Goal: Information Seeking & Learning: Learn about a topic

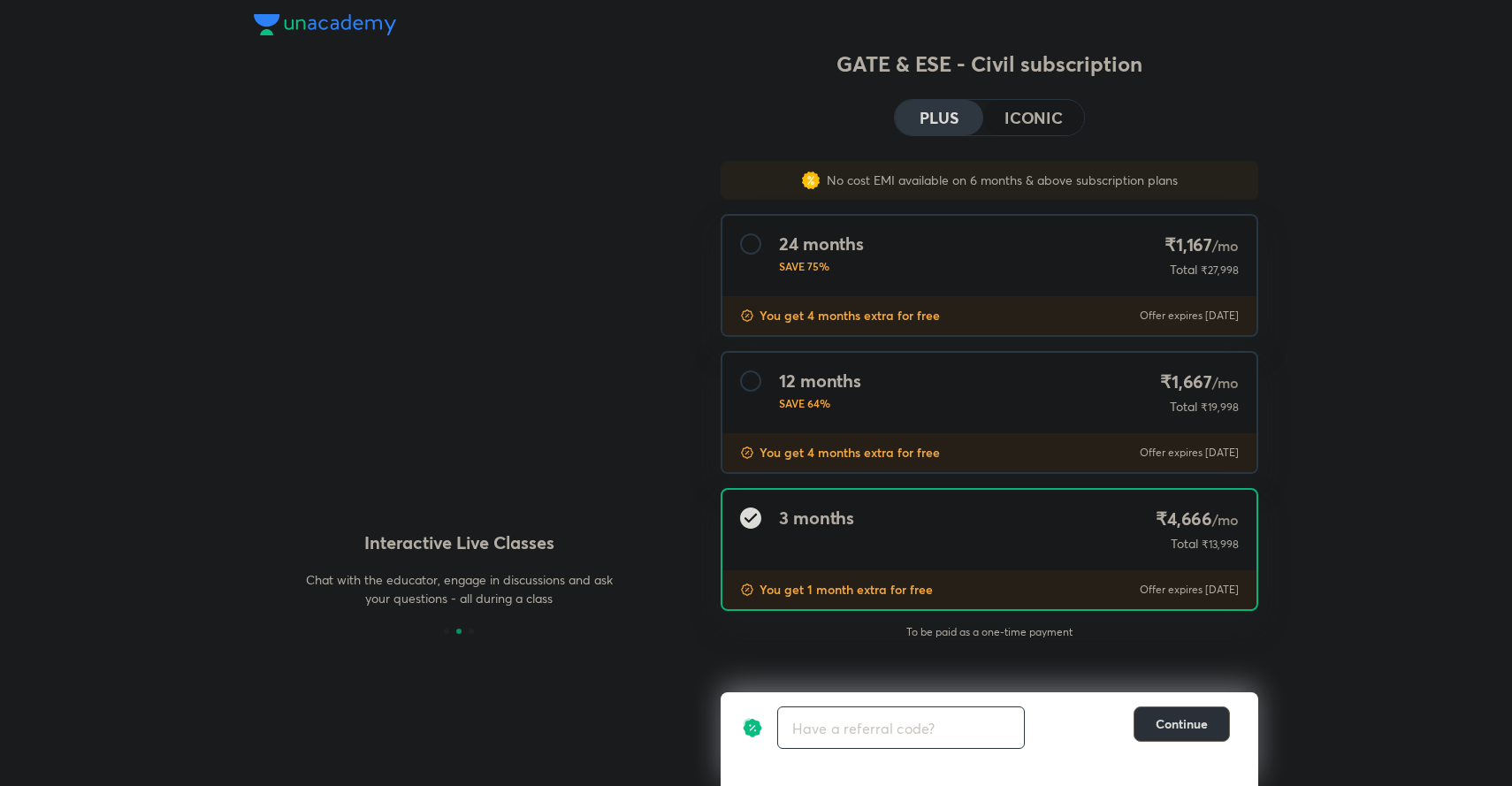
click at [1168, 723] on span "Continue" at bounding box center [1181, 724] width 52 height 17
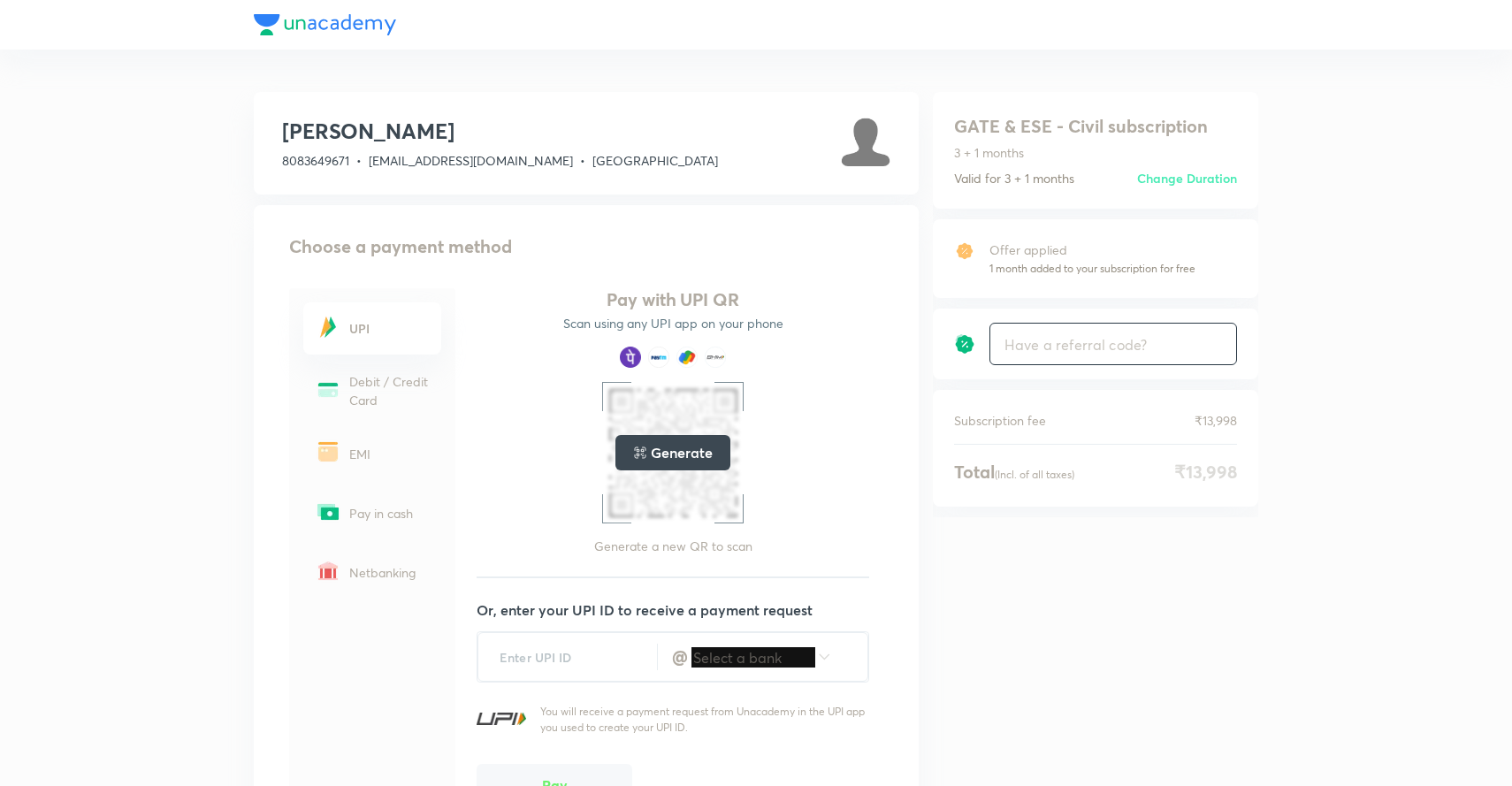
click at [268, 26] on div at bounding box center [756, 25] width 1005 height 49
click at [363, 25] on div at bounding box center [756, 25] width 1005 height 49
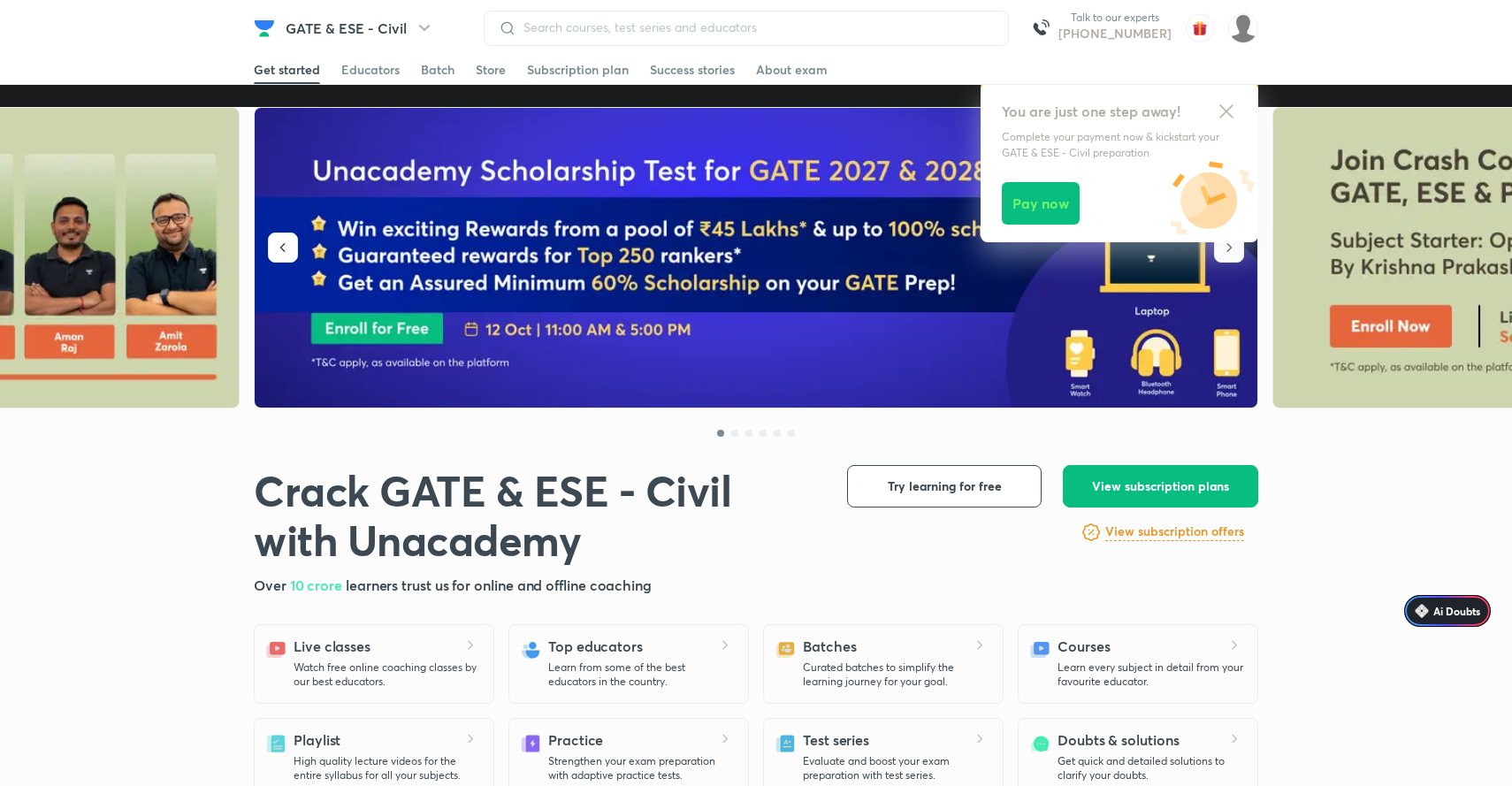
click at [1223, 116] on icon at bounding box center [1226, 111] width 21 height 21
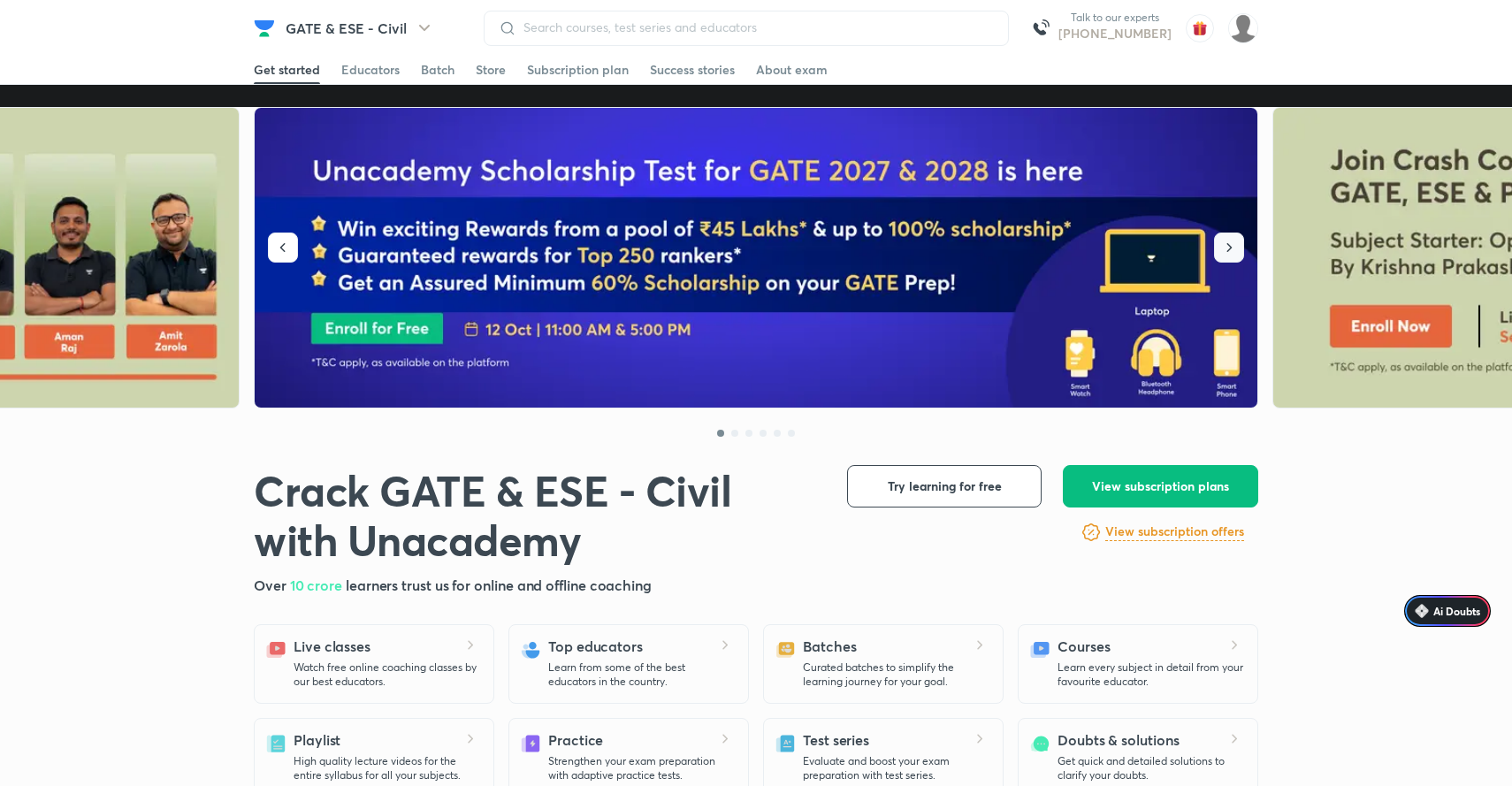
click at [1229, 249] on icon "button" at bounding box center [1229, 247] width 17 height 17
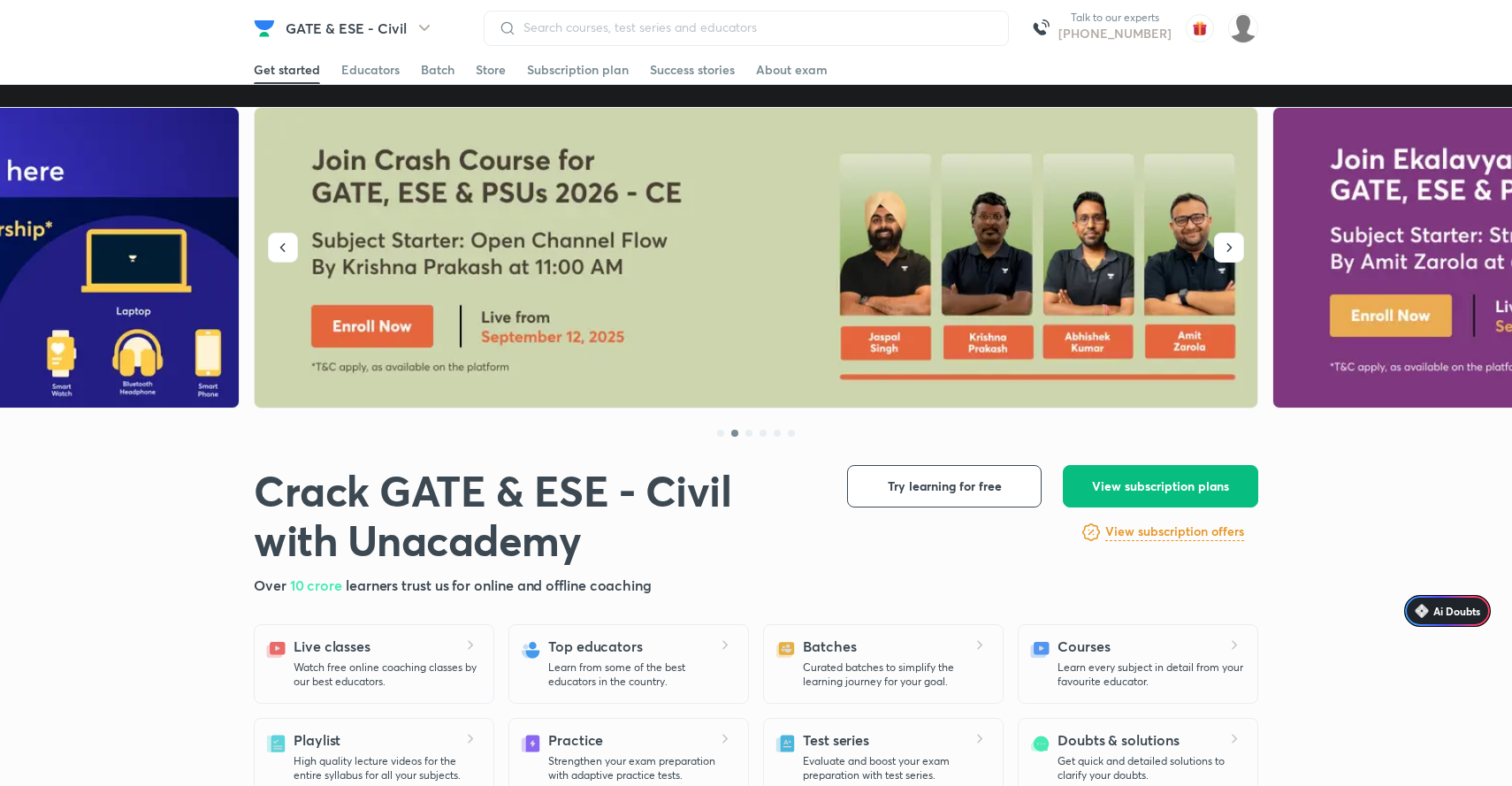
click at [562, 239] on img at bounding box center [757, 258] width 1005 height 301
click at [1229, 240] on icon "button" at bounding box center [1229, 247] width 17 height 17
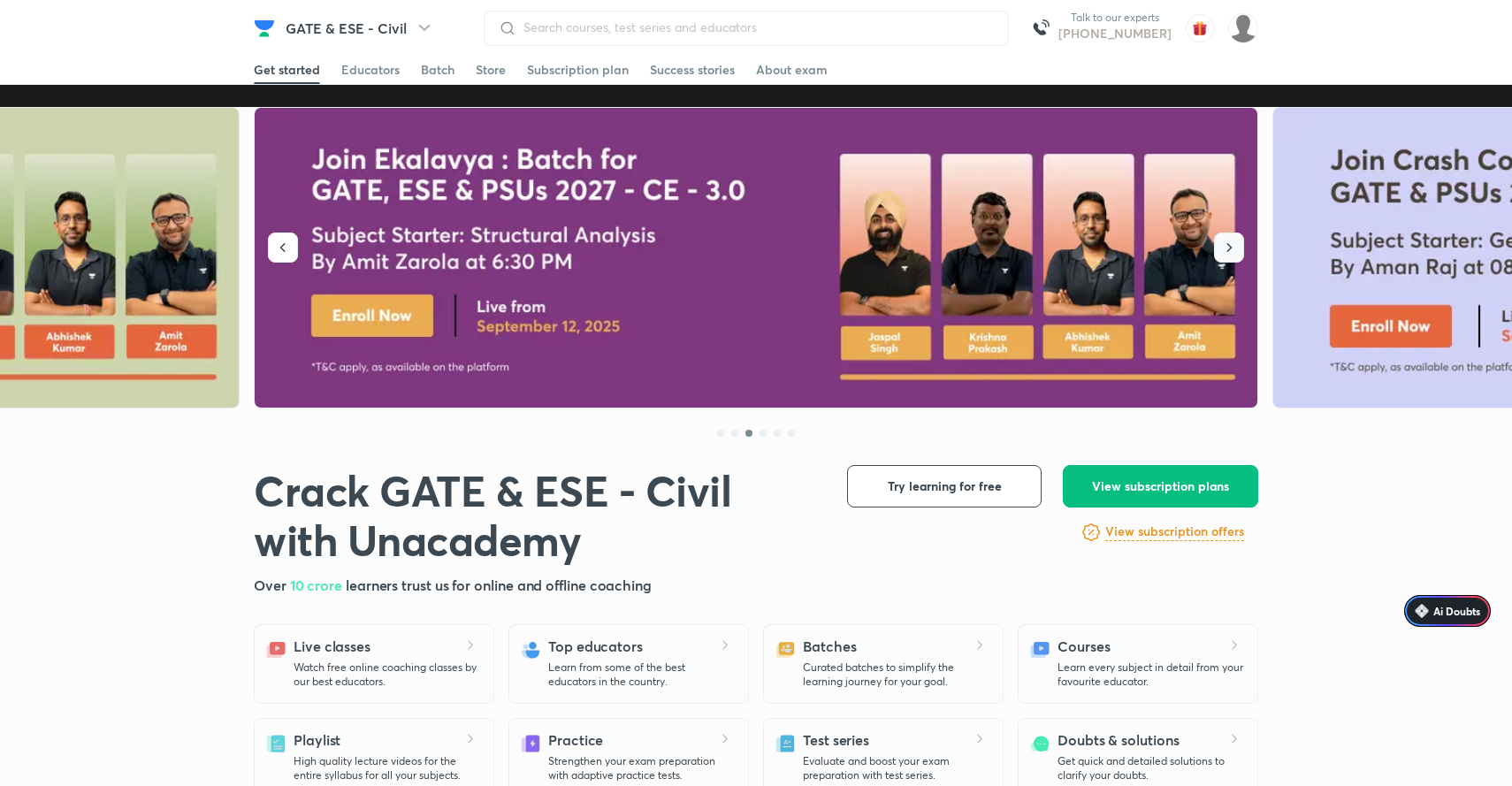
click at [1229, 245] on icon "button" at bounding box center [1230, 248] width 5 height 9
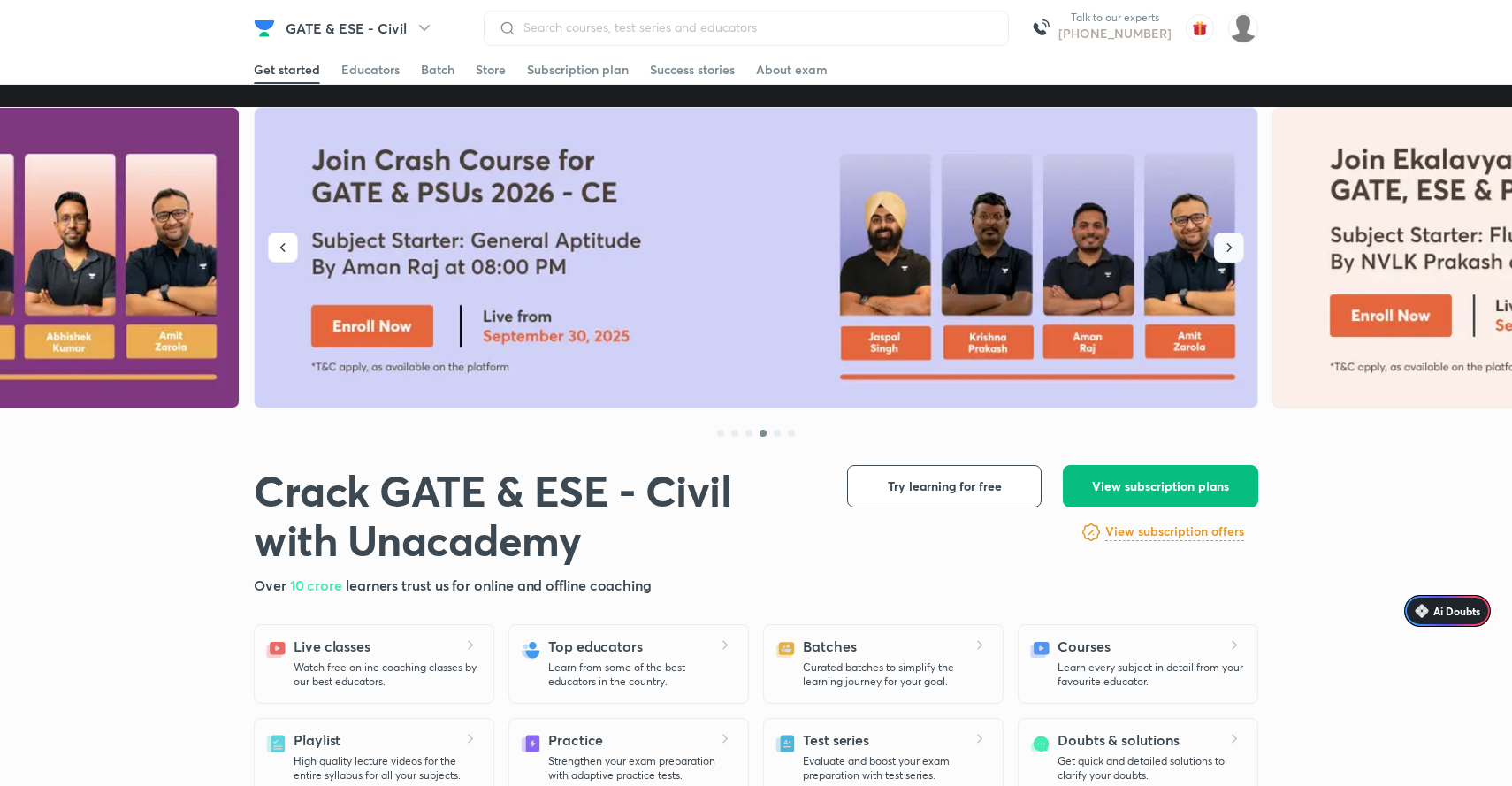
click at [1229, 245] on icon "button" at bounding box center [1230, 248] width 5 height 9
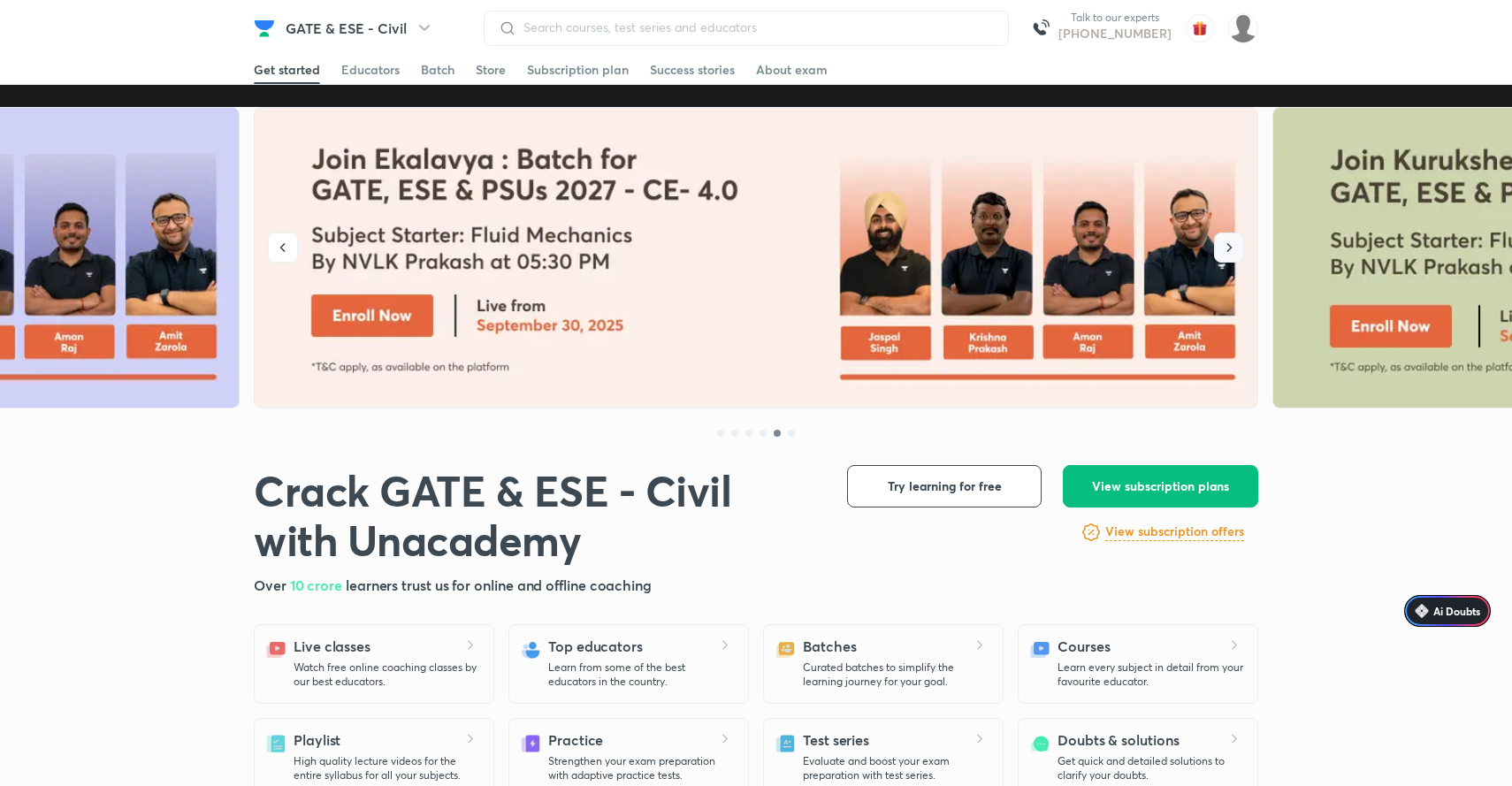
click at [1229, 245] on icon "button" at bounding box center [1230, 248] width 5 height 9
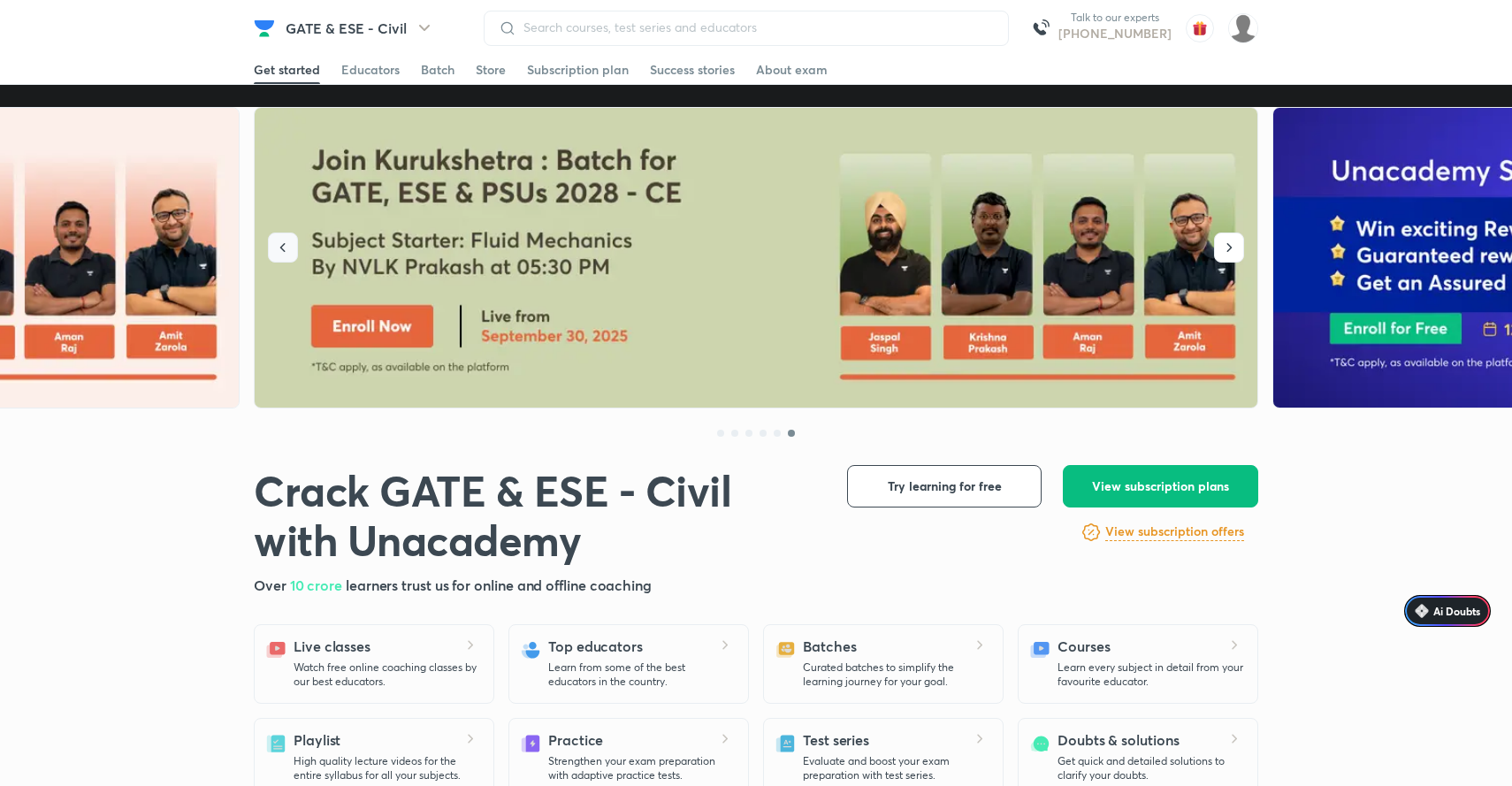
click at [293, 243] on button "button" at bounding box center [282, 248] width 30 height 30
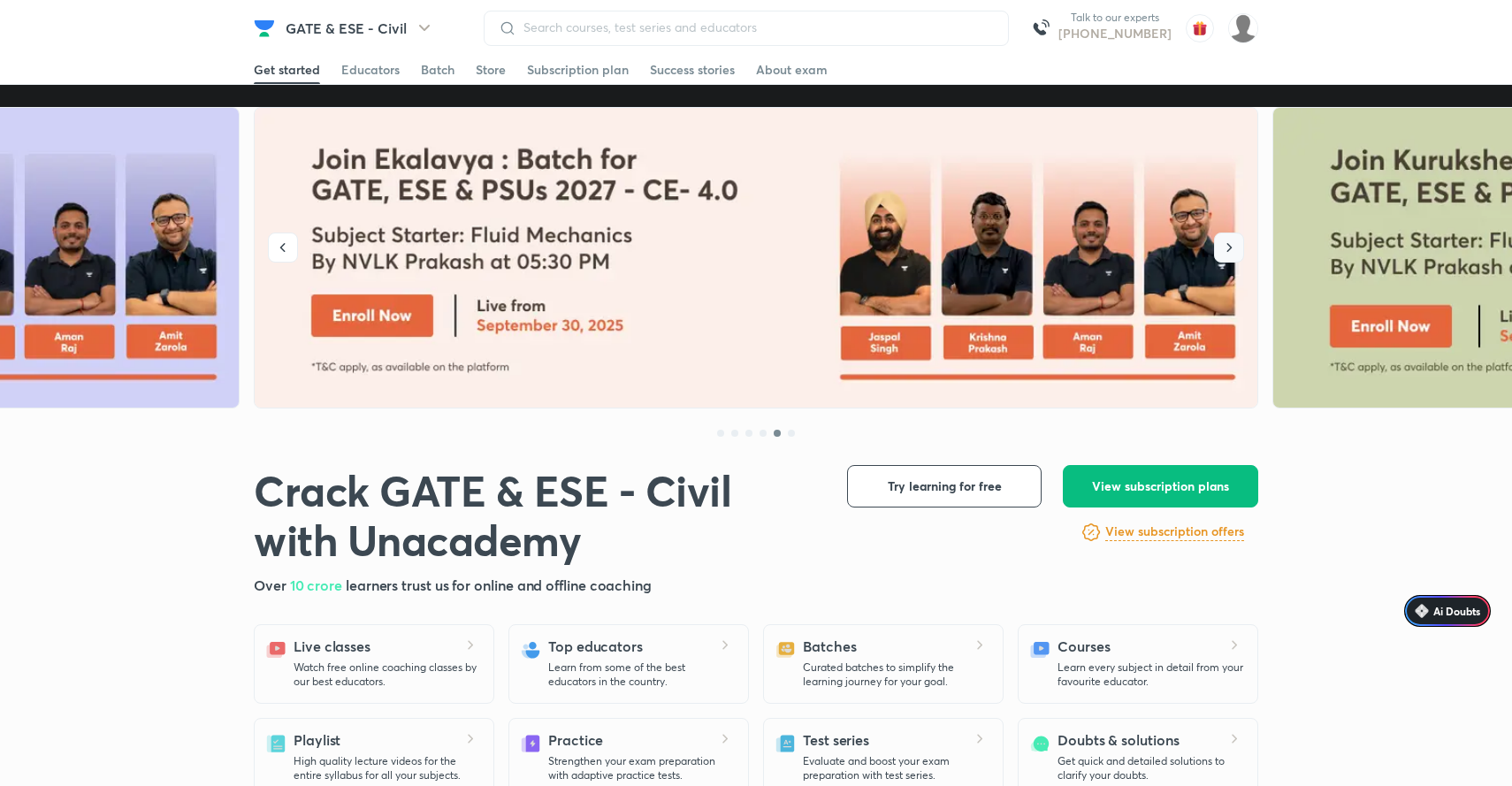
click at [1234, 242] on icon "button" at bounding box center [1229, 247] width 17 height 17
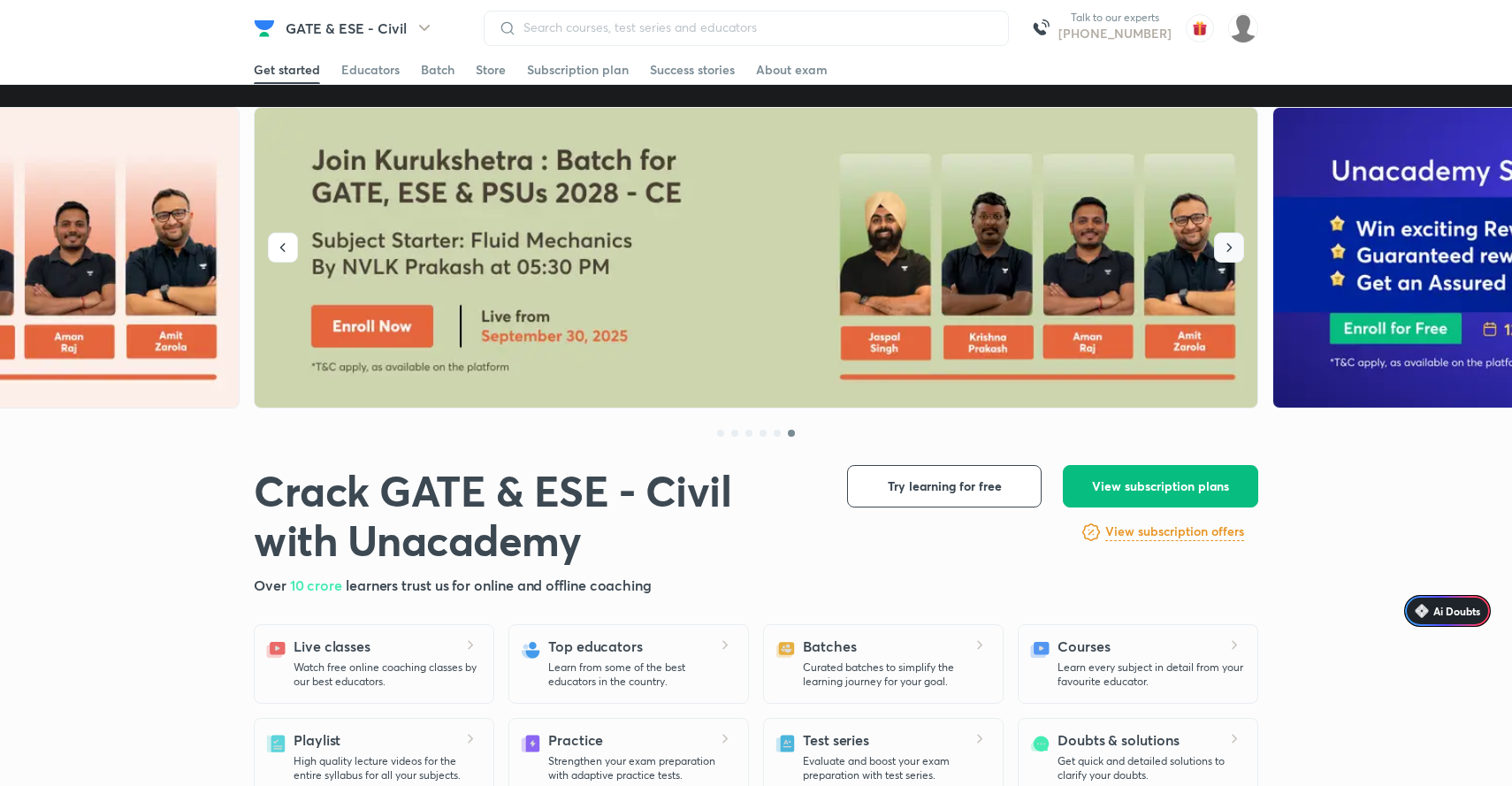
click at [1234, 242] on icon "button" at bounding box center [1229, 247] width 17 height 17
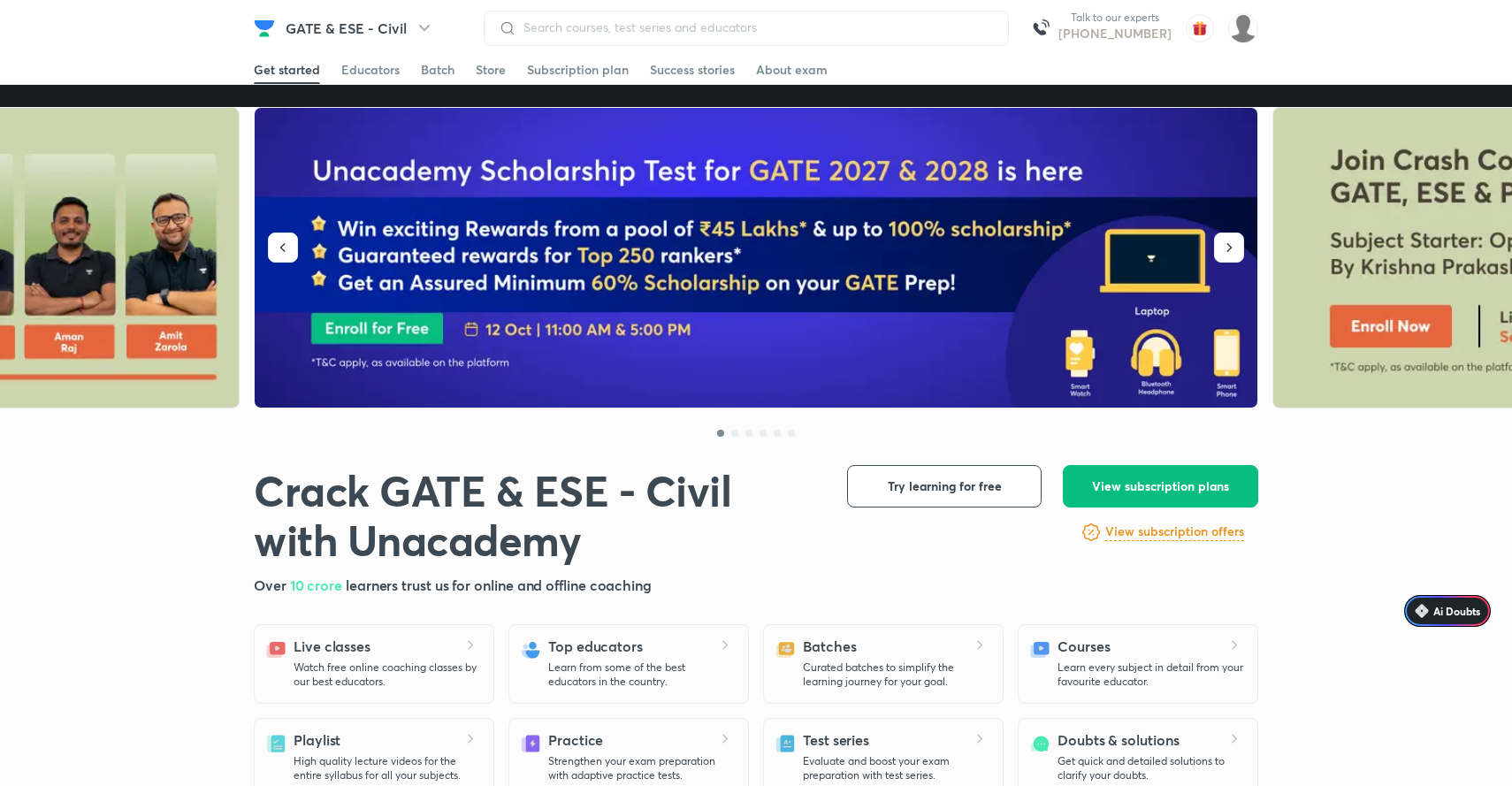
click at [701, 280] on img at bounding box center [757, 258] width 1005 height 301
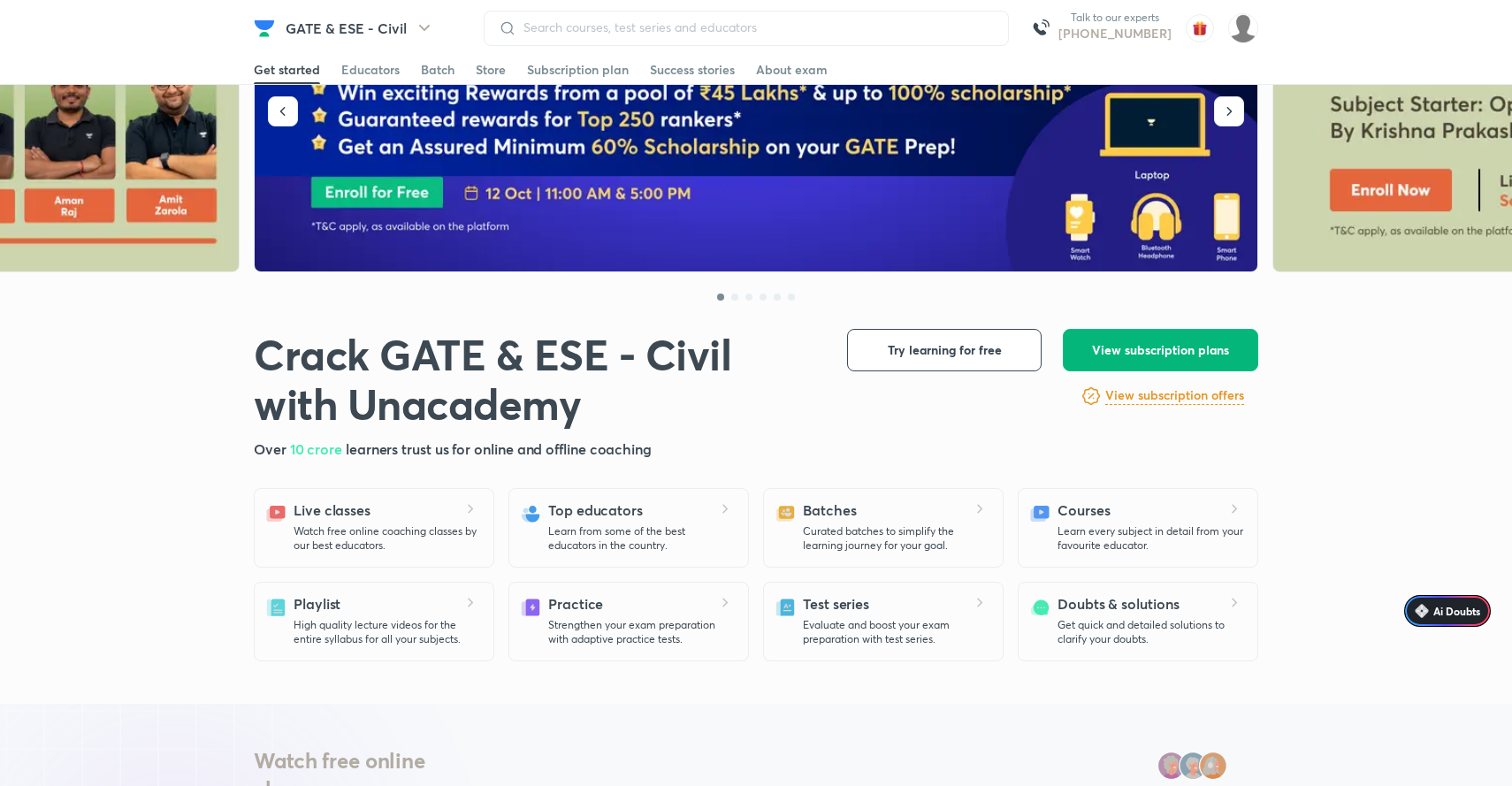
scroll to position [138, 0]
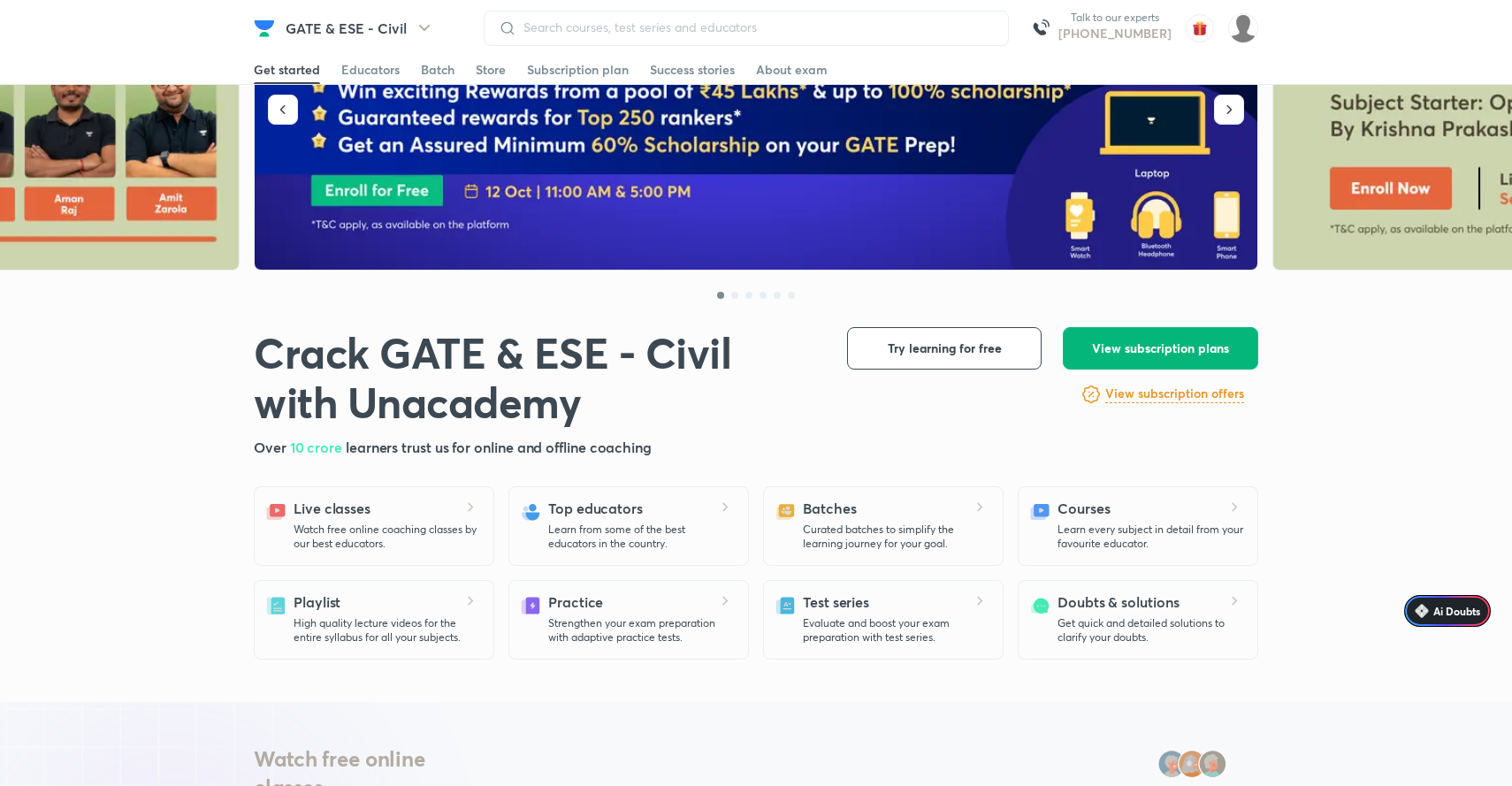
click at [1141, 347] on span "View subscription plans" at bounding box center [1160, 348] width 137 height 17
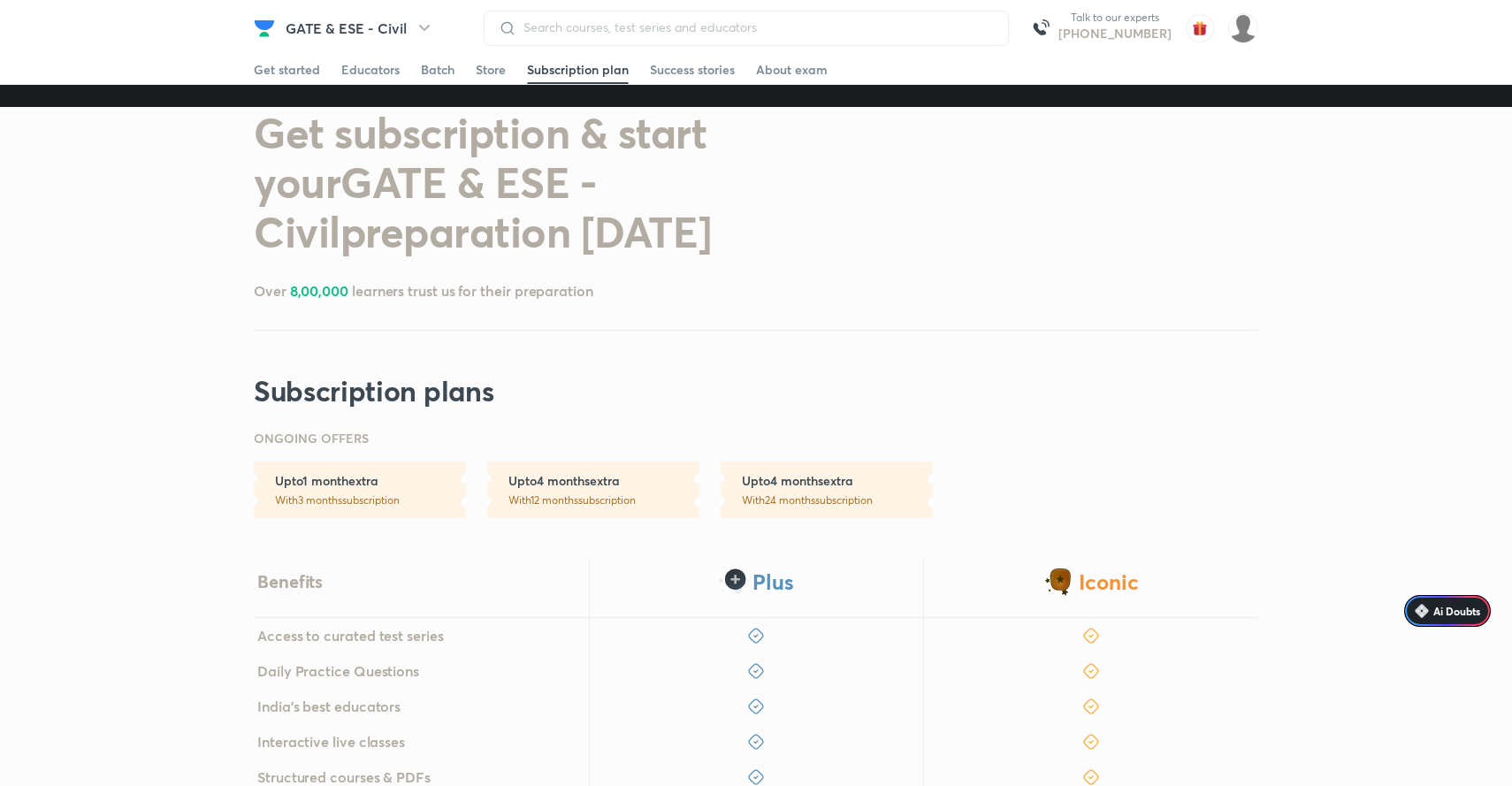
click at [580, 491] on link "Upto 4 months extra With 12 months subscription" at bounding box center [593, 490] width 212 height 57
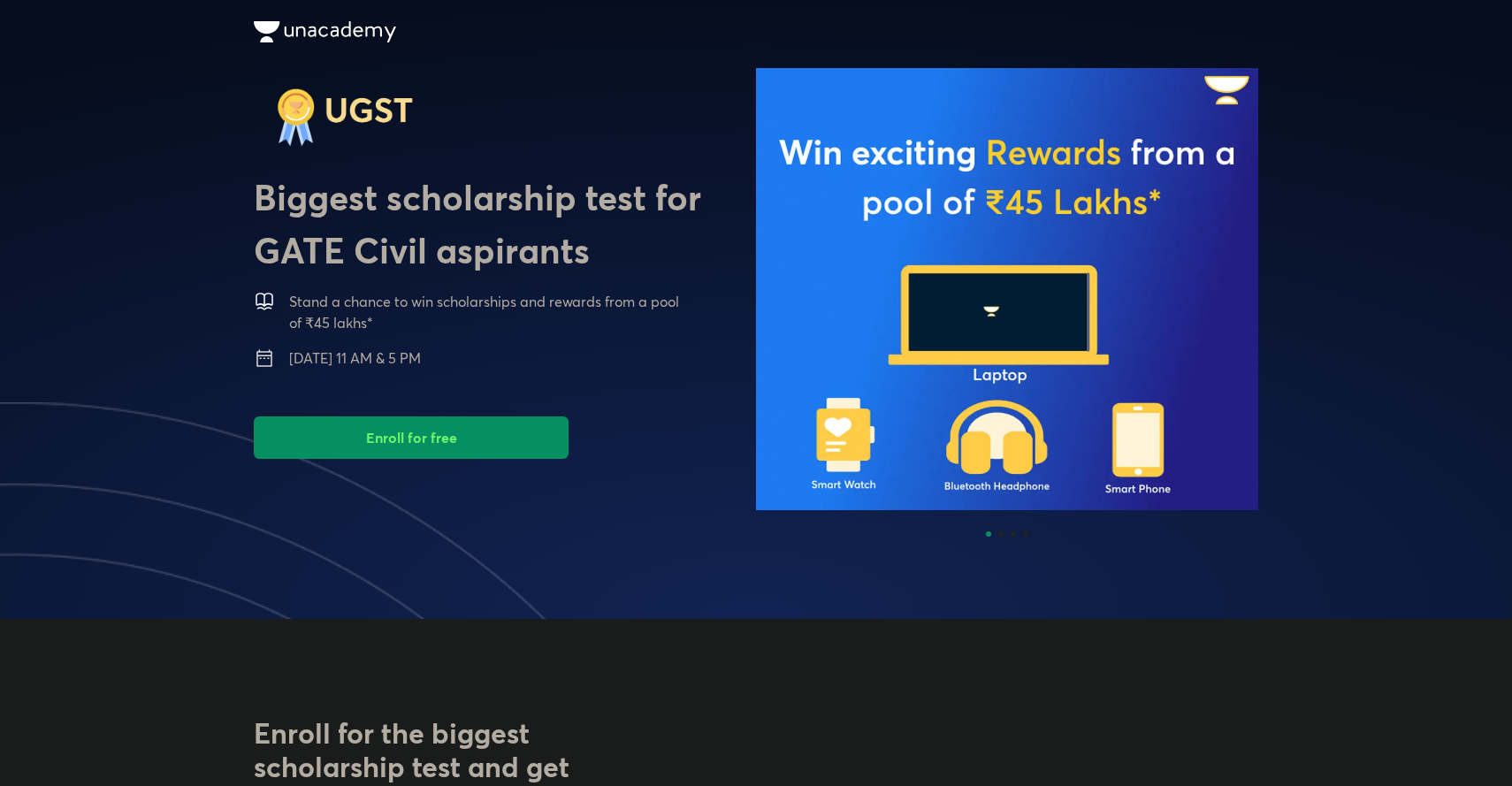
click at [419, 439] on button "Enroll for free" at bounding box center [411, 438] width 315 height 42
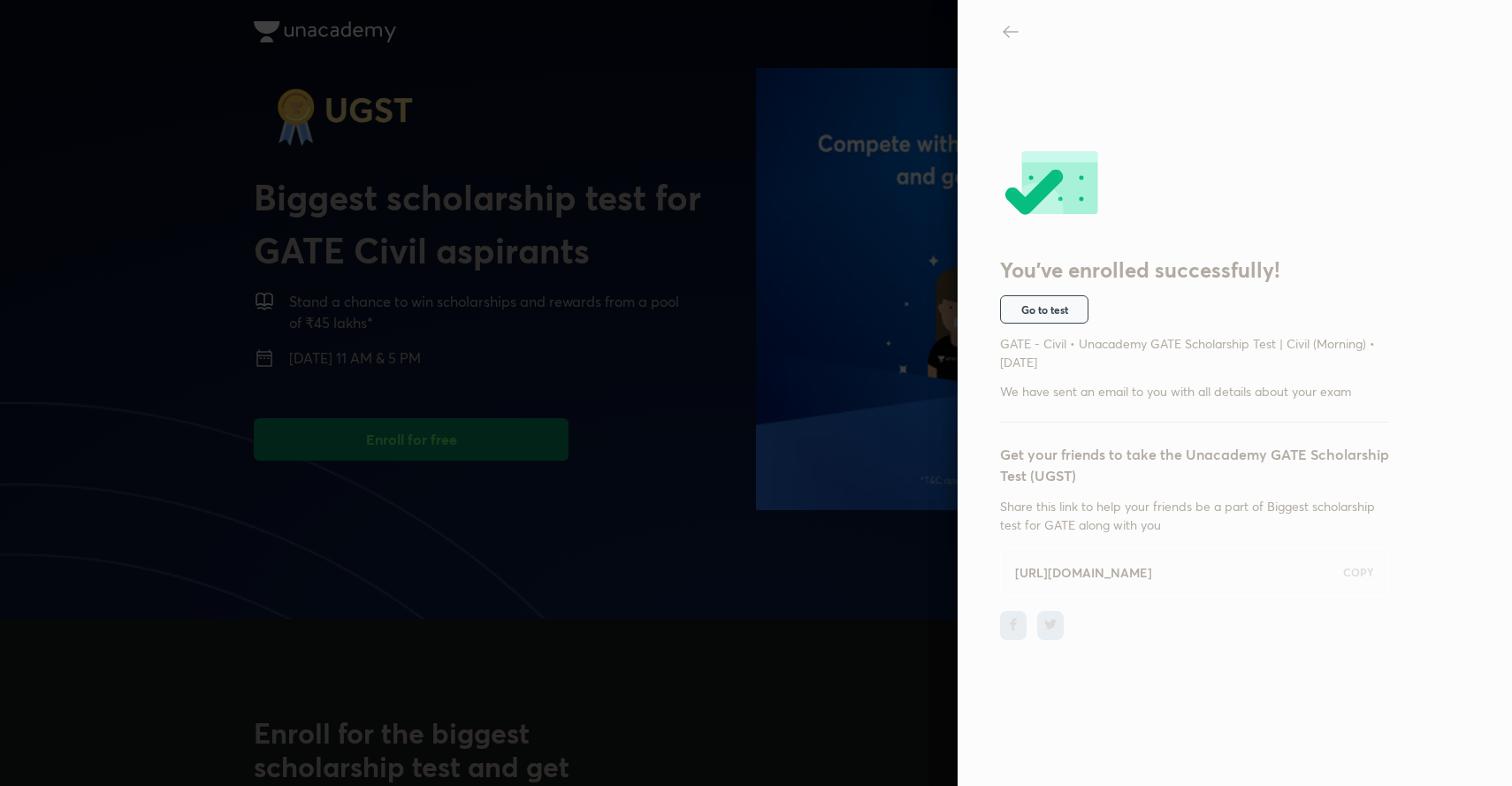
click at [1052, 313] on span "Go to test" at bounding box center [1044, 309] width 47 height 14
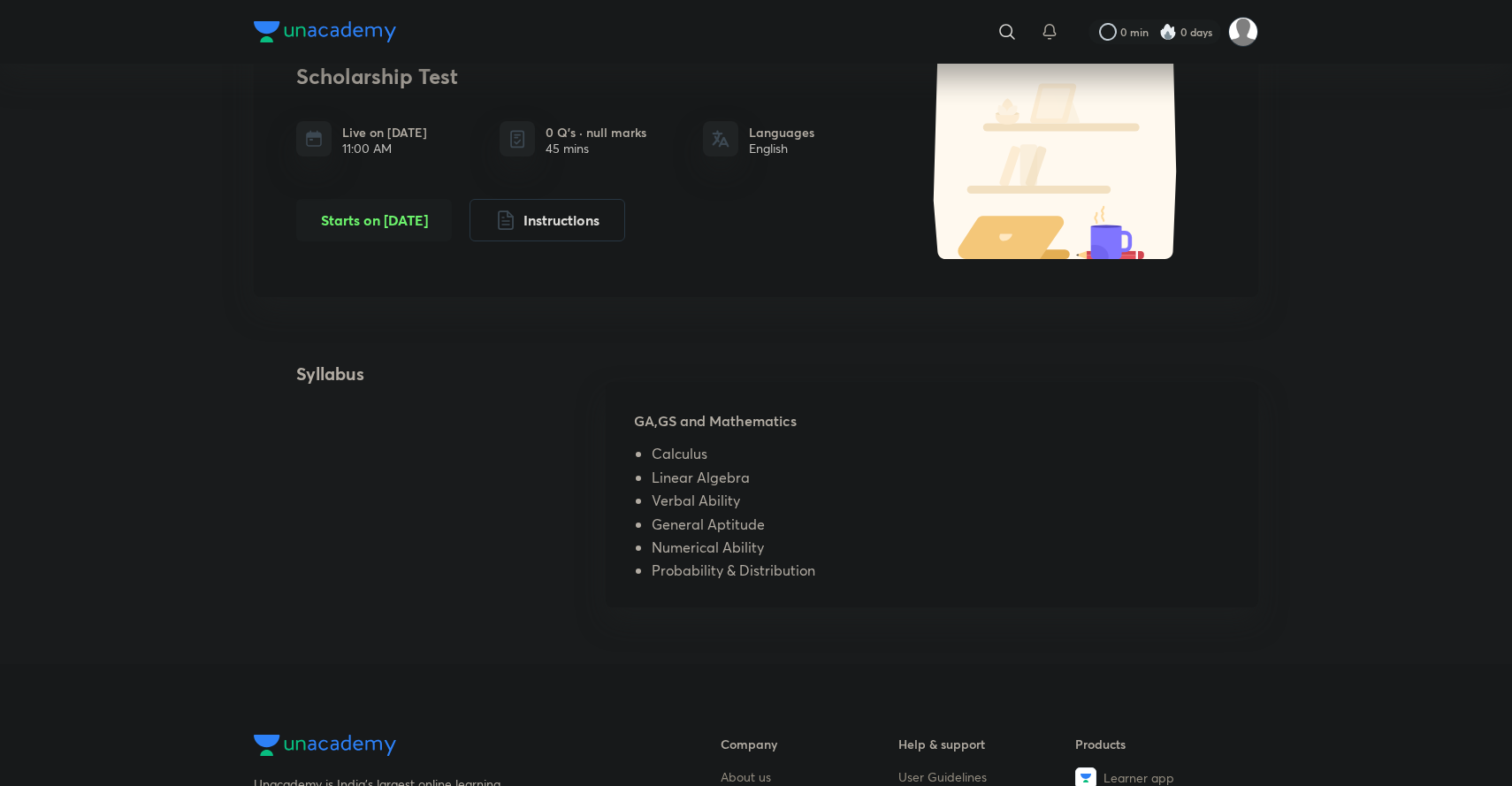
scroll to position [198, 0]
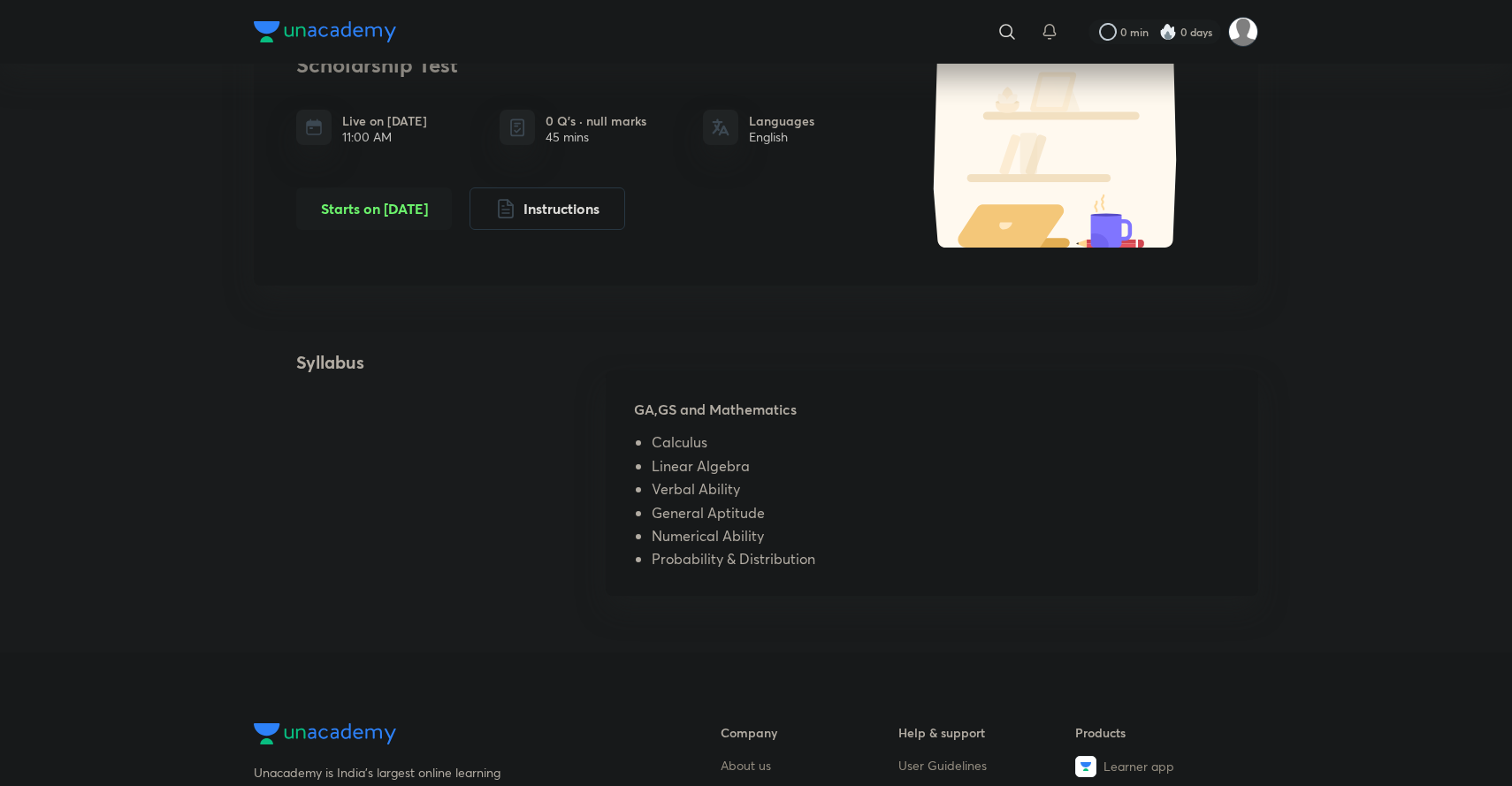
click at [362, 211] on button "Starts on Oct 12" at bounding box center [374, 208] width 155 height 42
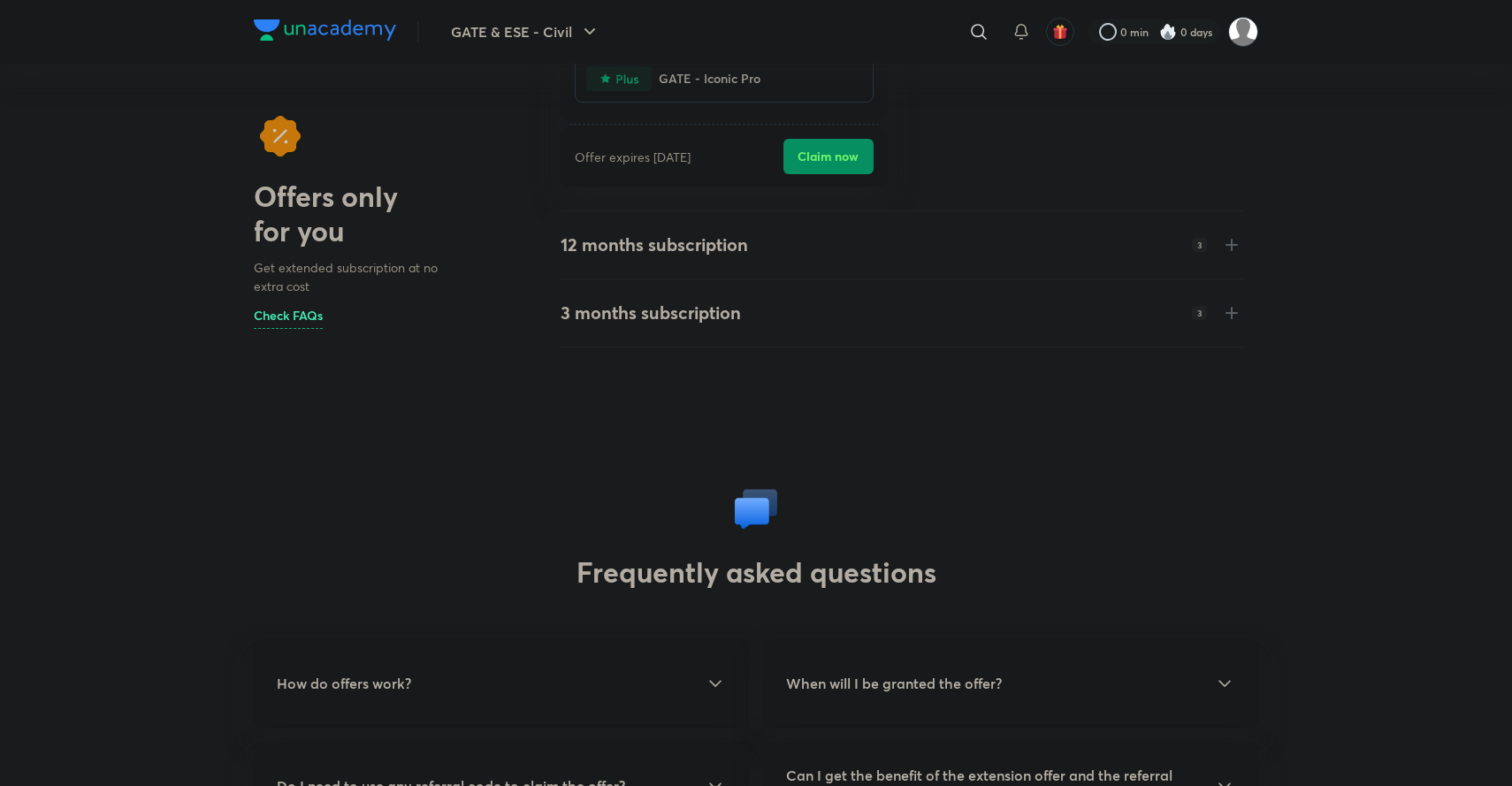
scroll to position [537, 0]
click at [677, 243] on h4 "12 months subscription" at bounding box center [654, 246] width 187 height 21
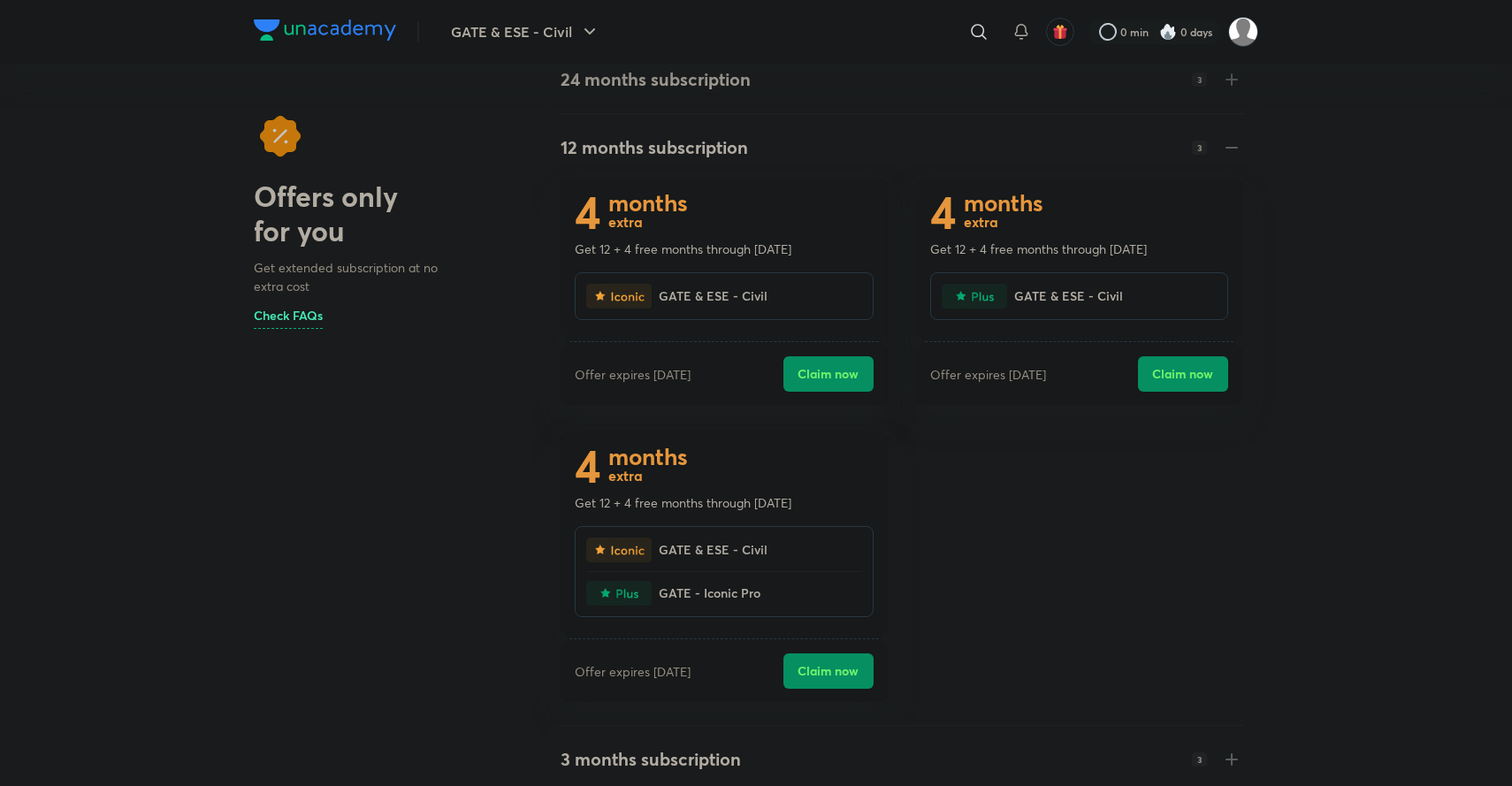
scroll to position [90, 0]
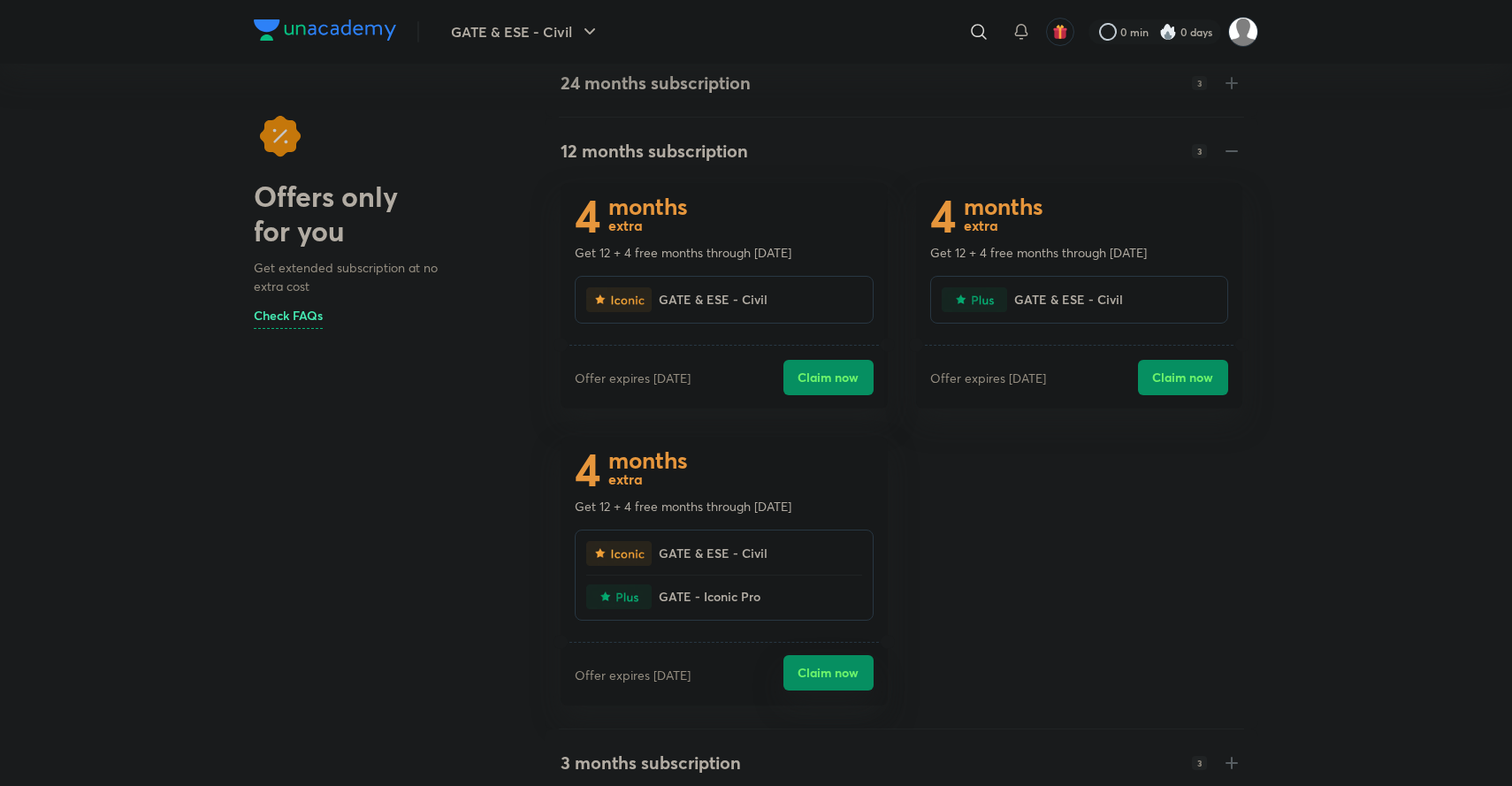
click at [837, 678] on button "Claim now" at bounding box center [829, 673] width 90 height 36
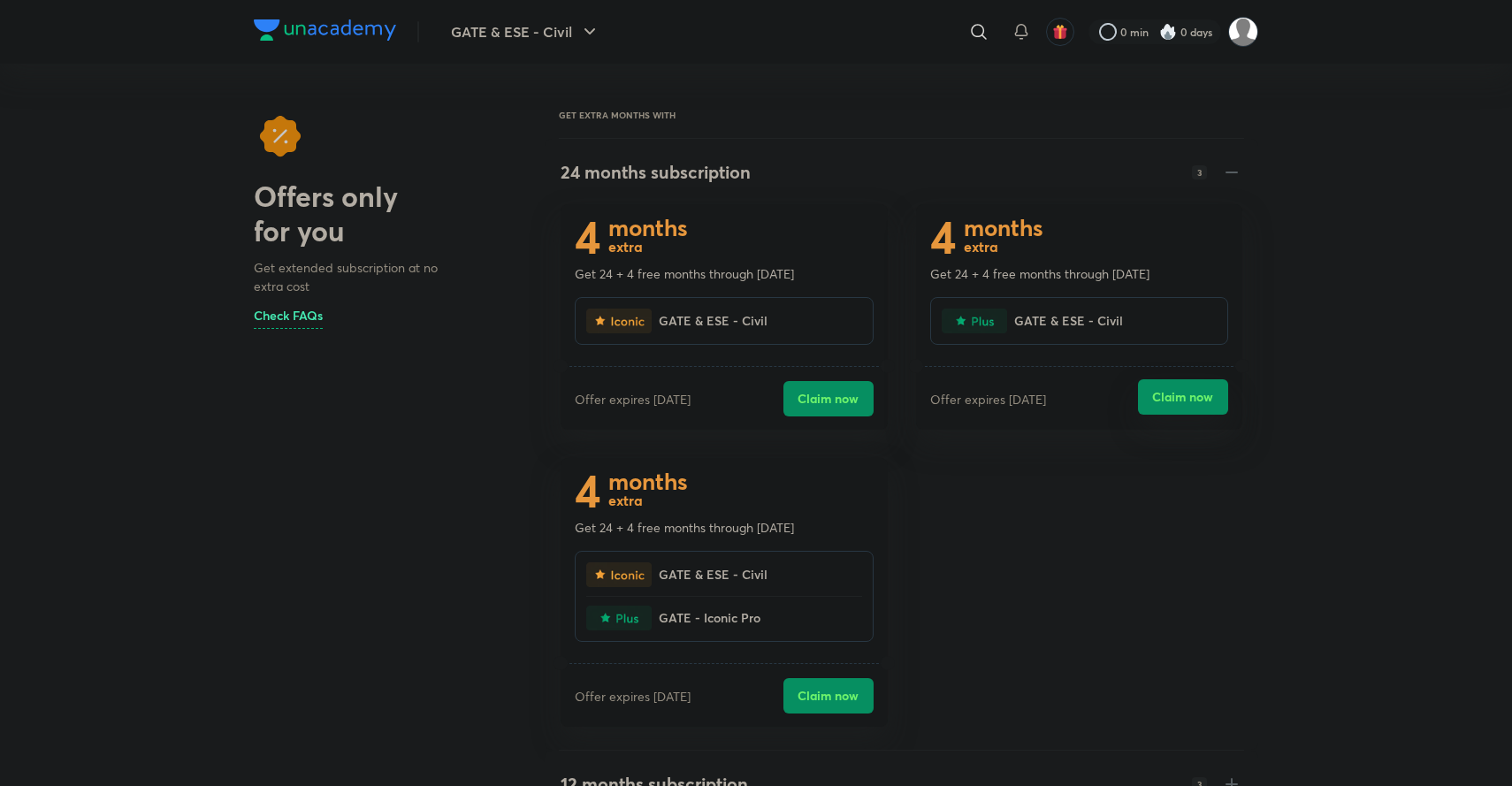
click at [1186, 398] on button "Claim now" at bounding box center [1183, 397] width 90 height 36
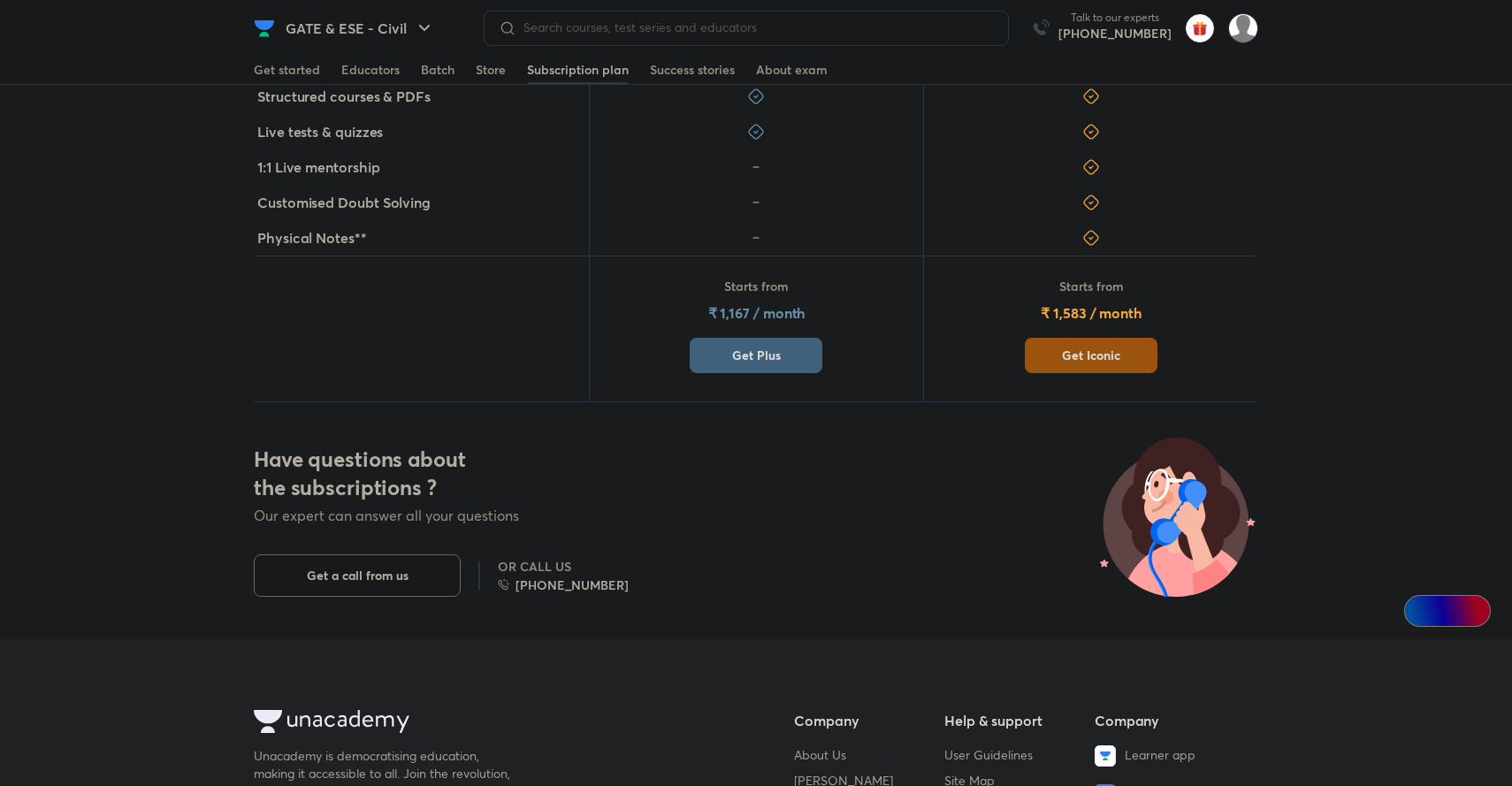
scroll to position [738, 0]
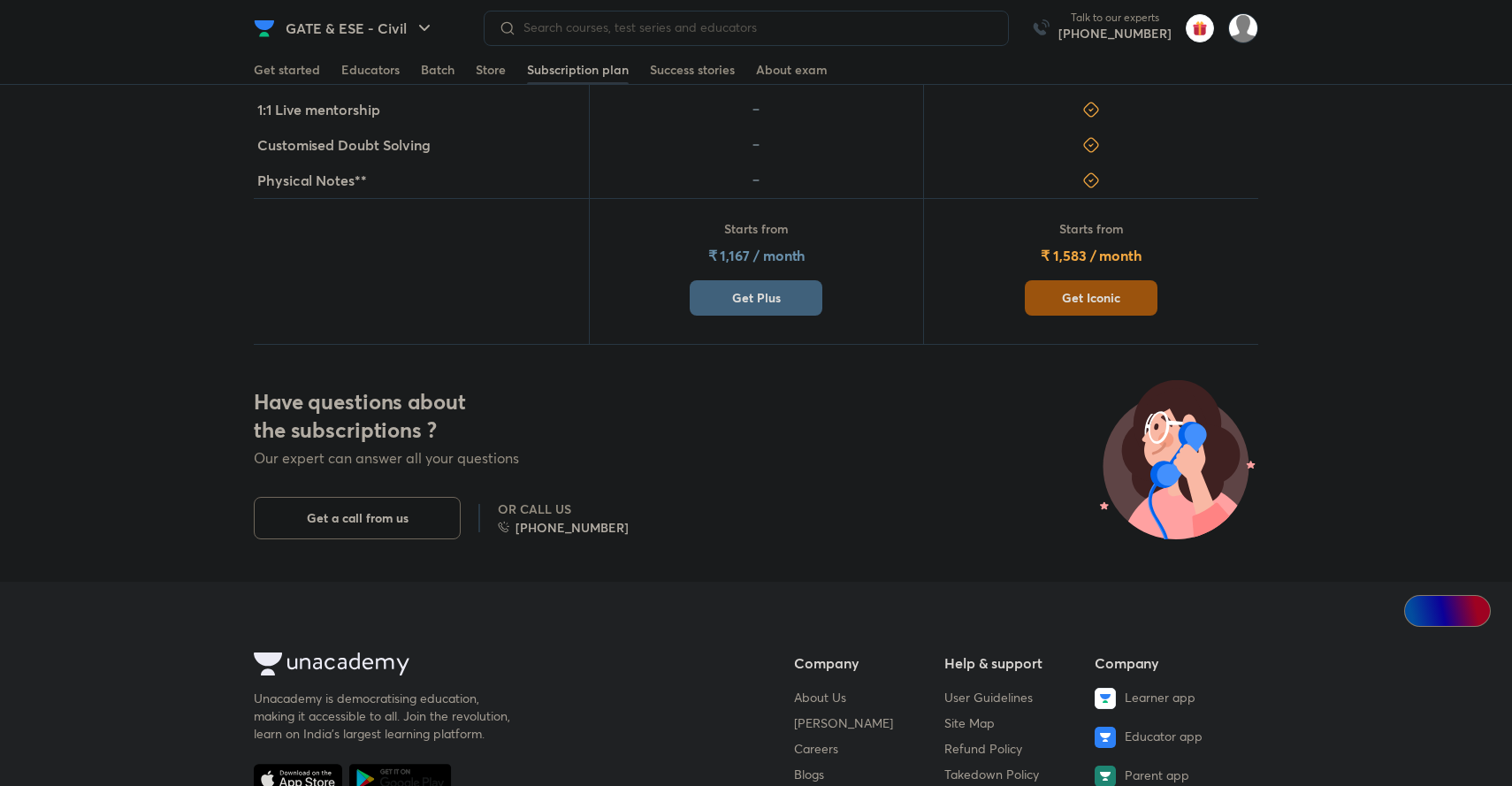
click at [741, 297] on span "Get Plus" at bounding box center [756, 297] width 48 height 17
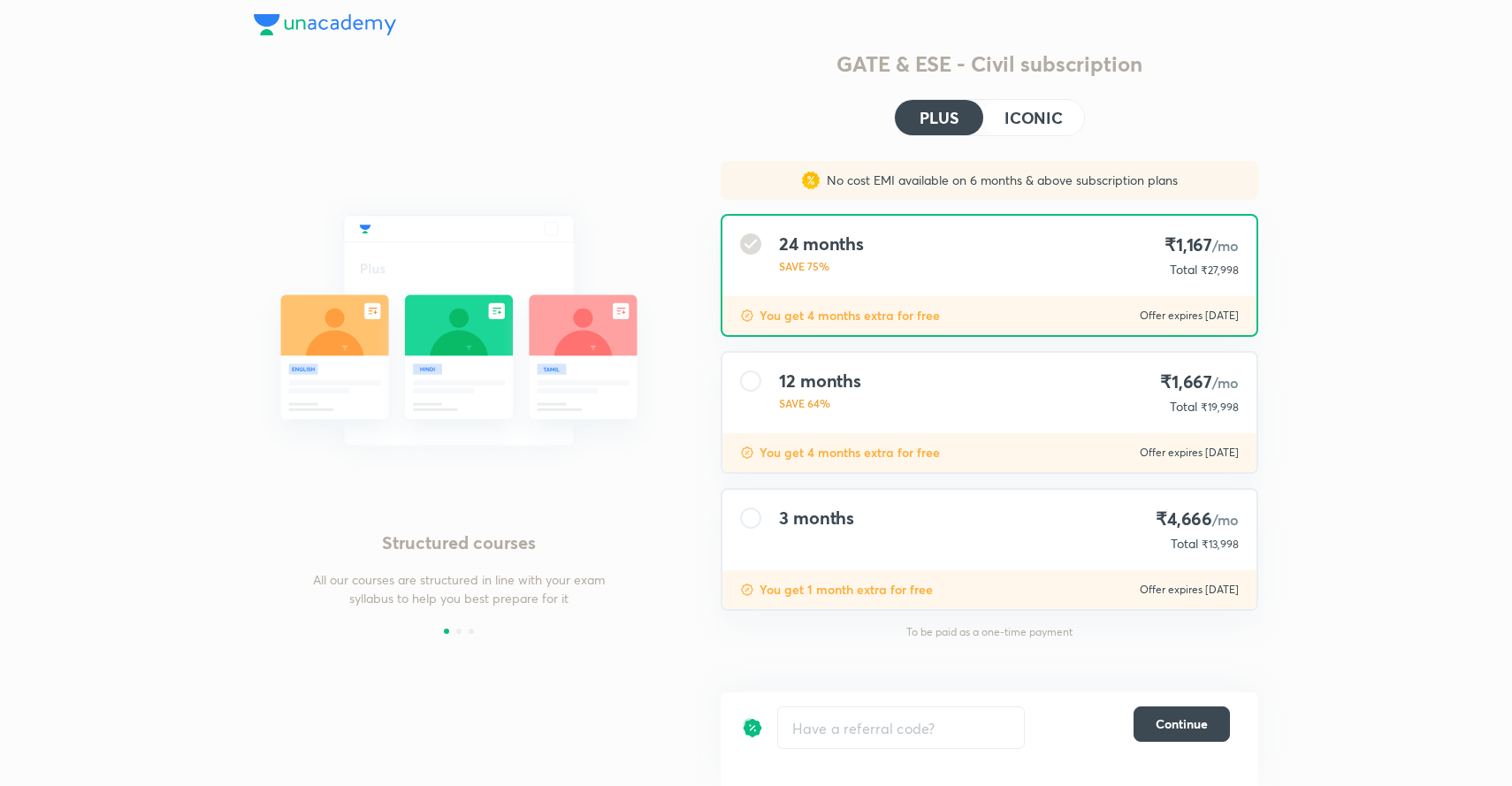
click at [795, 382] on h4 "12 months" at bounding box center [820, 381] width 82 height 21
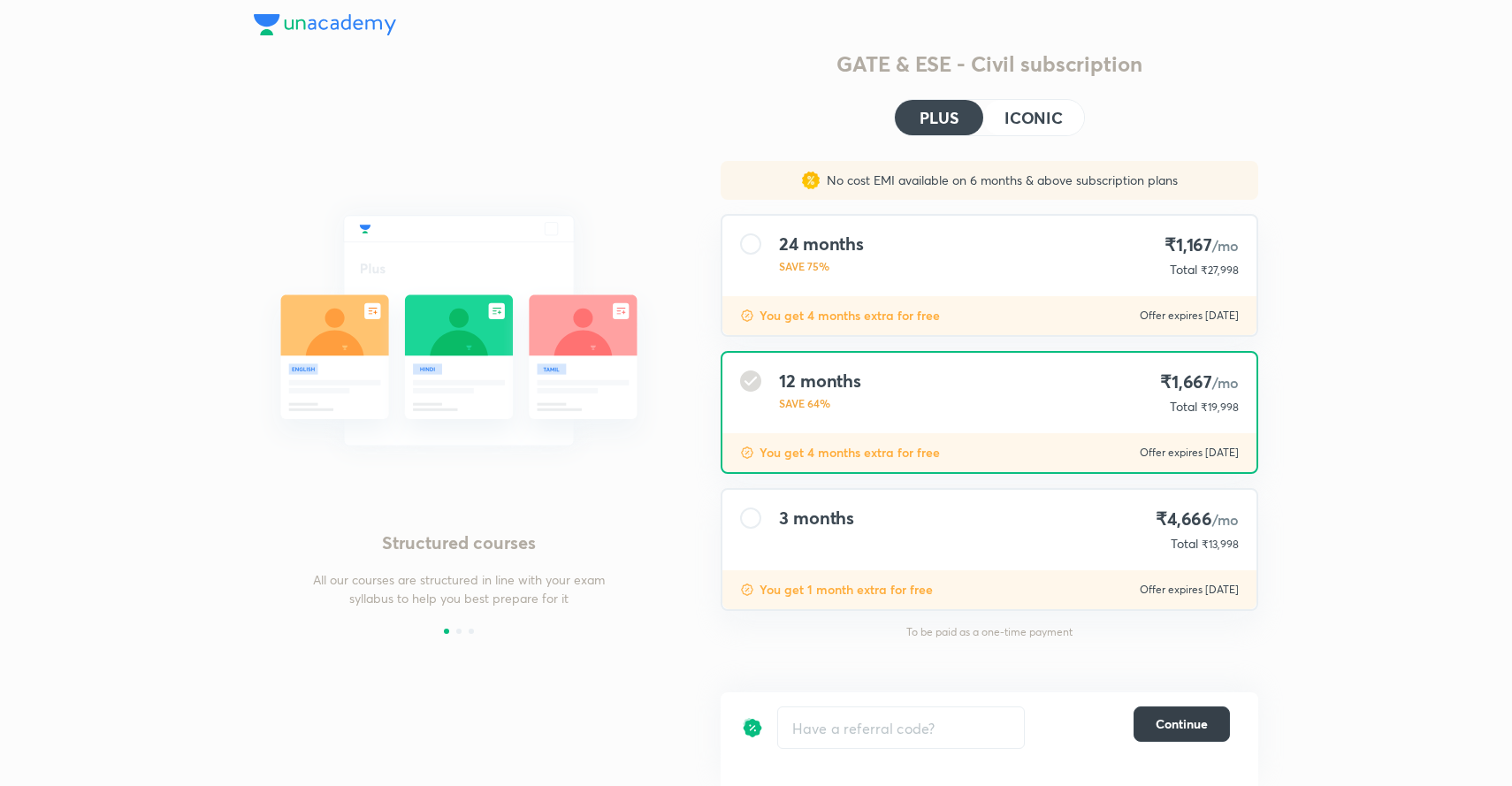
click at [1179, 729] on span "Continue" at bounding box center [1181, 724] width 52 height 17
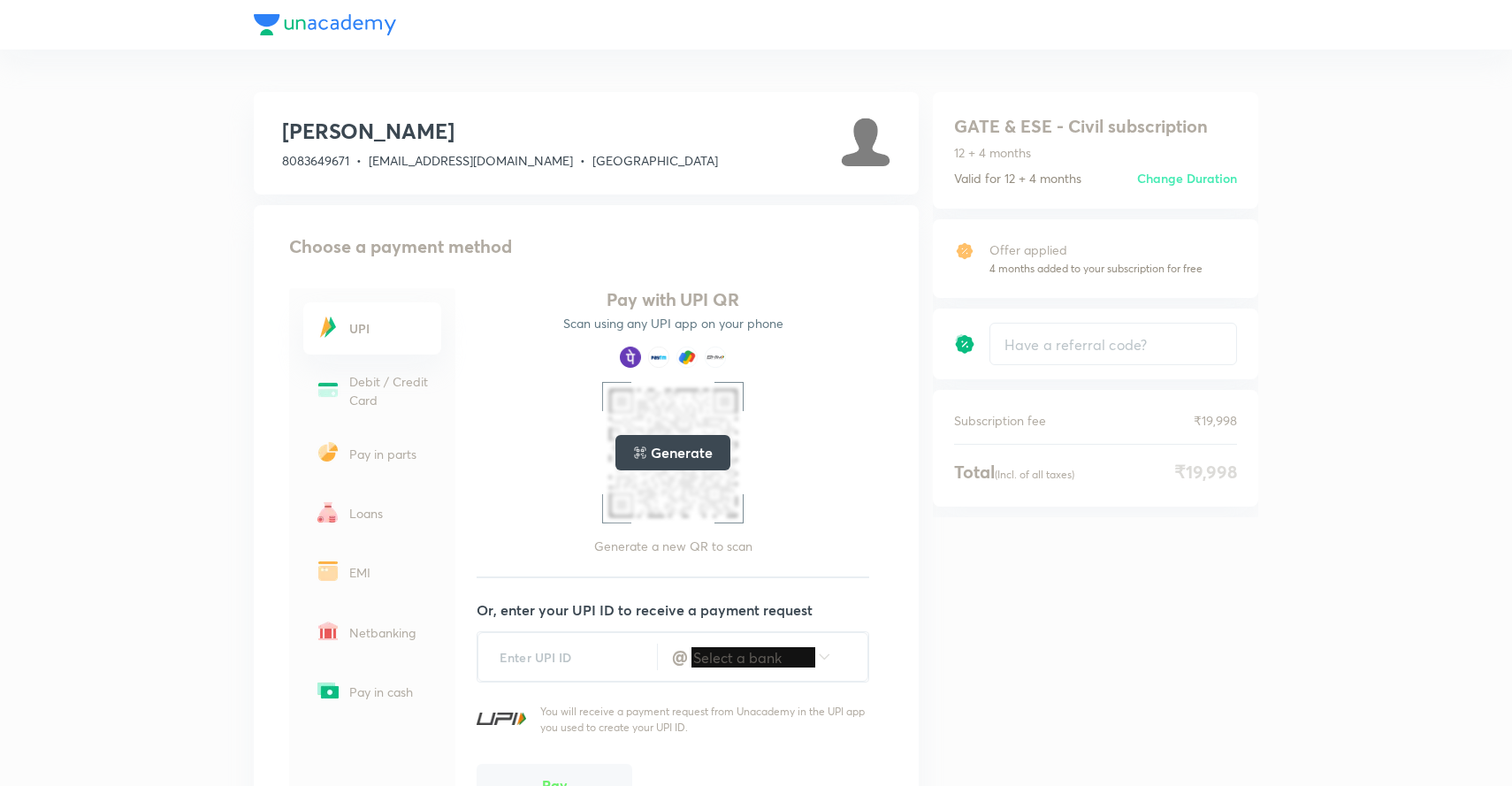
click at [645, 452] on img at bounding box center [640, 452] width 14 height 14
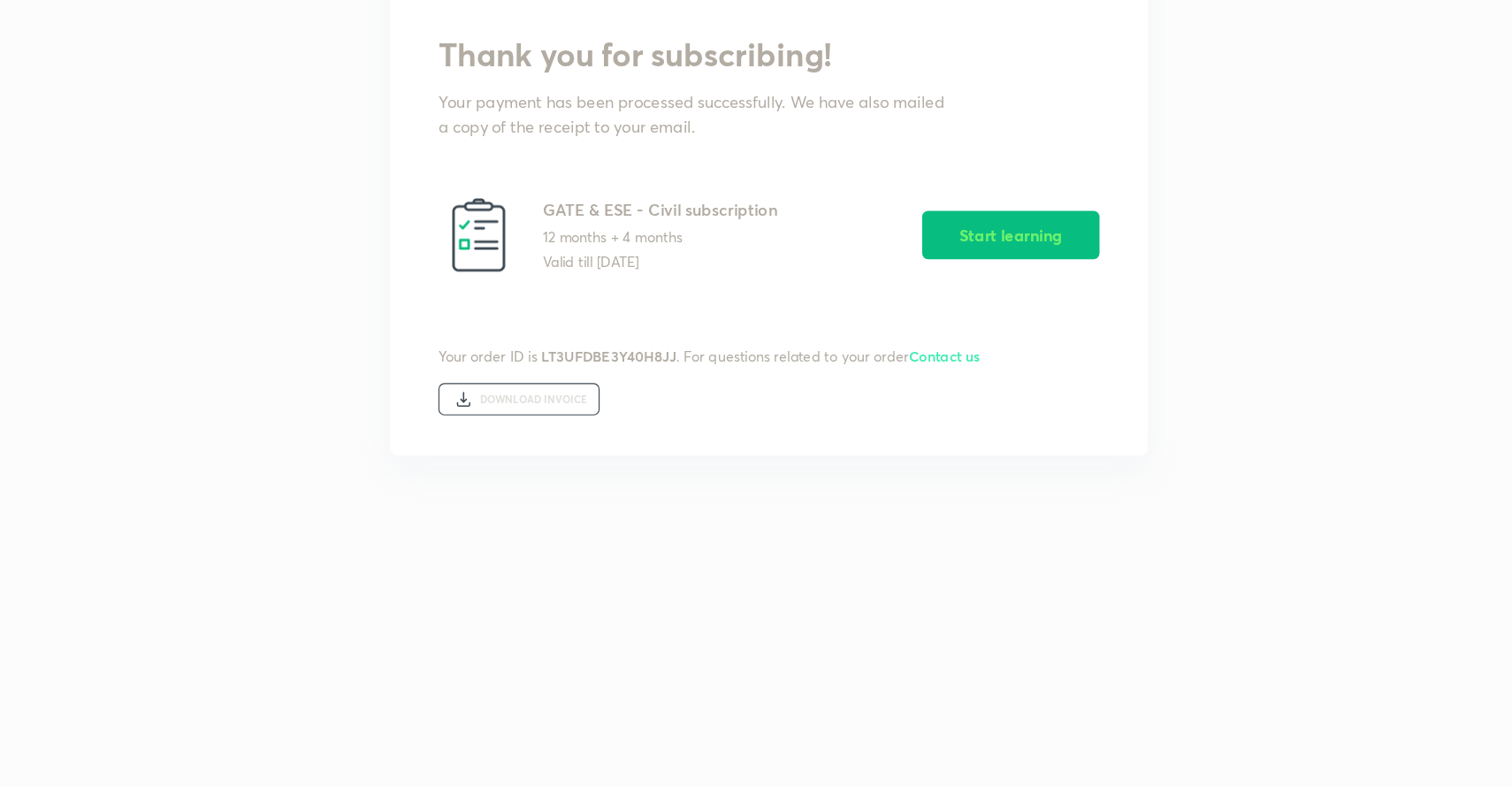
click at [541, 444] on div "DOWNLOAD INVOICE" at bounding box center [549, 448] width 94 height 11
click at [987, 292] on button "Start learning" at bounding box center [968, 301] width 155 height 42
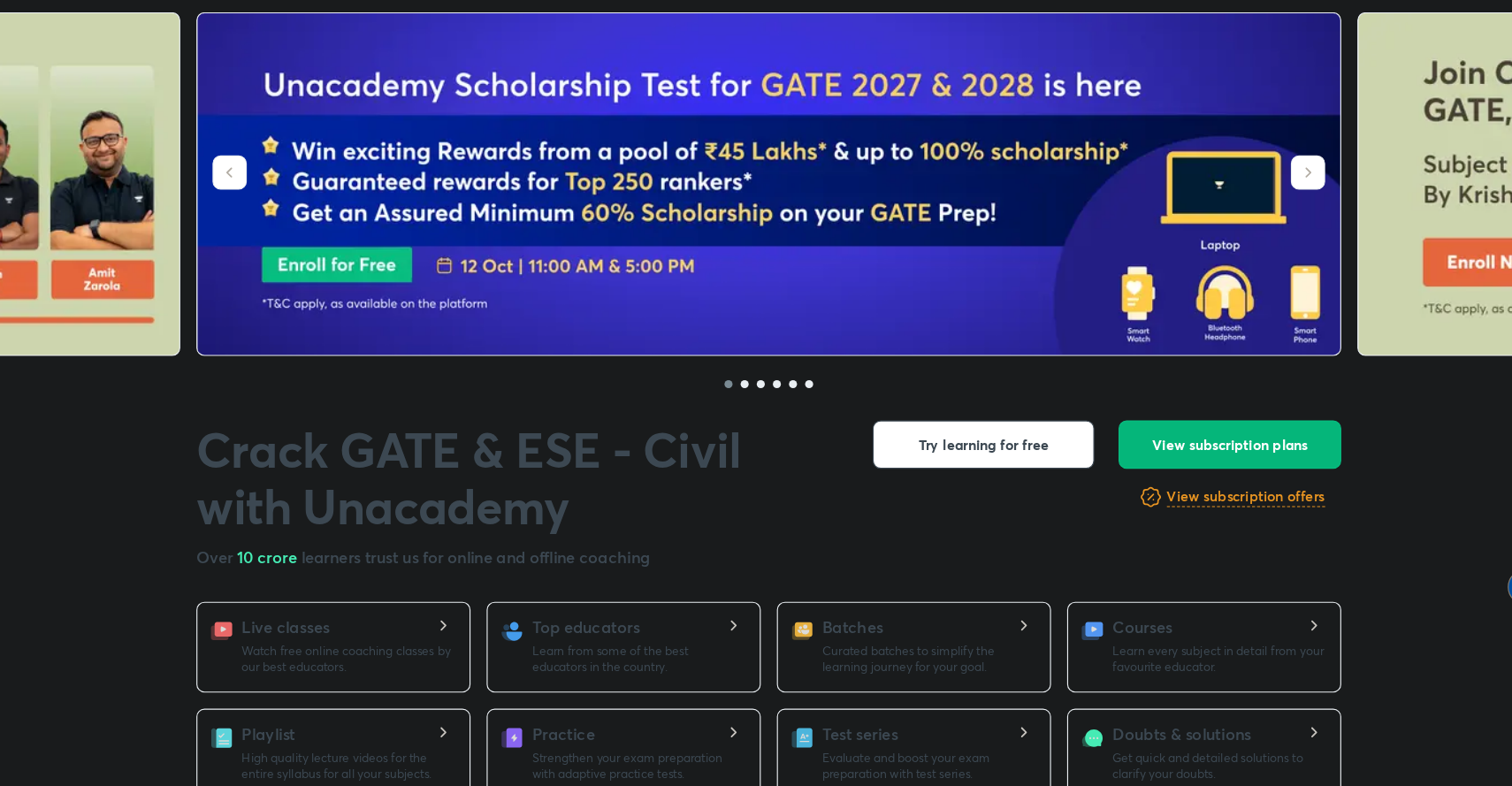
click at [1148, 485] on span "View subscription plans" at bounding box center [1160, 486] width 137 height 17
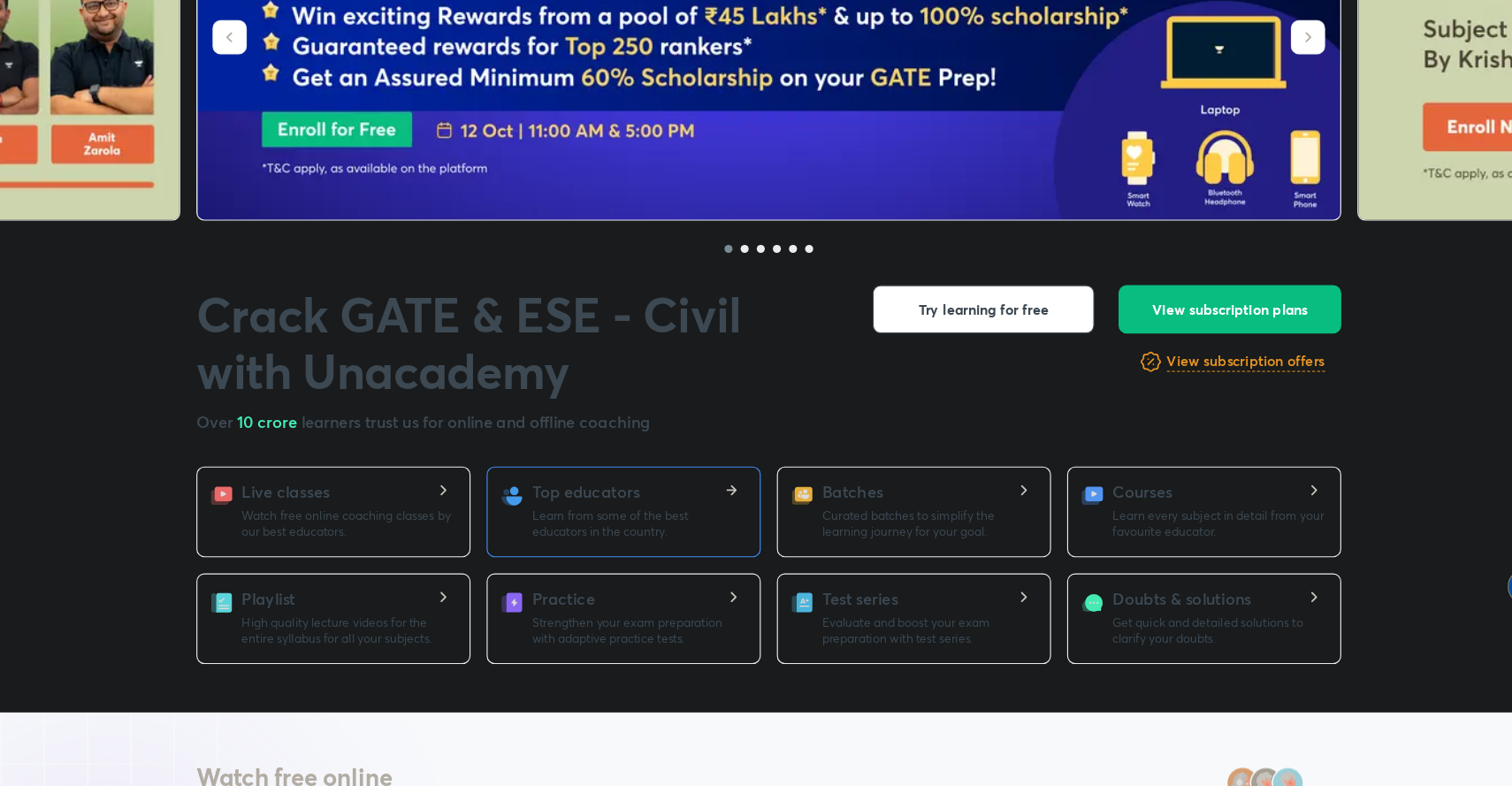
scroll to position [205, 0]
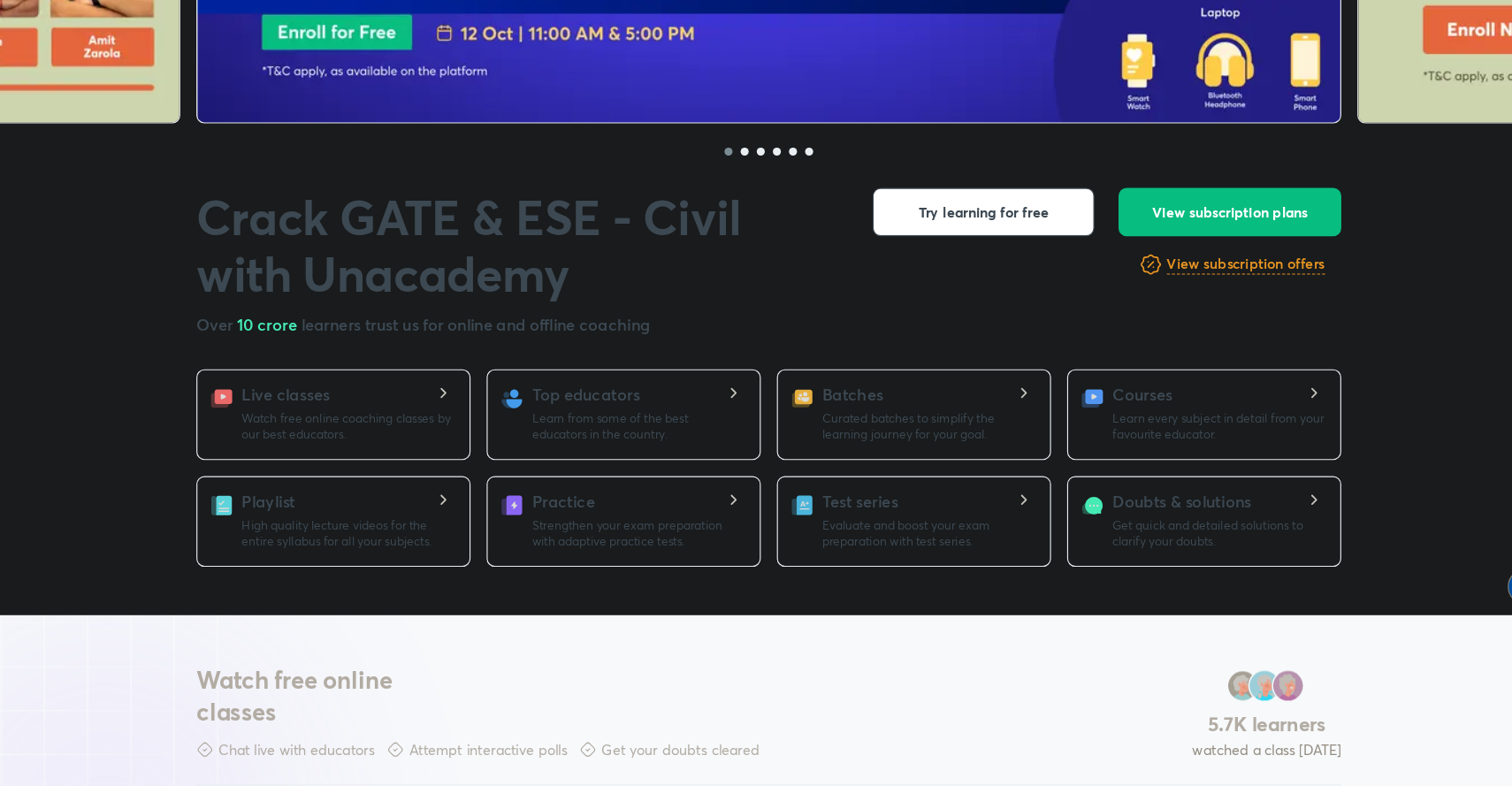
click at [354, 452] on h5 "Live classes" at bounding box center [332, 441] width 77 height 21
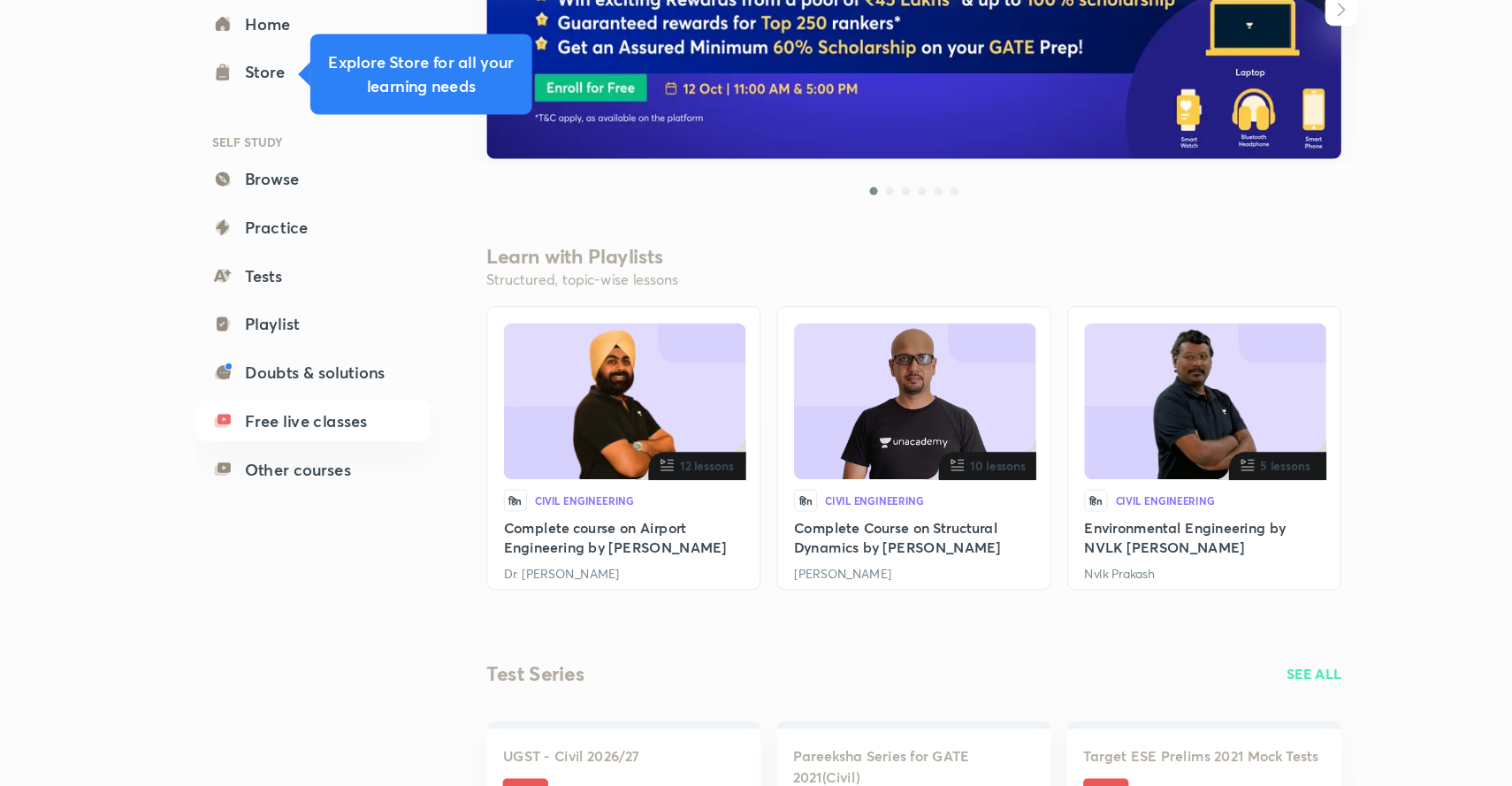
scroll to position [324, 0]
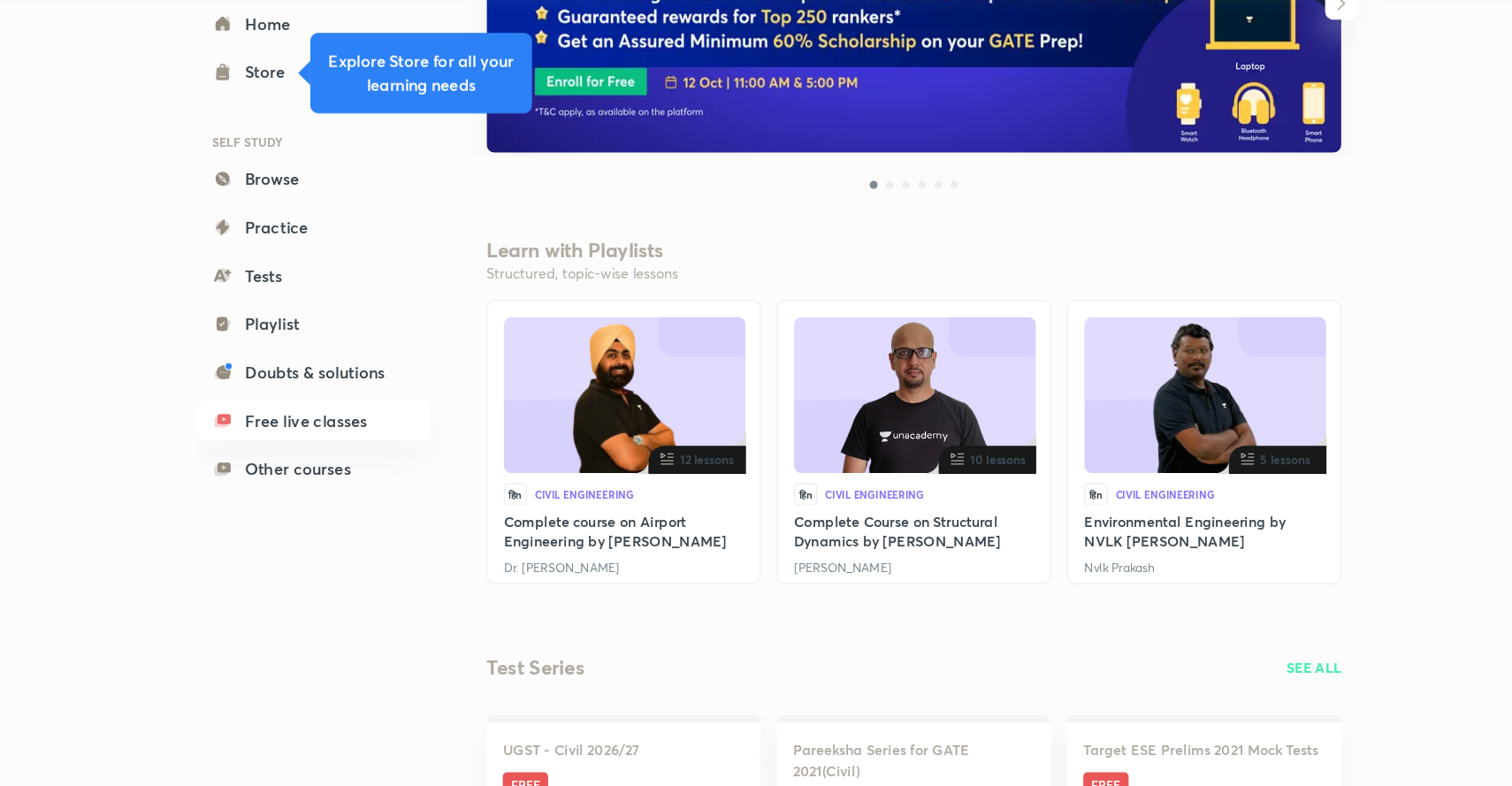
click at [556, 430] on img at bounding box center [629, 446] width 151 height 137
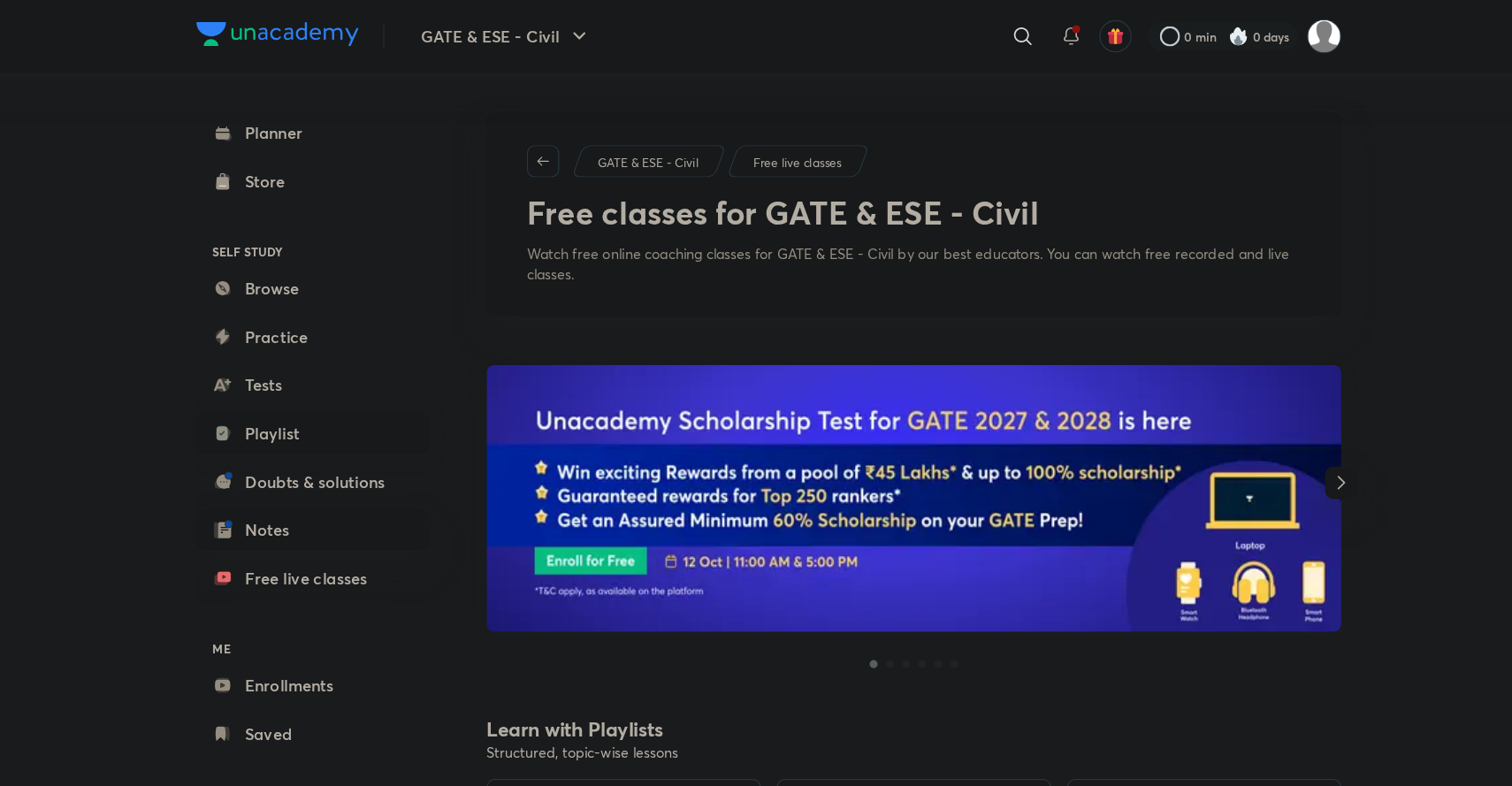
click at [321, 383] on link "Playlist" at bounding box center [356, 380] width 206 height 36
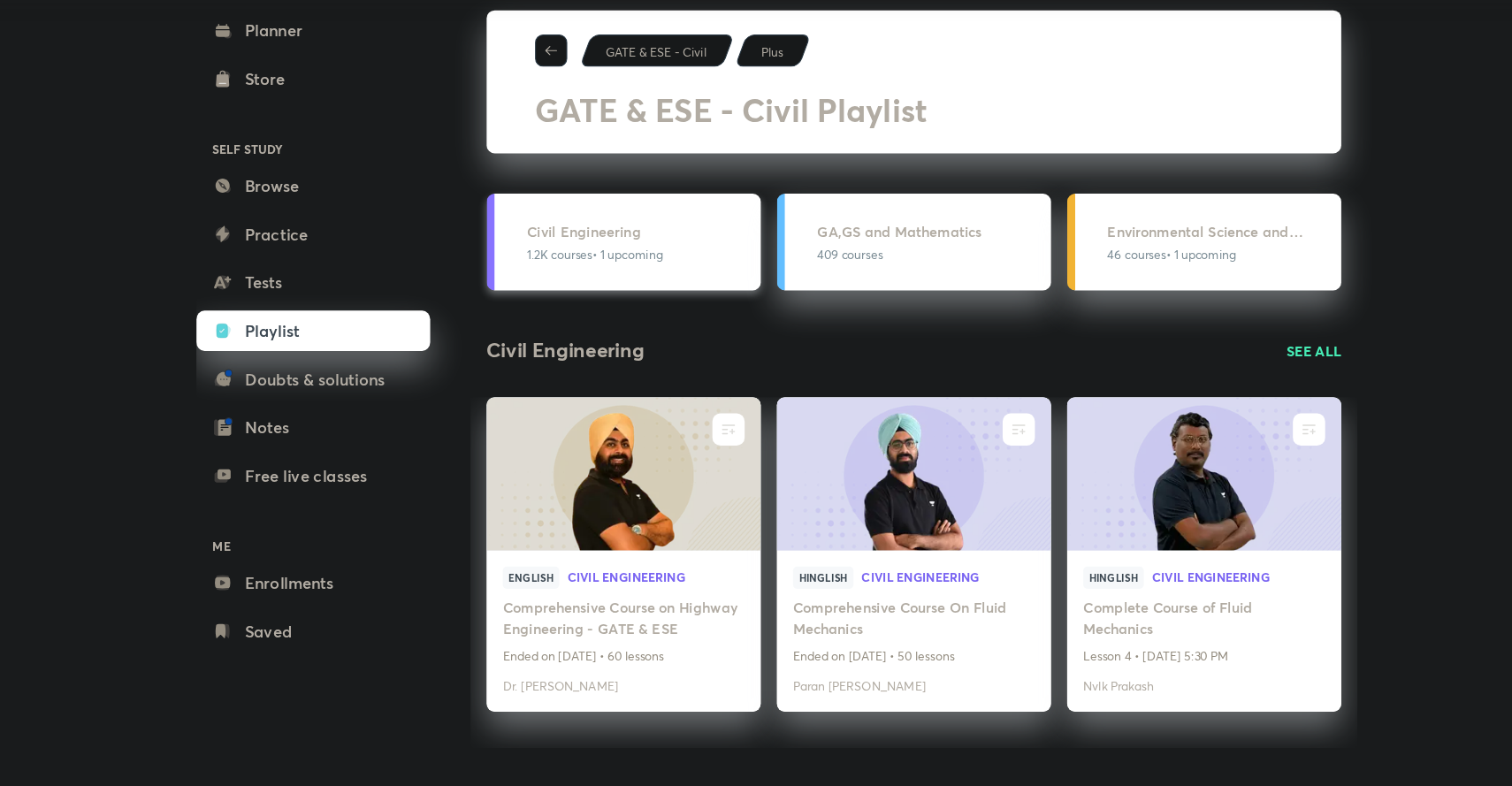
click at [589, 289] on h3 "Civil Engineering" at bounding box center [640, 293] width 195 height 18
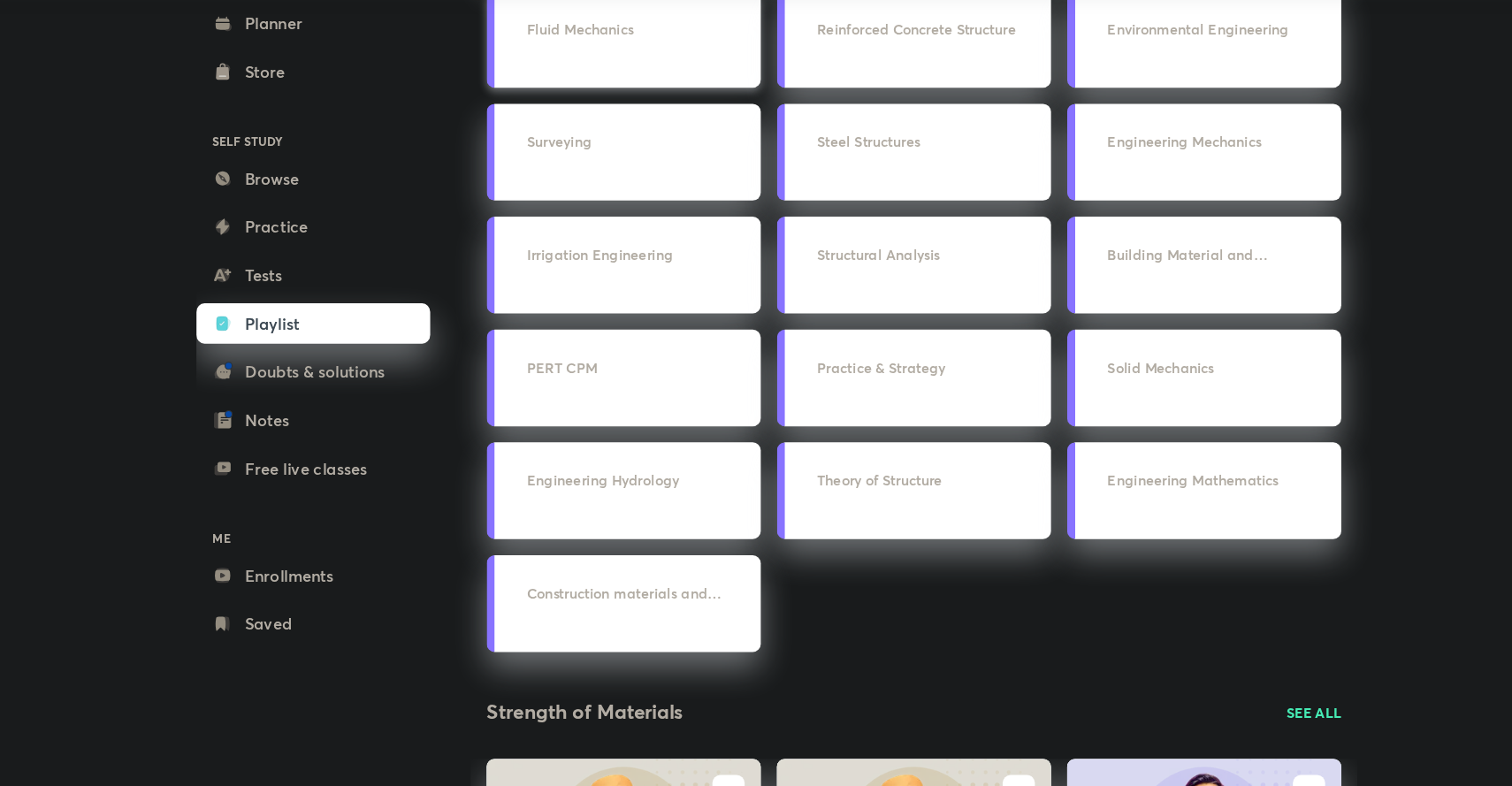
scroll to position [271, 0]
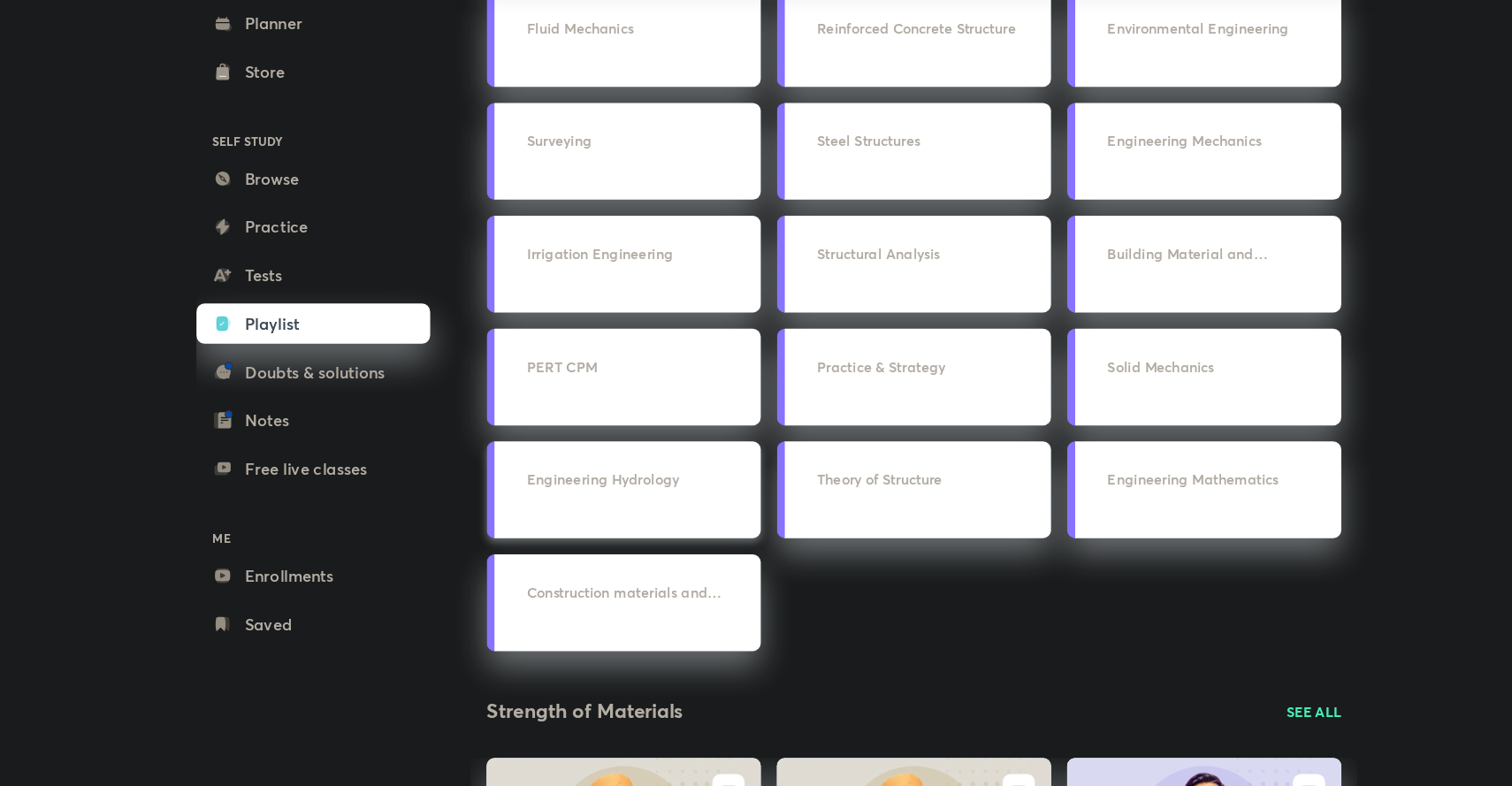
click at [623, 519] on h3 "Engineering Hydrology" at bounding box center [640, 517] width 195 height 18
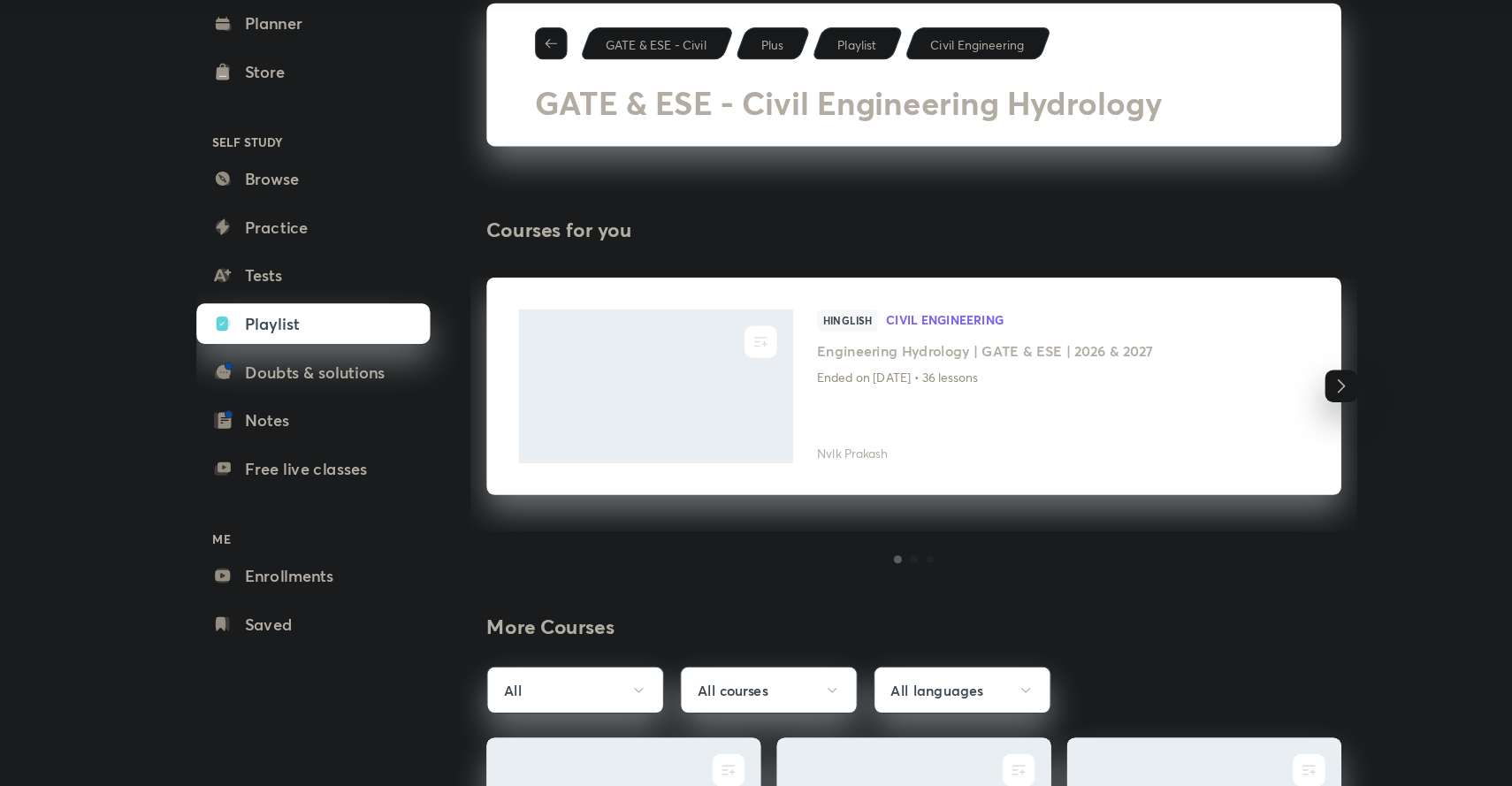
click at [623, 519] on div "ENROLL Hinglish Civil Engineering Engineering Hydrology | GATE & ESE | 2026 & 2…" at bounding box center [883, 435] width 750 height 191
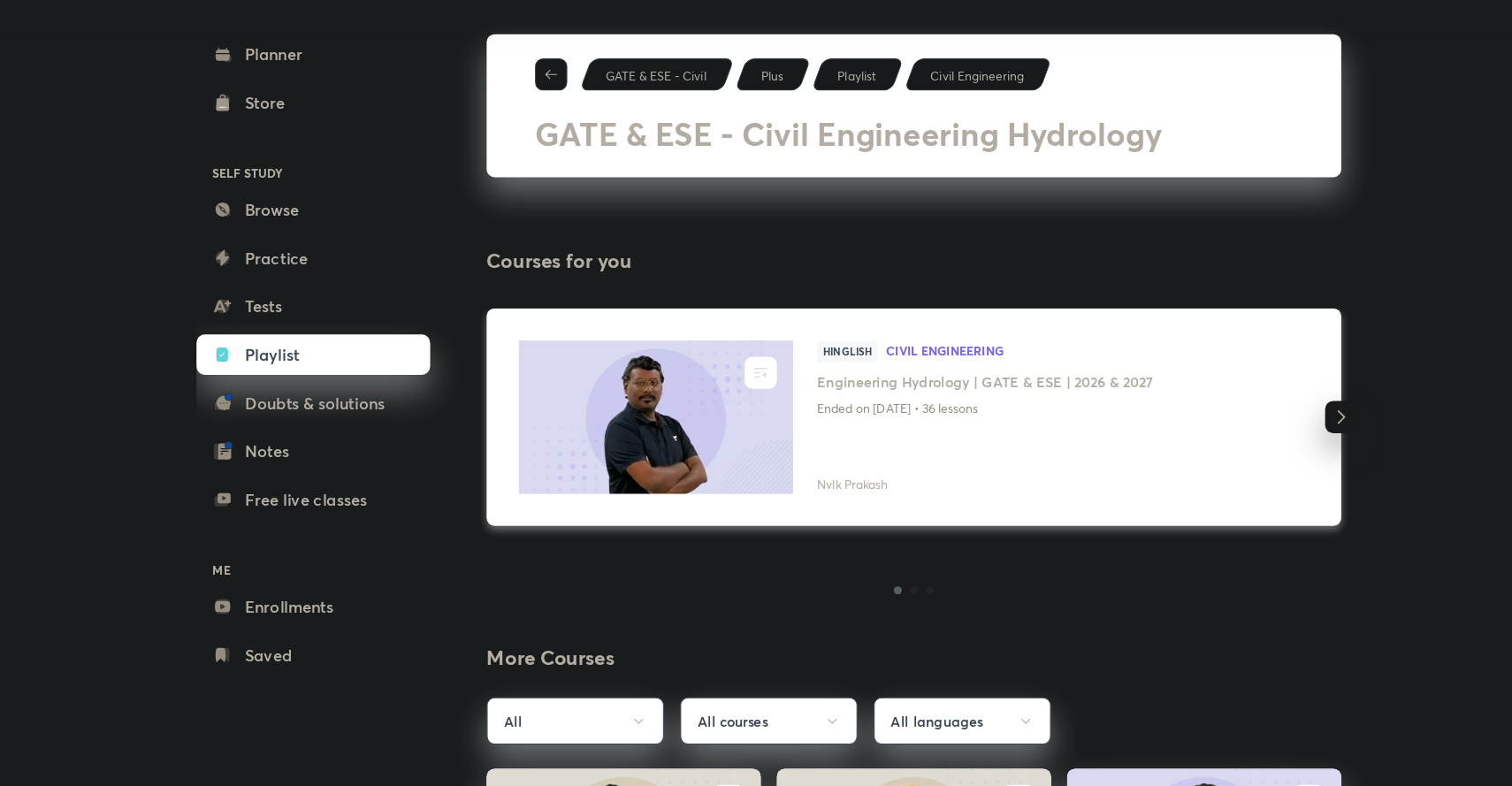
click at [859, 436] on p "Ended on May 15, 2025 • 36 lessons" at bounding box center [999, 428] width 403 height 23
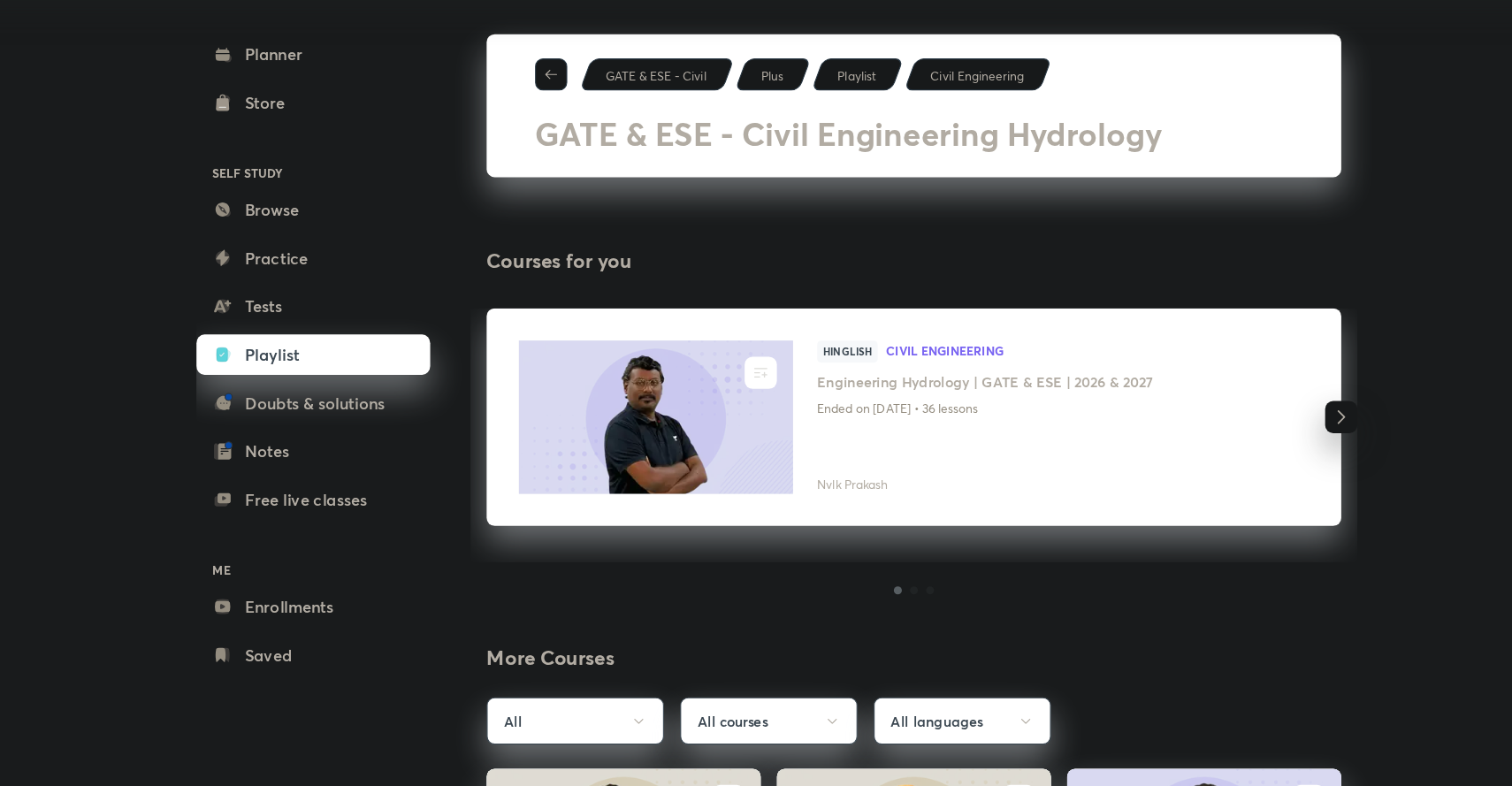
click at [1256, 437] on icon "button" at bounding box center [1258, 435] width 21 height 21
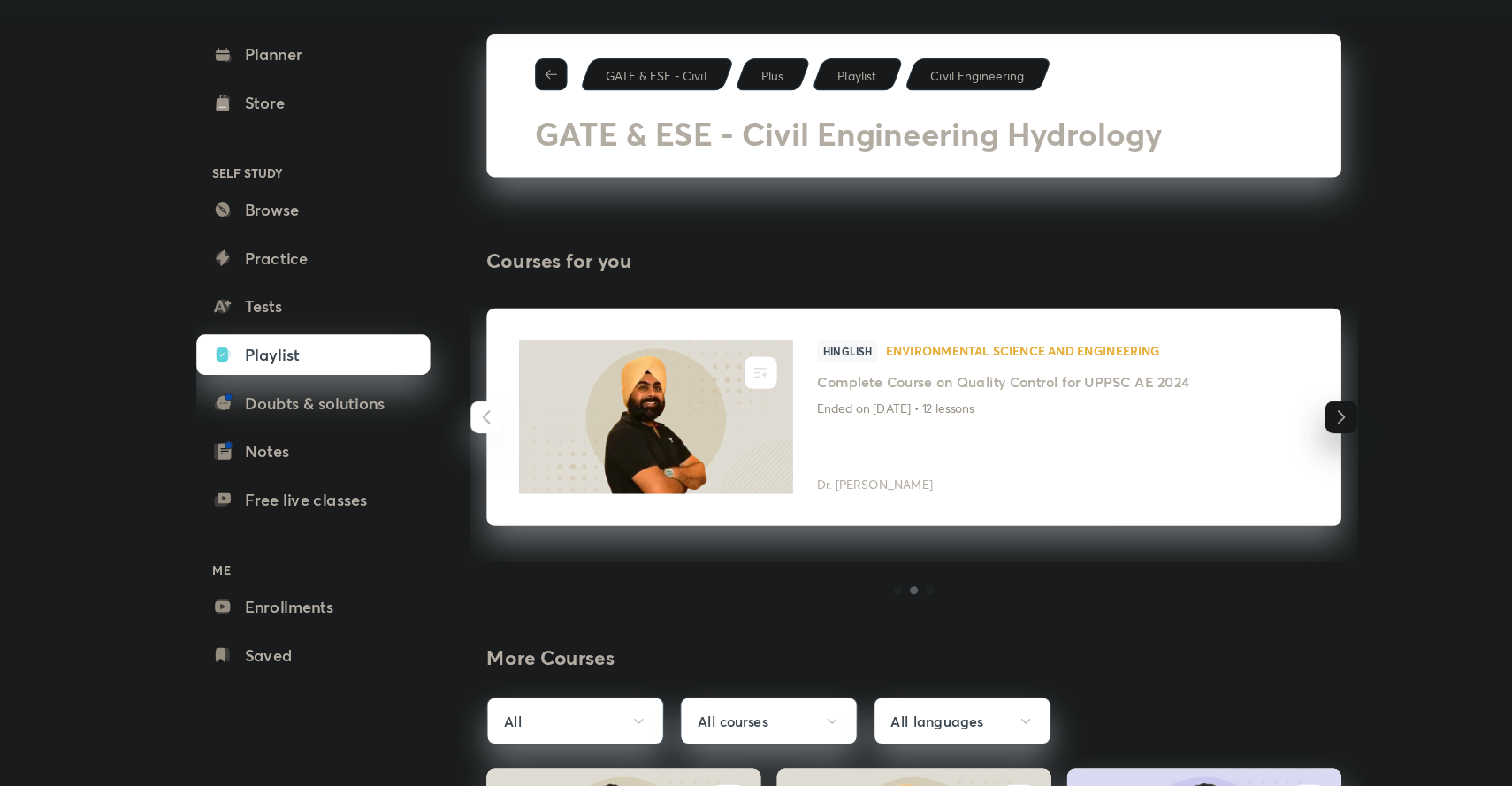
click at [1256, 437] on icon "button" at bounding box center [1258, 435] width 21 height 21
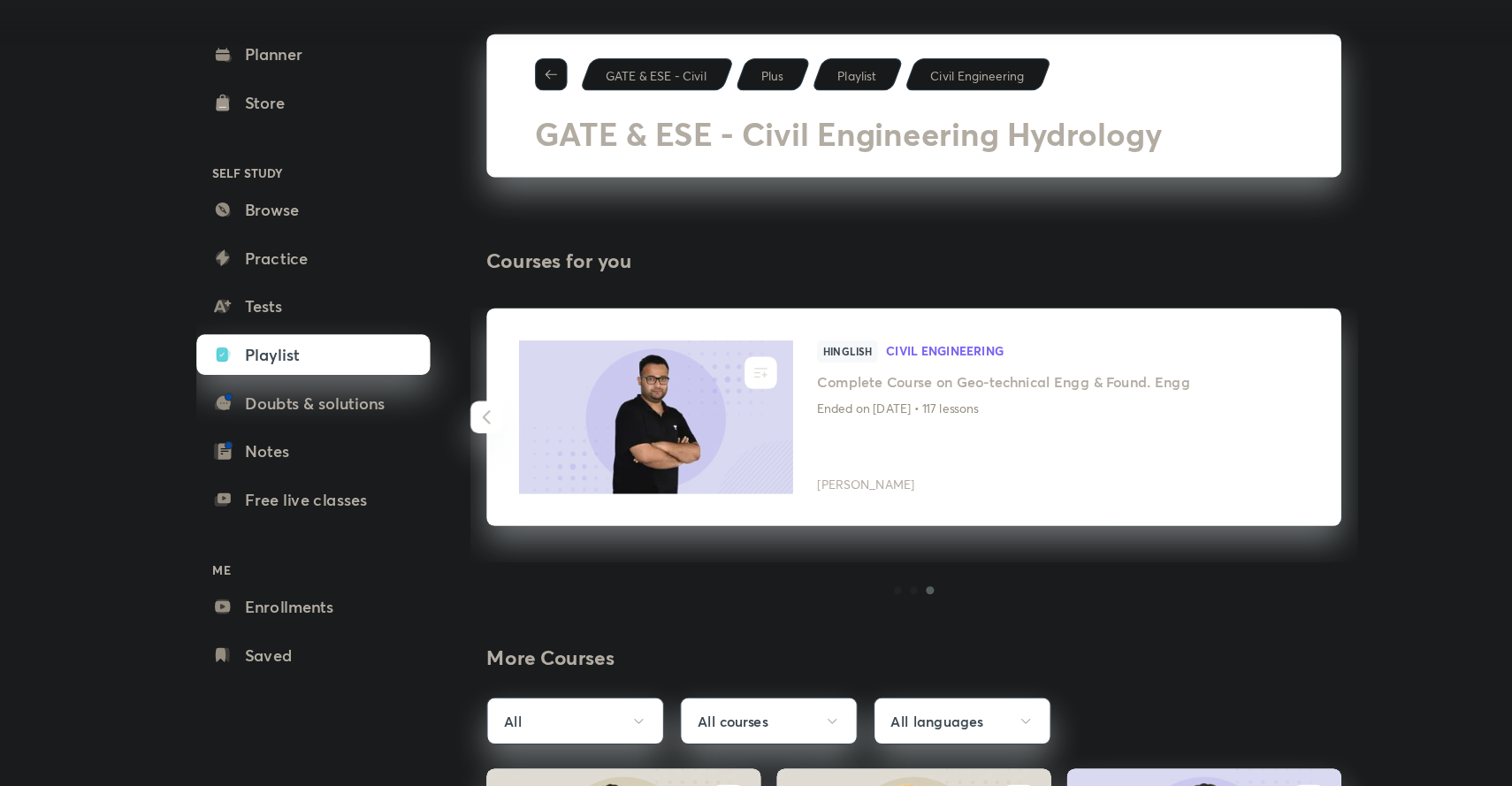
click at [1256, 437] on div "ENROLL Hinglish Civil Engineering Complete Course on Geo-technical Engg & Found…" at bounding box center [883, 435] width 750 height 191
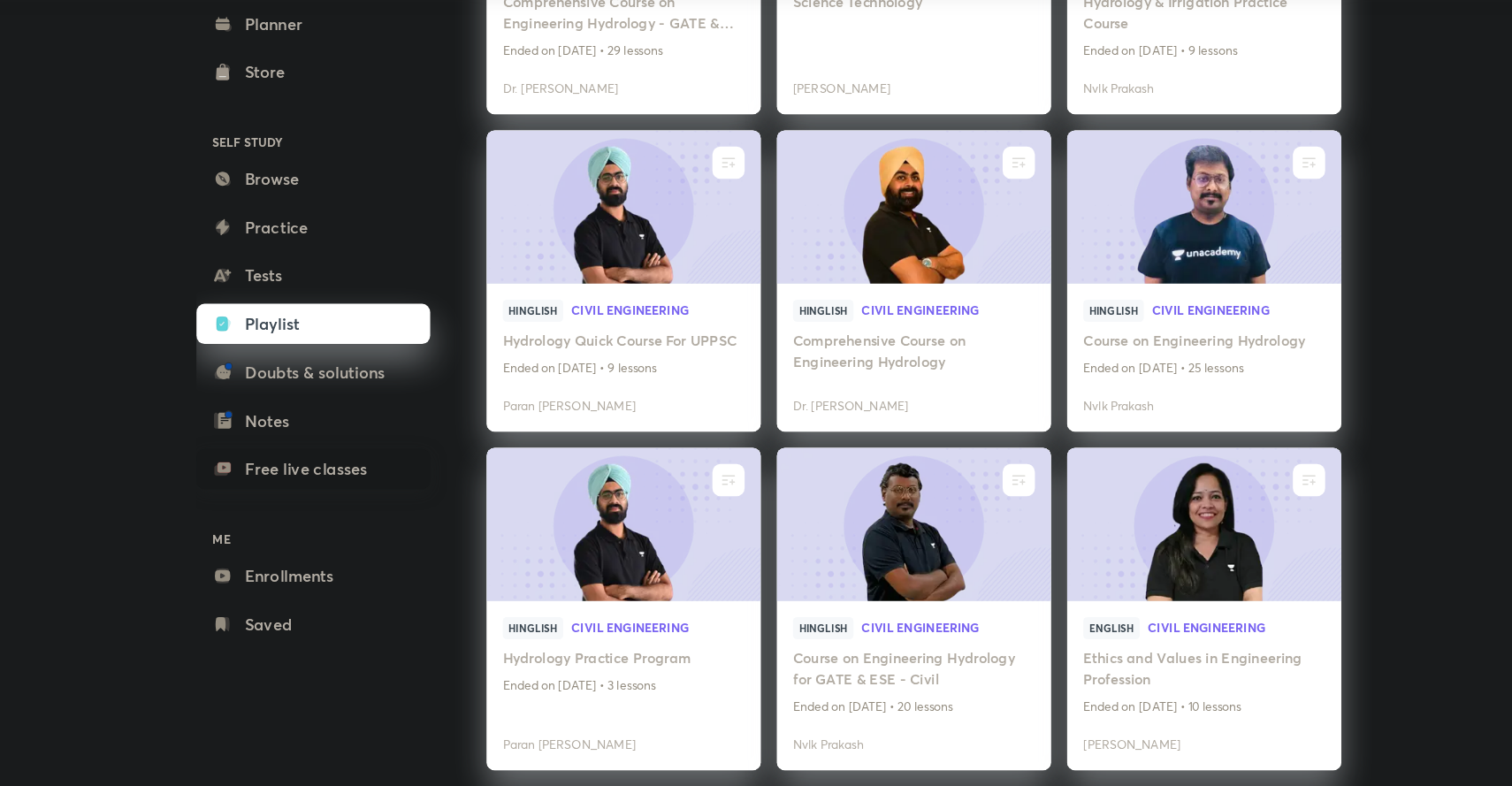
scroll to position [1132, 0]
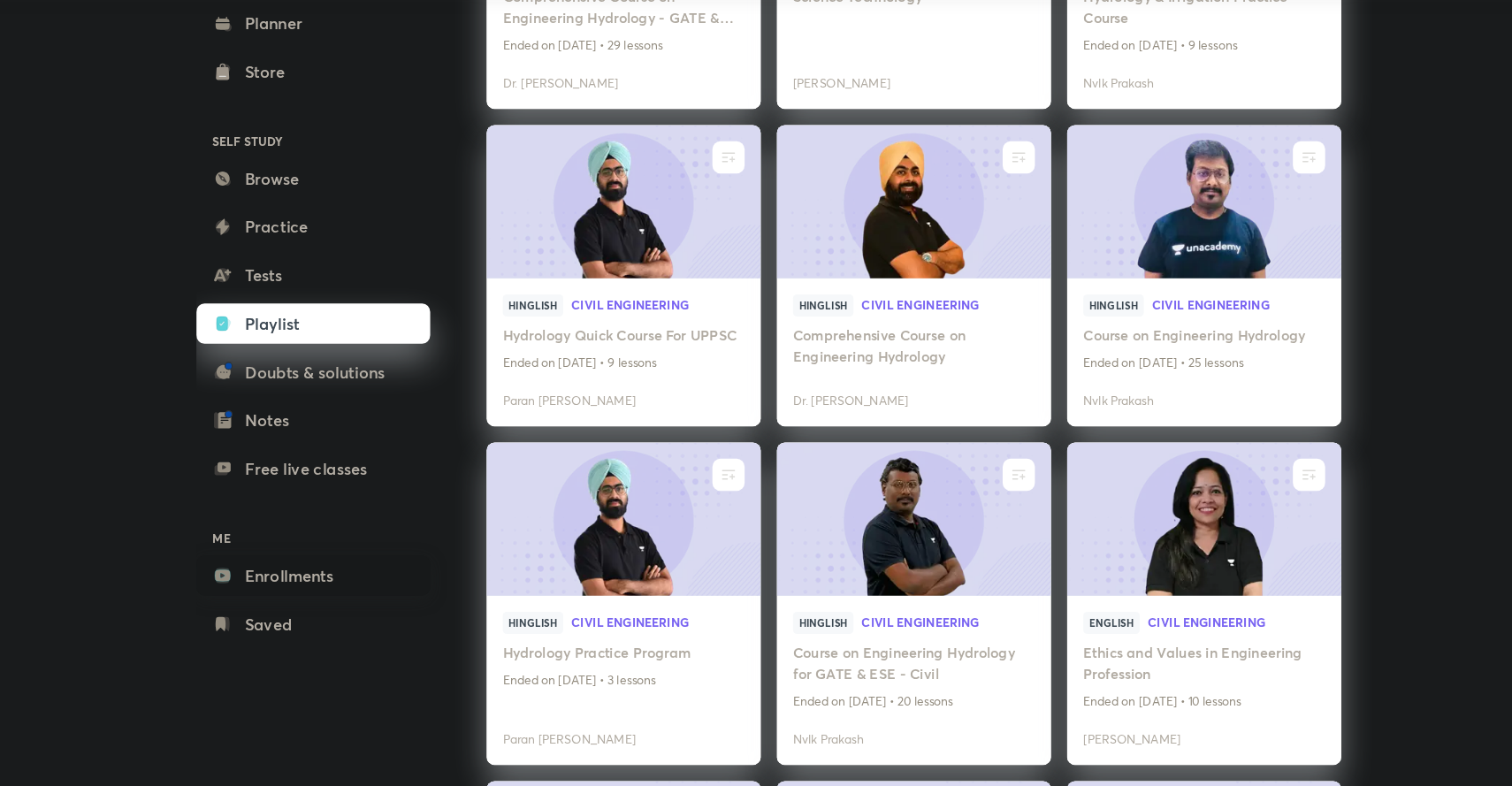
click at [324, 603] on link "Enrollments" at bounding box center [356, 601] width 206 height 36
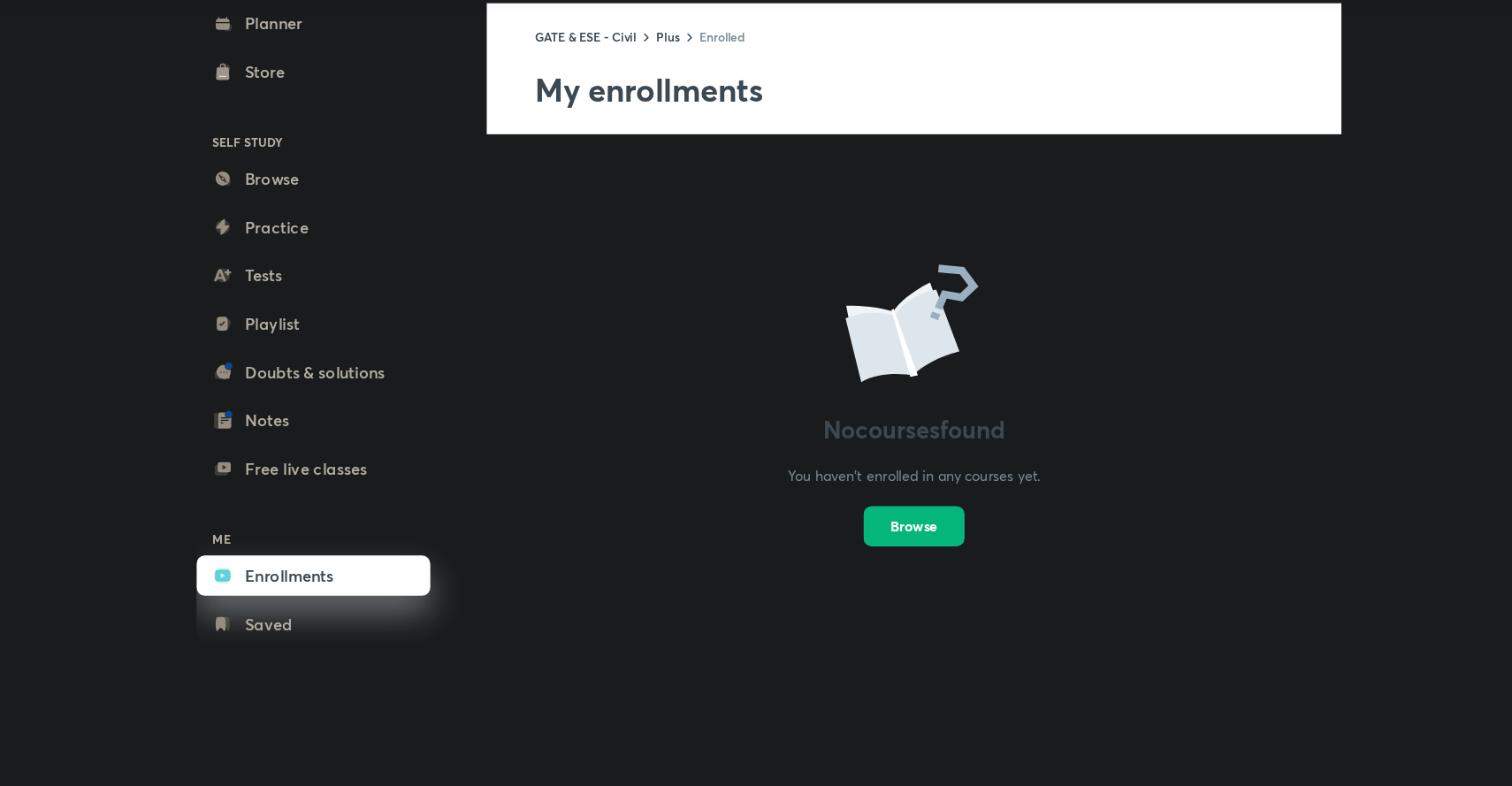
click at [888, 560] on span "Browse" at bounding box center [883, 558] width 41 height 17
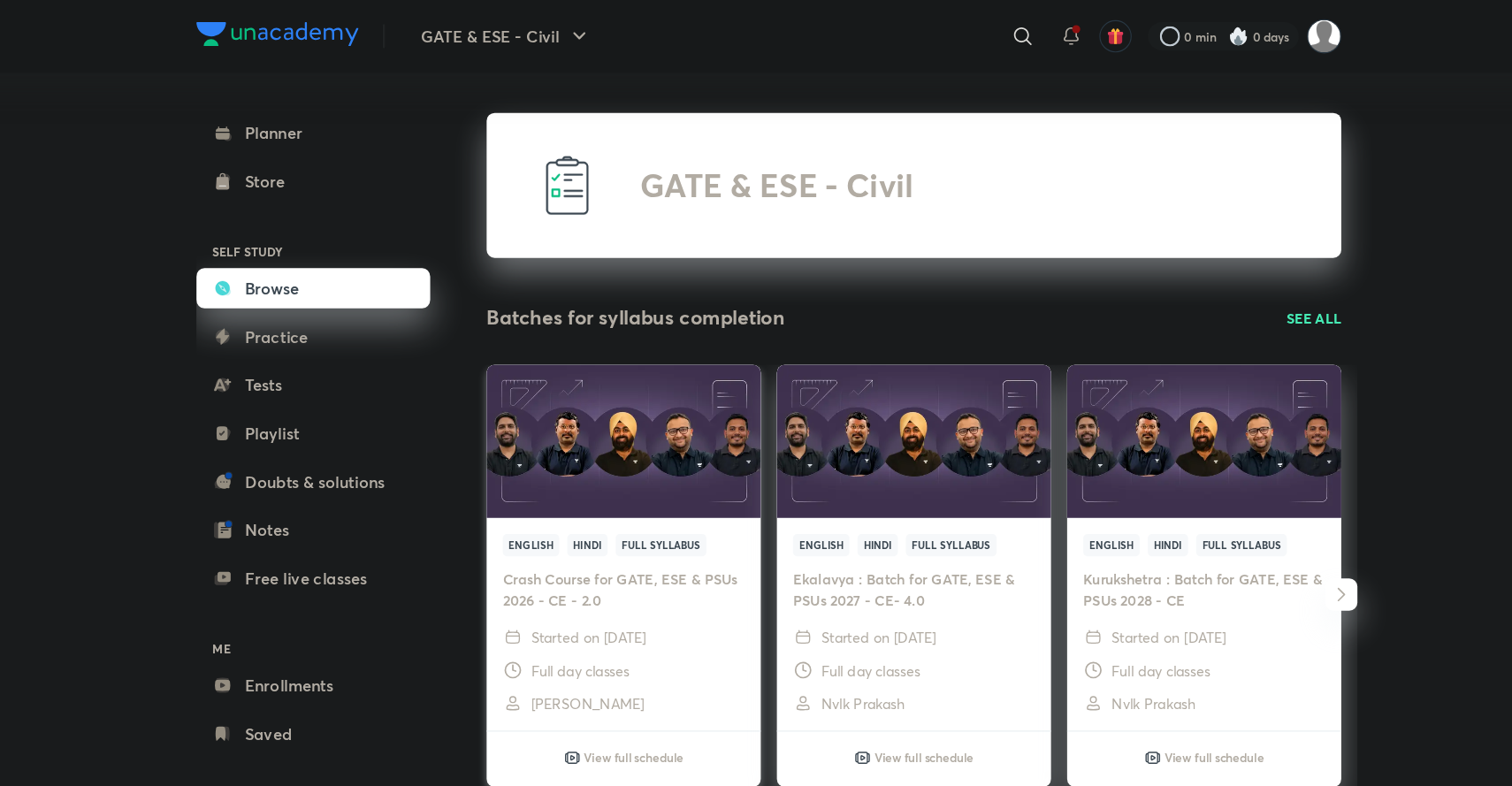
click at [624, 565] on p "Started on [DATE]" at bounding box center [597, 559] width 100 height 18
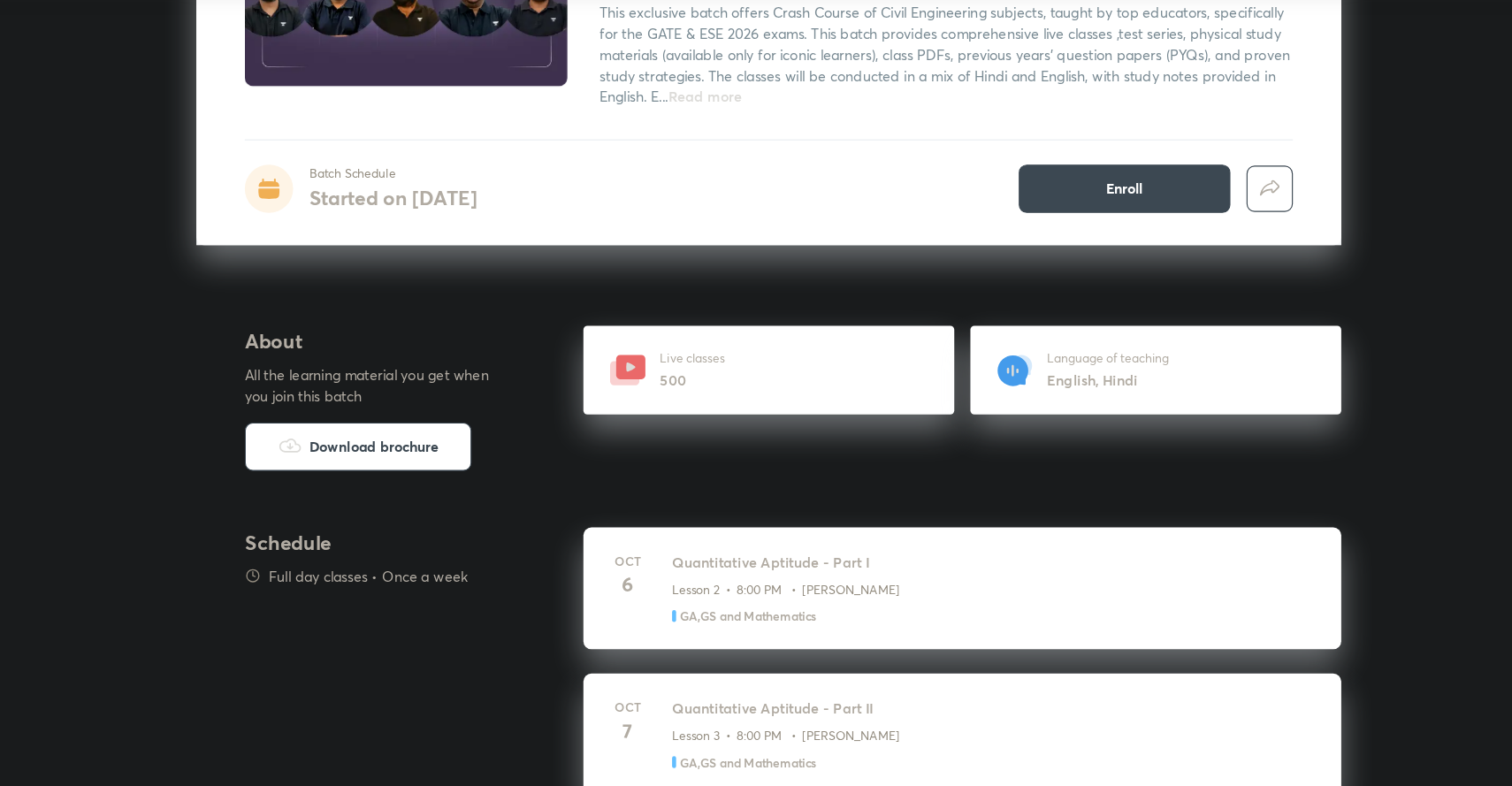
scroll to position [172, 0]
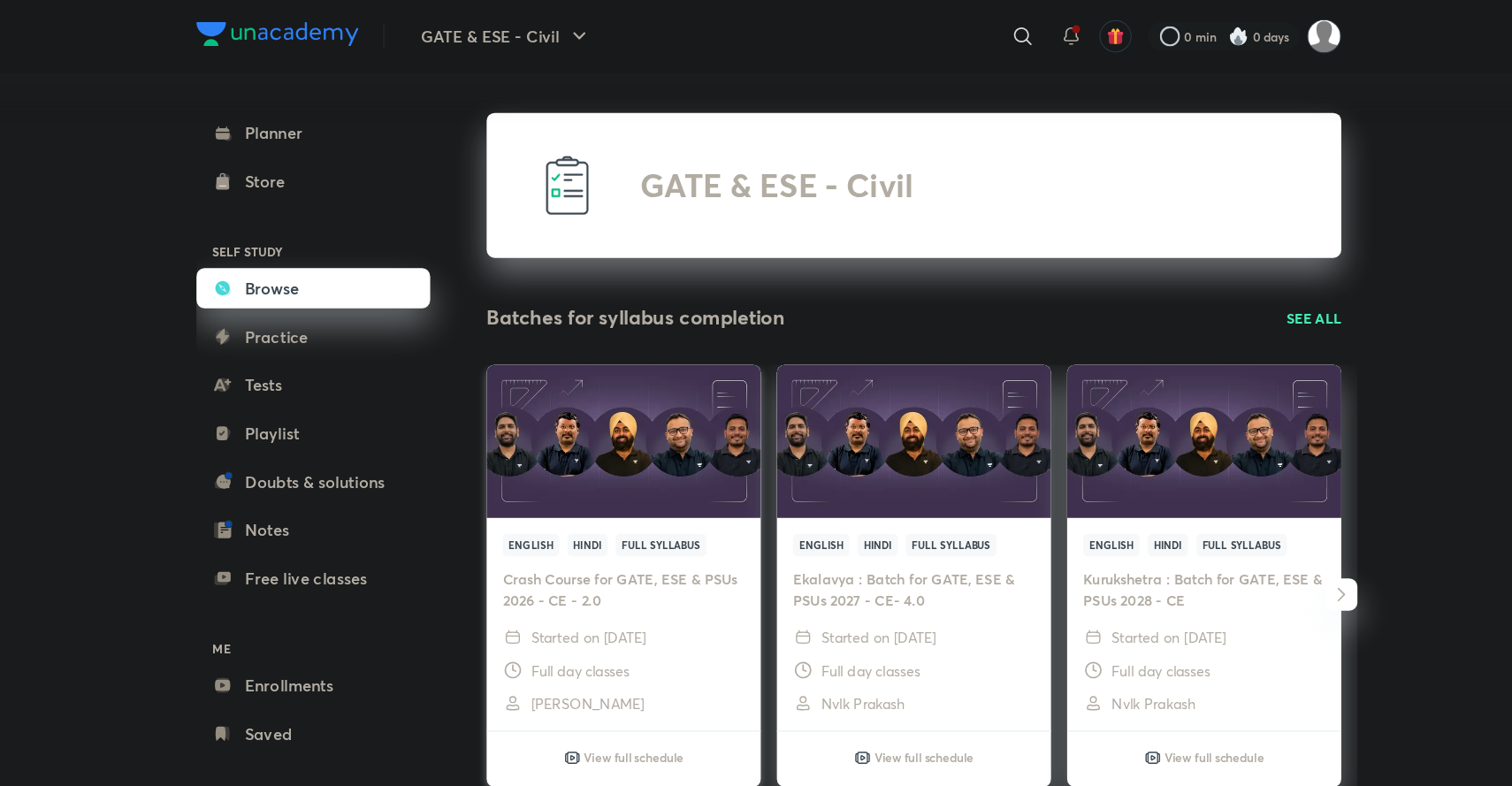
click at [622, 526] on h4 "Crash Course for GATE, ESE & PSUs 2026 - CE - 2.0" at bounding box center [629, 517] width 212 height 37
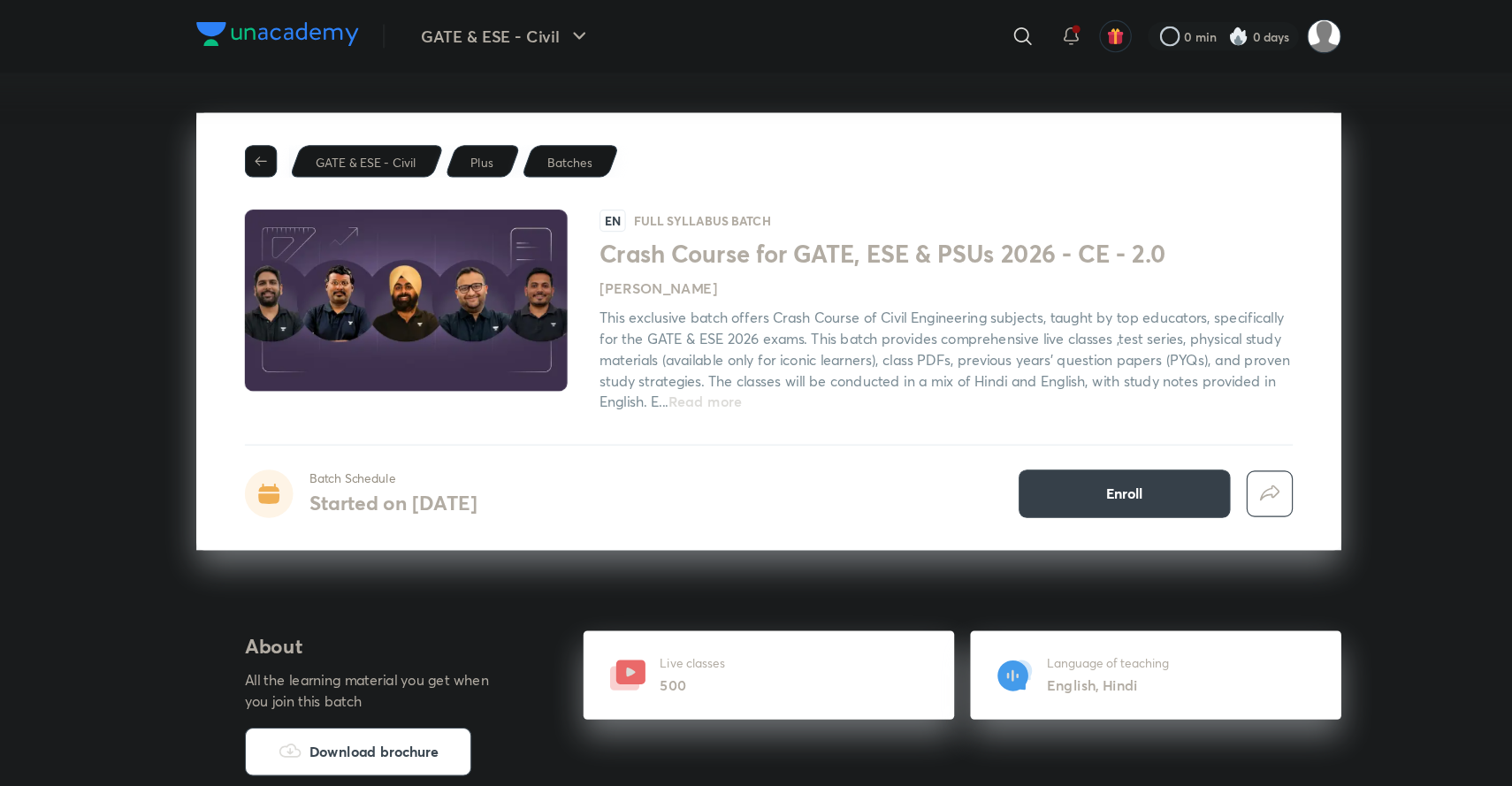
click at [1073, 433] on span "Enroll" at bounding box center [1069, 433] width 33 height 17
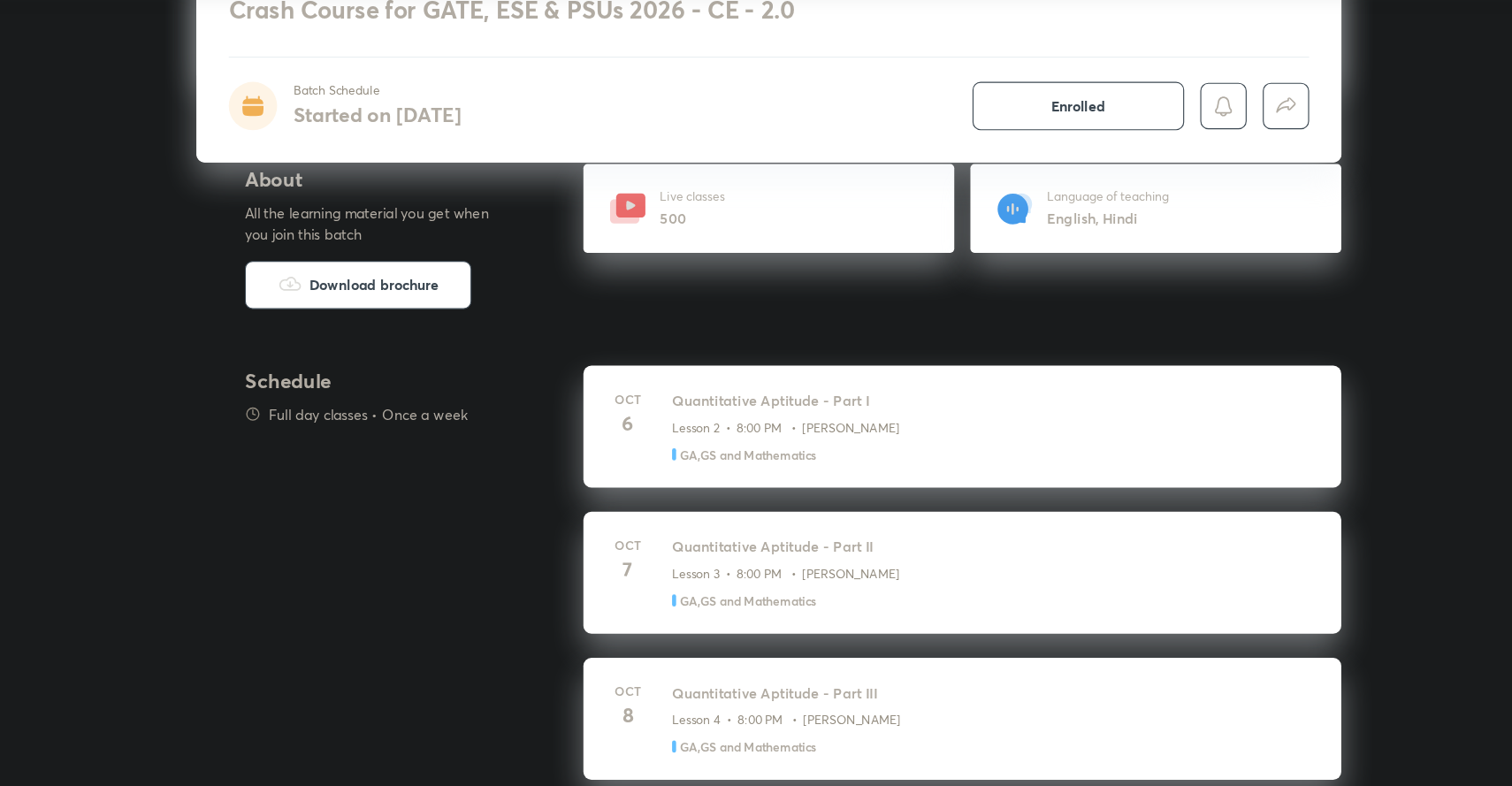
scroll to position [320, 0]
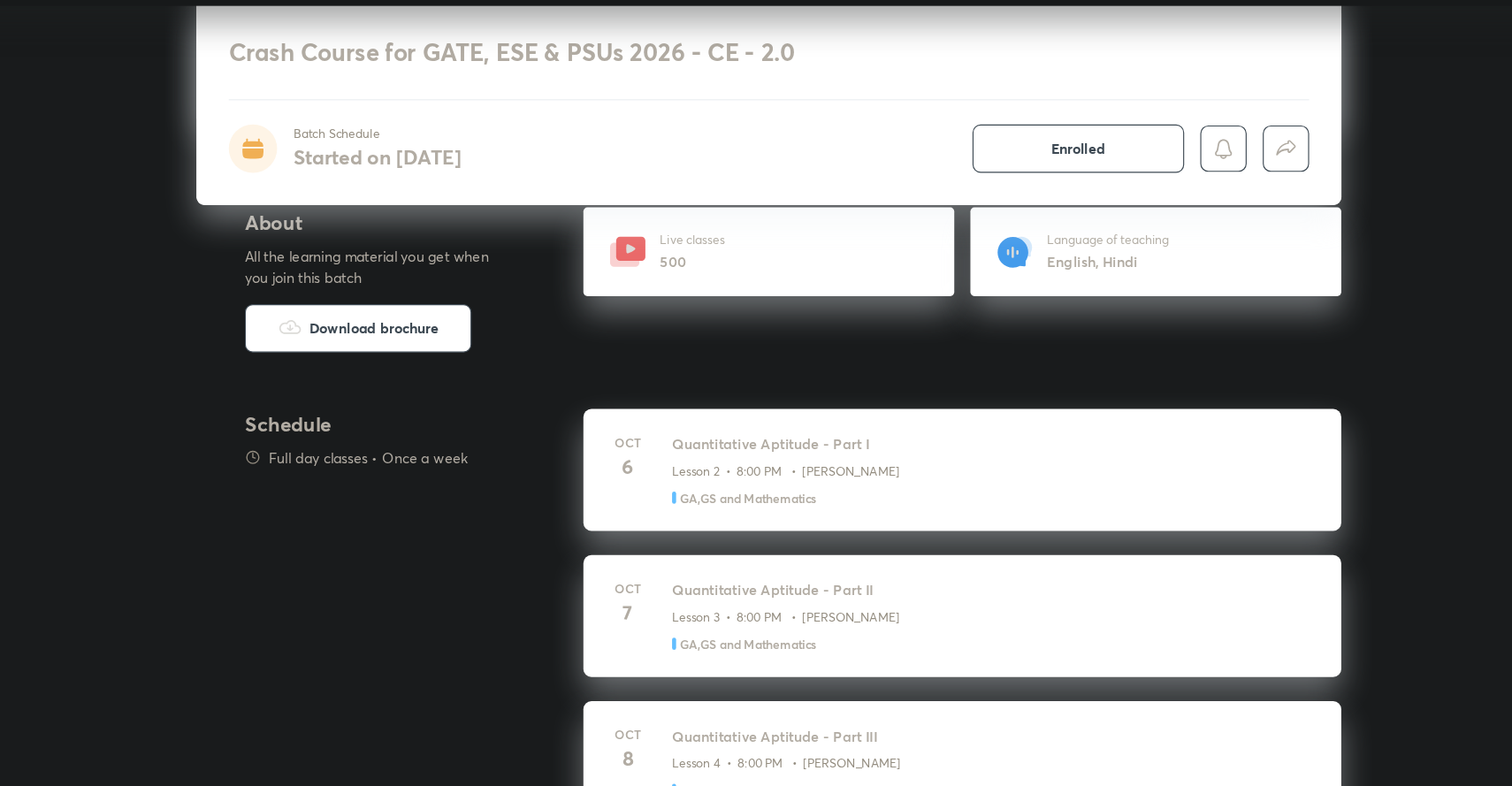
click at [727, 265] on div "Live classes 500" at bounding box center [756, 279] width 325 height 78
click at [755, 284] on div "Live classes 500" at bounding box center [756, 279] width 325 height 78
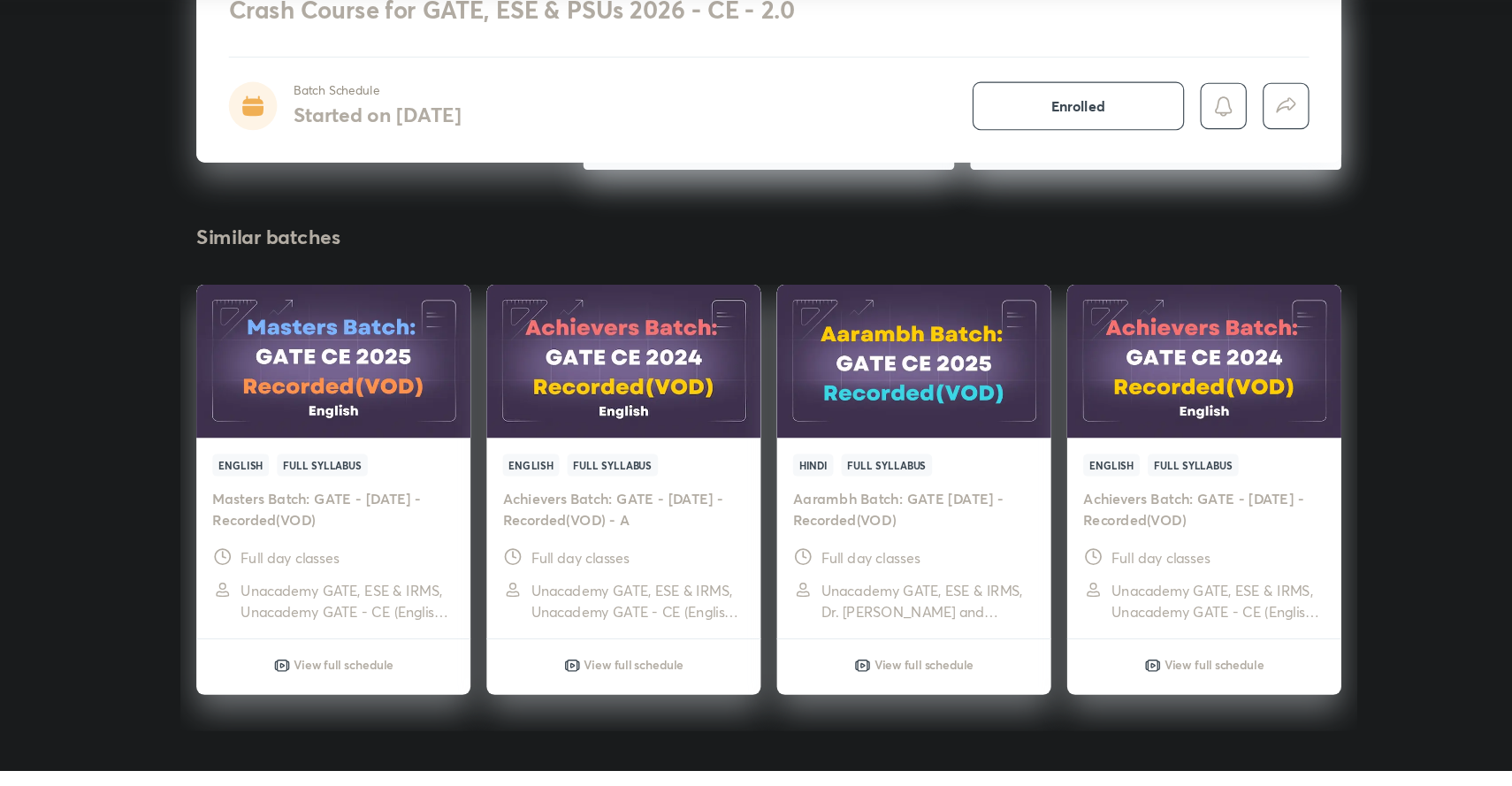
scroll to position [2300, 0]
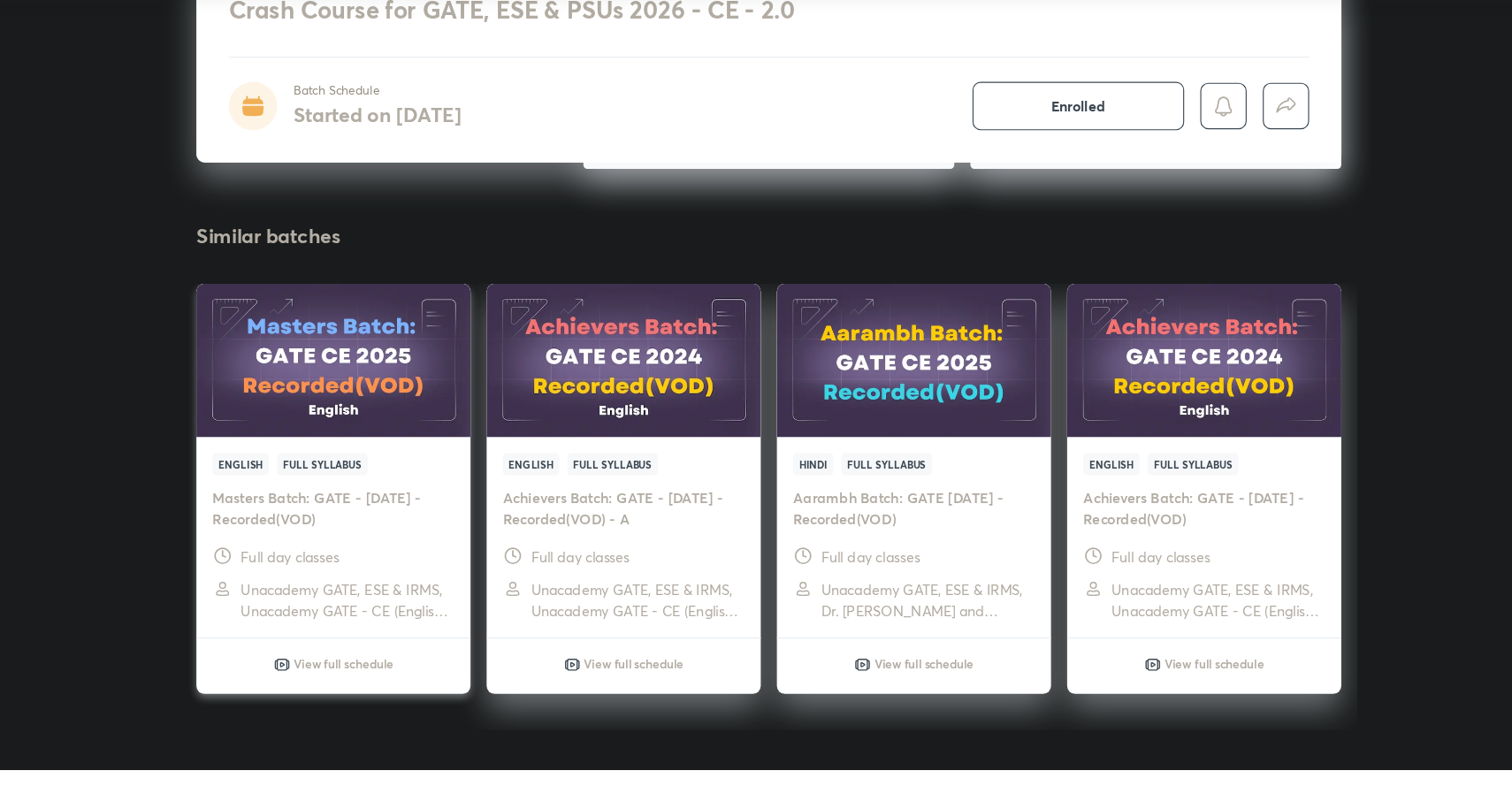
click at [387, 407] on img at bounding box center [374, 412] width 245 height 137
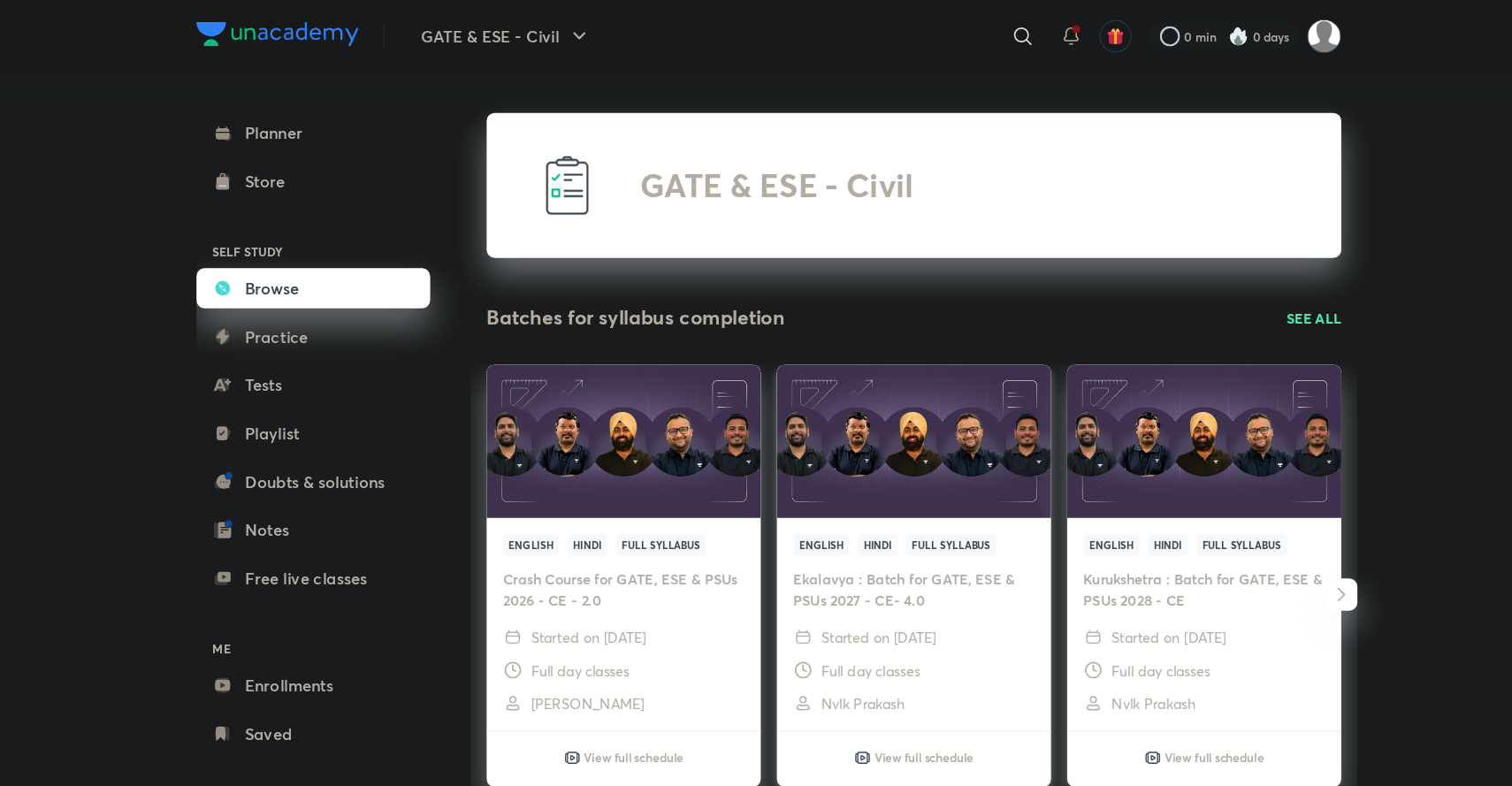
click at [898, 506] on h4 "Ekalavya : Batch for GATE, ESE & PSUs 2027 - CE- 4.0" at bounding box center [883, 517] width 212 height 37
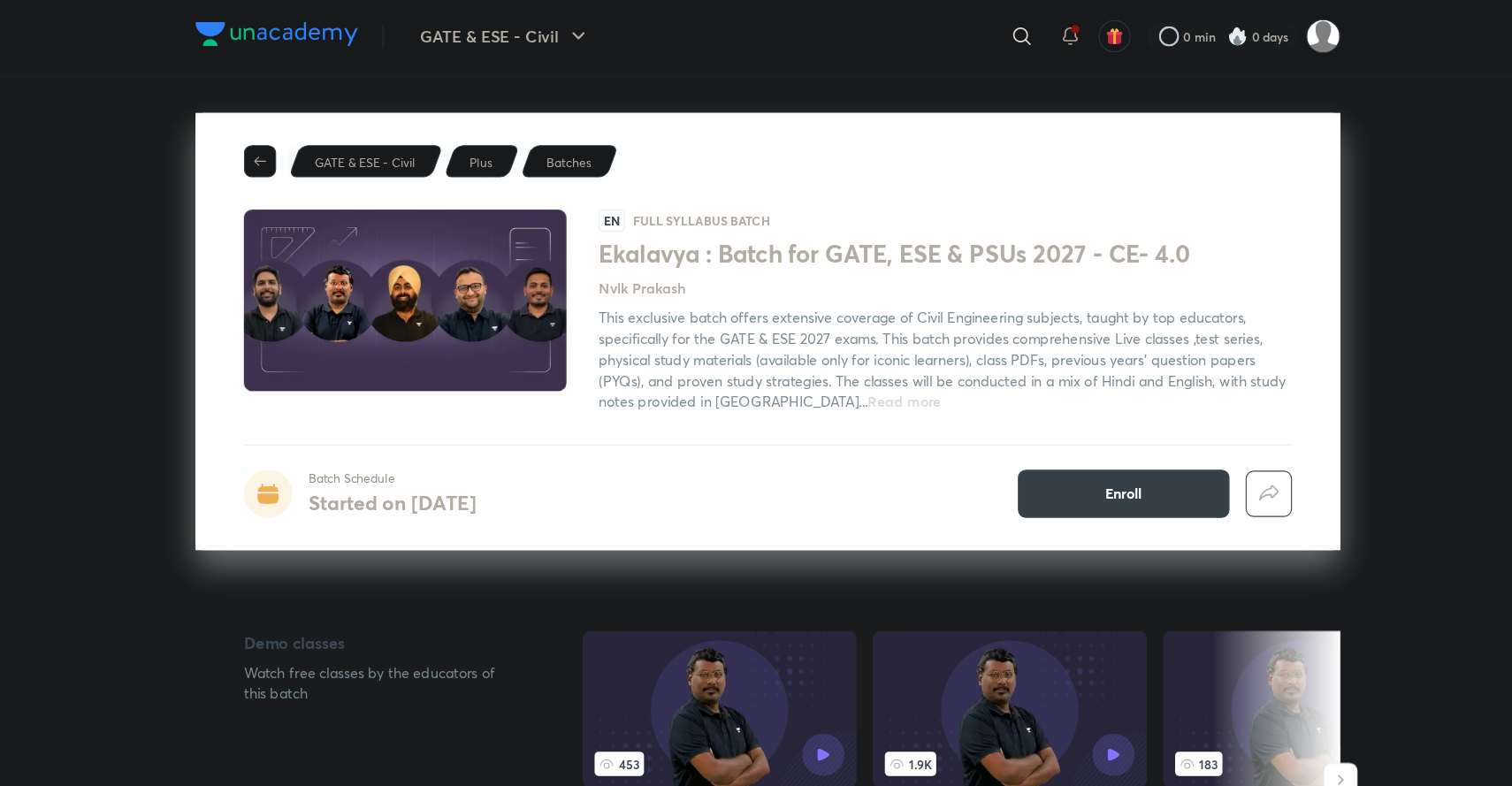
click at [1045, 432] on button "Enroll" at bounding box center [1068, 433] width 185 height 42
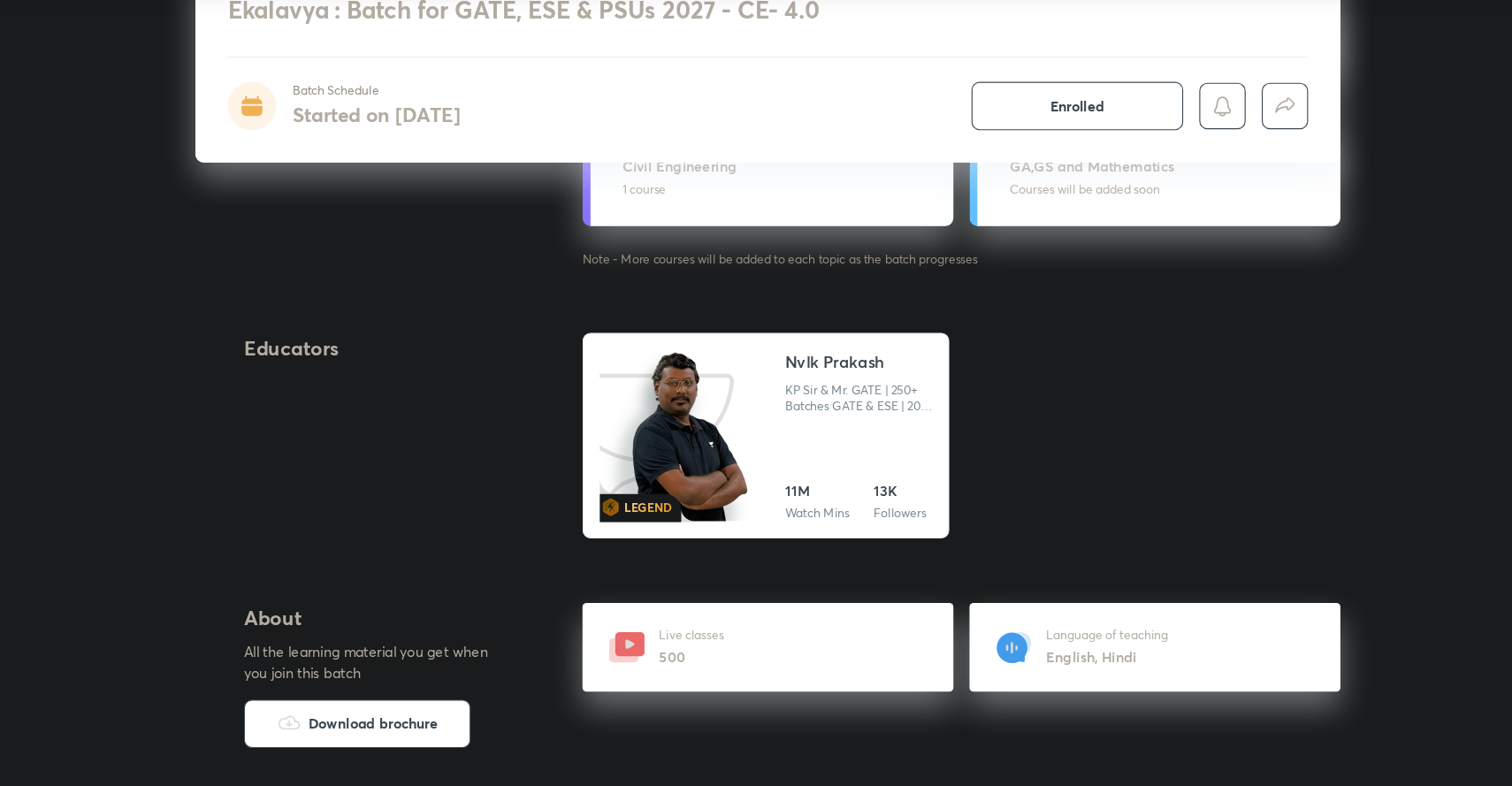
scroll to position [1735, 0]
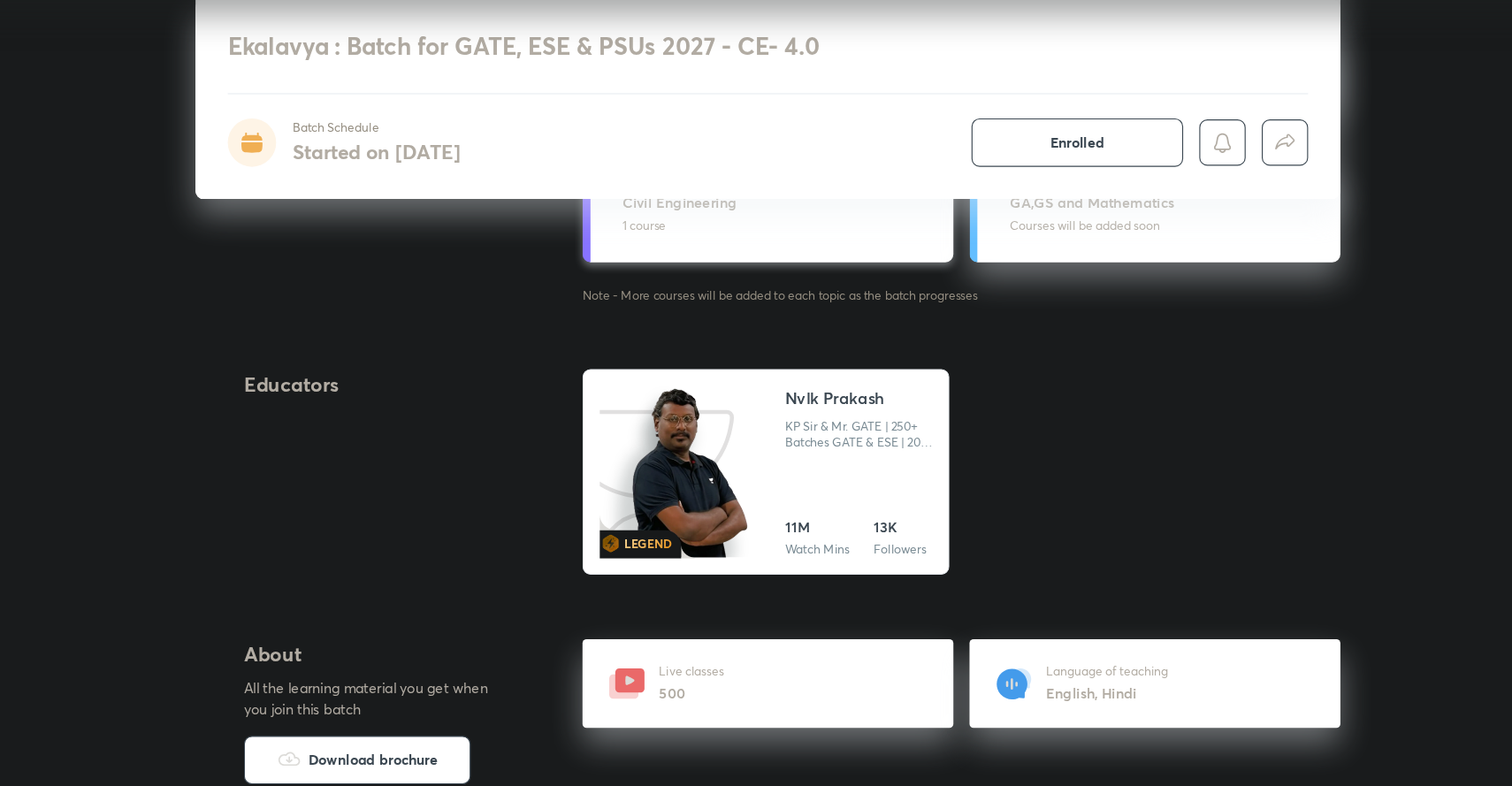
click at [638, 250] on h5 "Civil Engineering" at bounding box center [768, 242] width 280 height 18
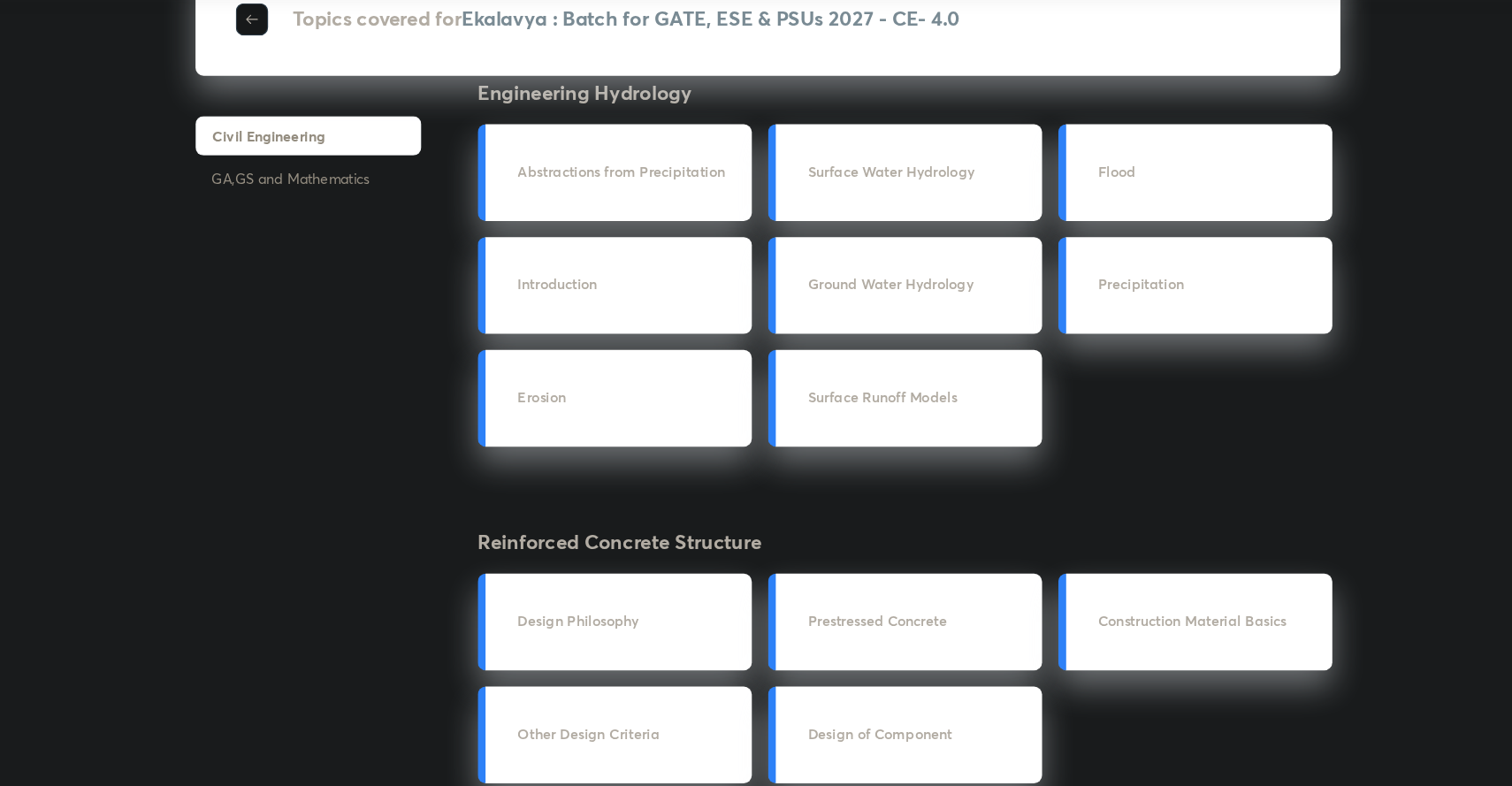
scroll to position [1216, 0]
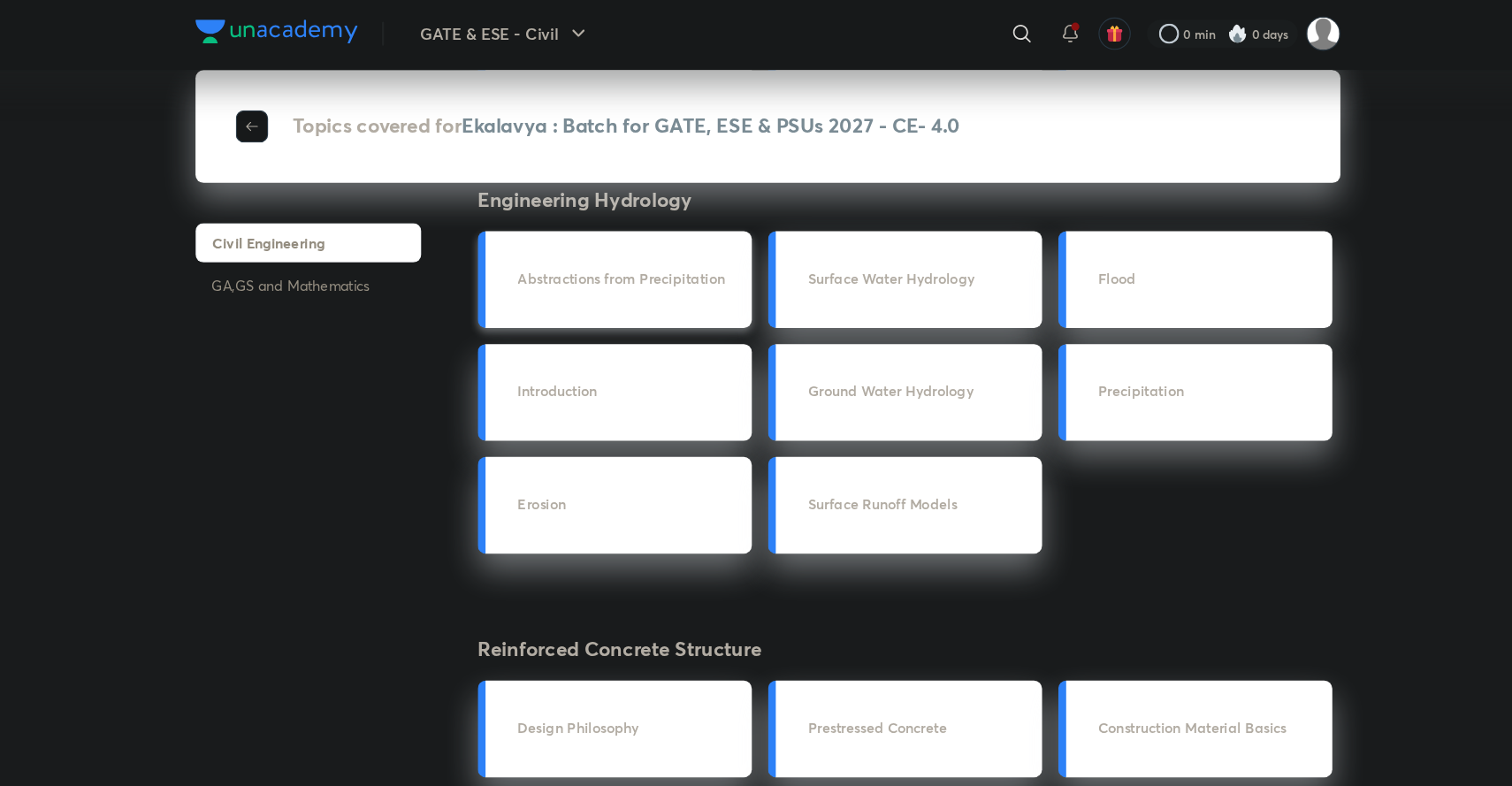
click at [595, 241] on h3 "Abstractions from Precipitation" at bounding box center [634, 246] width 195 height 18
click at [644, 248] on h3 "Abstractions from Precipitation" at bounding box center [634, 246] width 195 height 18
click at [904, 351] on h3 "Ground Water Hydrology" at bounding box center [888, 345] width 195 height 18
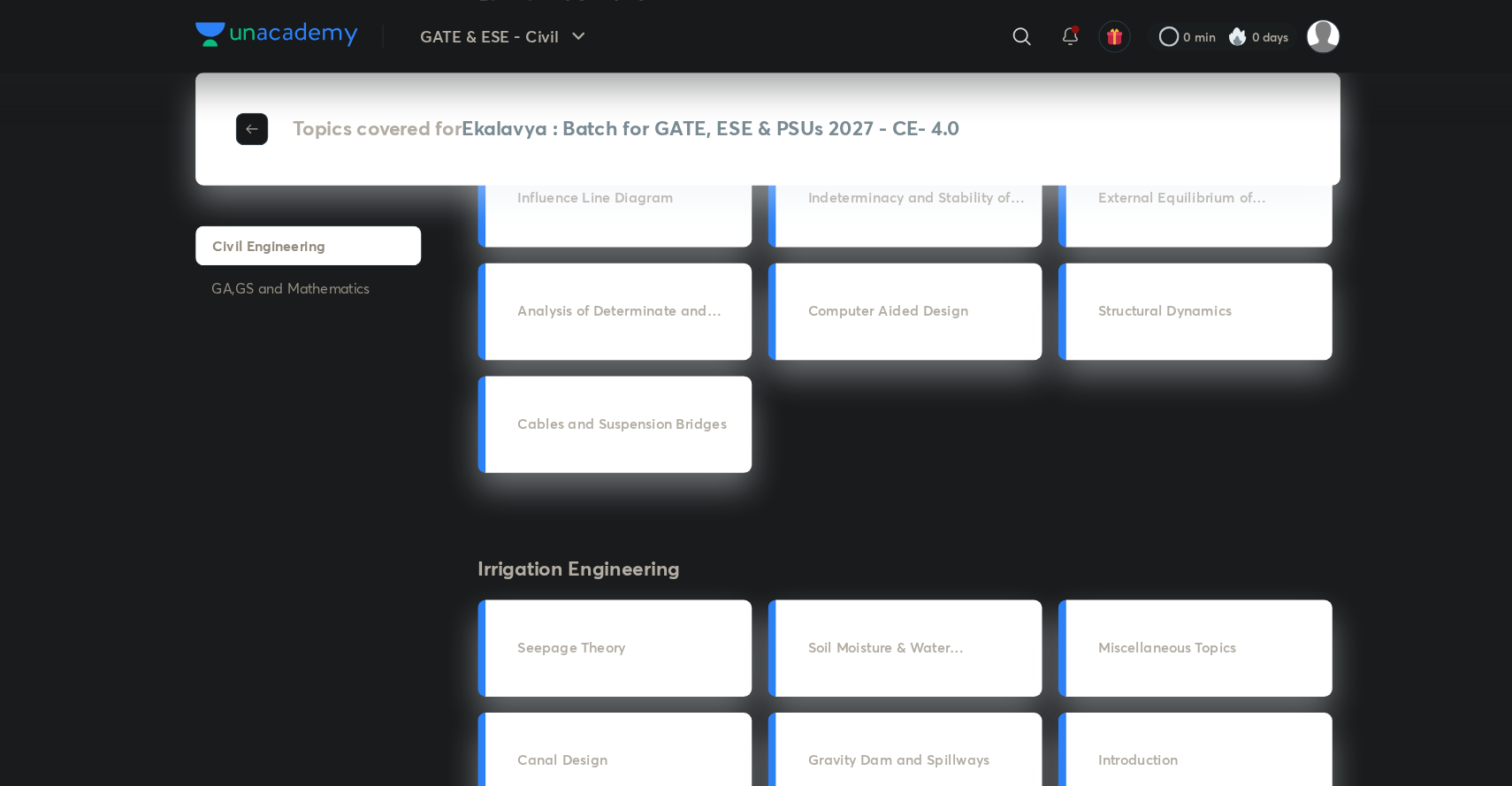
scroll to position [0, 0]
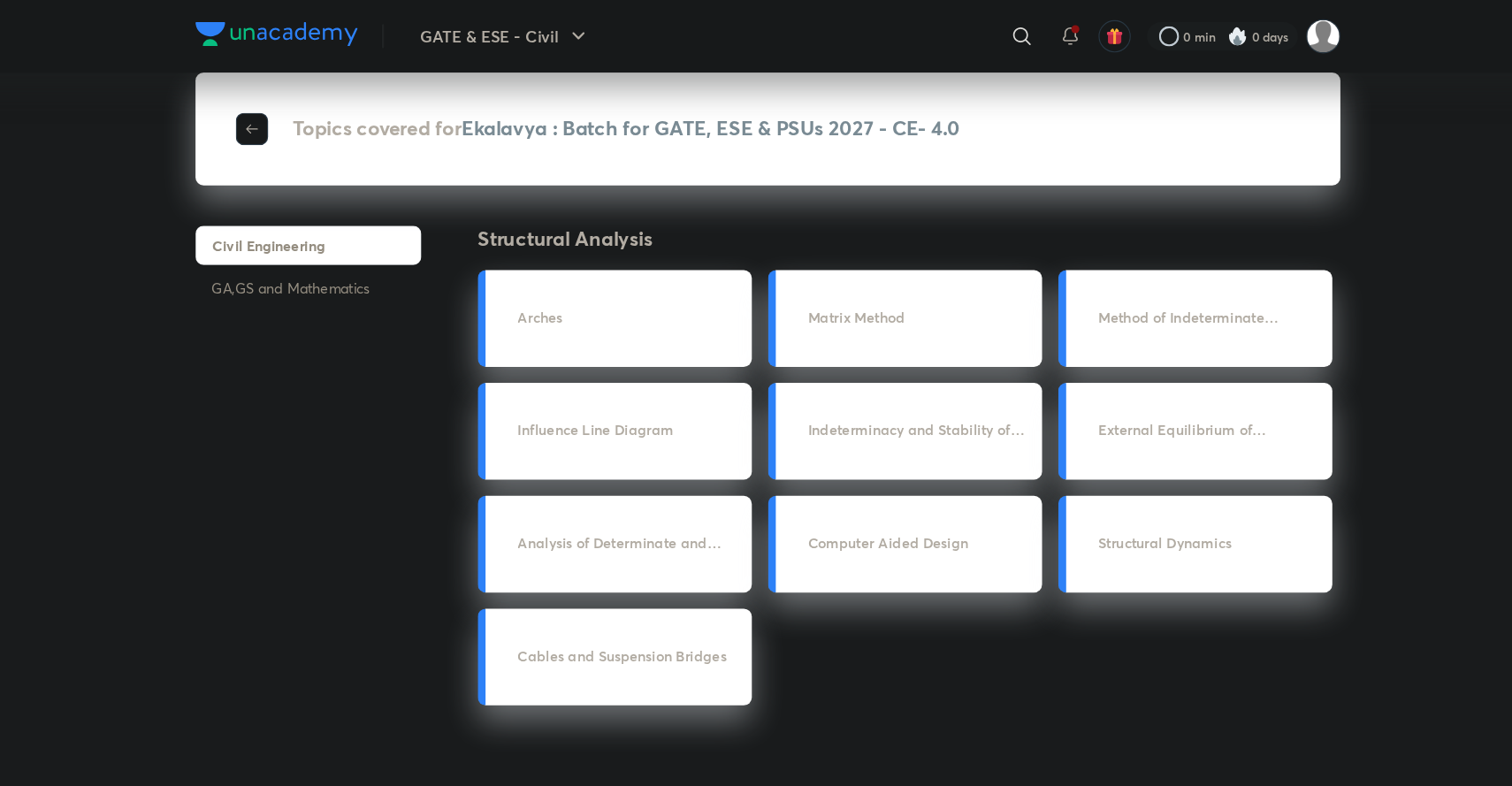
click at [303, 110] on icon "button" at bounding box center [302, 112] width 14 height 14
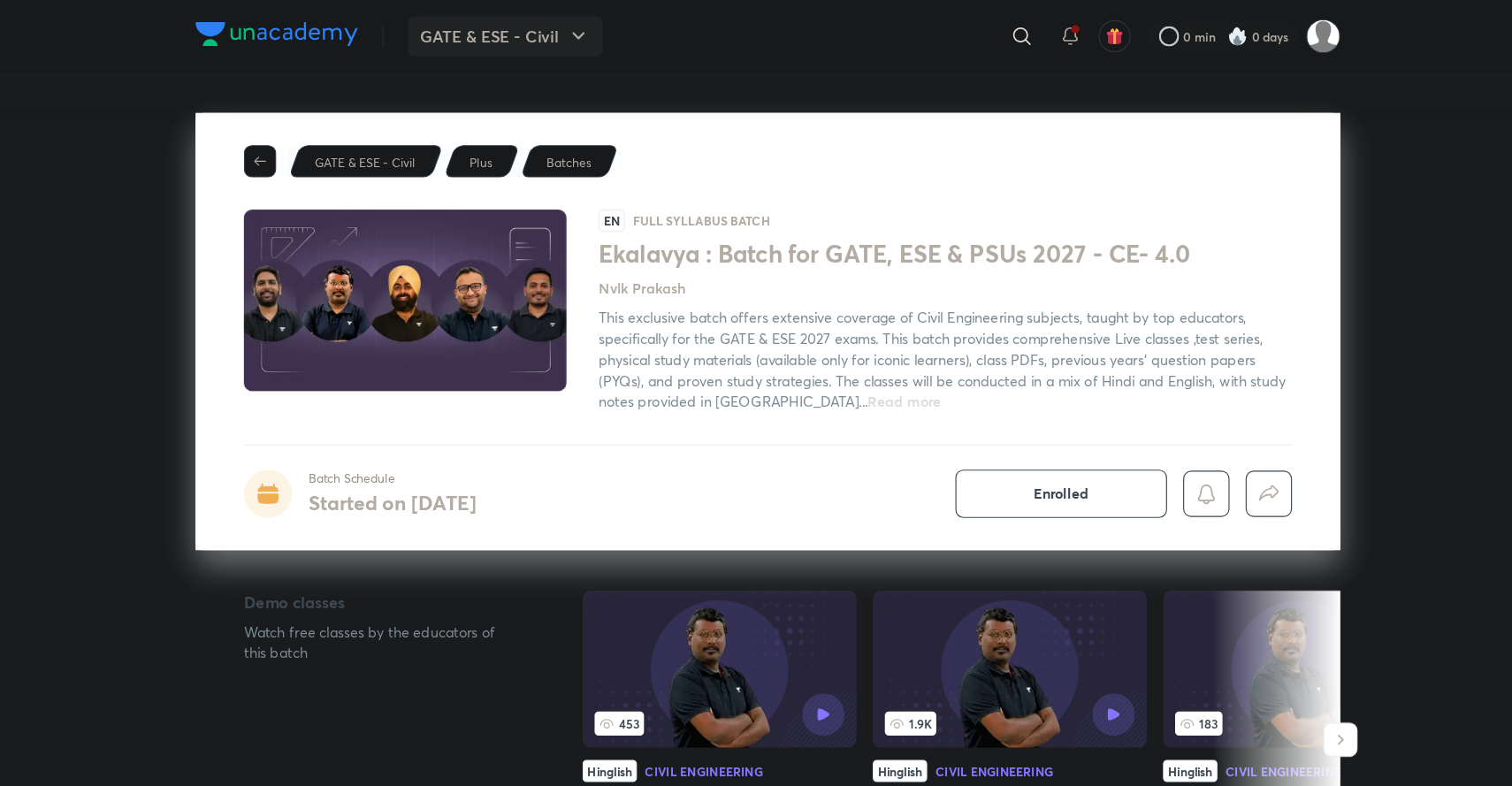
click at [528, 34] on button "GATE & ESE - Civil" at bounding box center [525, 31] width 171 height 36
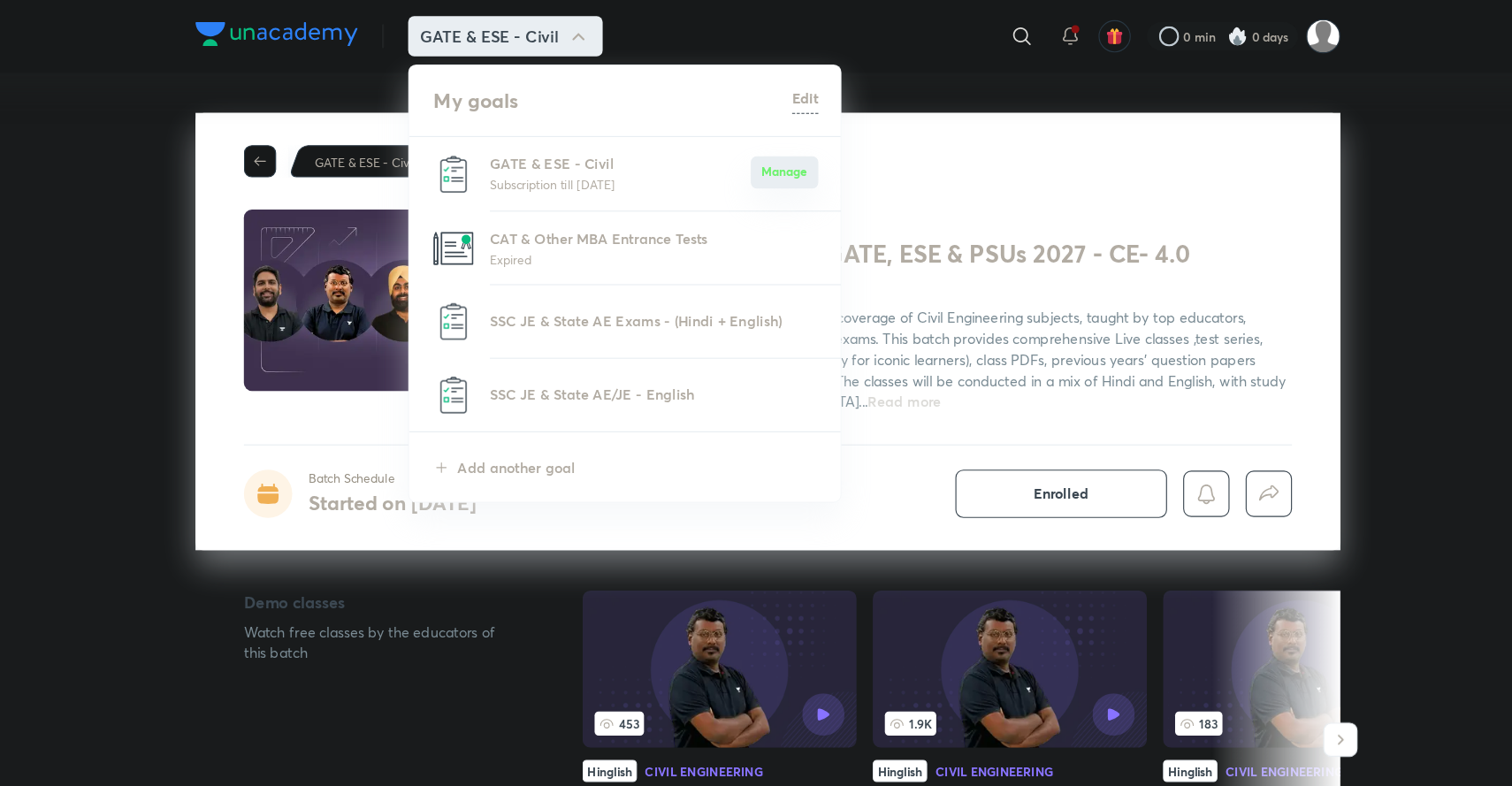
click at [764, 152] on button "Manage" at bounding box center [770, 151] width 59 height 28
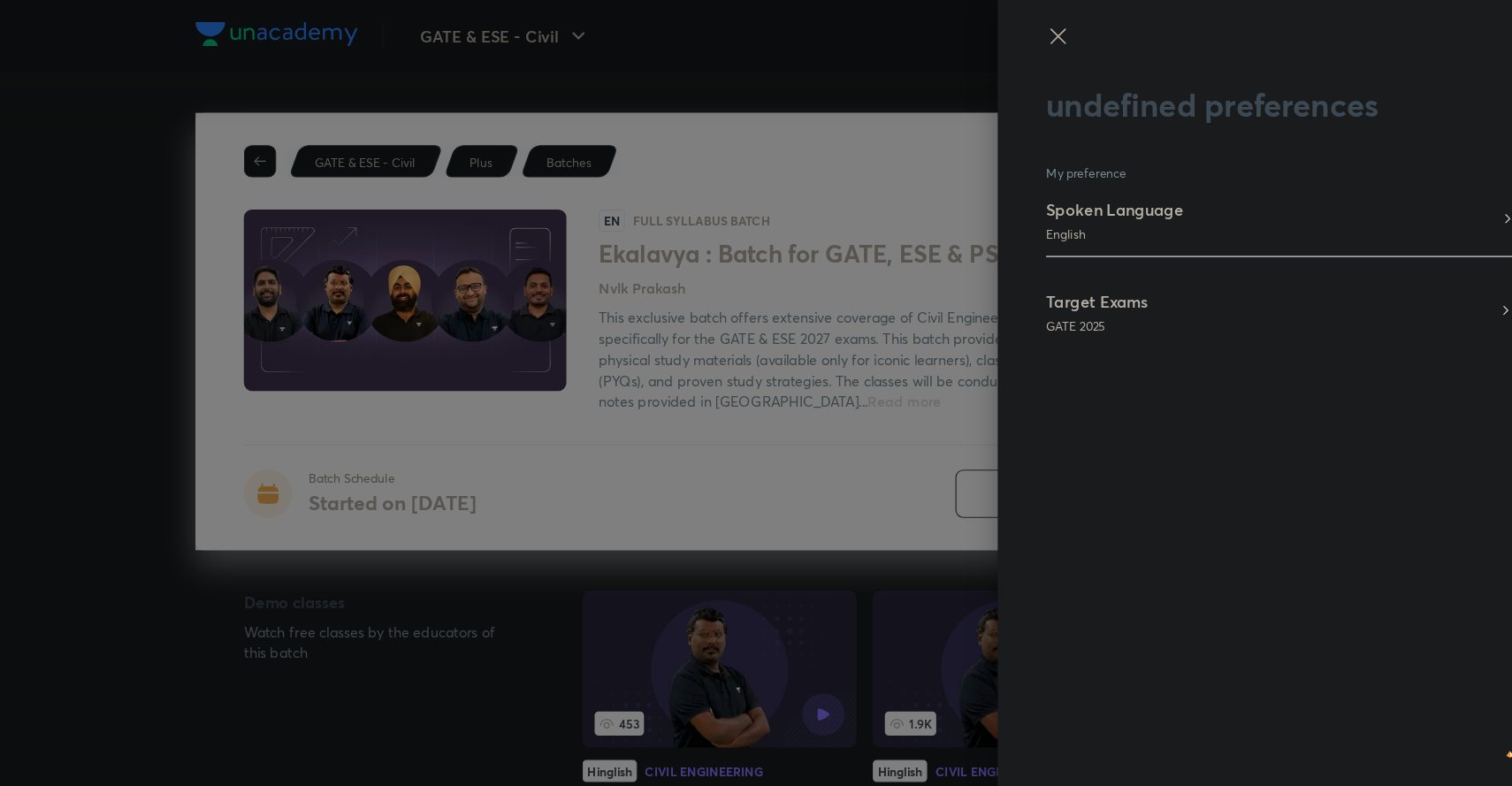
click at [1071, 199] on p "English" at bounding box center [1061, 206] width 121 height 16
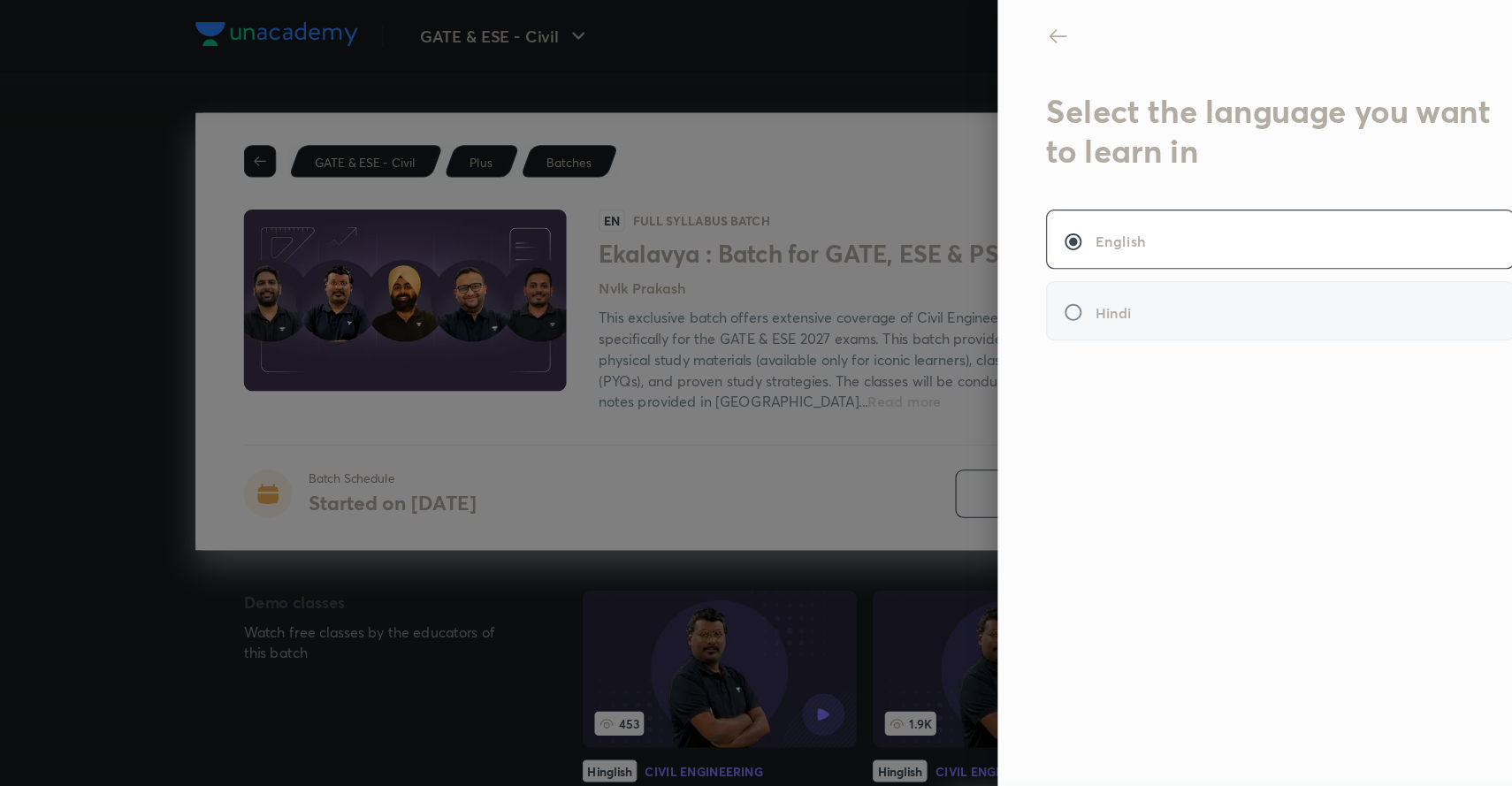
click at [1067, 269] on h6 "Hindi" at bounding box center [1059, 274] width 32 height 18
radio input "false"
radio input "true"
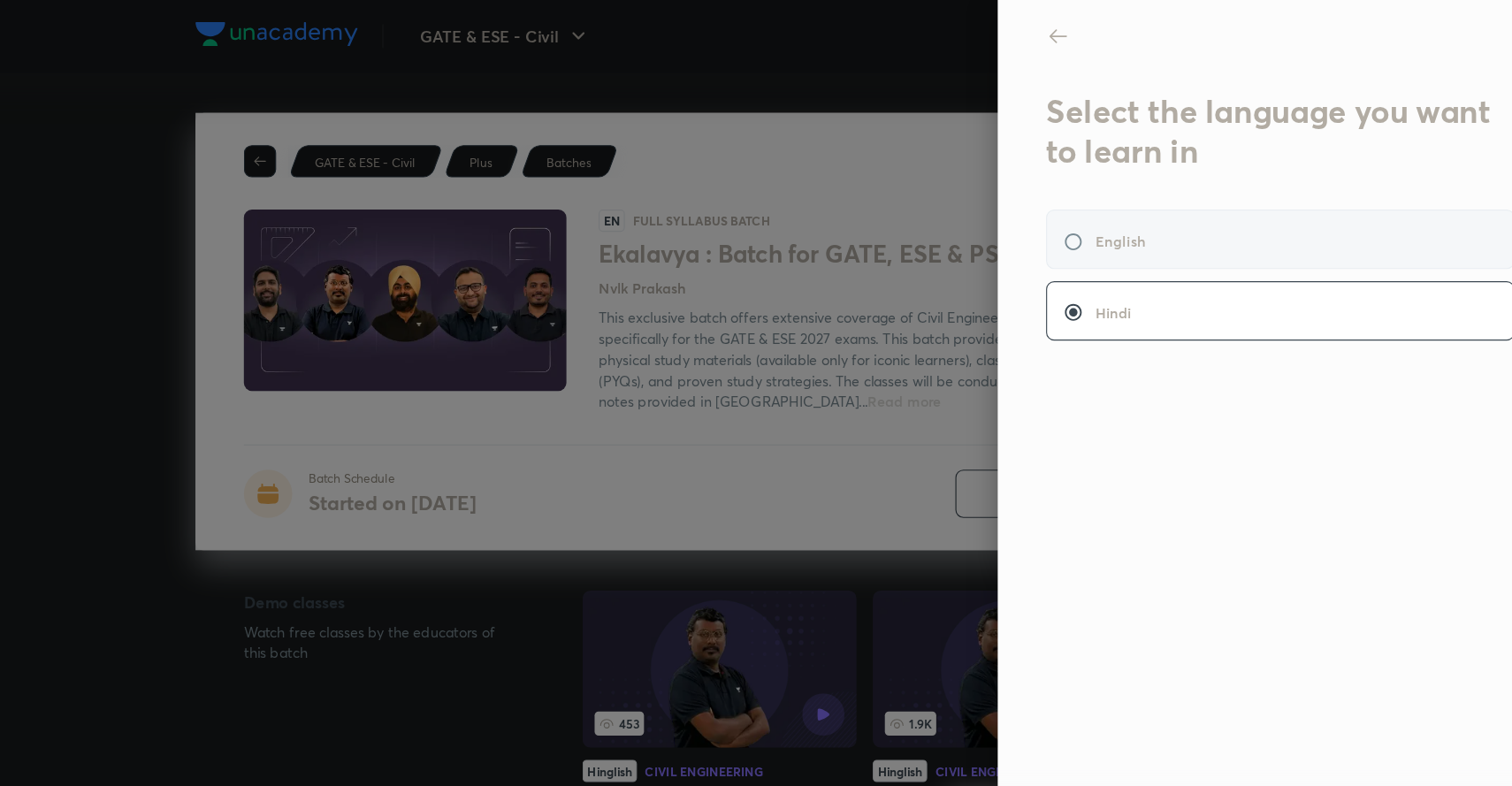
click at [1076, 222] on div "English" at bounding box center [1206, 209] width 411 height 52
radio input "true"
radio input "false"
click at [1011, 27] on icon at bounding box center [1010, 31] width 21 height 21
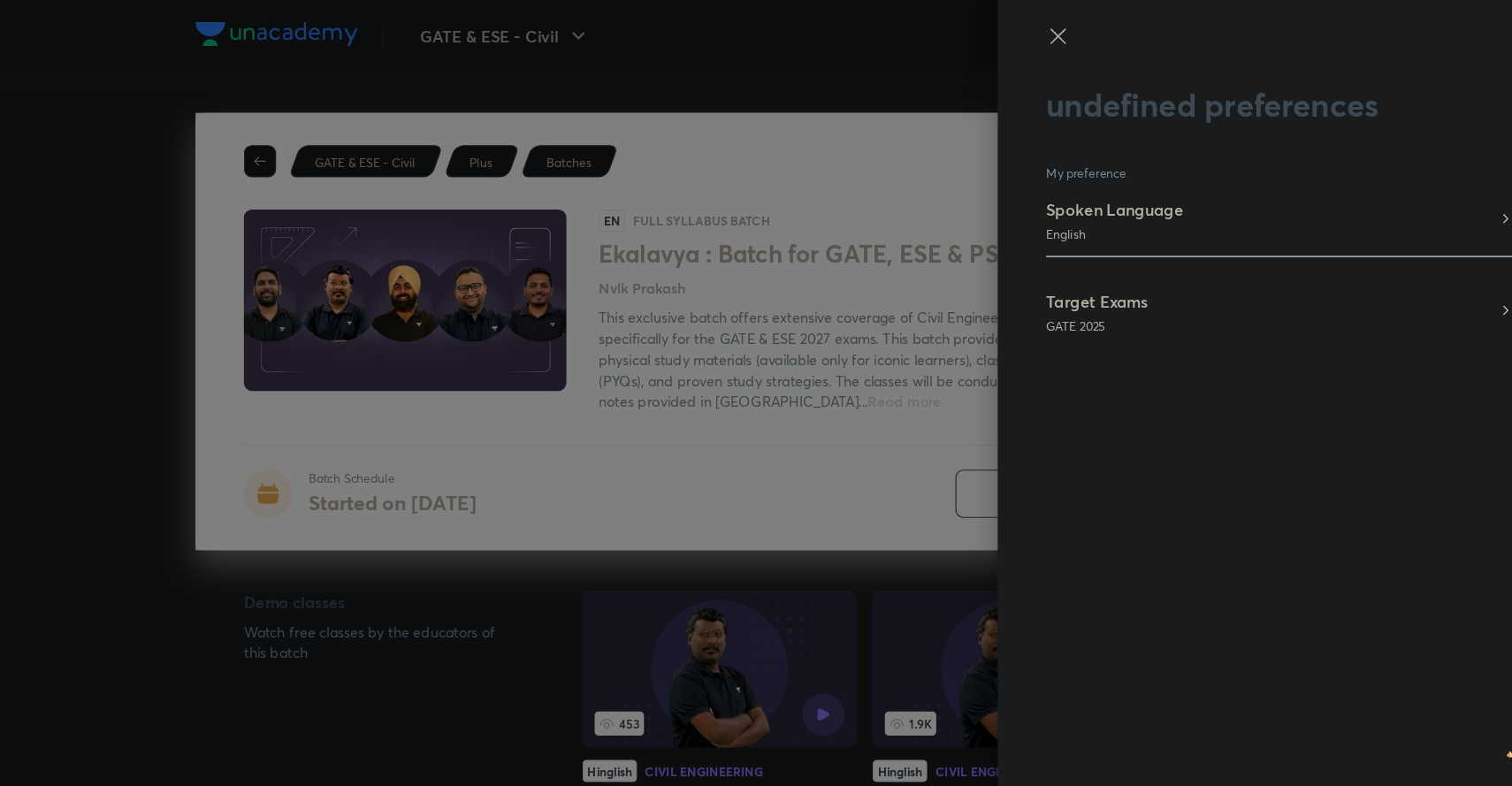
click at [1011, 27] on icon at bounding box center [1010, 31] width 21 height 21
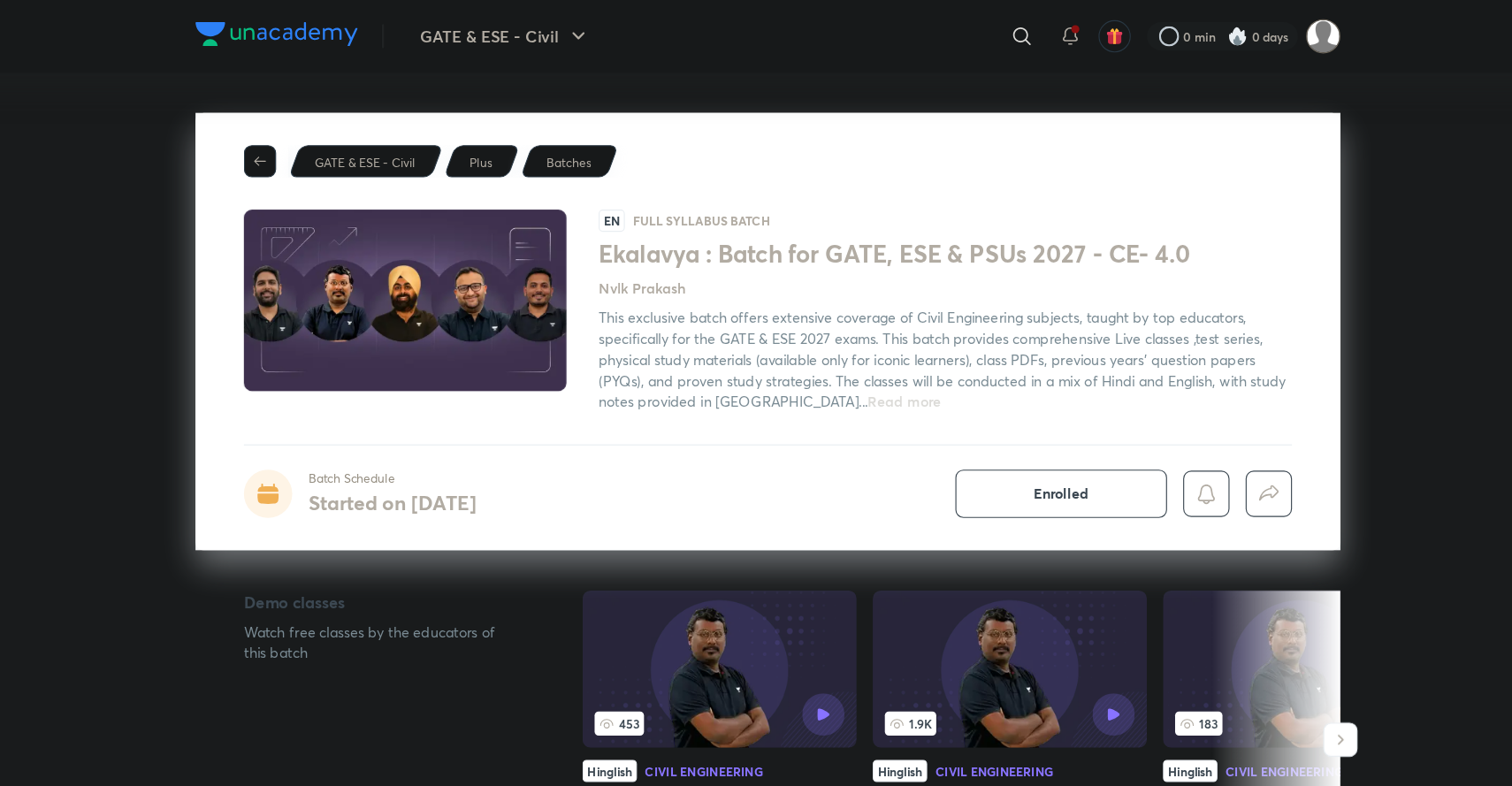
click at [1246, 41] on img at bounding box center [1242, 31] width 30 height 30
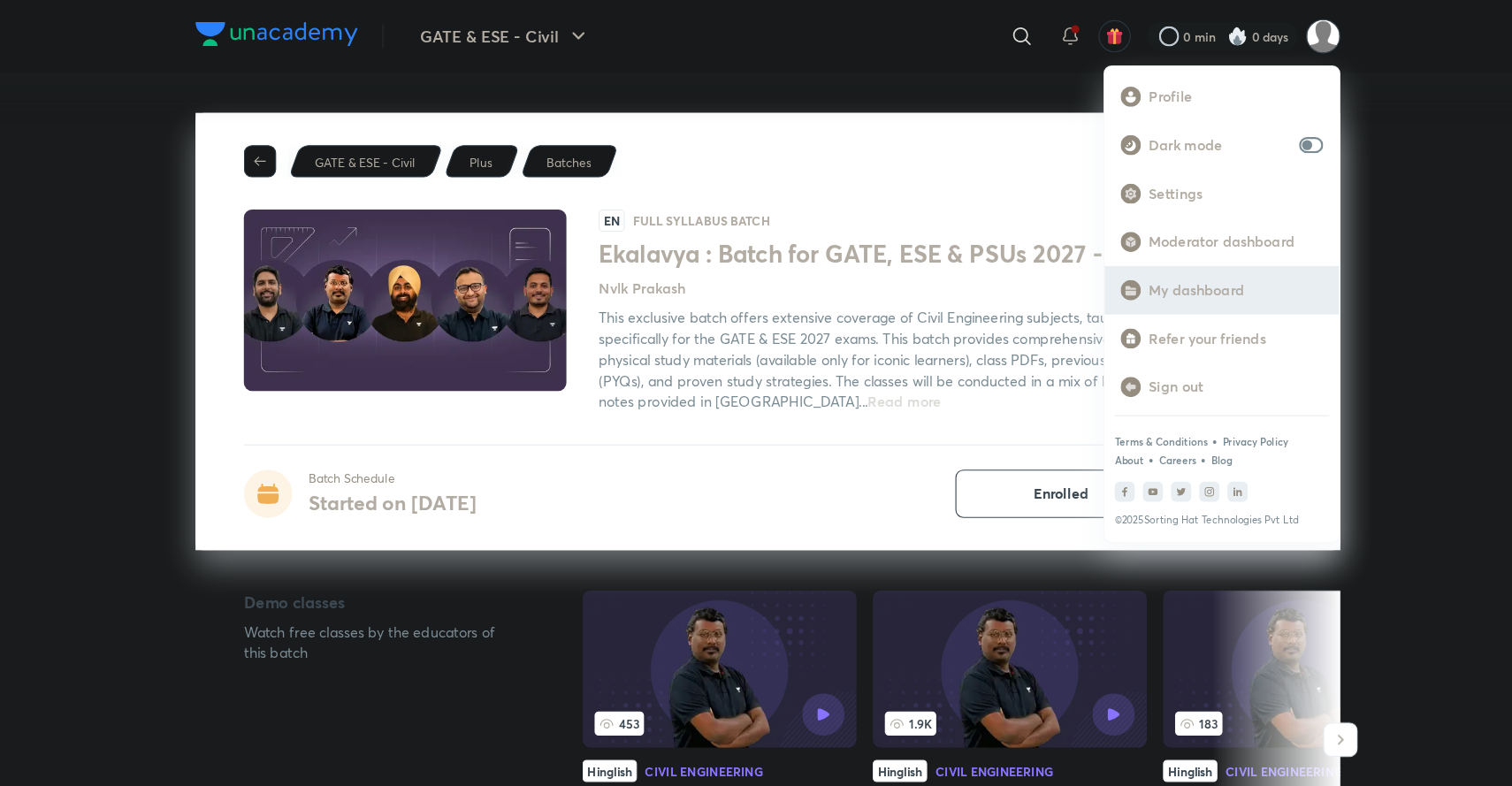
click at [1109, 254] on p "My dashboard" at bounding box center [1166, 254] width 153 height 16
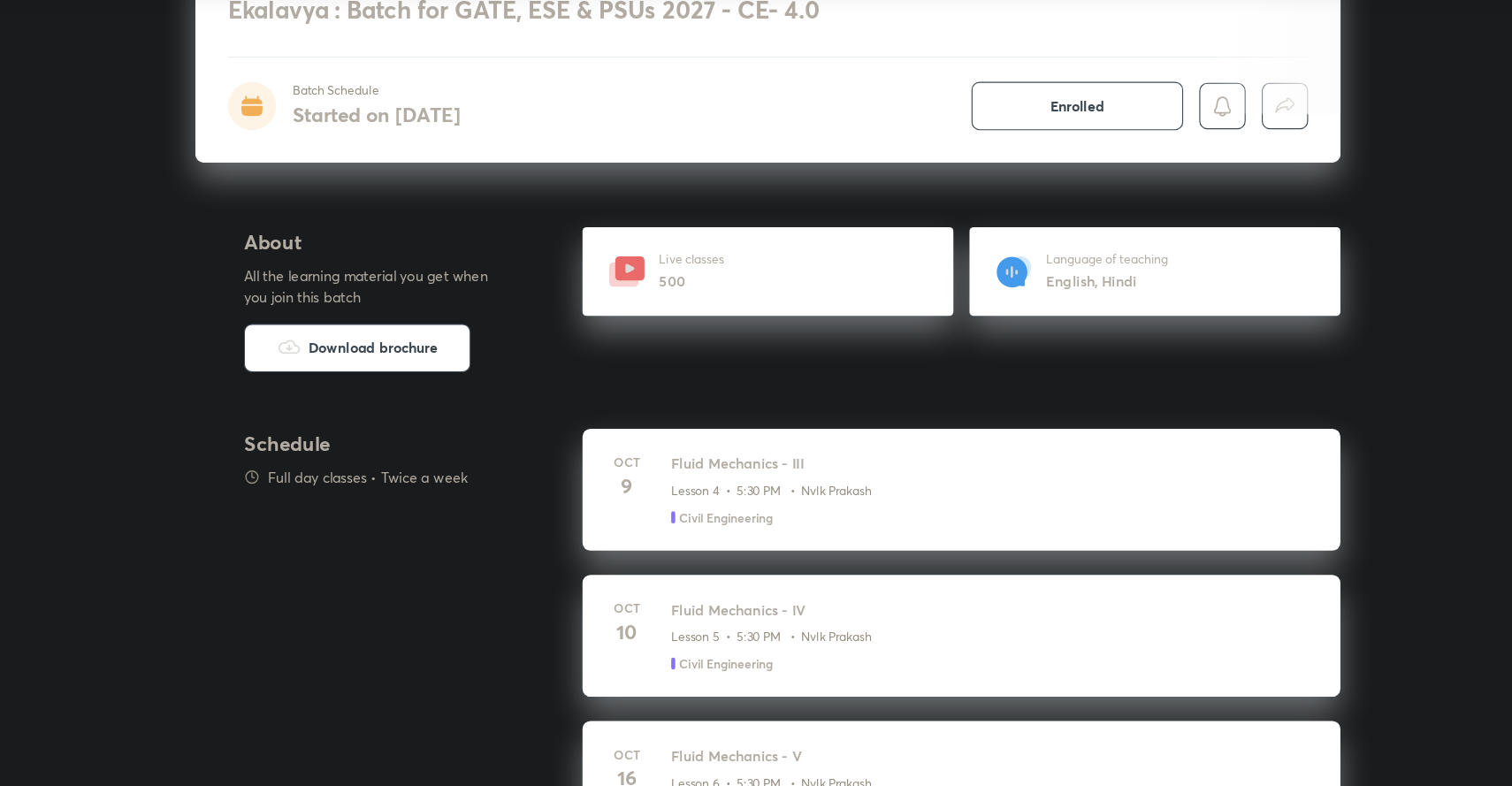
scroll to position [585, 0]
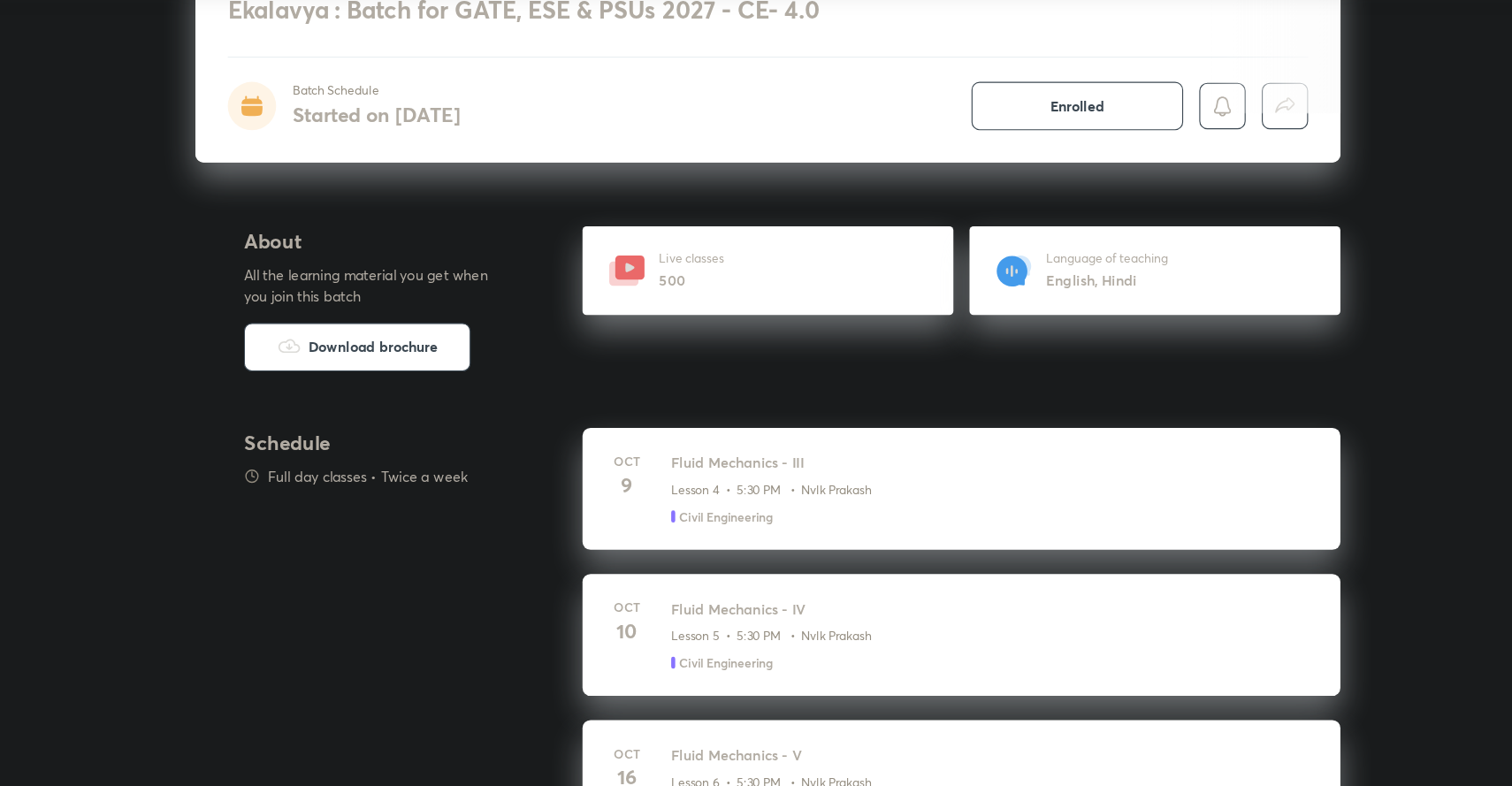
click at [1019, 341] on h6 "English, Hindi" at bounding box center [1053, 342] width 107 height 18
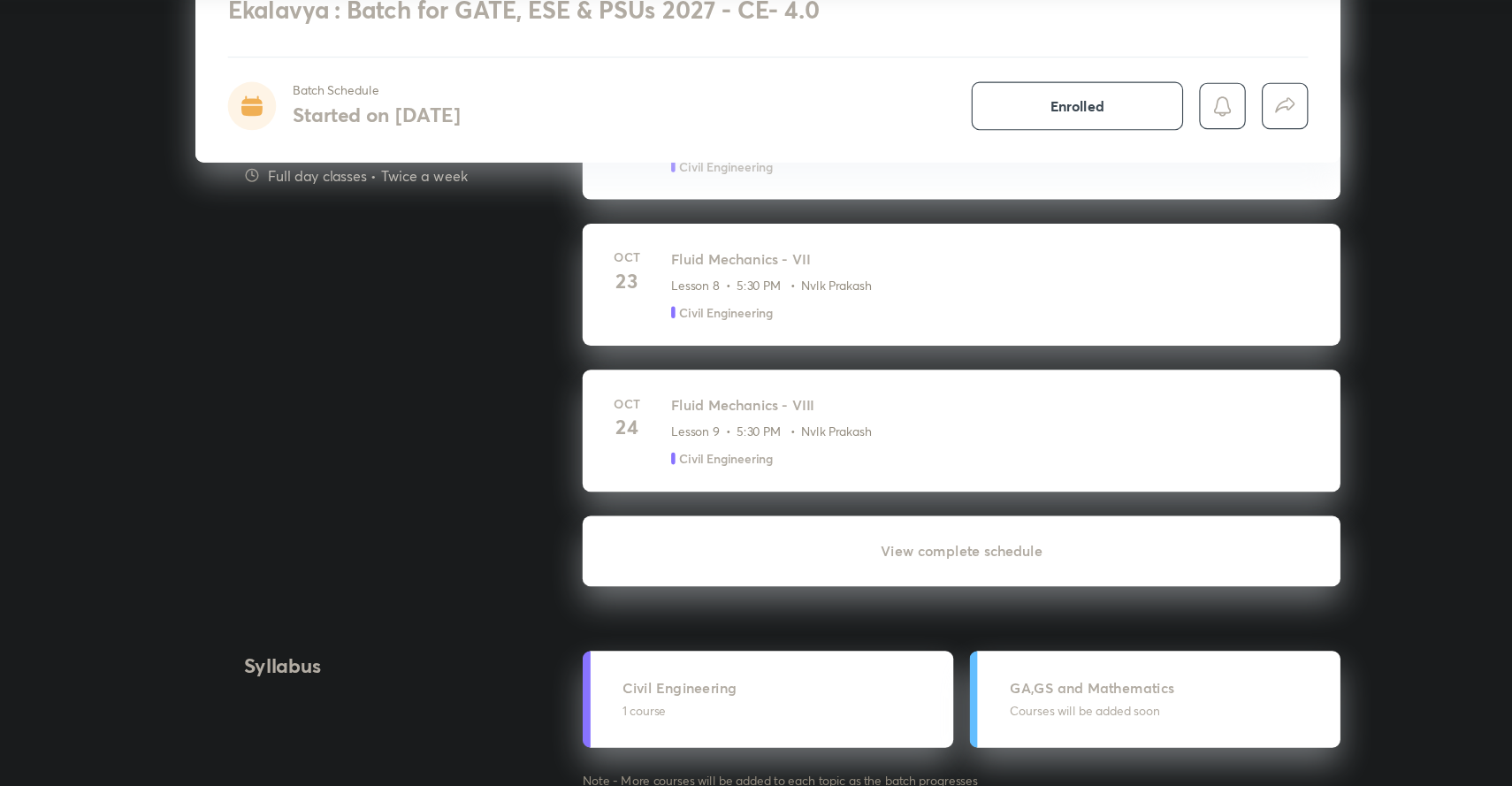
scroll to position [1296, 0]
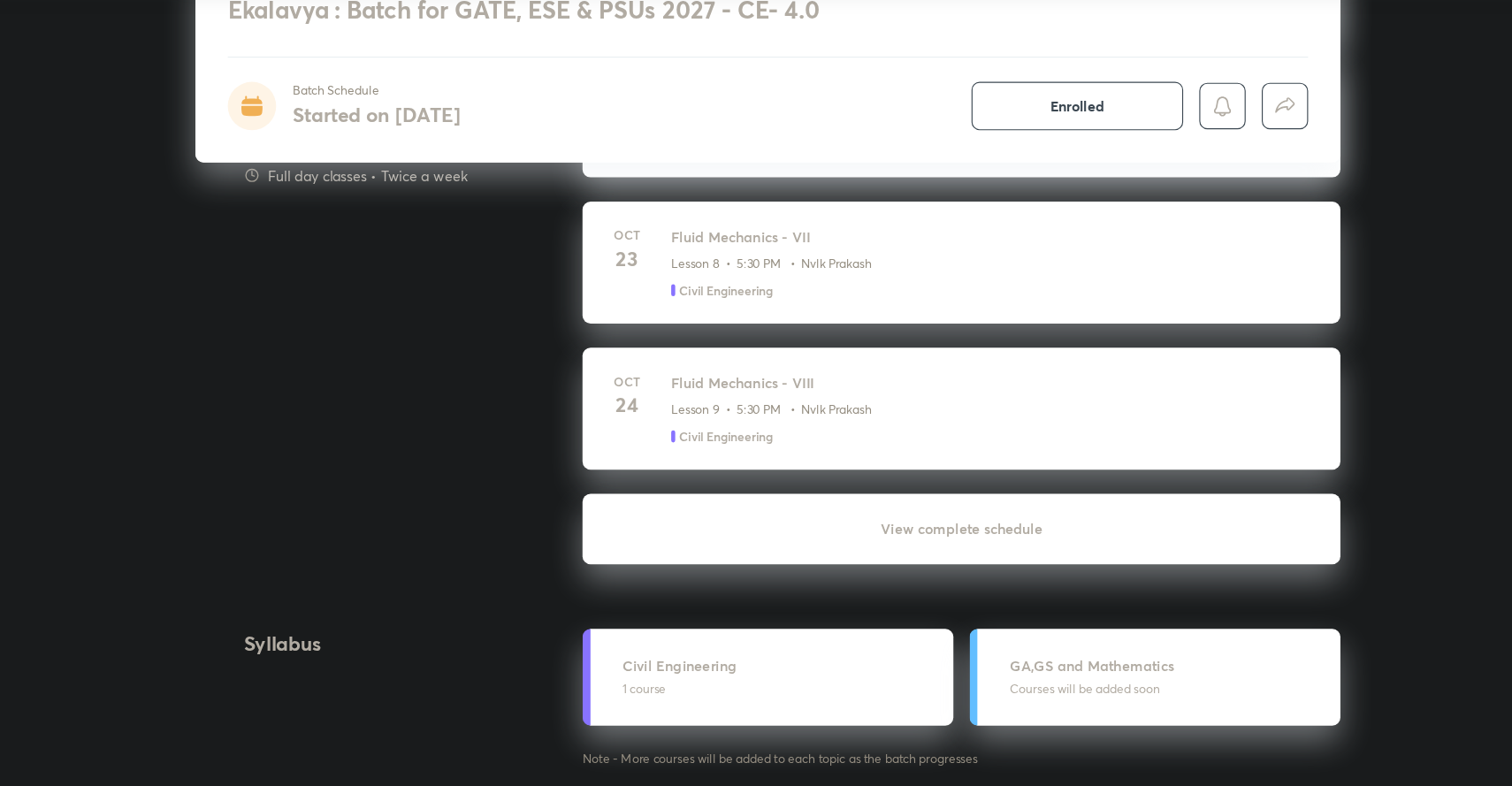
click at [916, 566] on h6 "View complete schedule" at bounding box center [925, 561] width 665 height 62
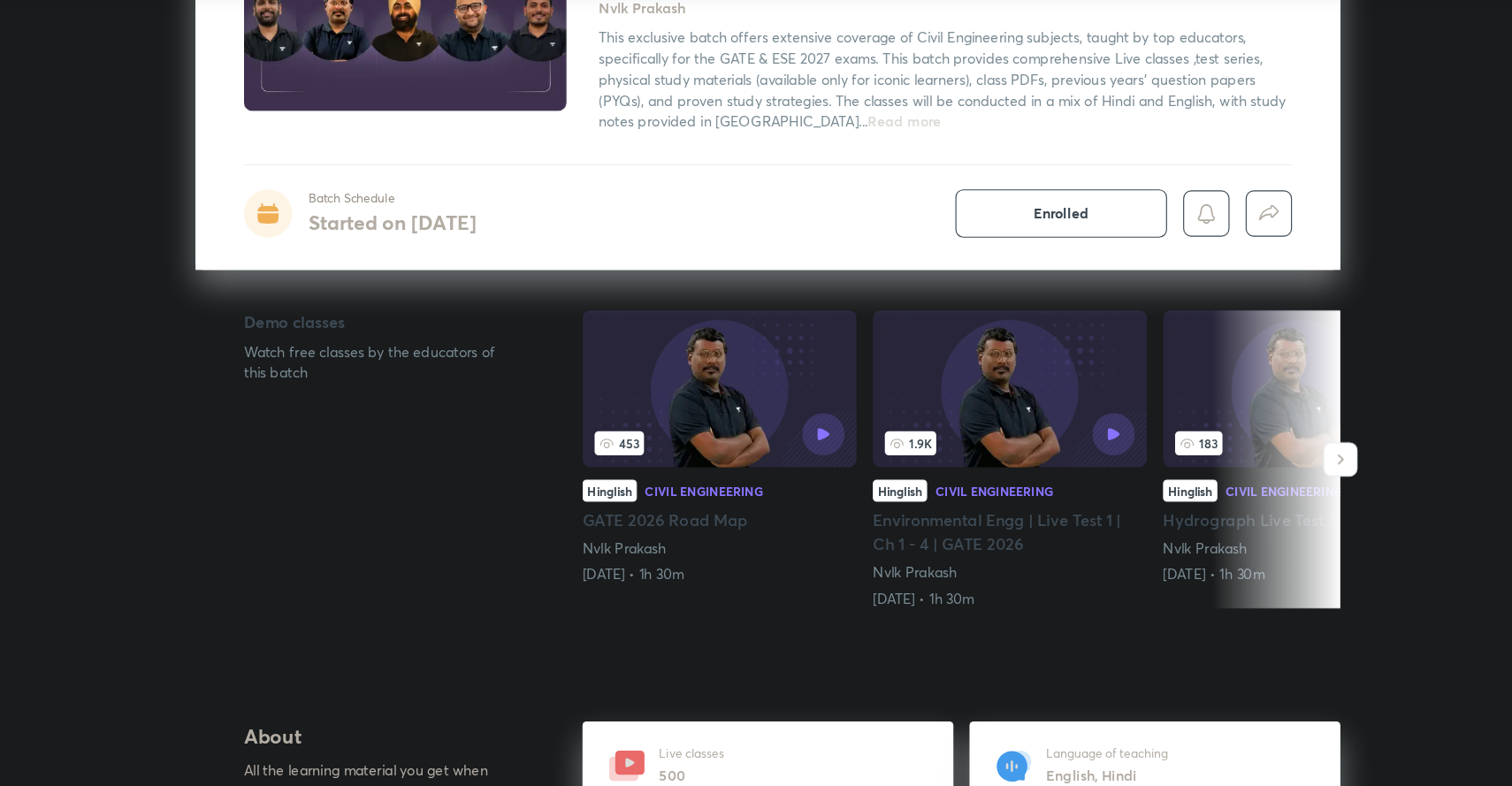
scroll to position [154, 0]
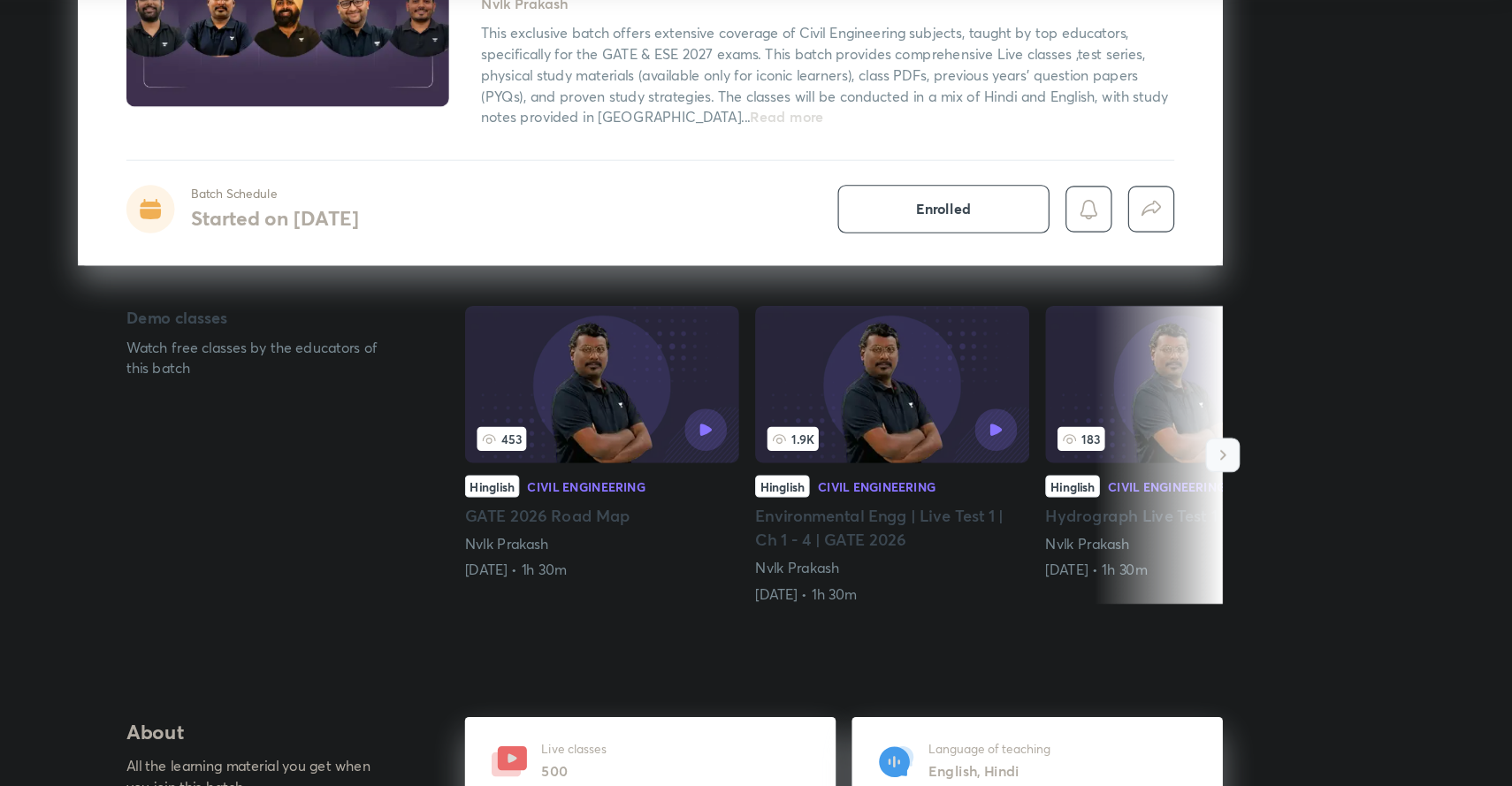
click at [1263, 494] on icon "button" at bounding box center [1258, 494] width 17 height 17
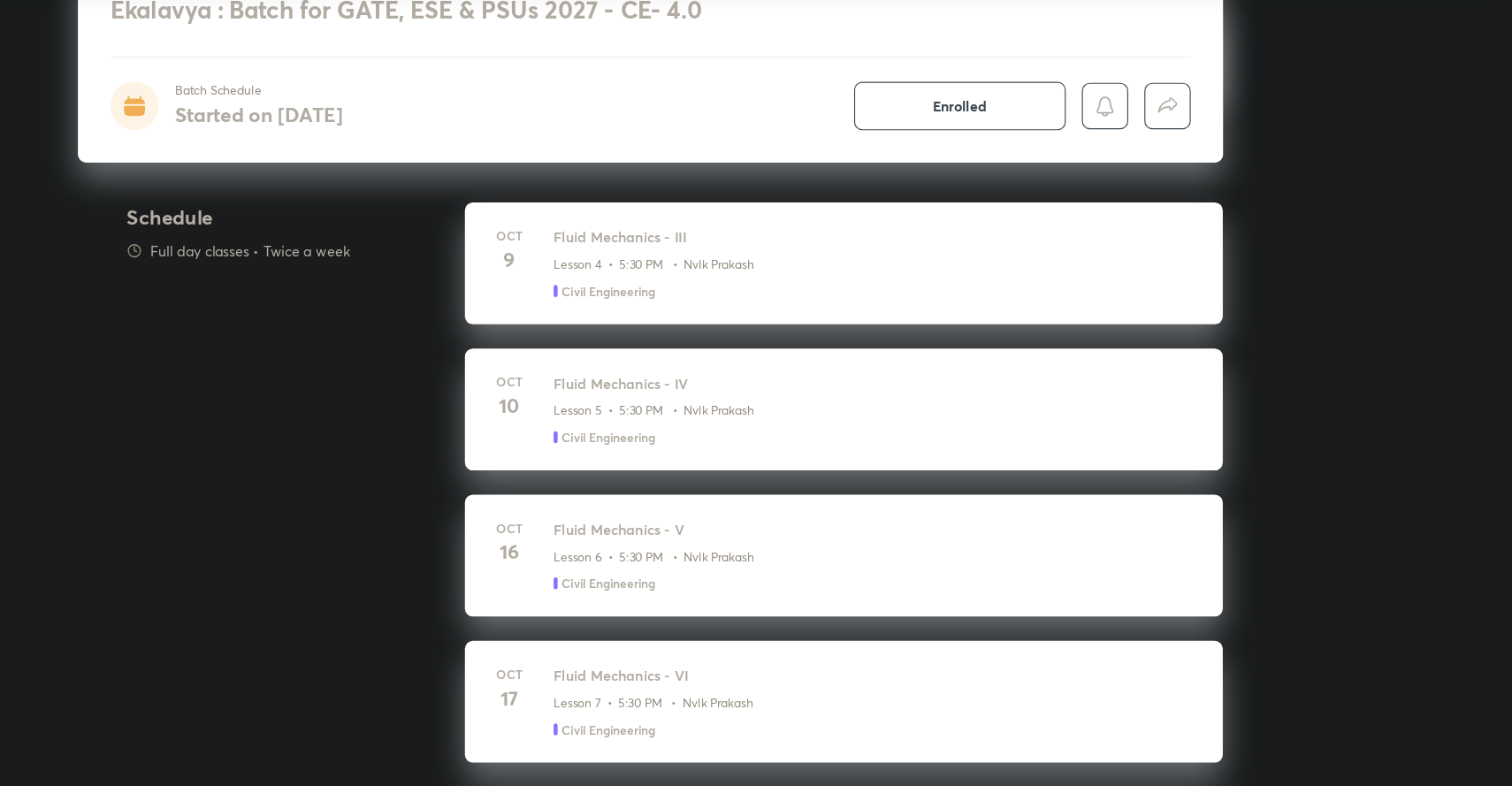
scroll to position [782, 0]
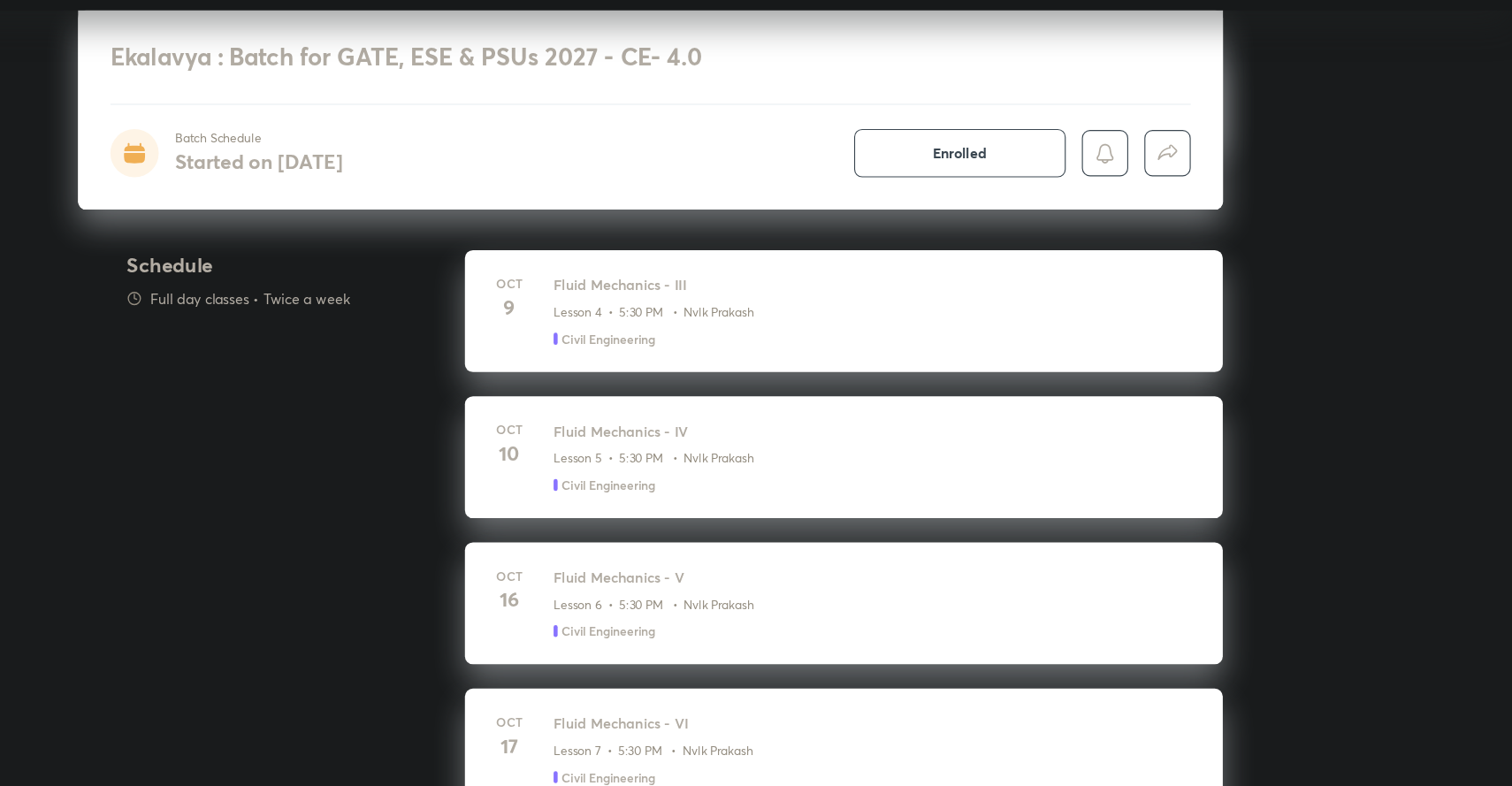
click at [400, 319] on p "Full day classes • Twice a week" at bounding box center [405, 317] width 175 height 18
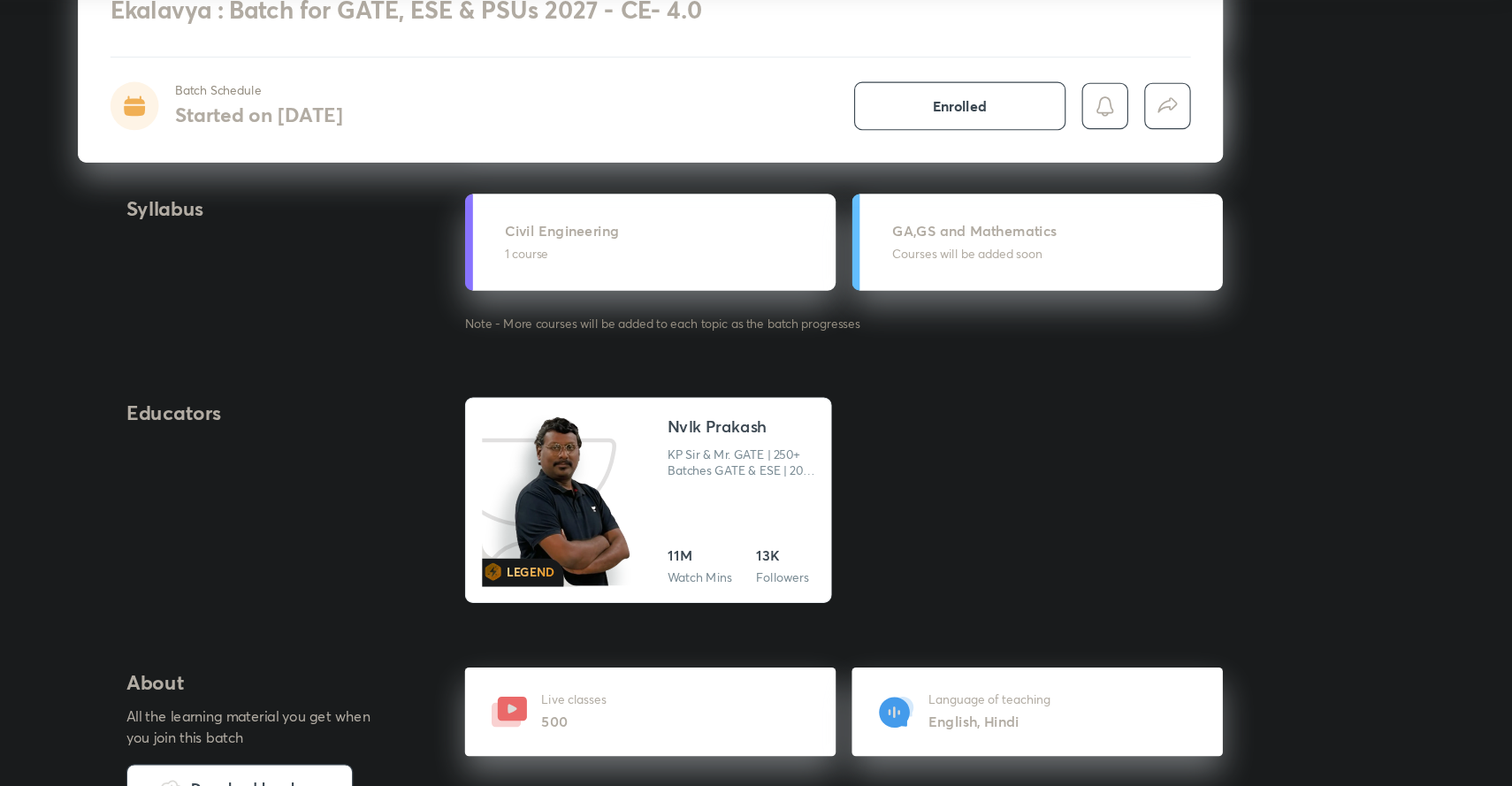
scroll to position [1677, 0]
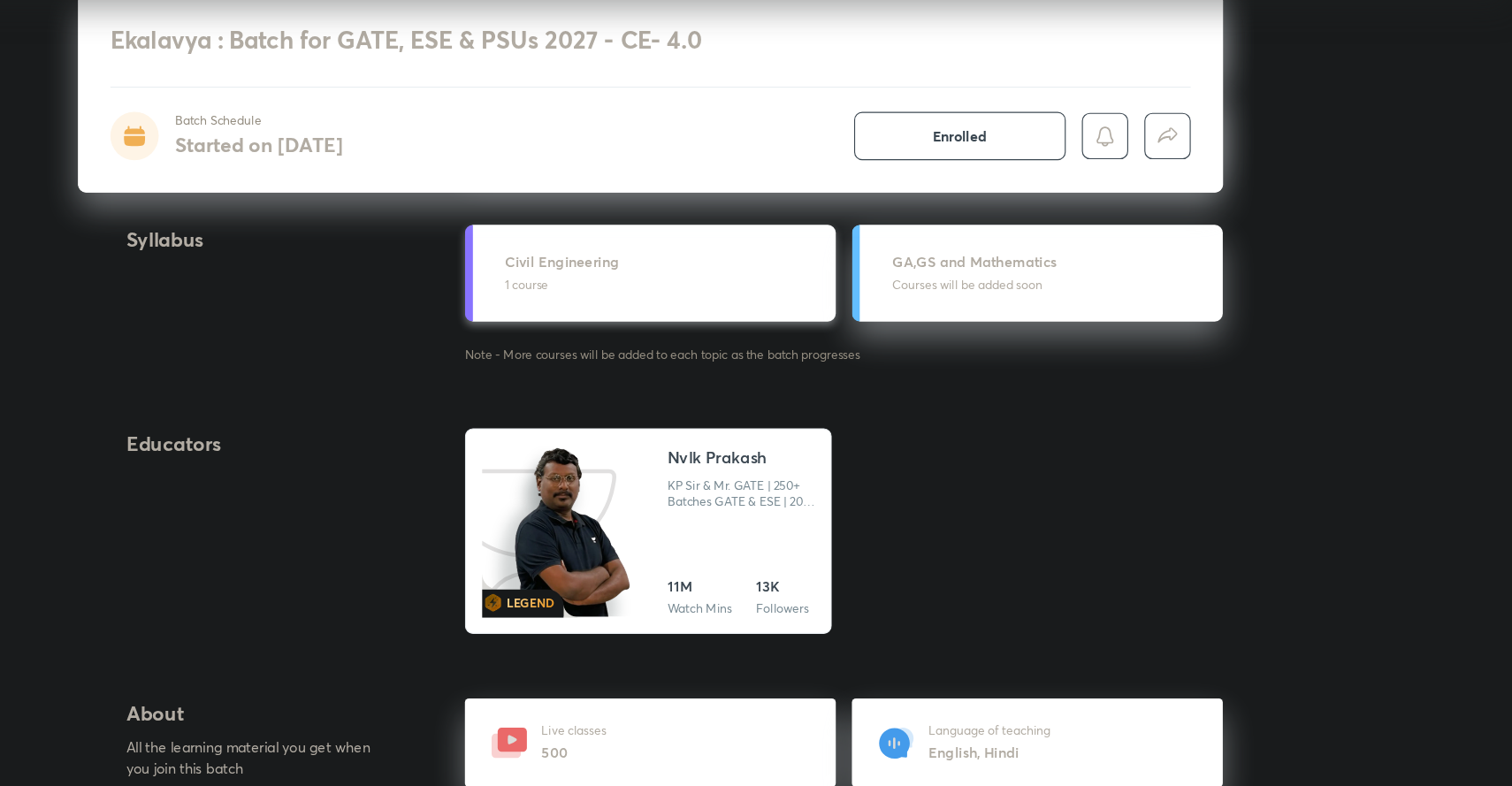
click at [648, 313] on p "1 course" at bounding box center [768, 320] width 280 height 16
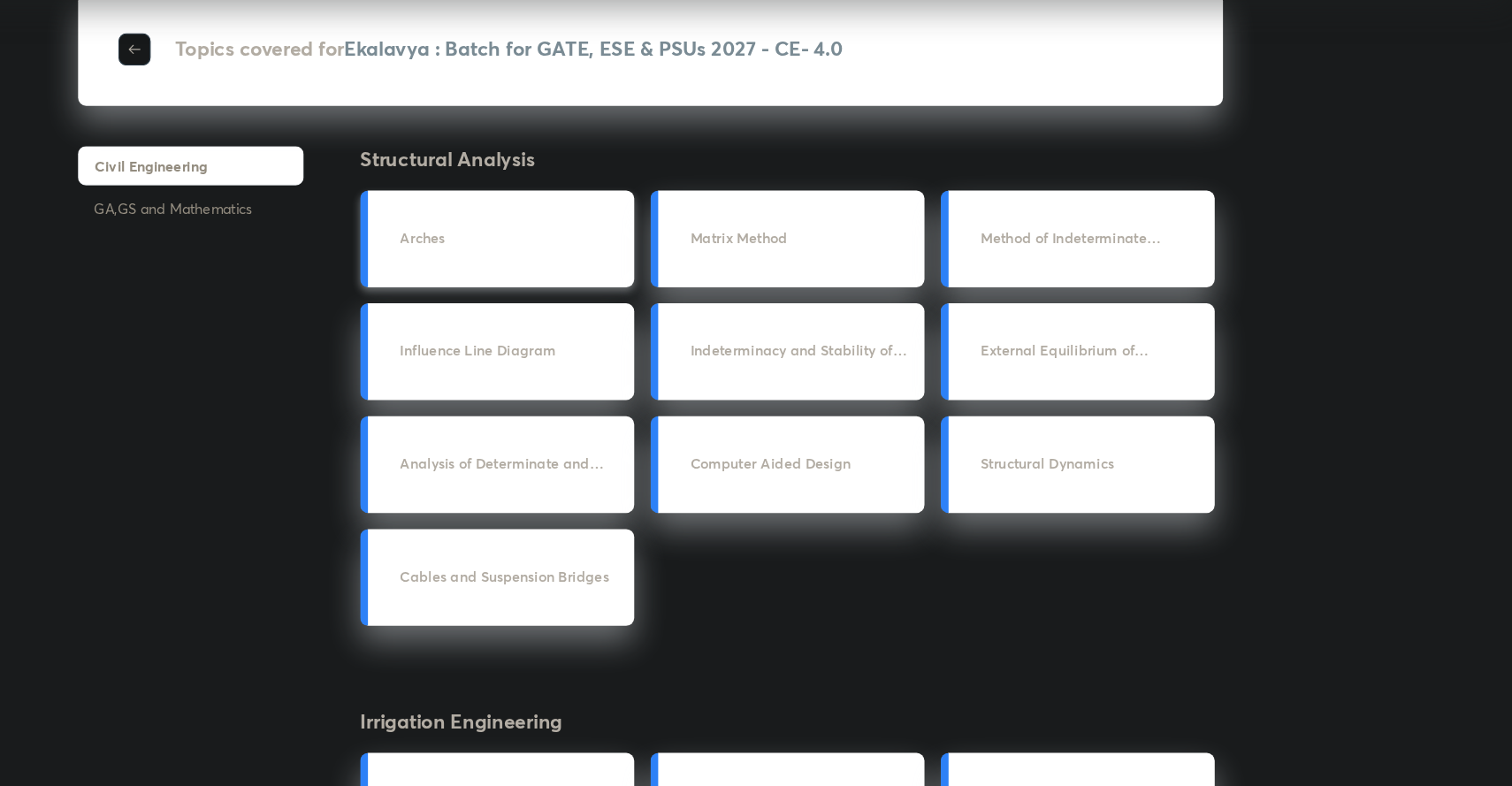
click at [555, 282] on h3 "Arches" at bounding box center [634, 278] width 195 height 18
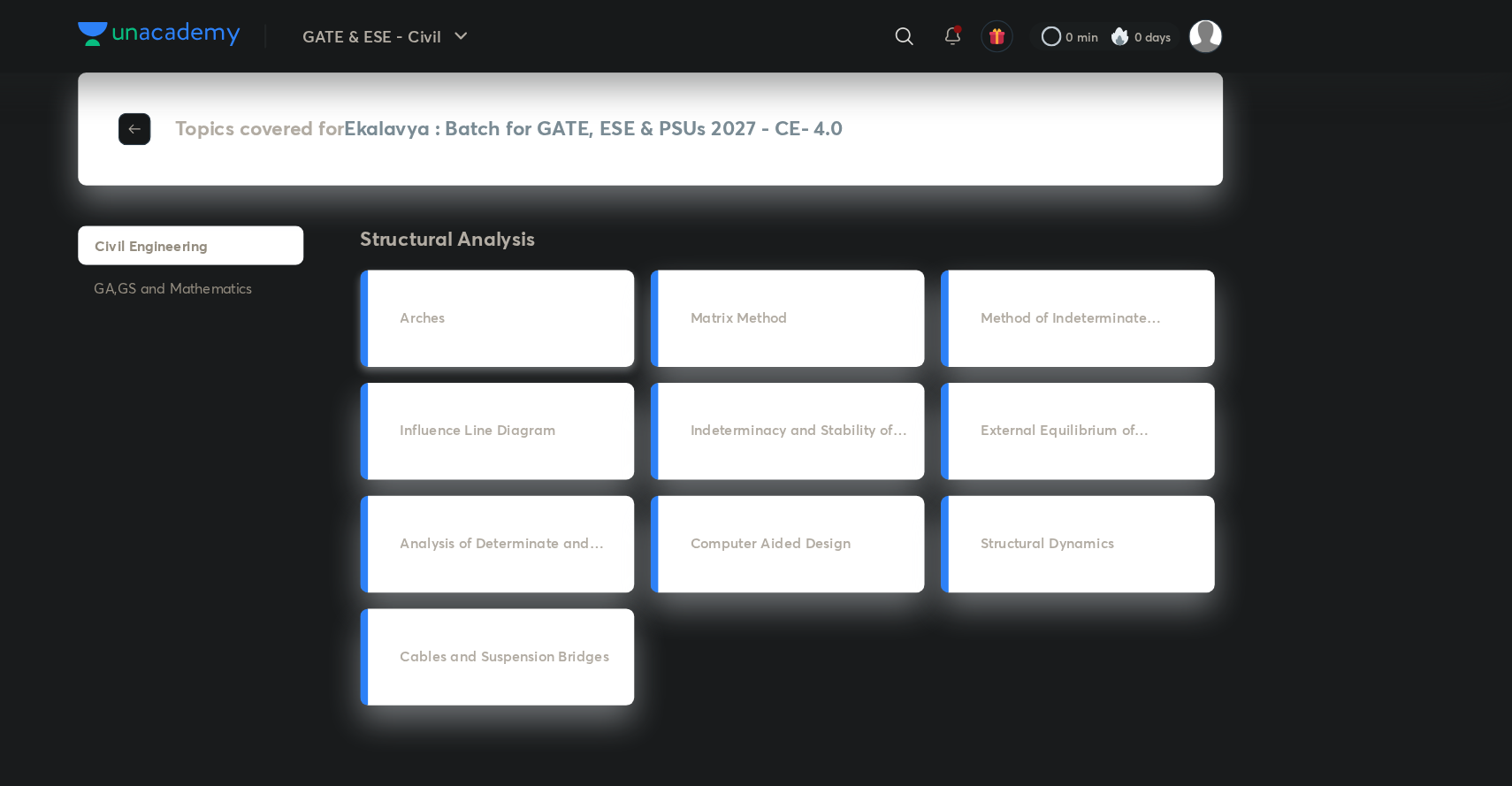
click at [557, 277] on h3 "Arches" at bounding box center [634, 278] width 195 height 18
click at [360, 241] on p "GA,GS and Mathematics" at bounding box center [353, 252] width 198 height 33
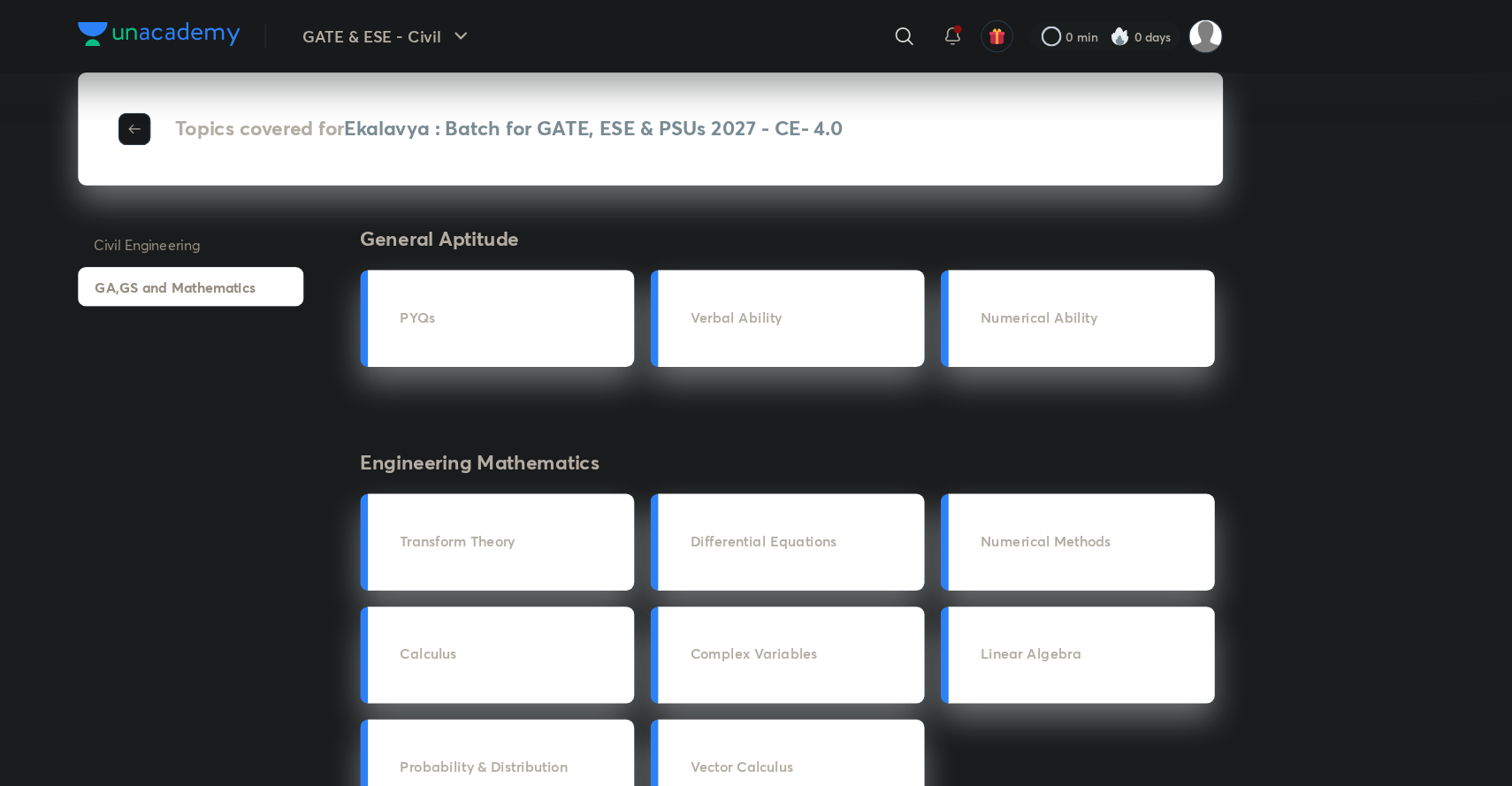
click at [341, 227] on p "Civil Engineering" at bounding box center [353, 215] width 198 height 33
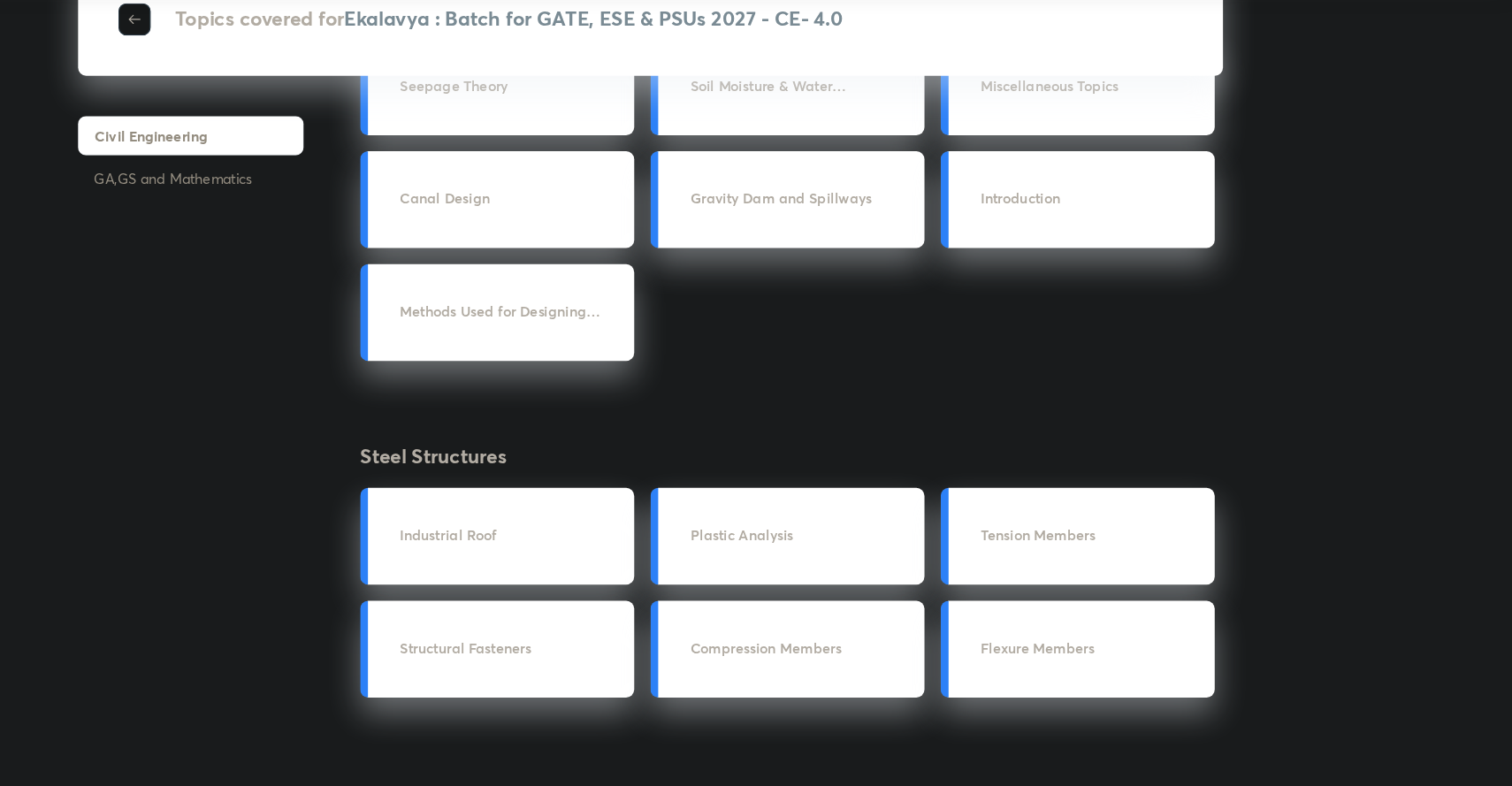
scroll to position [610, 0]
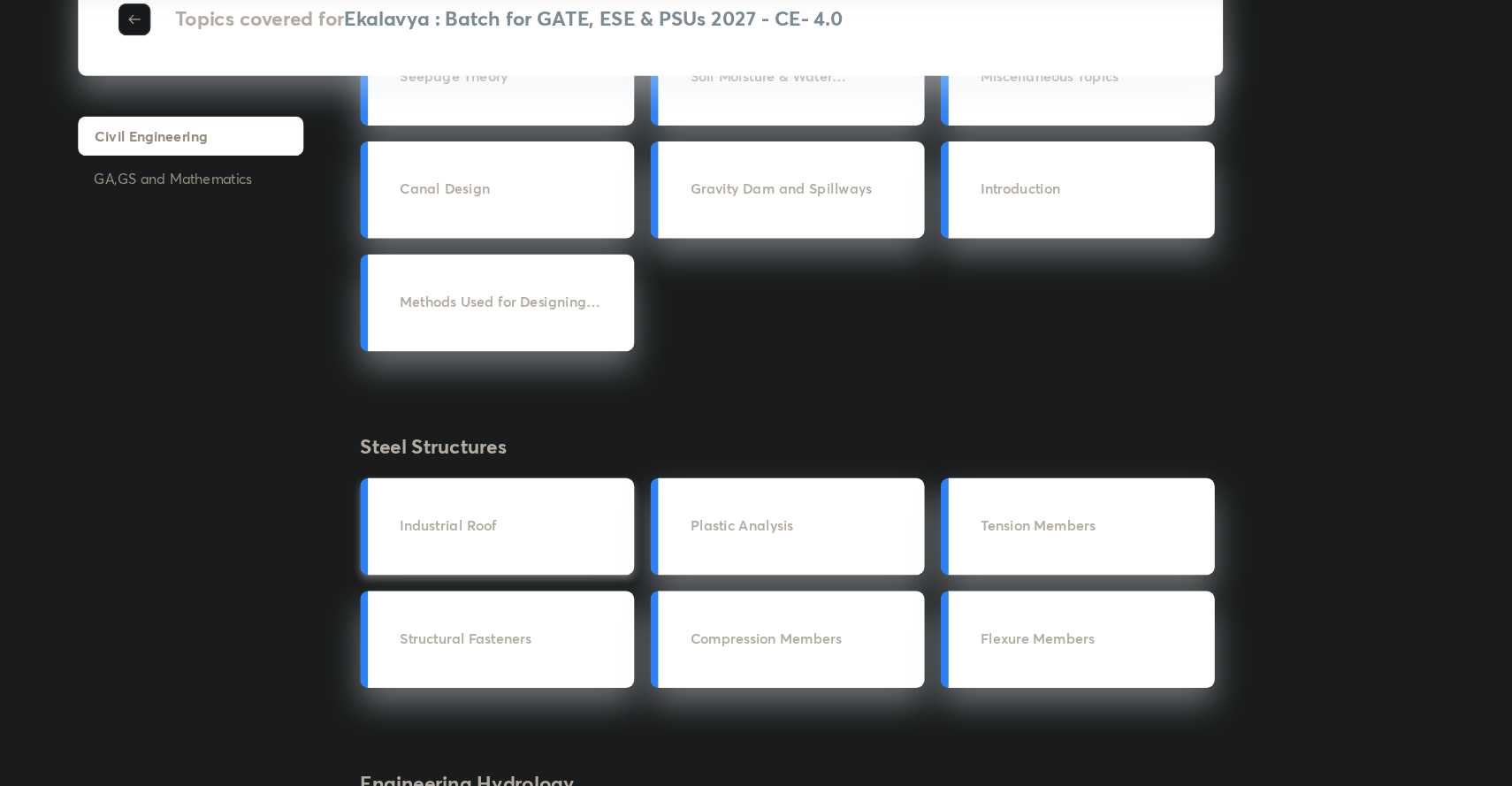
click at [579, 555] on h3 "Industrial Roof" at bounding box center [634, 557] width 195 height 18
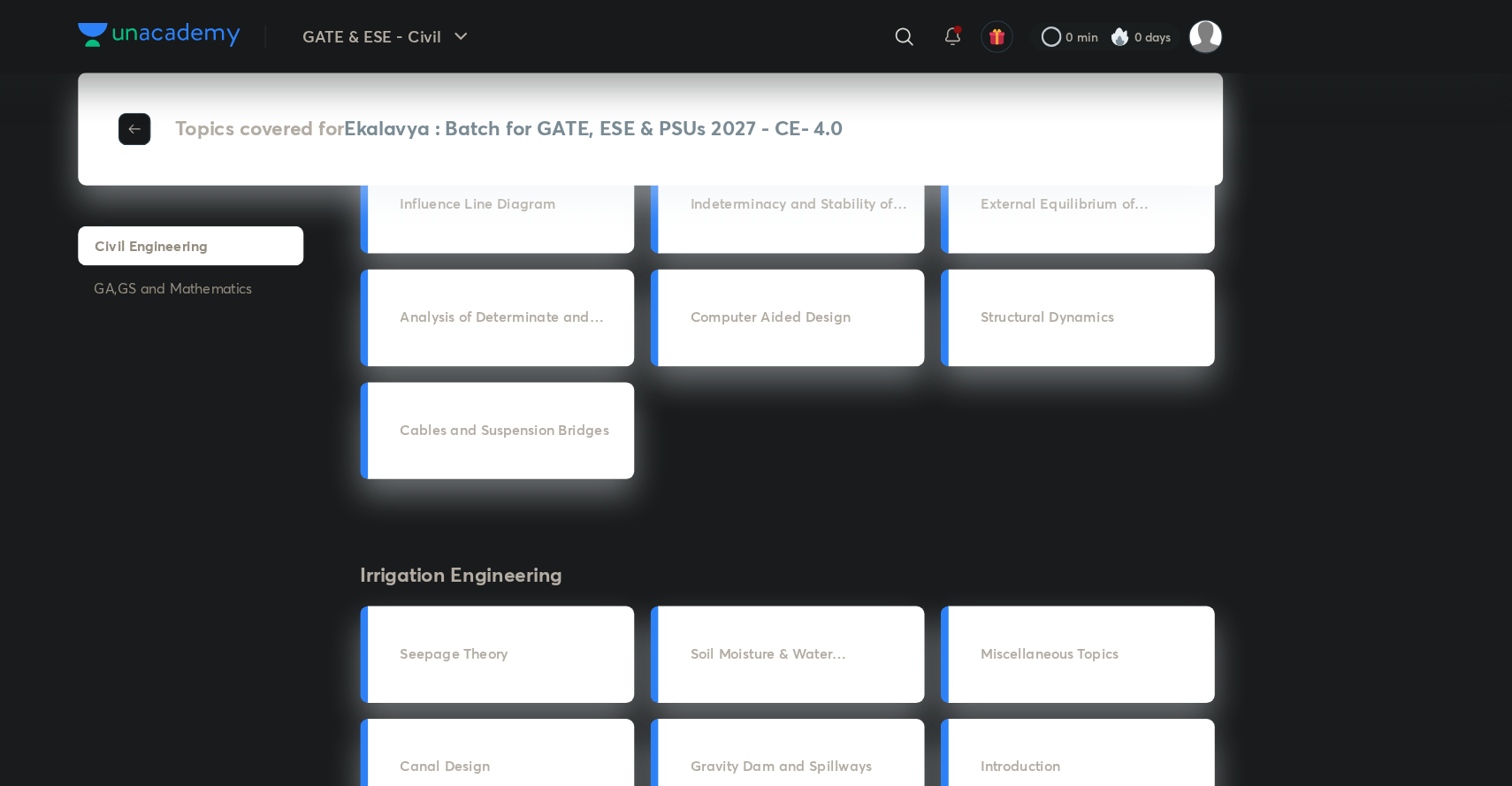
scroll to position [0, 0]
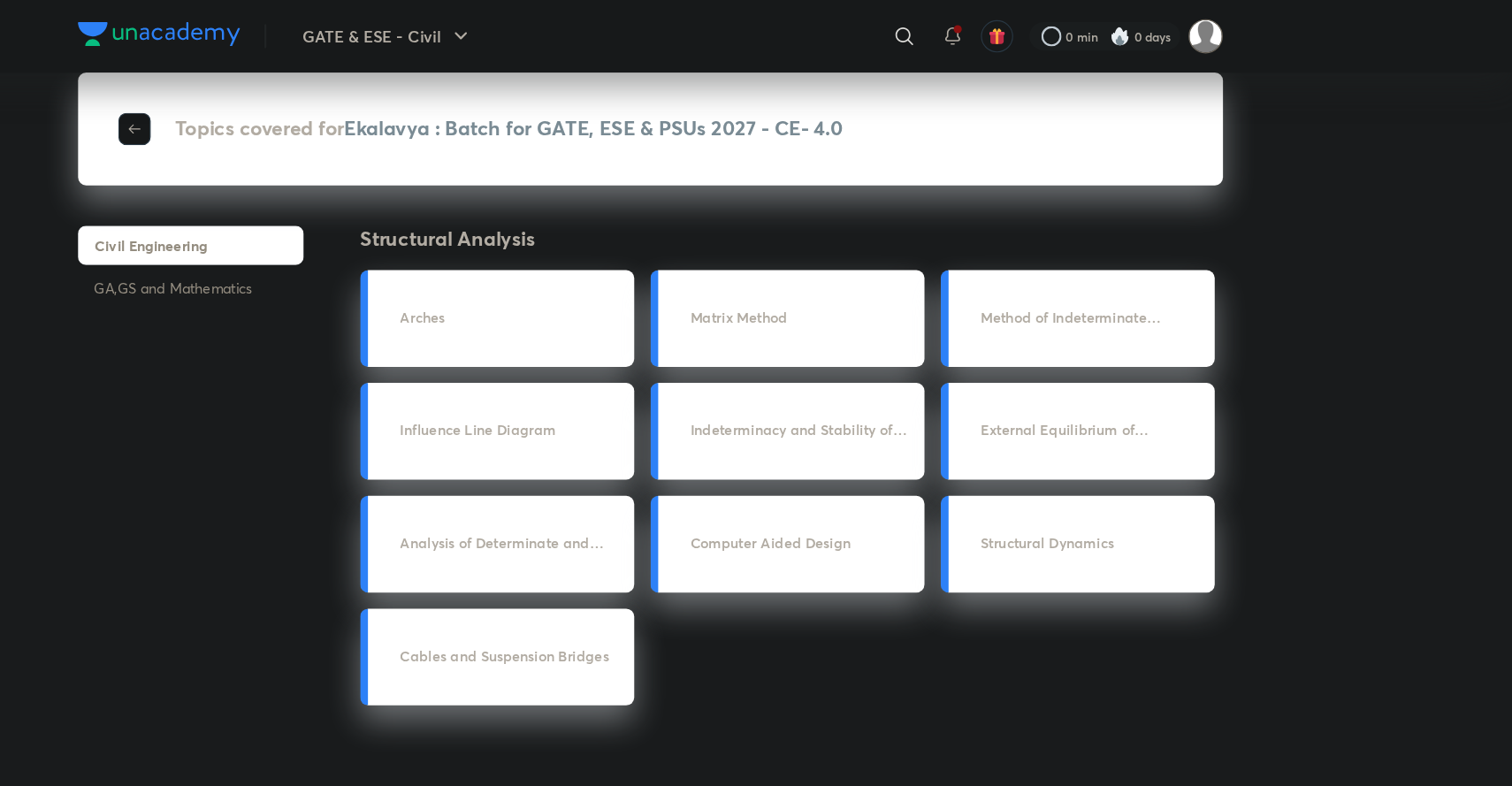
click at [1247, 27] on img at bounding box center [1242, 31] width 30 height 30
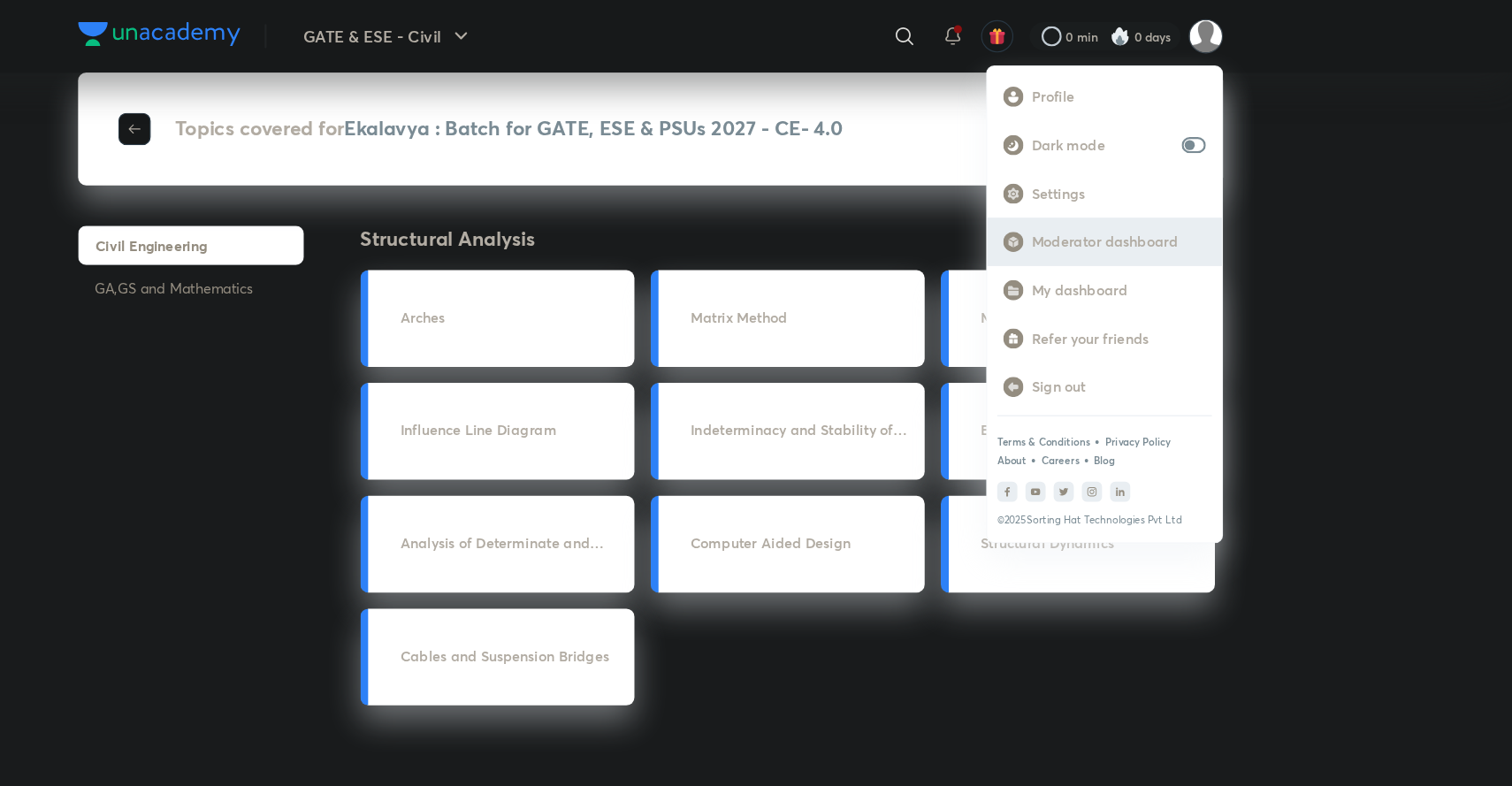
click at [1151, 216] on p "Moderator dashboard" at bounding box center [1166, 212] width 153 height 16
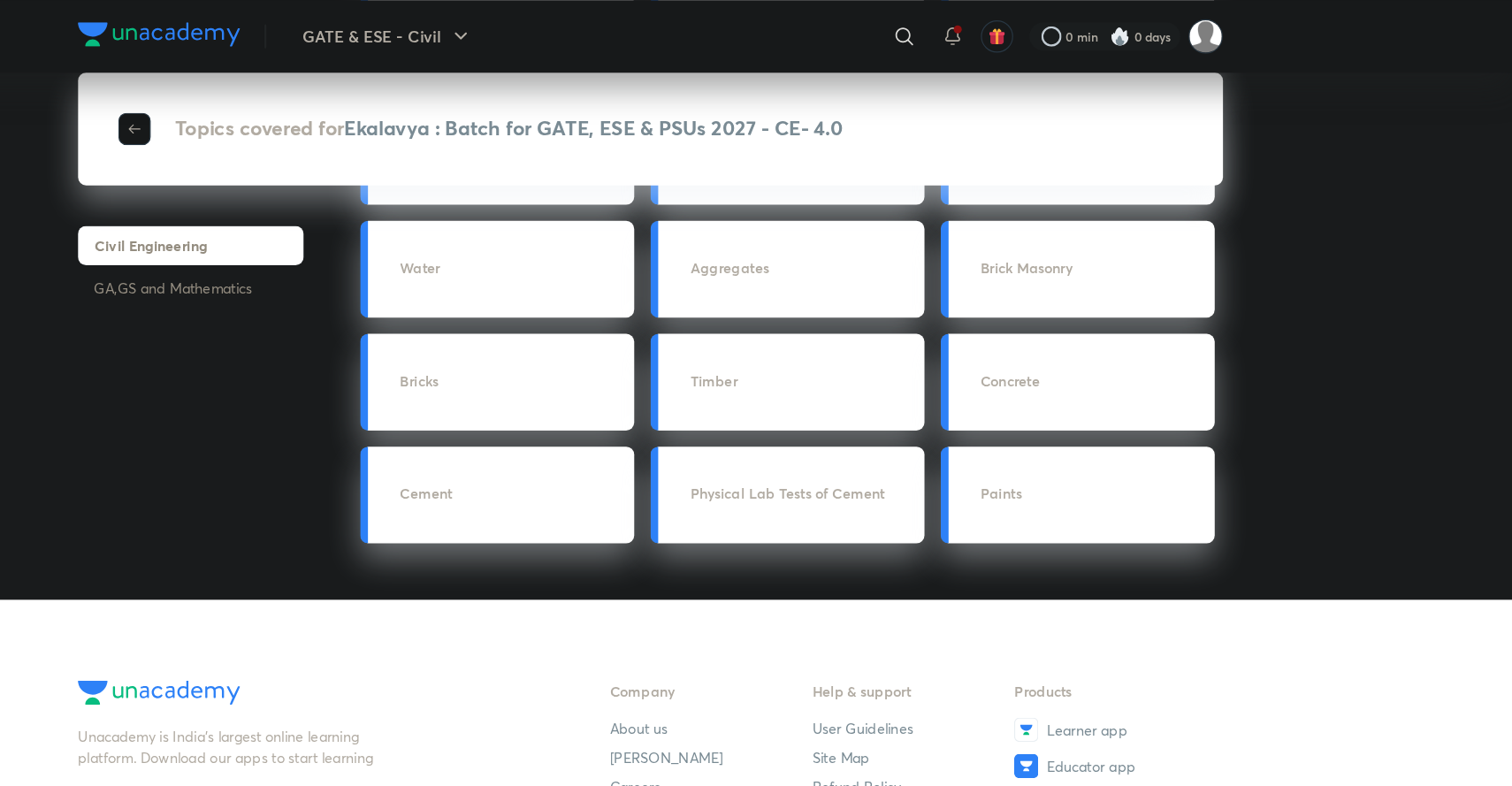
scroll to position [6063, 0]
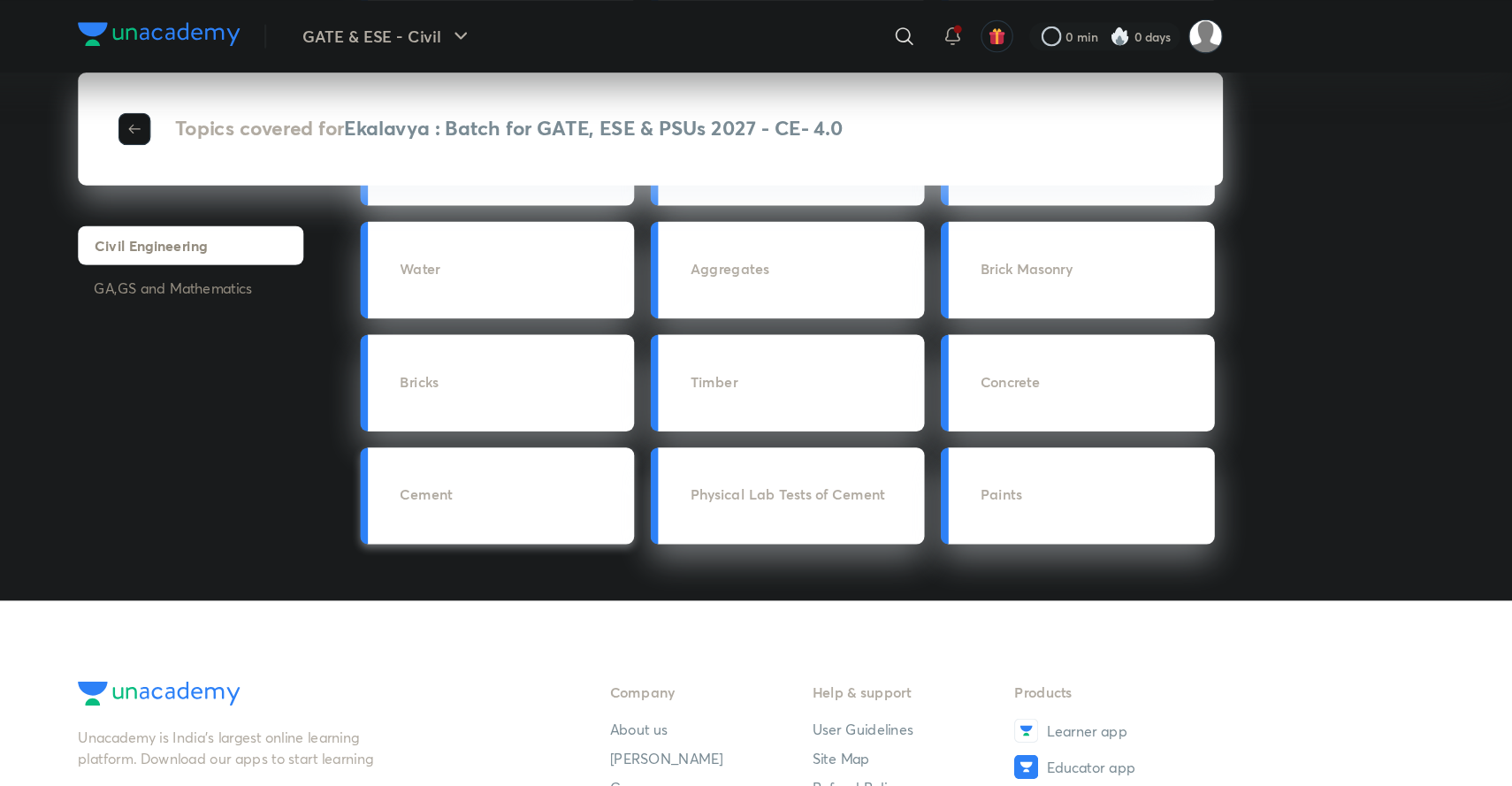
click at [558, 430] on h3 "Cement" at bounding box center [634, 434] width 195 height 18
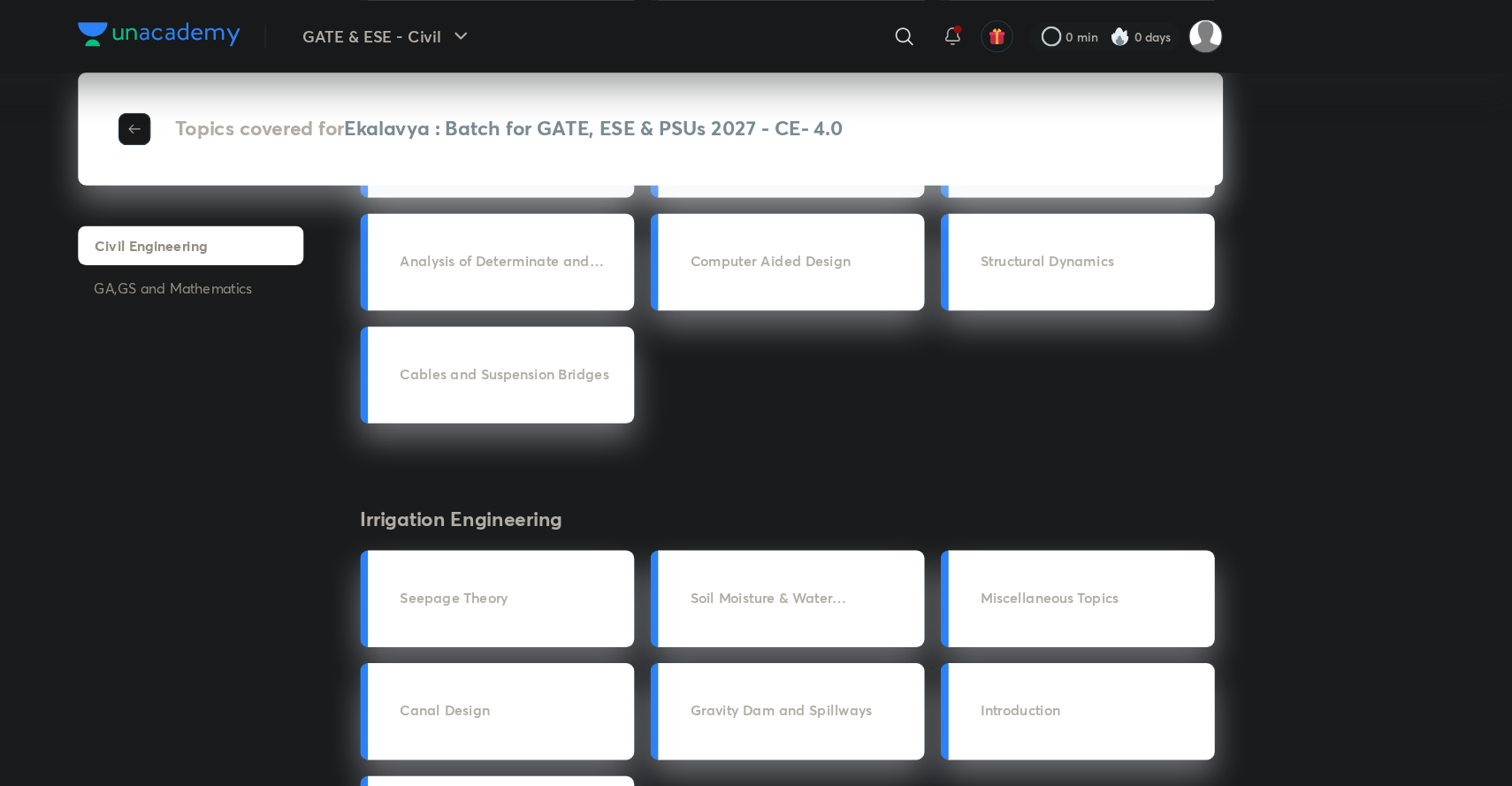
scroll to position [0, 0]
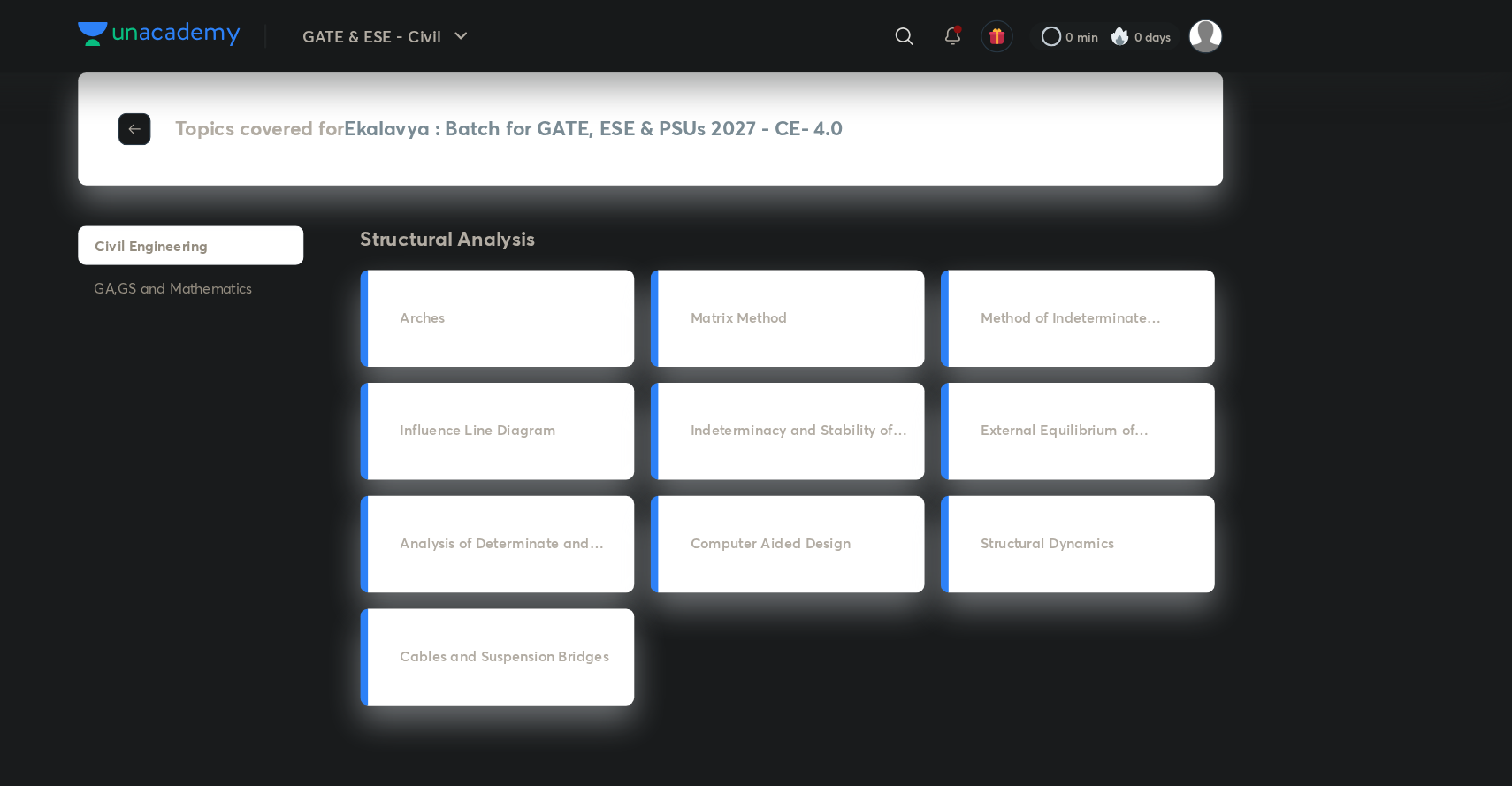
click at [309, 120] on icon "button" at bounding box center [302, 112] width 14 height 14
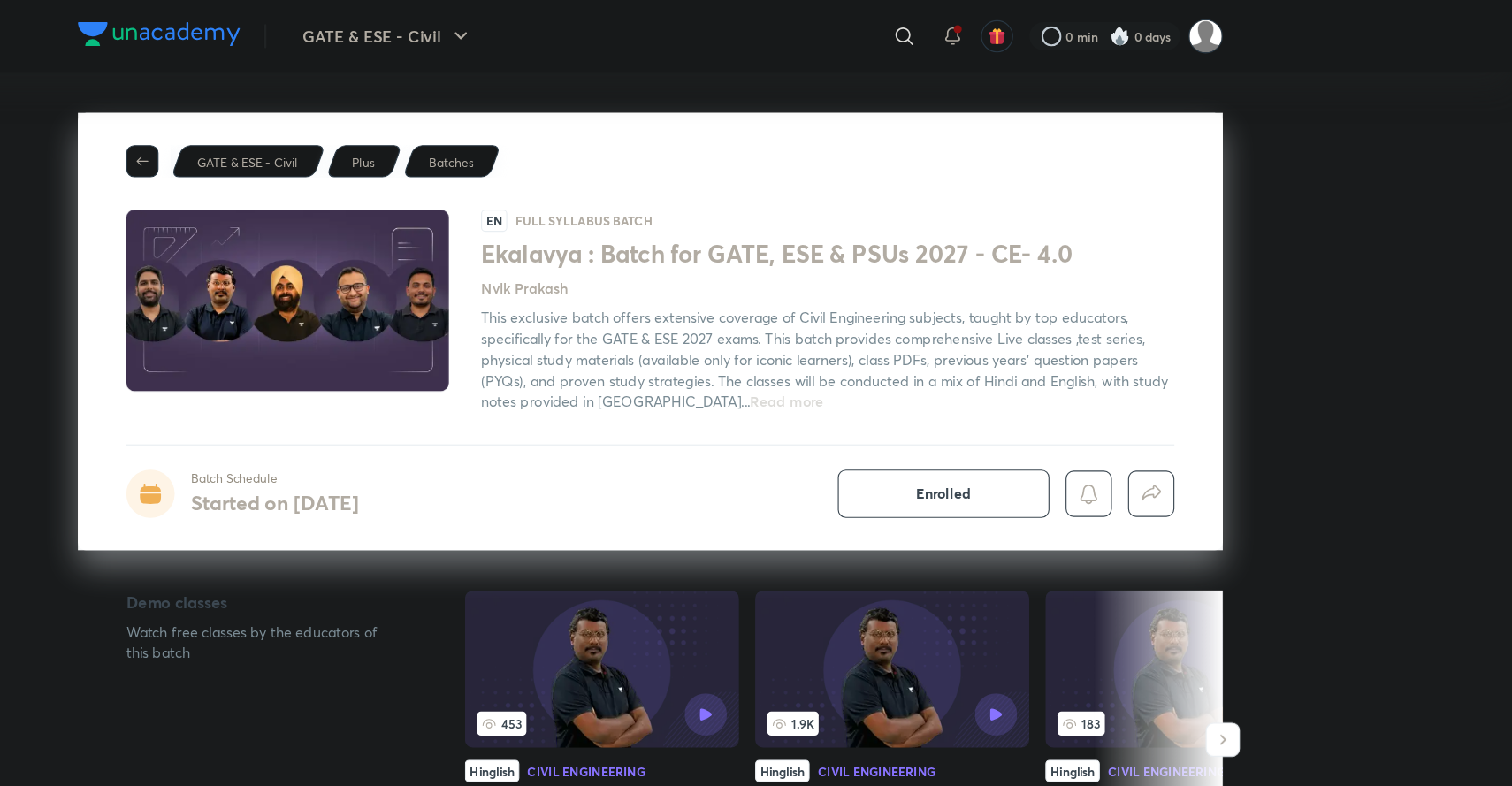
click at [309, 142] on icon "button" at bounding box center [311, 141] width 11 height 8
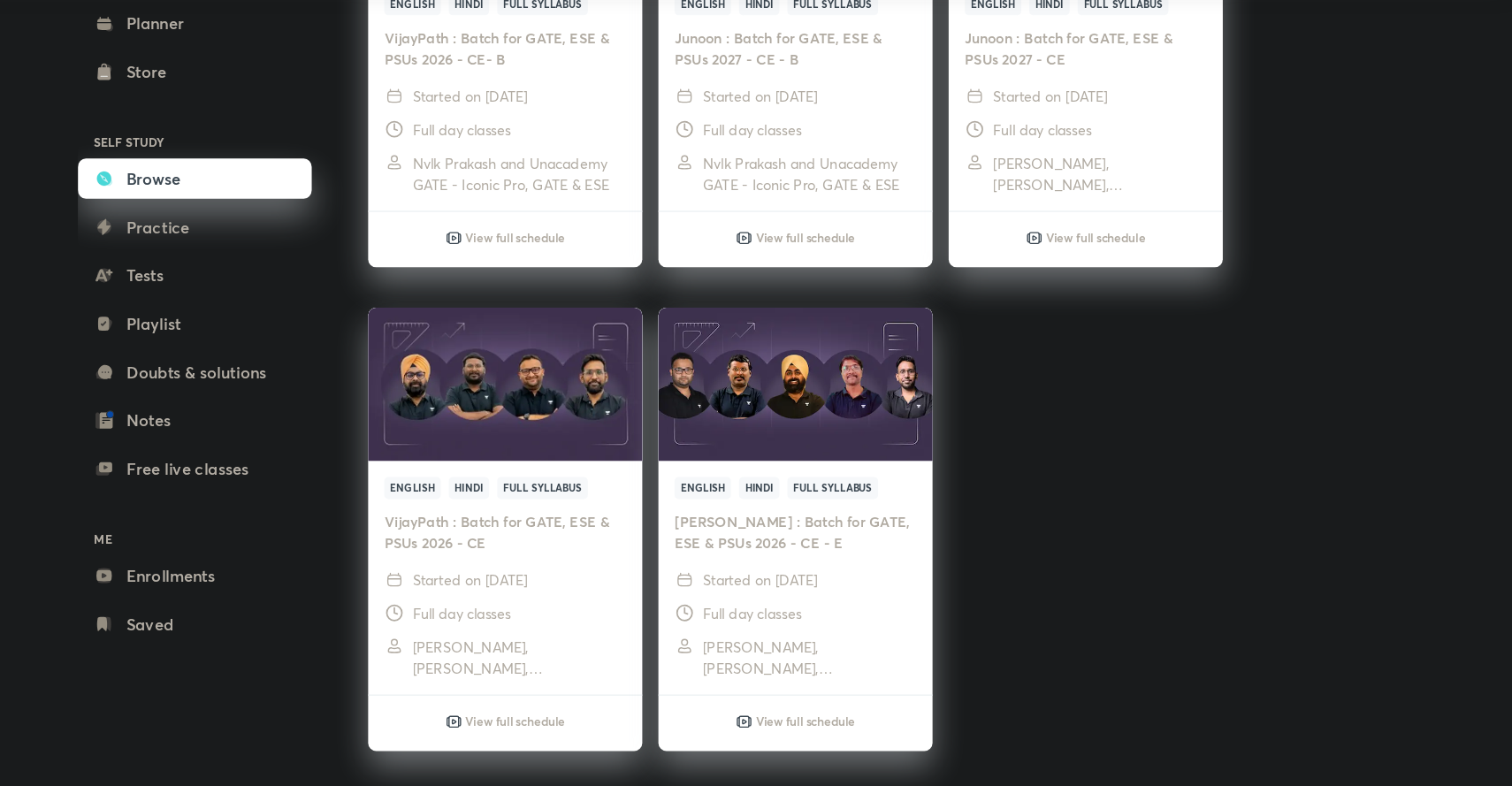
scroll to position [2439, 0]
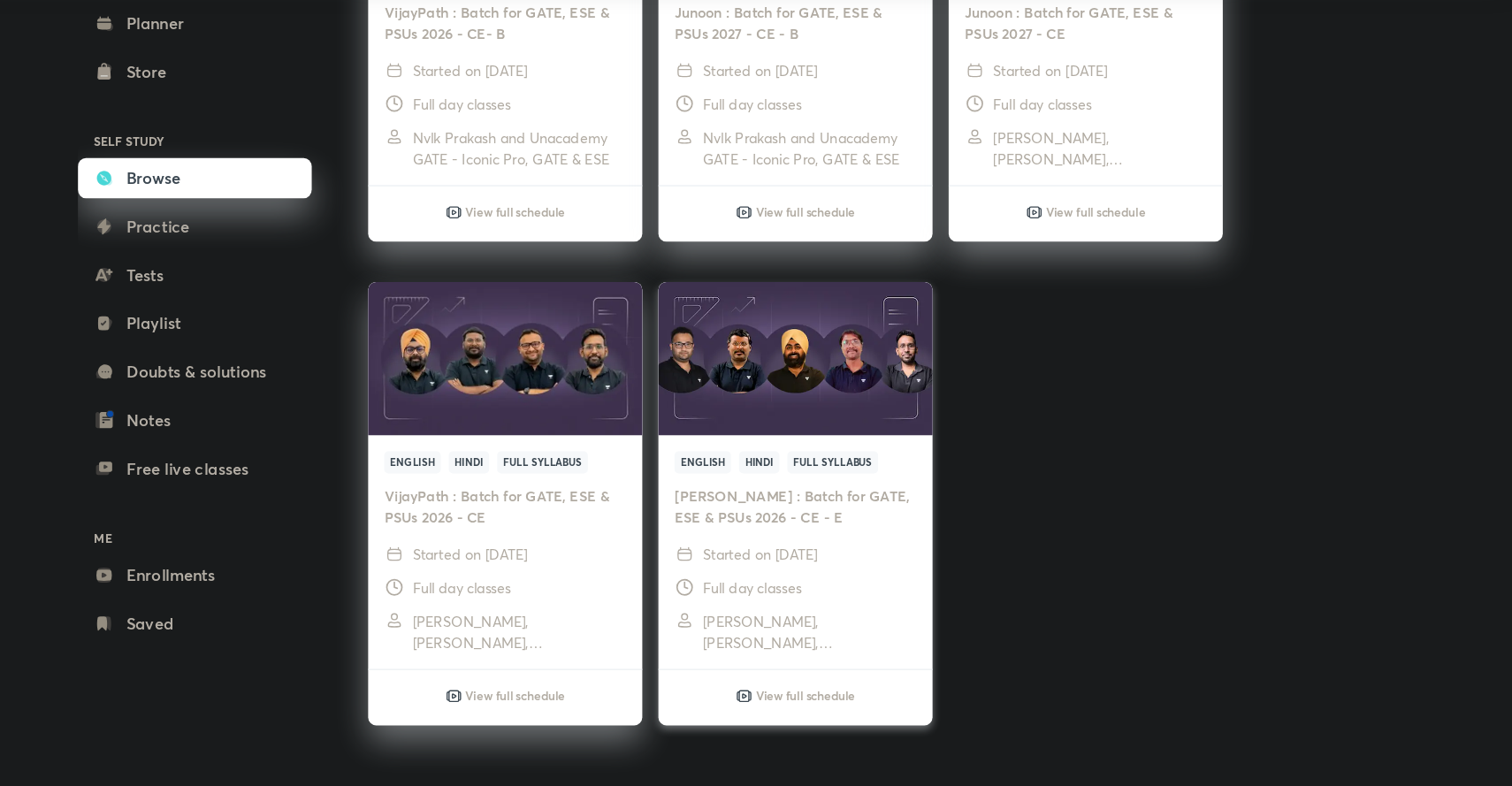
click at [872, 700] on h6 "View full schedule" at bounding box center [893, 706] width 88 height 16
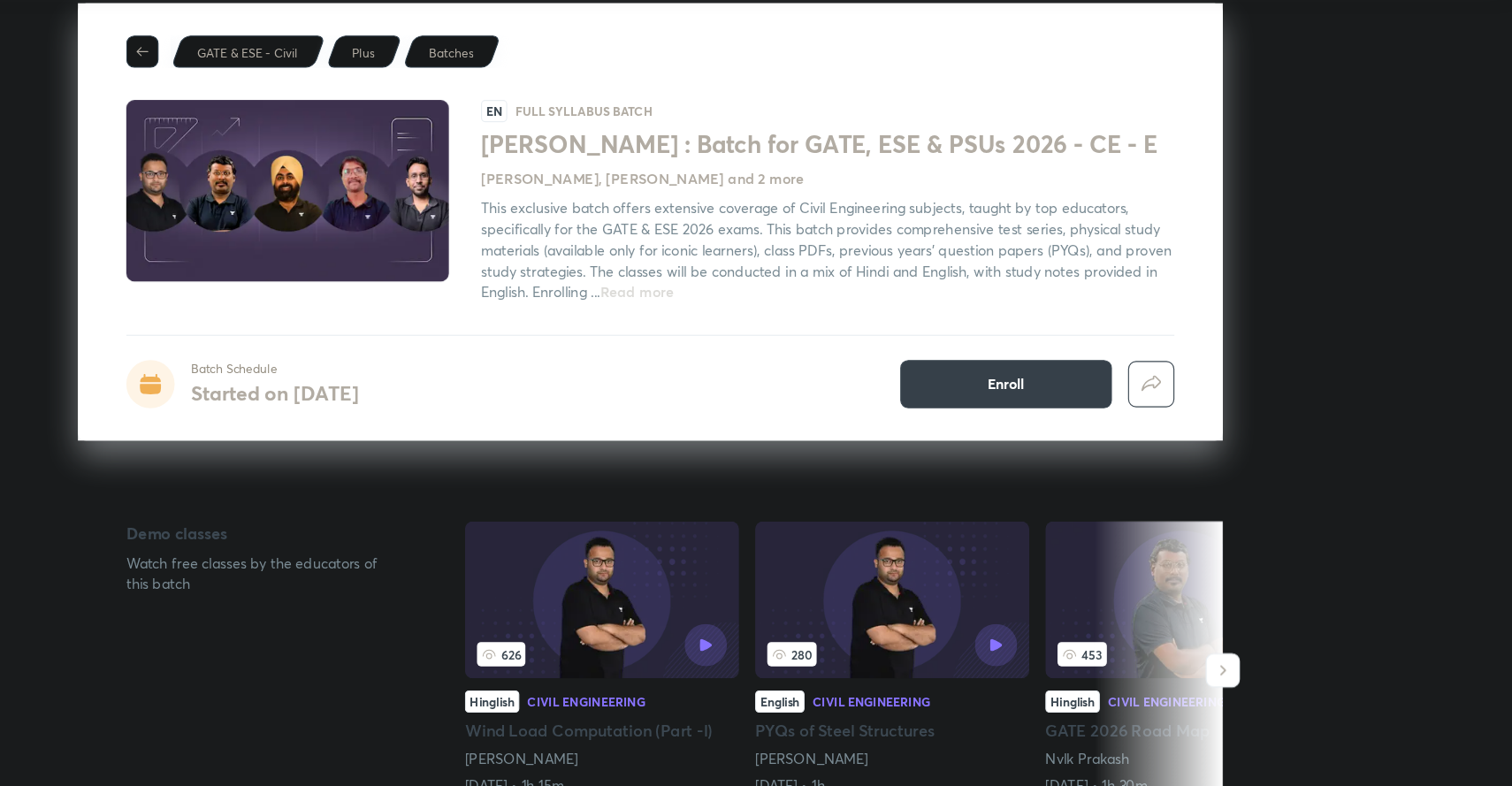
click at [1069, 439] on span "Enroll" at bounding box center [1069, 433] width 33 height 17
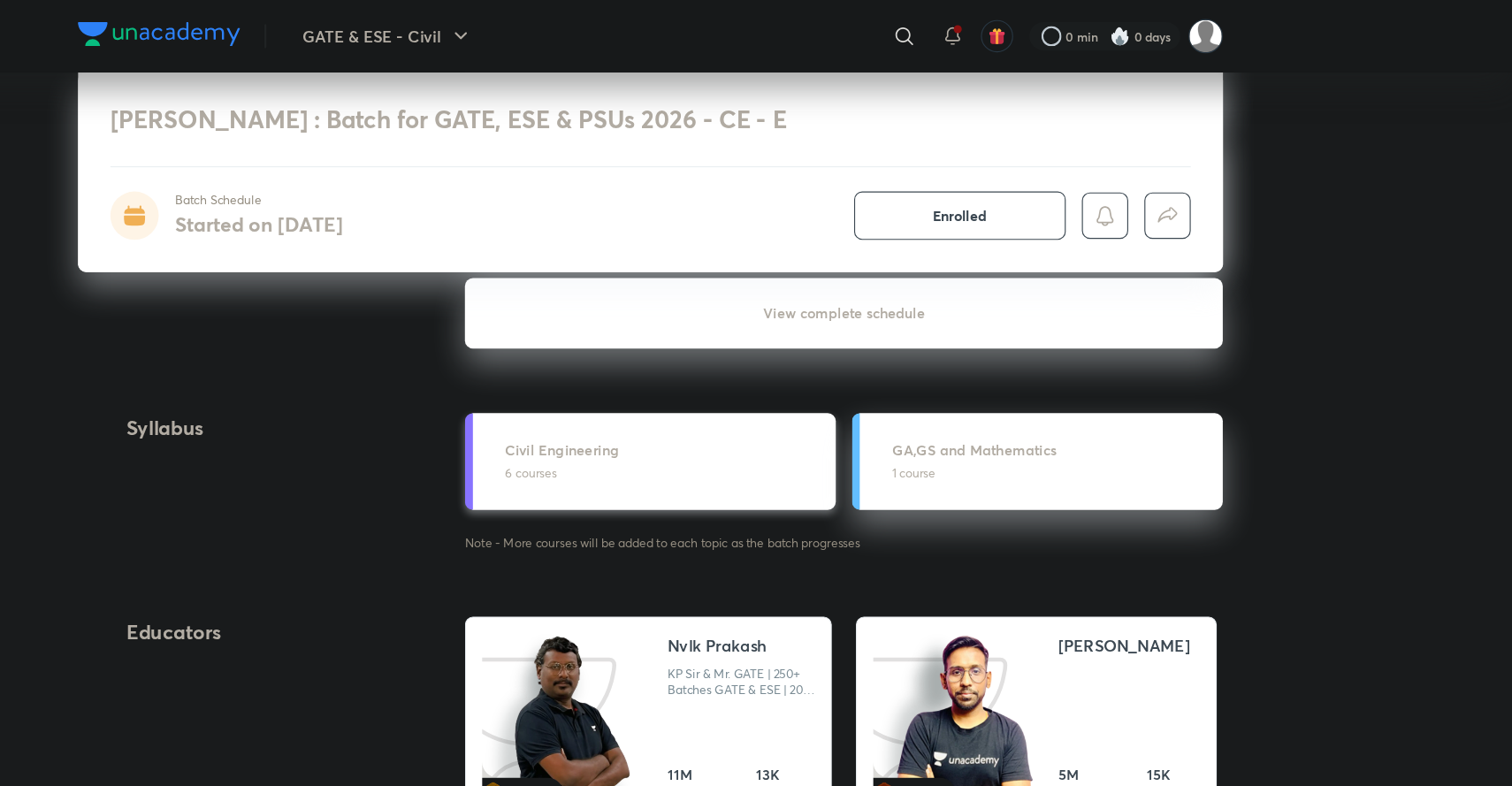
scroll to position [1742, 0]
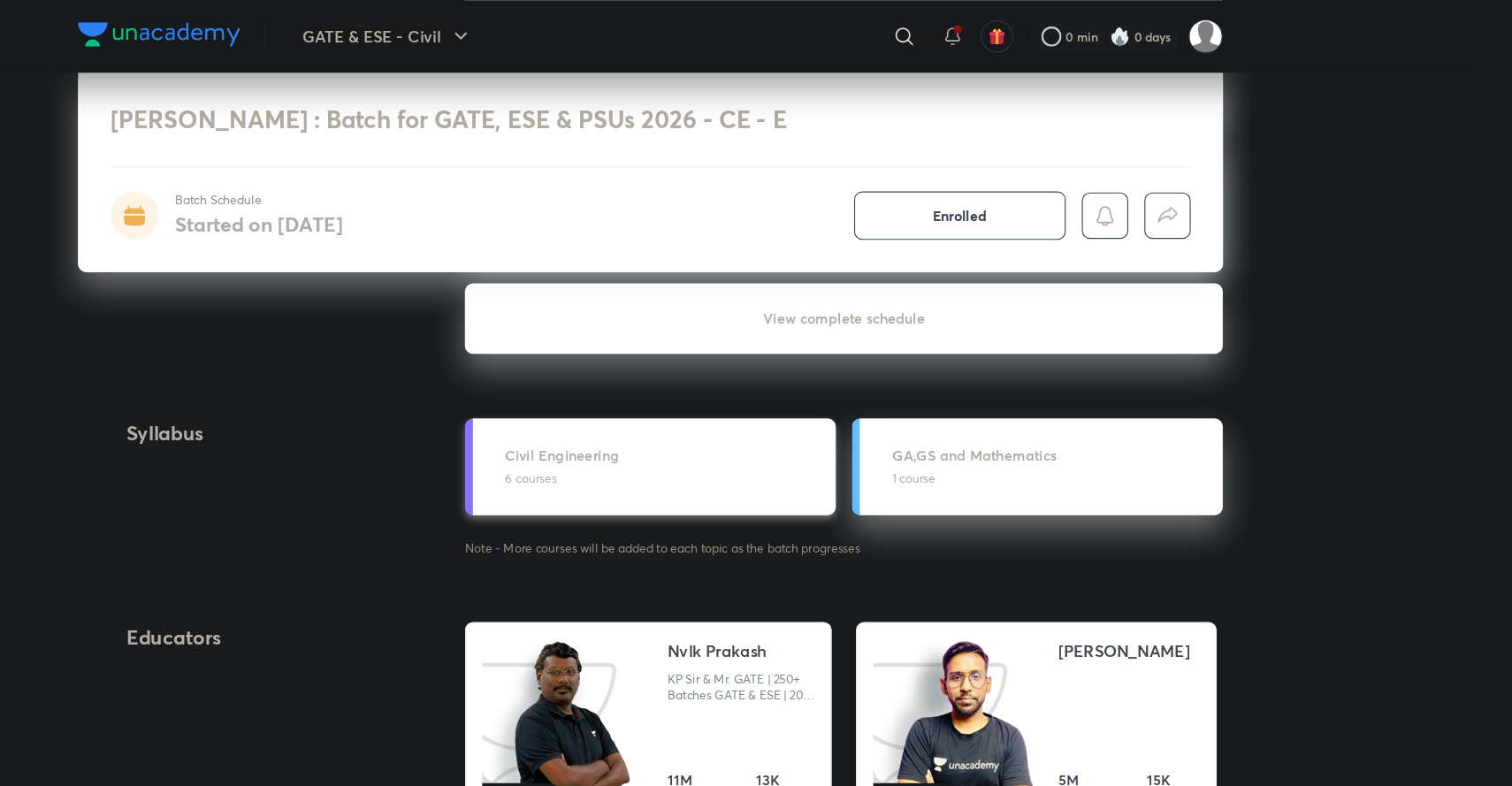
click at [659, 412] on div "Civil Engineering 6 courses" at bounding box center [768, 409] width 280 height 38
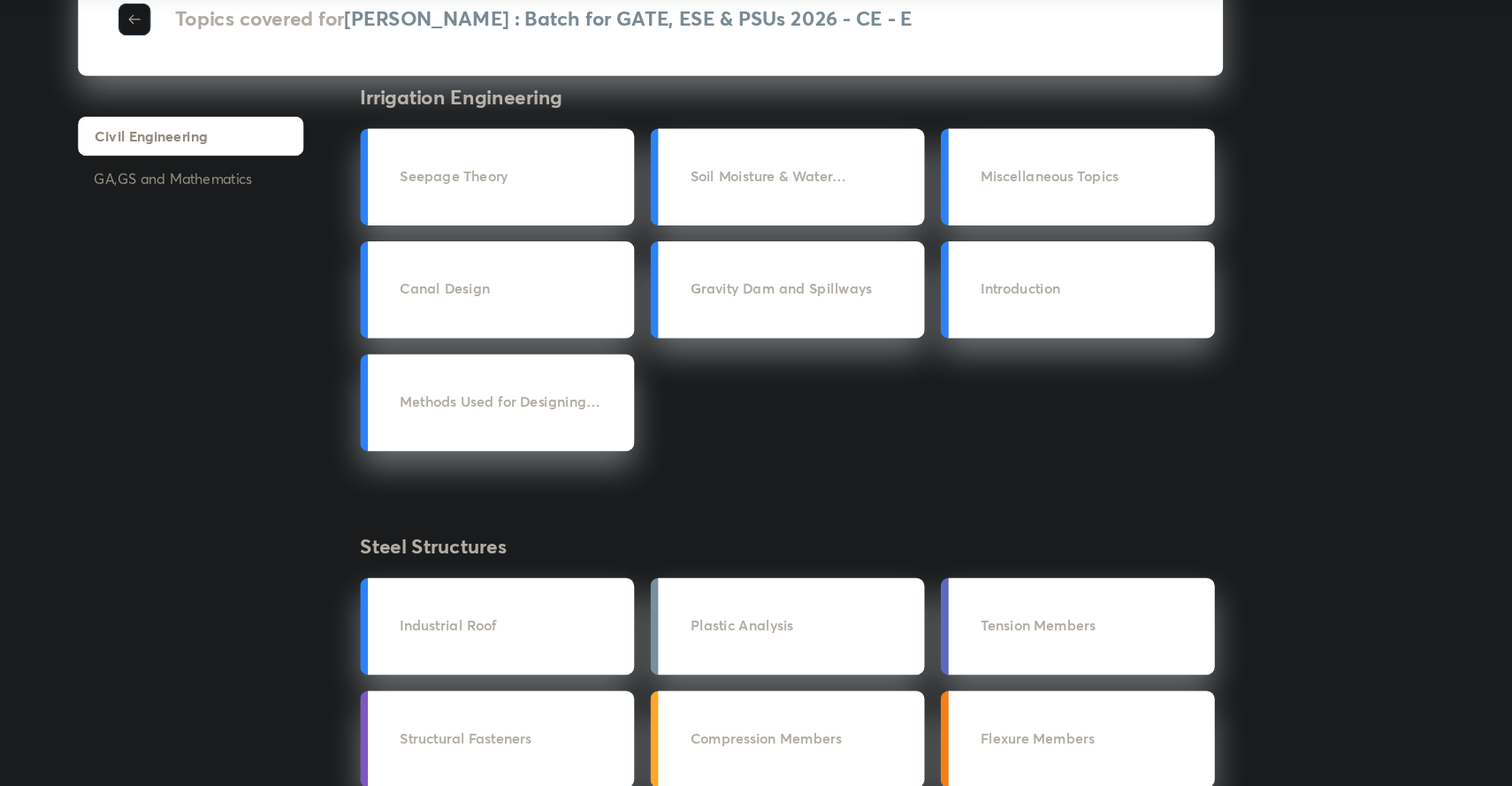
scroll to position [522, 0]
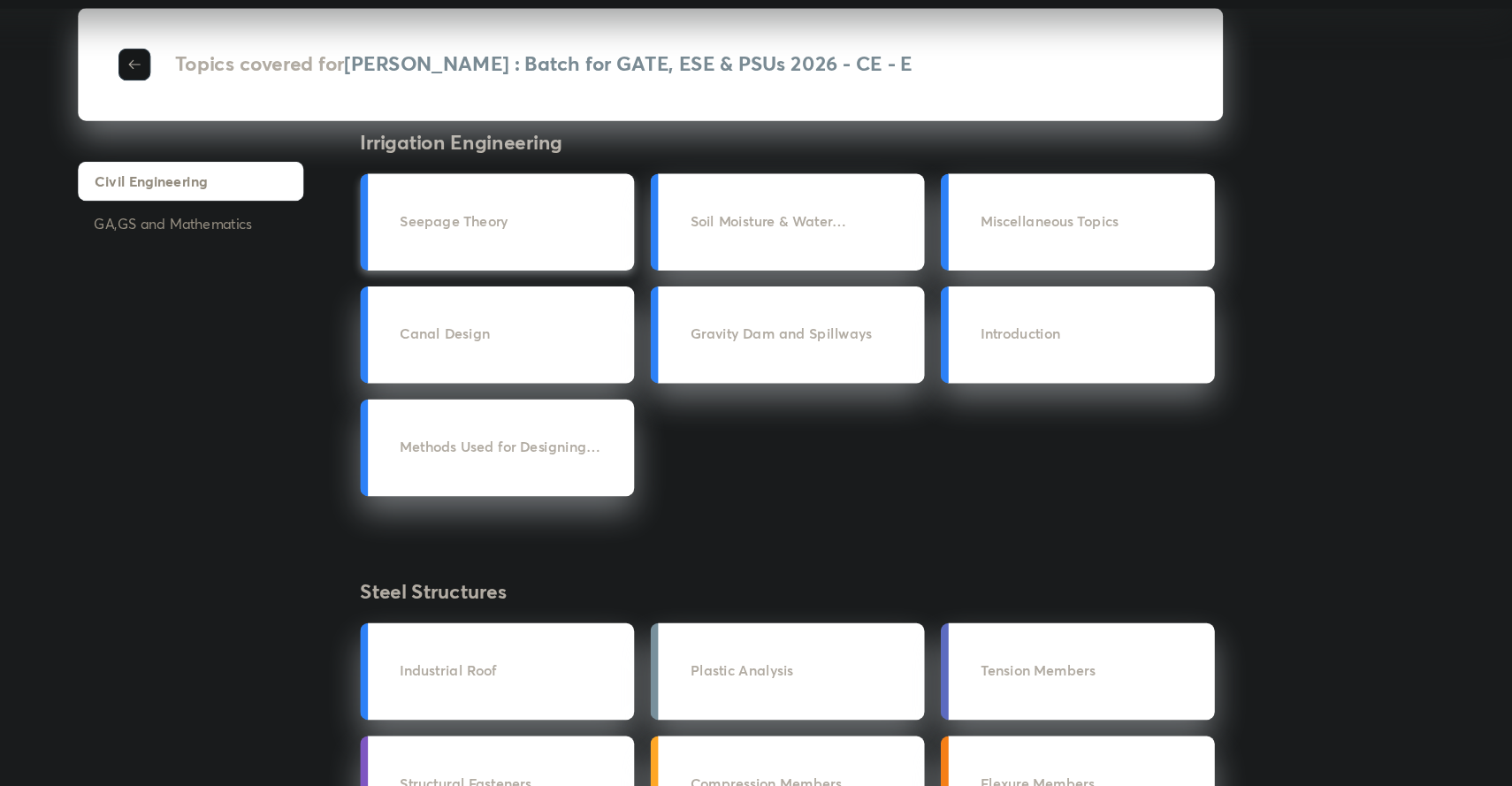
click at [593, 254] on h3 "Seepage Theory" at bounding box center [634, 250] width 195 height 18
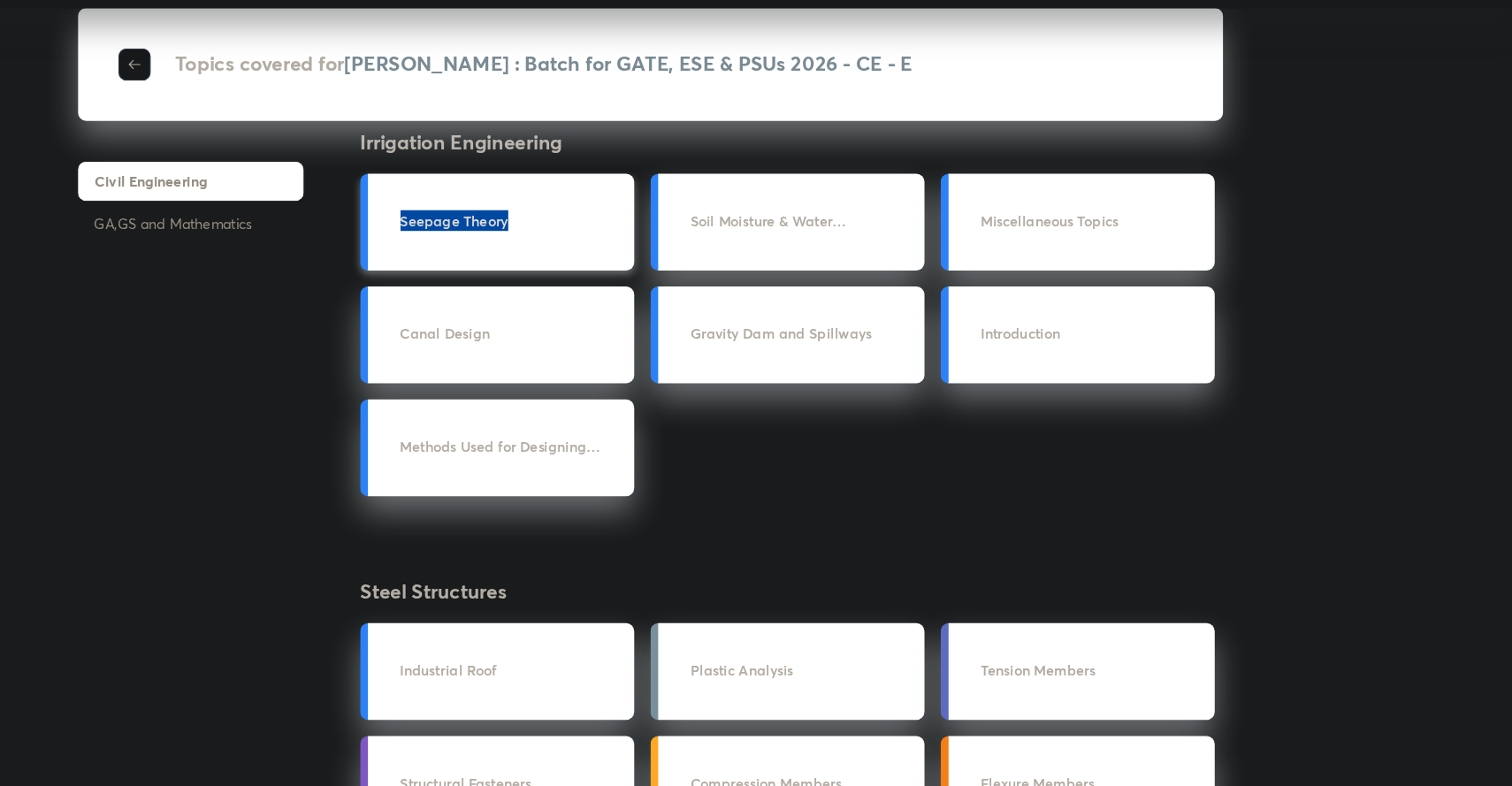
click at [593, 254] on h3 "Seepage Theory" at bounding box center [634, 250] width 195 height 18
click at [299, 111] on icon "button" at bounding box center [302, 112] width 14 height 14
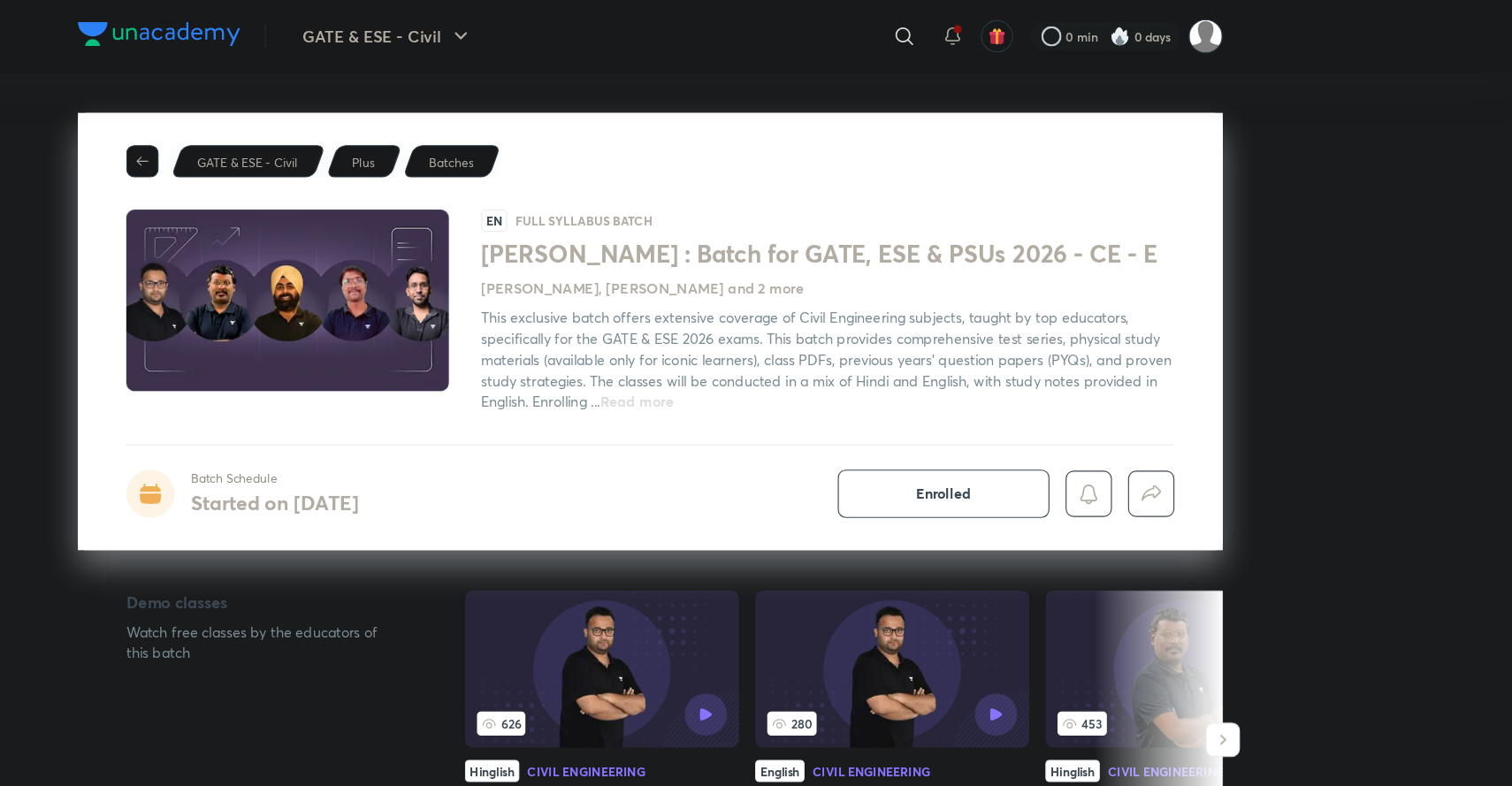
click at [751, 361] on div "This exclusive batch offers extensive coverage of Civil Engineering subjects, t…" at bounding box center [912, 315] width 608 height 93
click at [744, 355] on span "Read more" at bounding box center [744, 353] width 65 height 16
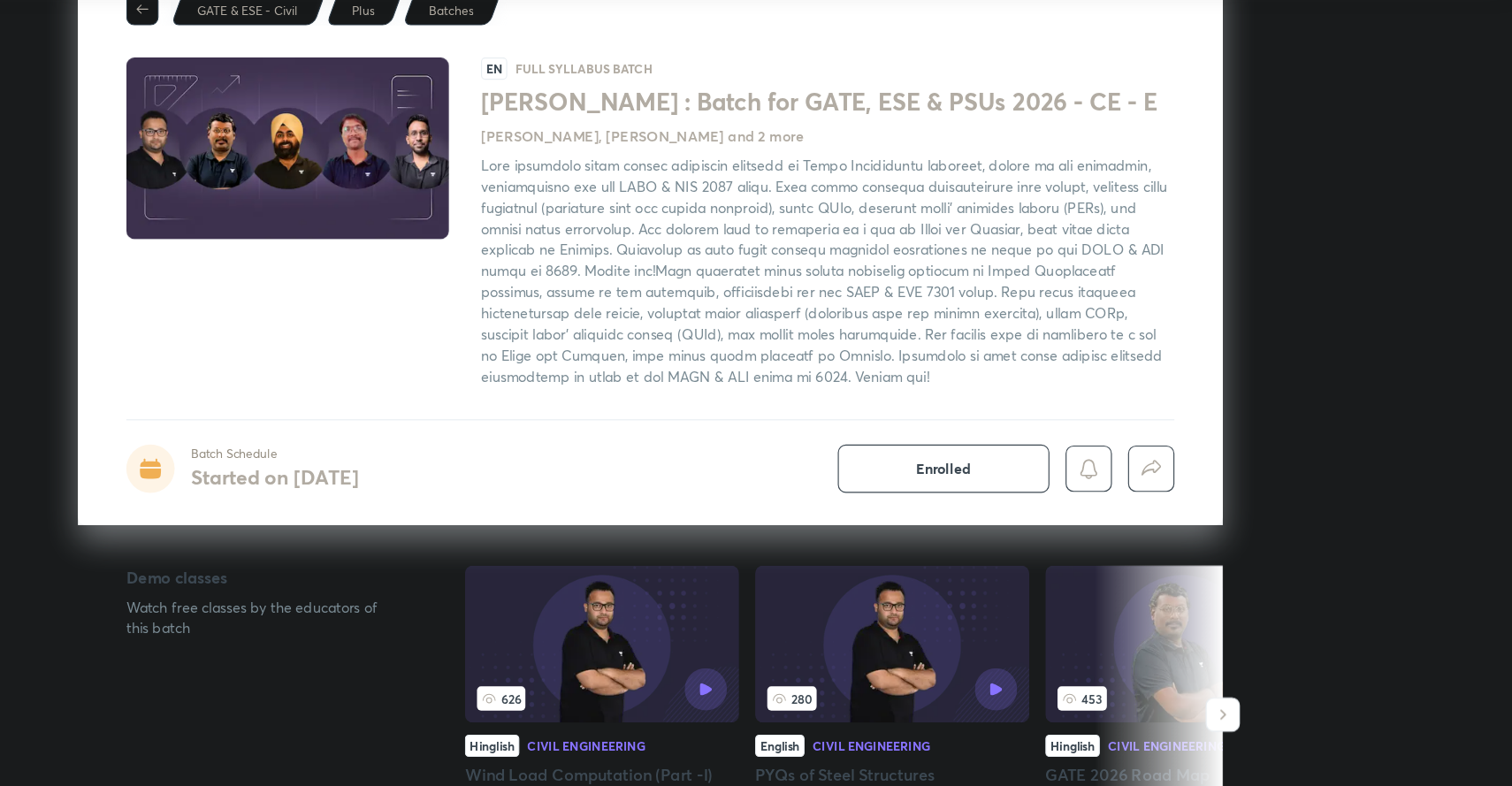
scroll to position [42, 0]
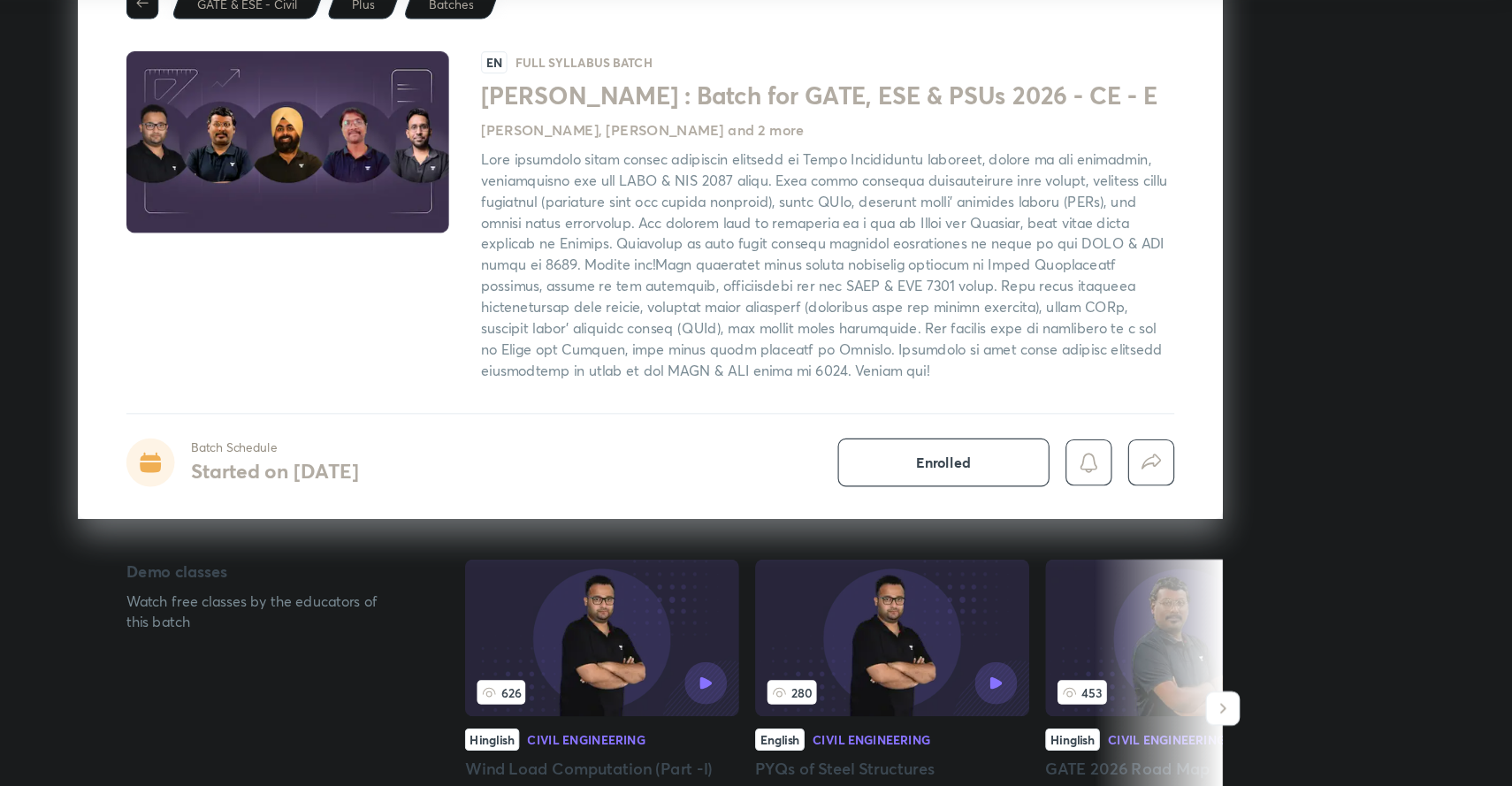
click at [394, 510] on h4 "Started on May 28" at bounding box center [427, 510] width 148 height 24
click at [322, 505] on icon at bounding box center [318, 507] width 18 height 9
click at [386, 484] on p "Batch Schedule" at bounding box center [427, 489] width 148 height 16
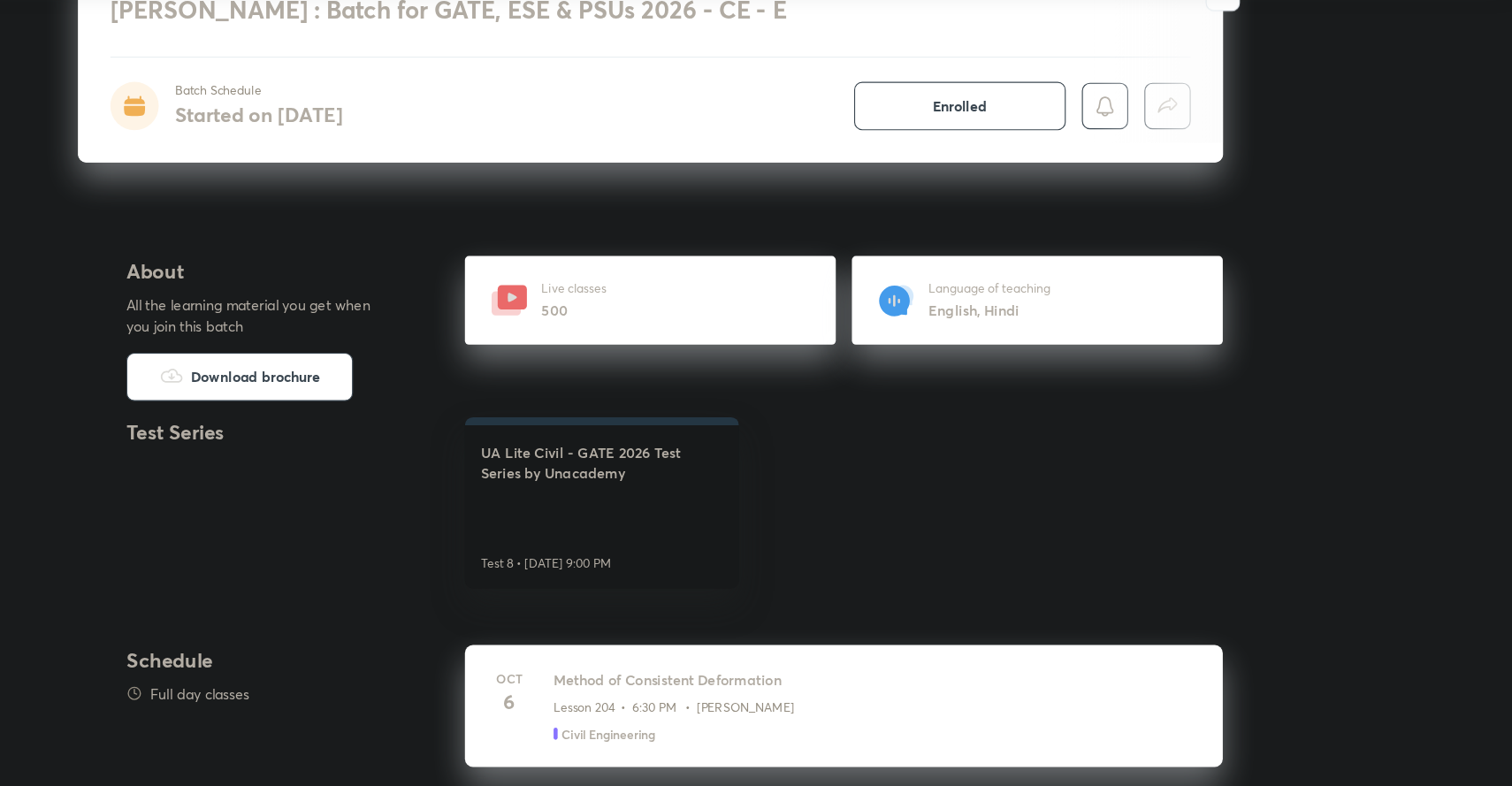
scroll to position [683, 0]
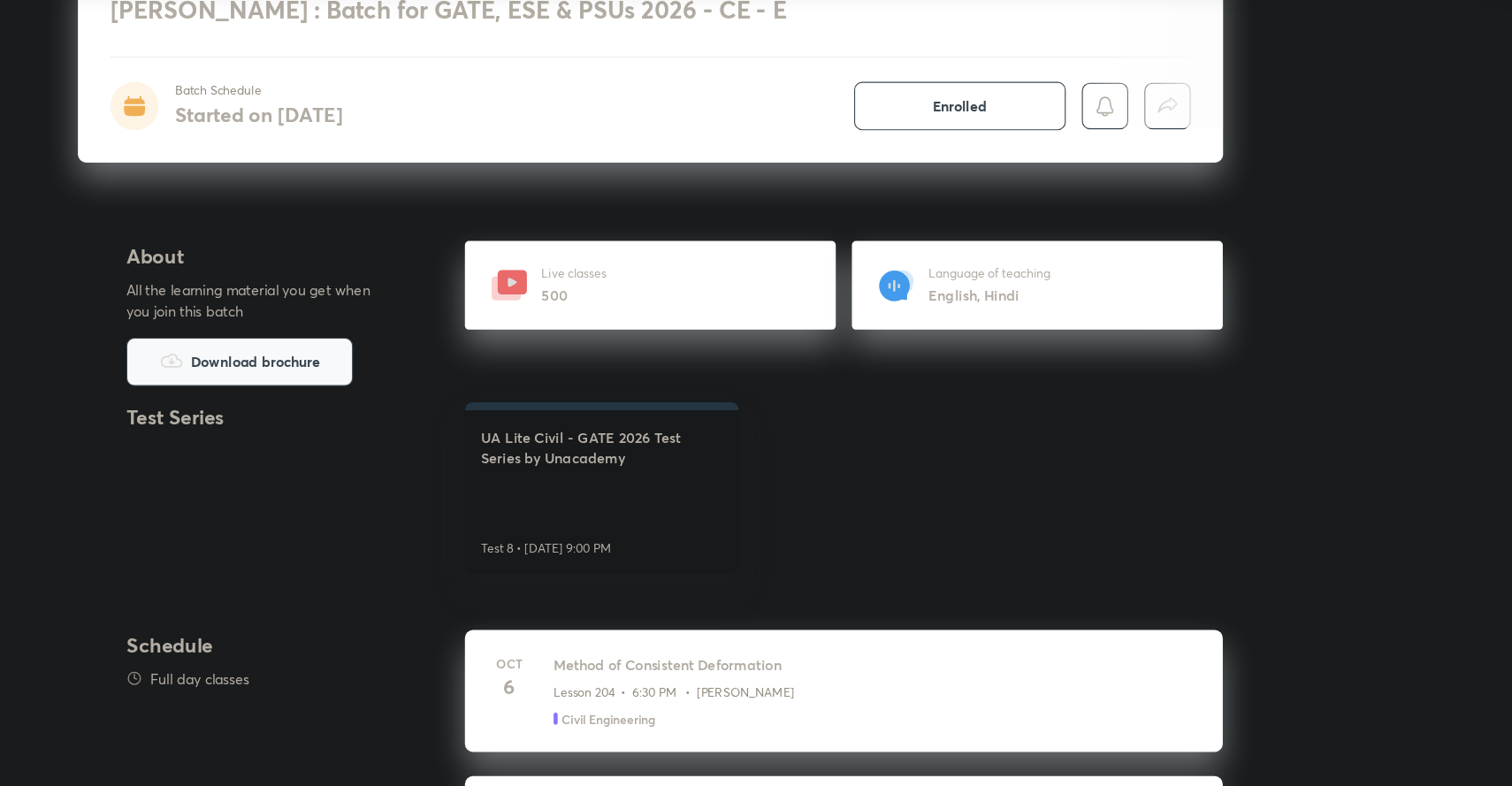
click at [381, 413] on span "Download brochure" at bounding box center [409, 413] width 113 height 19
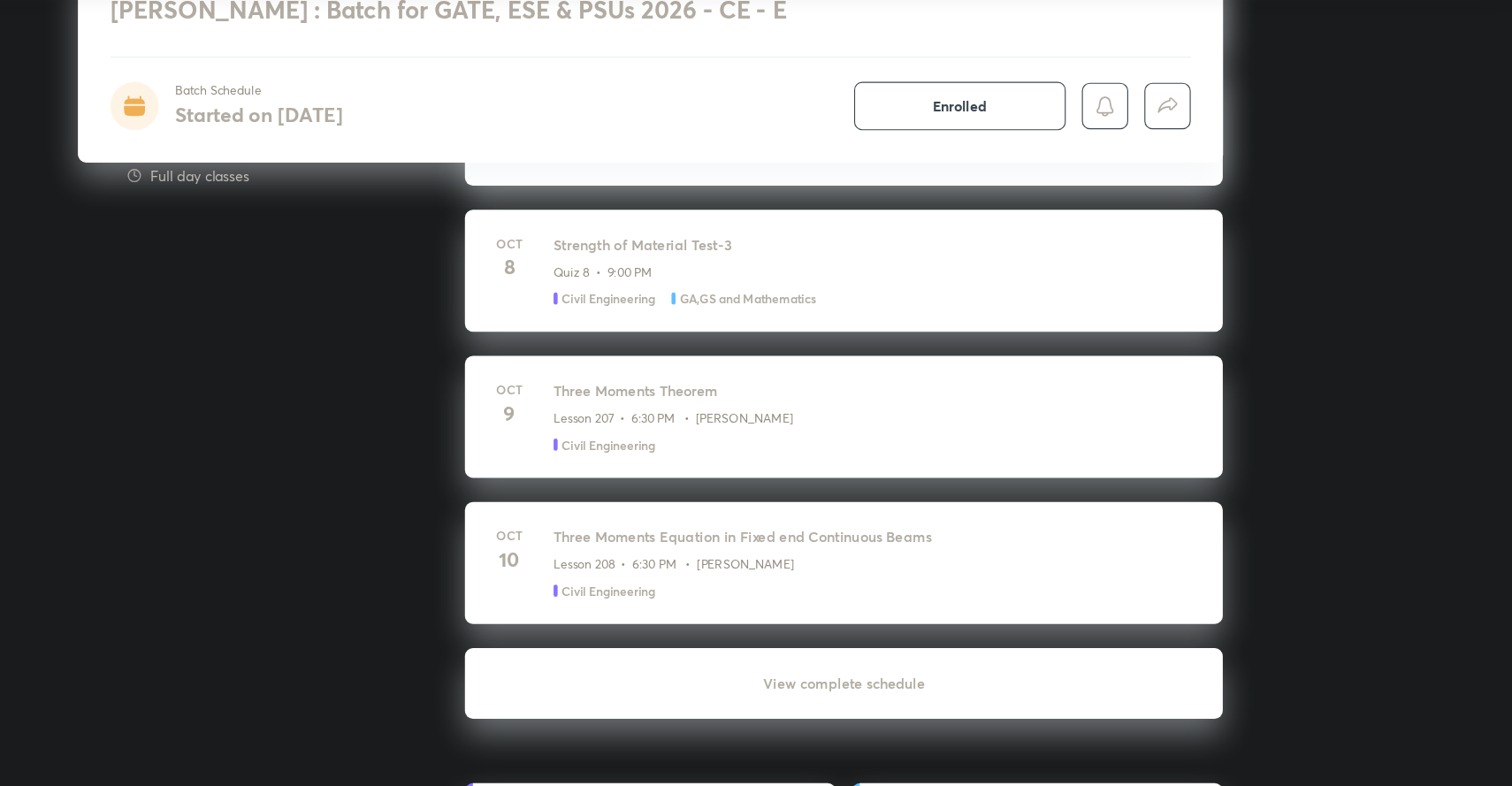
scroll to position [1439, 0]
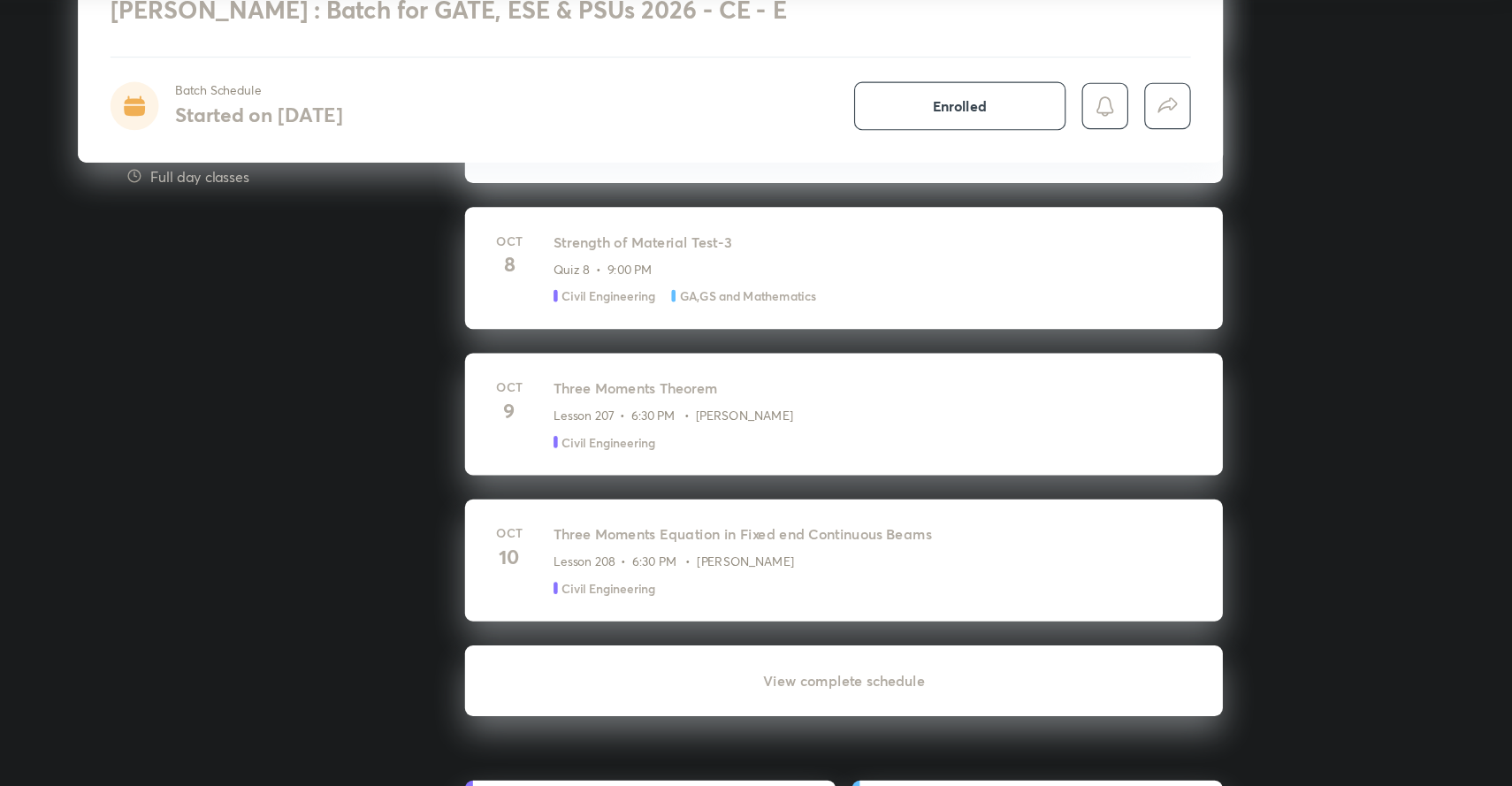
click at [893, 694] on h6 "View complete schedule" at bounding box center [925, 694] width 665 height 62
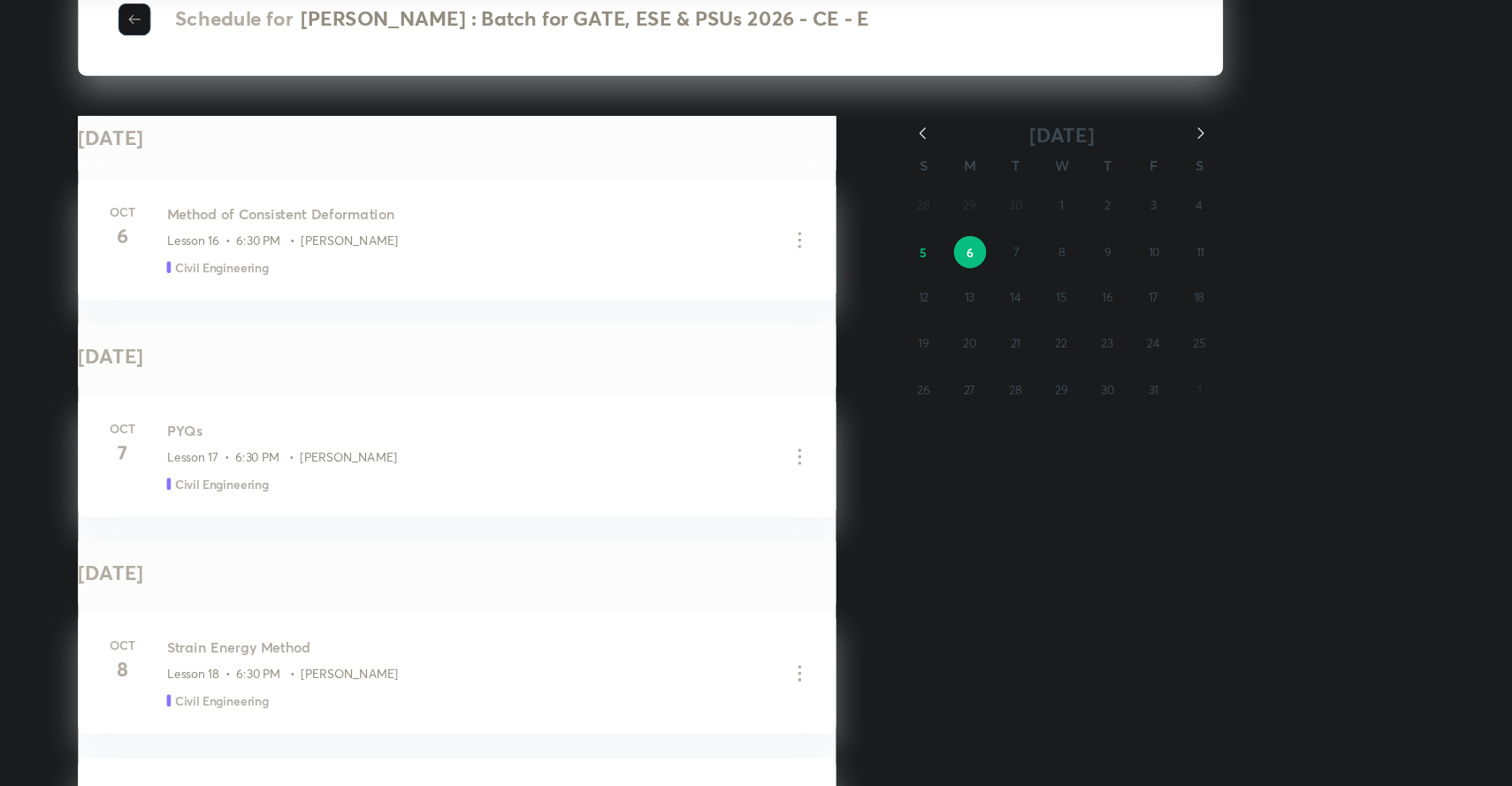
click at [998, 213] on icon "button" at bounding box center [994, 213] width 17 height 17
click at [1158, 317] on abbr "12" at bounding box center [1157, 317] width 9 height 14
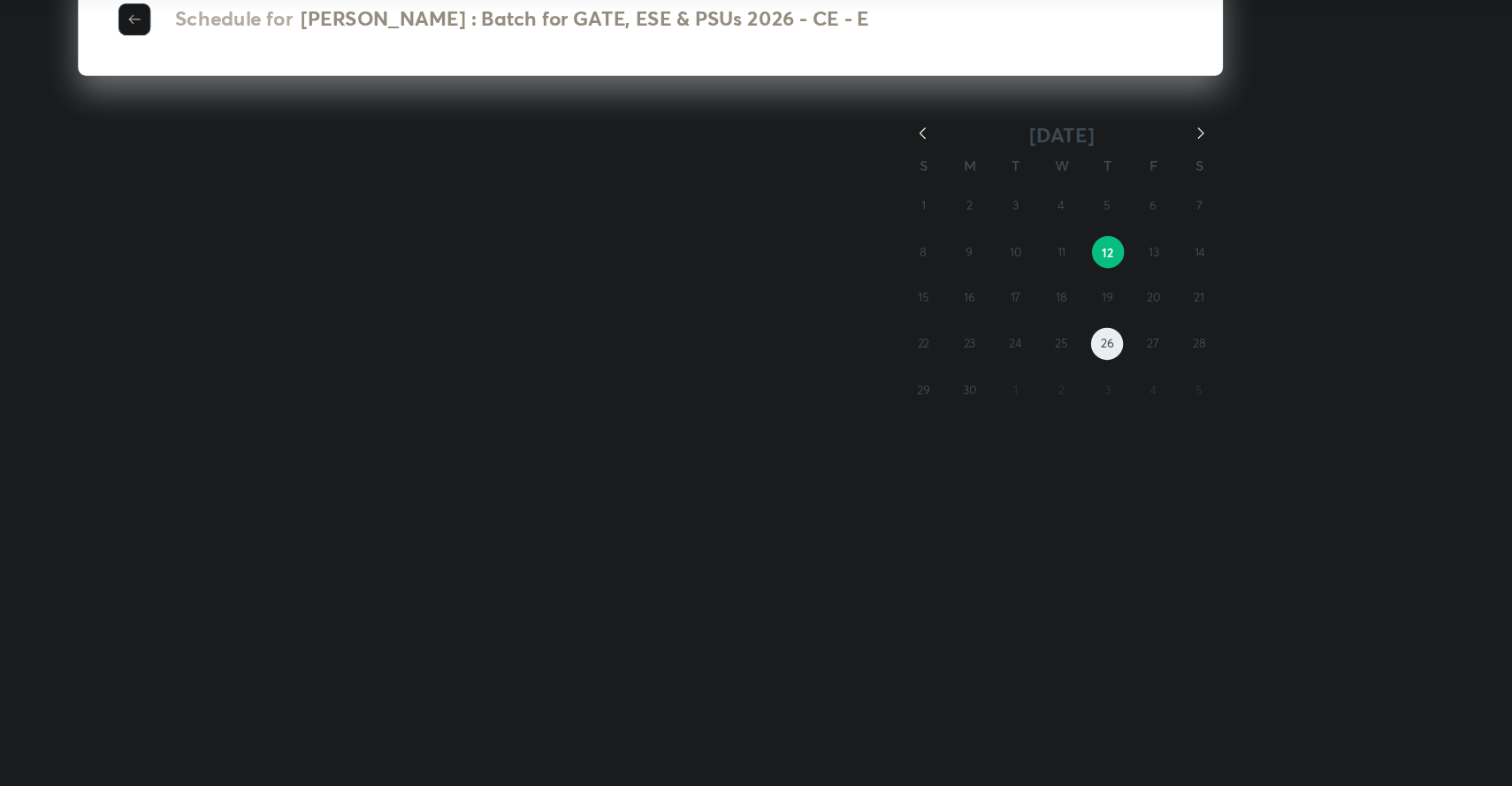
click at [1158, 396] on abbr "26" at bounding box center [1157, 398] width 12 height 14
click at [1005, 434] on button "29" at bounding box center [995, 439] width 28 height 28
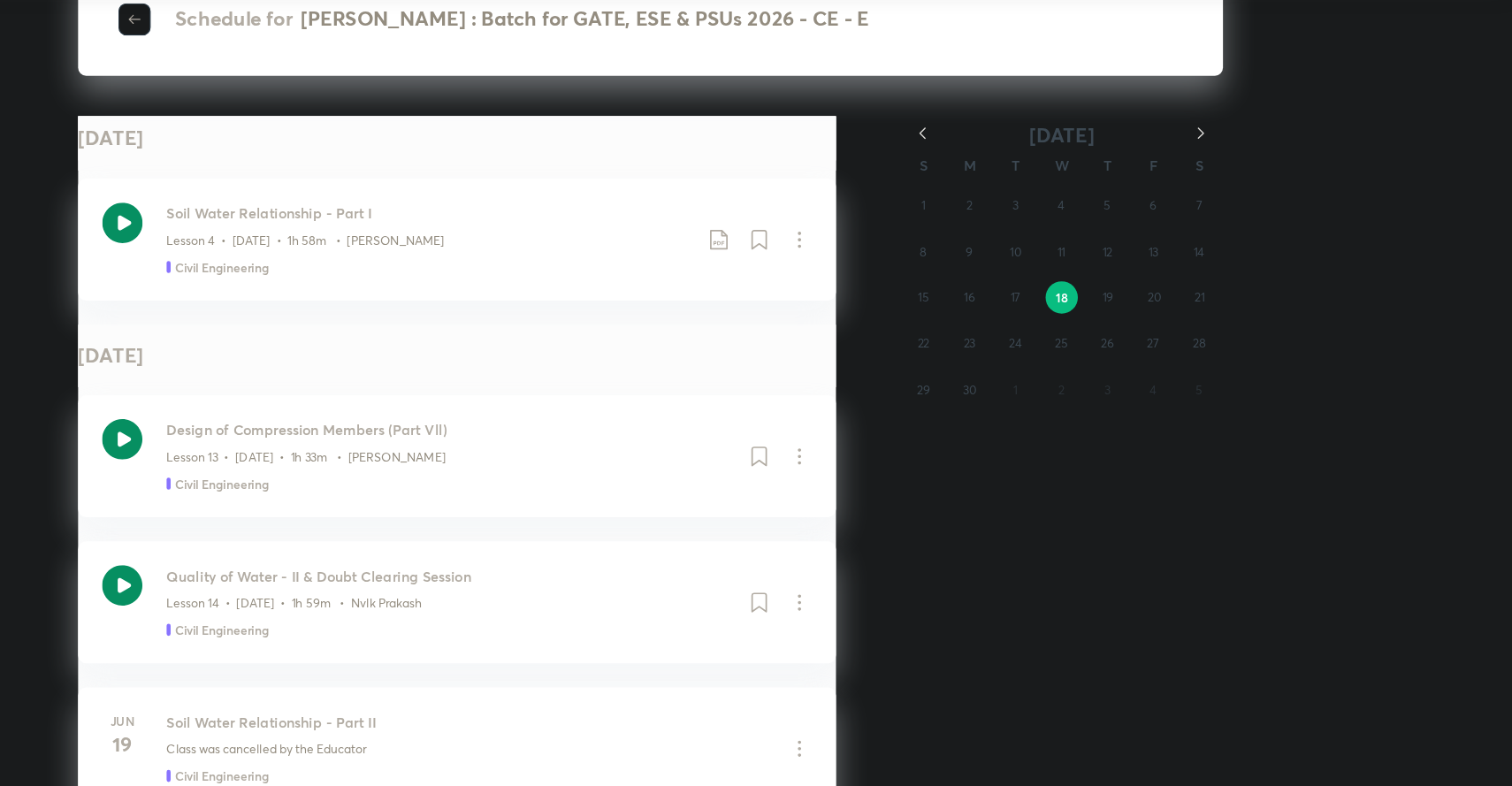
click at [301, 112] on icon "button" at bounding box center [303, 112] width 11 height 8
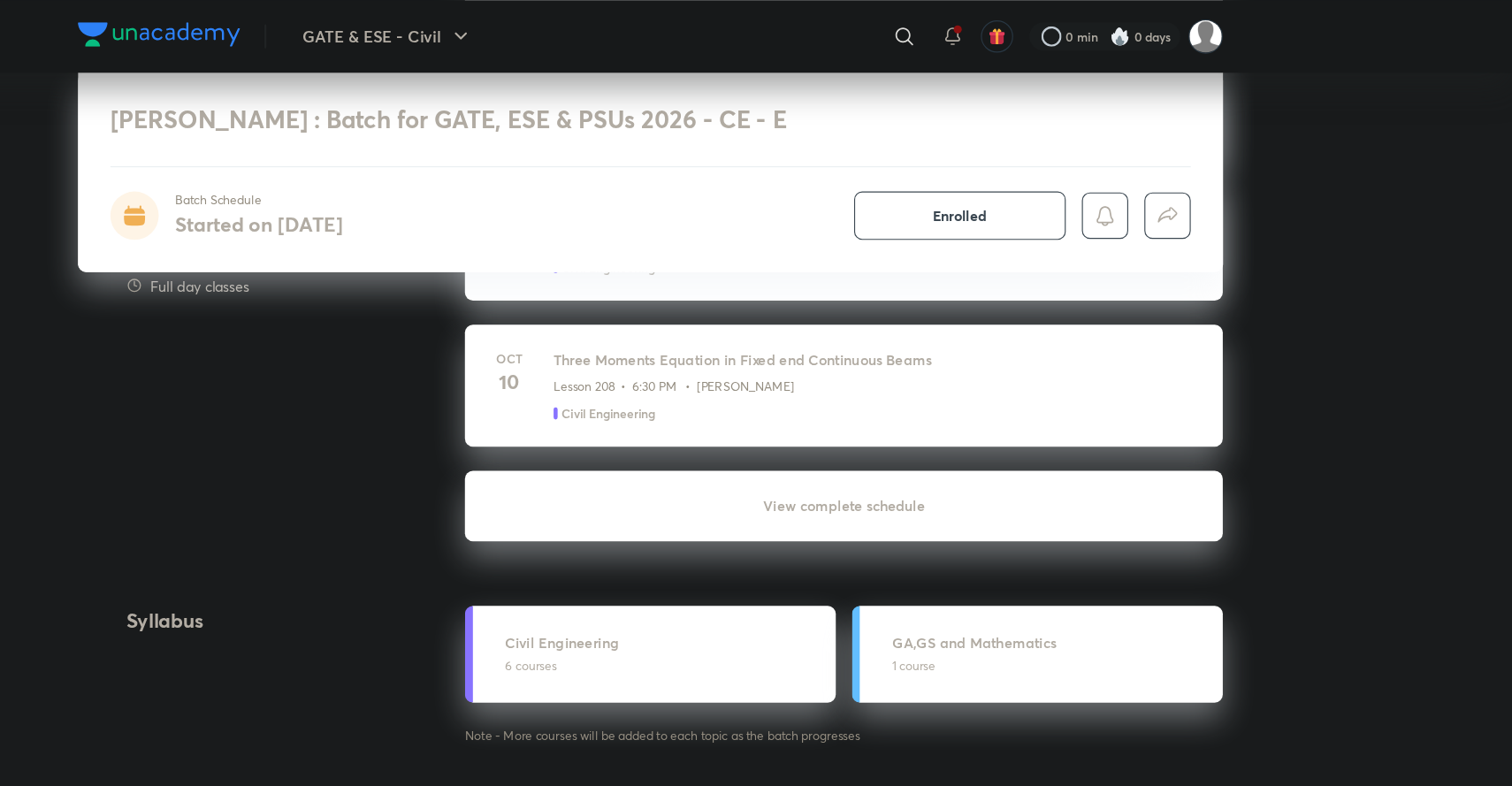
scroll to position [1577, 0]
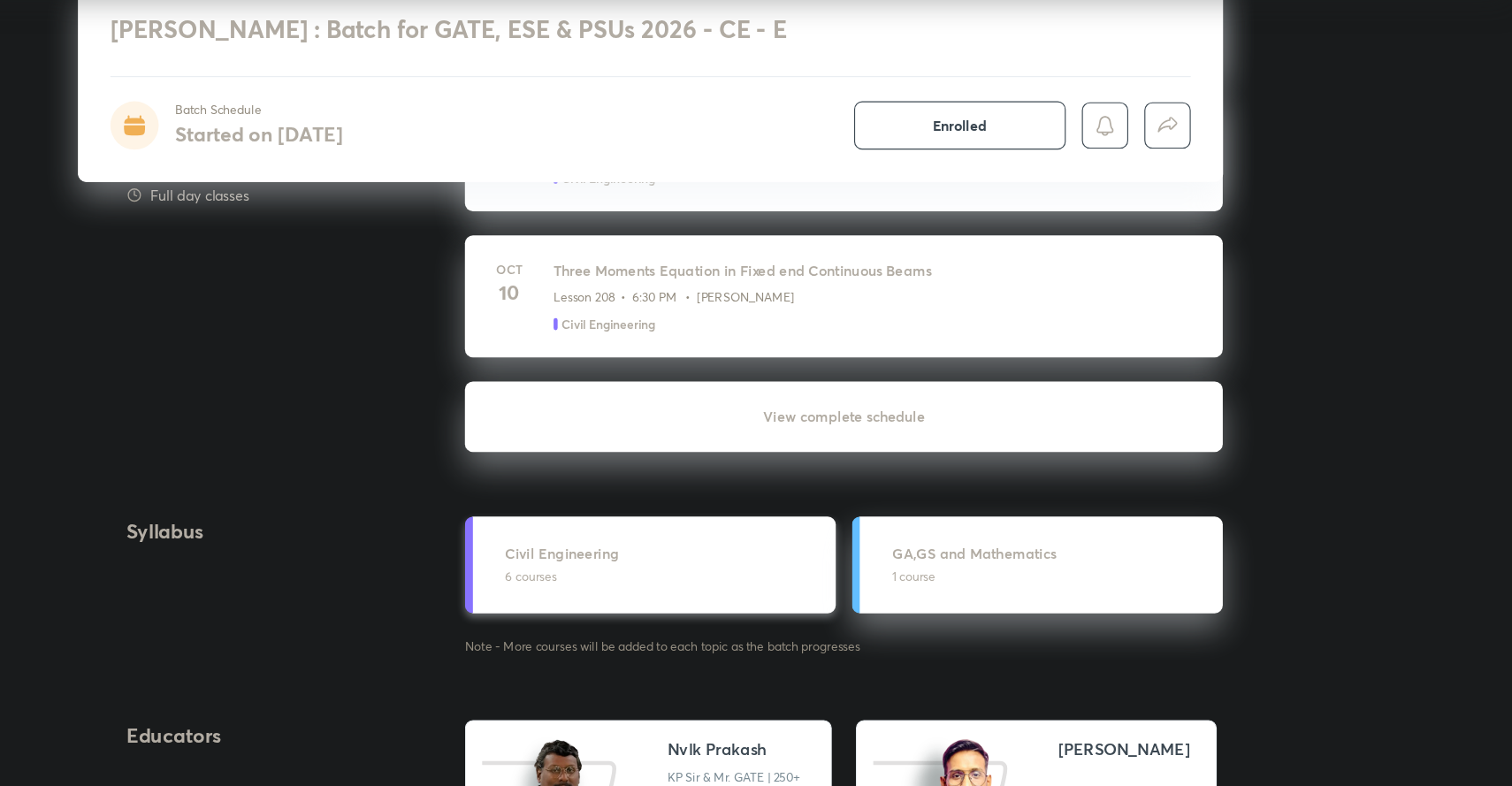
click at [680, 570] on h5 "Civil Engineering" at bounding box center [768, 565] width 280 height 18
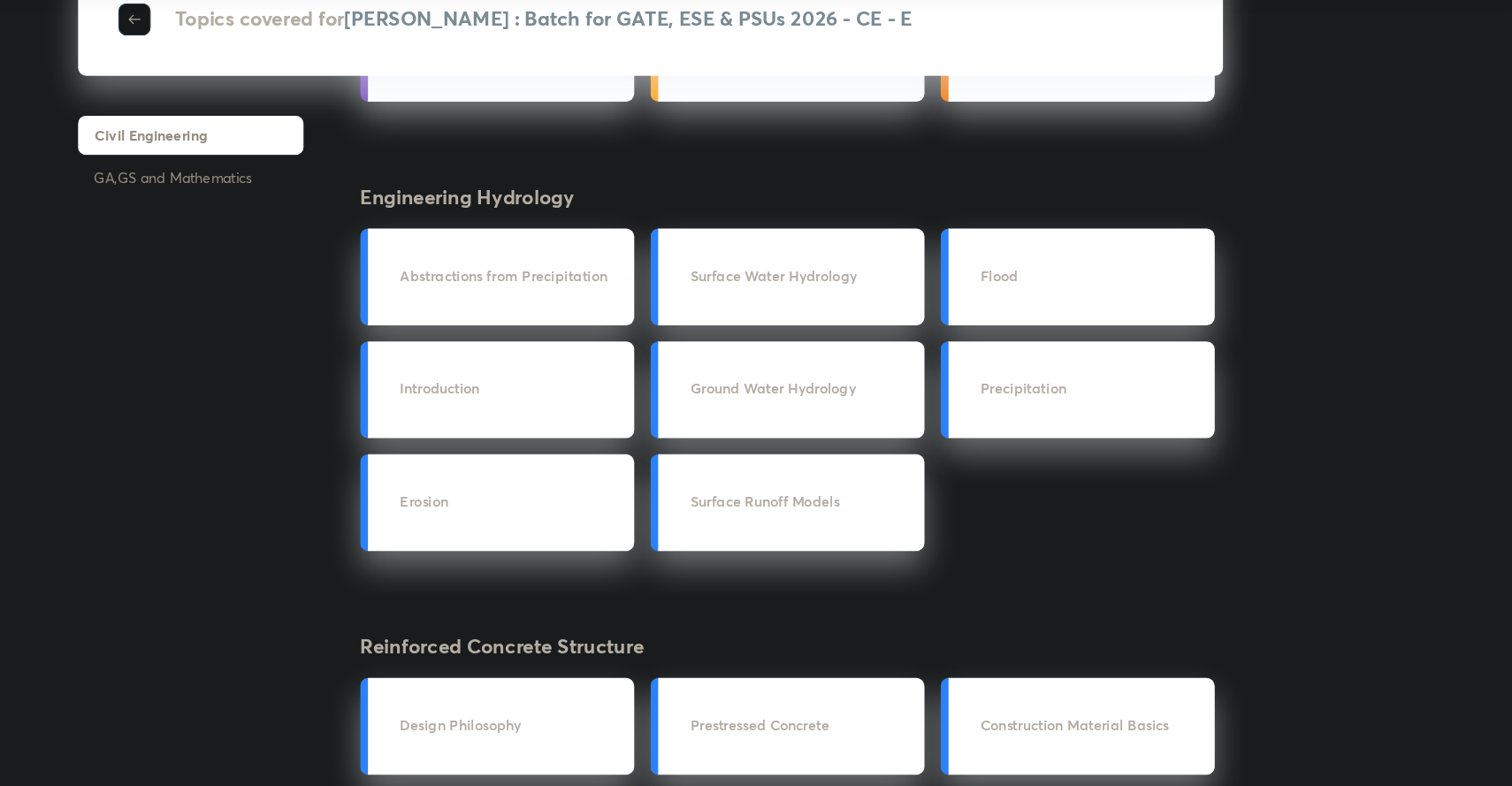
scroll to position [1126, 0]
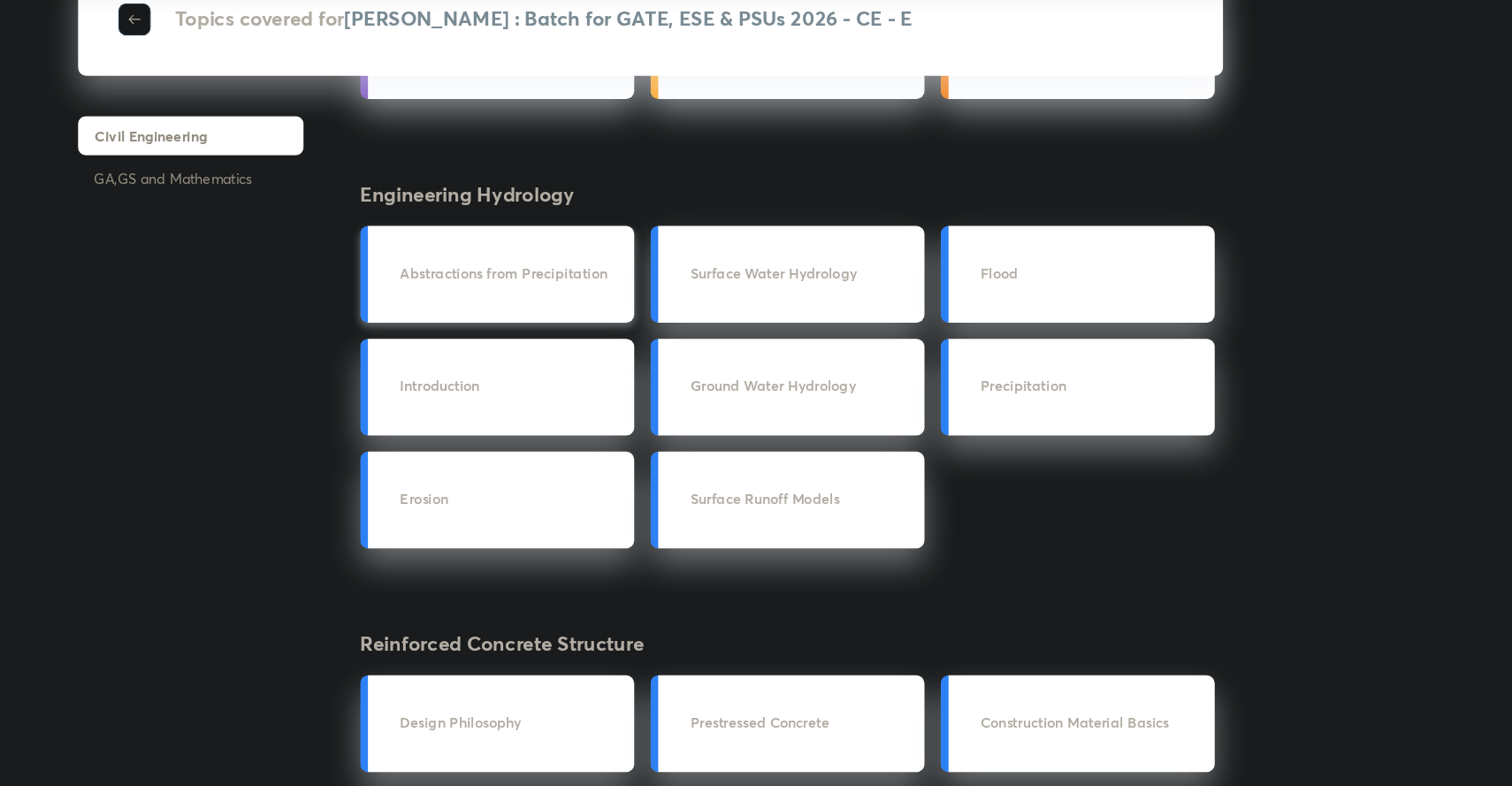
click at [564, 333] on h3 "Abstractions from Precipitation" at bounding box center [634, 335] width 195 height 18
click at [609, 336] on h3 "Abstractions from Precipitation" at bounding box center [634, 335] width 195 height 18
click at [627, 338] on h3 "Abstractions from Precipitation" at bounding box center [634, 335] width 195 height 18
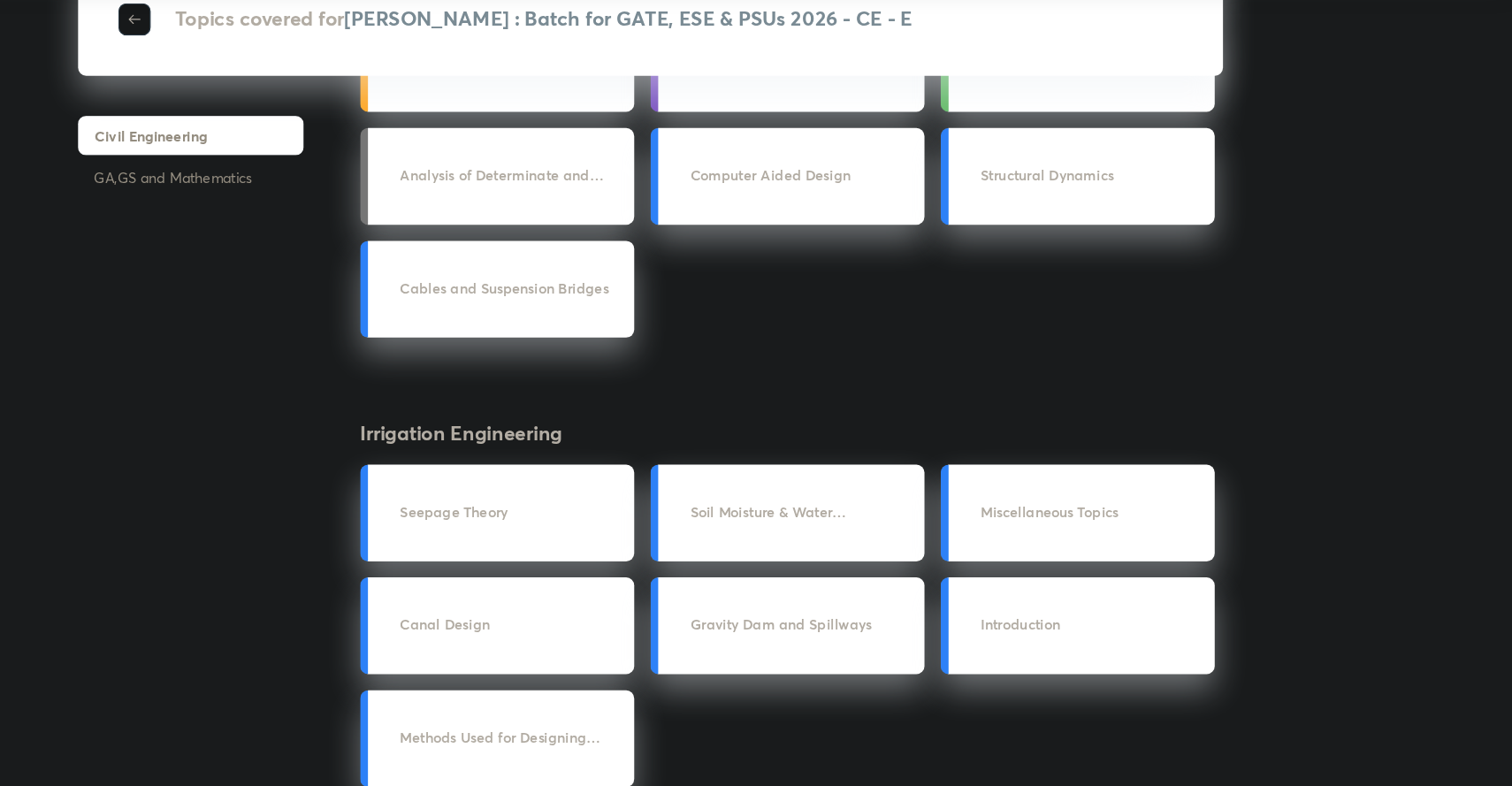
scroll to position [0, 0]
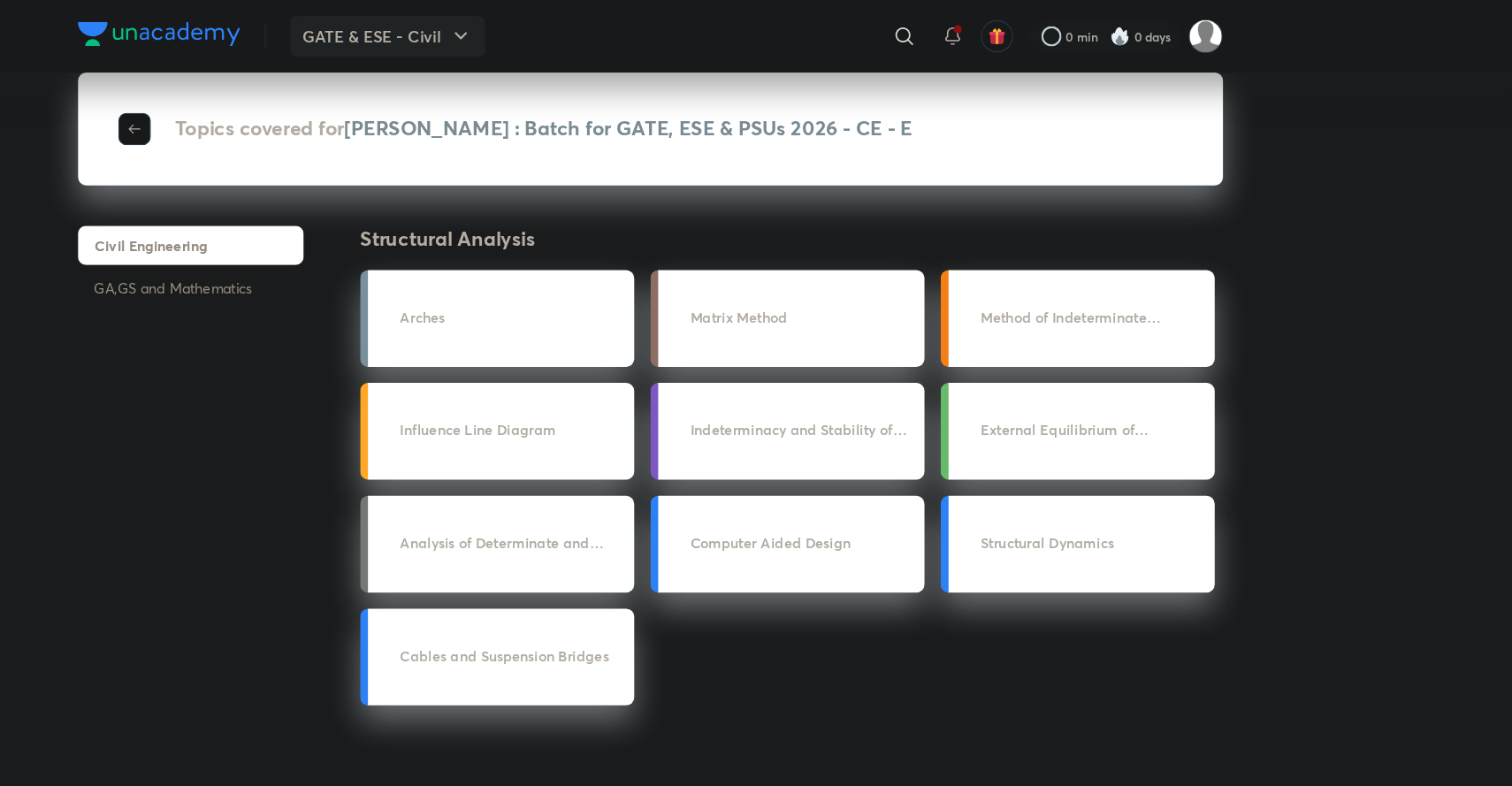
click at [464, 33] on button "GATE & ESE - Civil" at bounding box center [525, 31] width 171 height 36
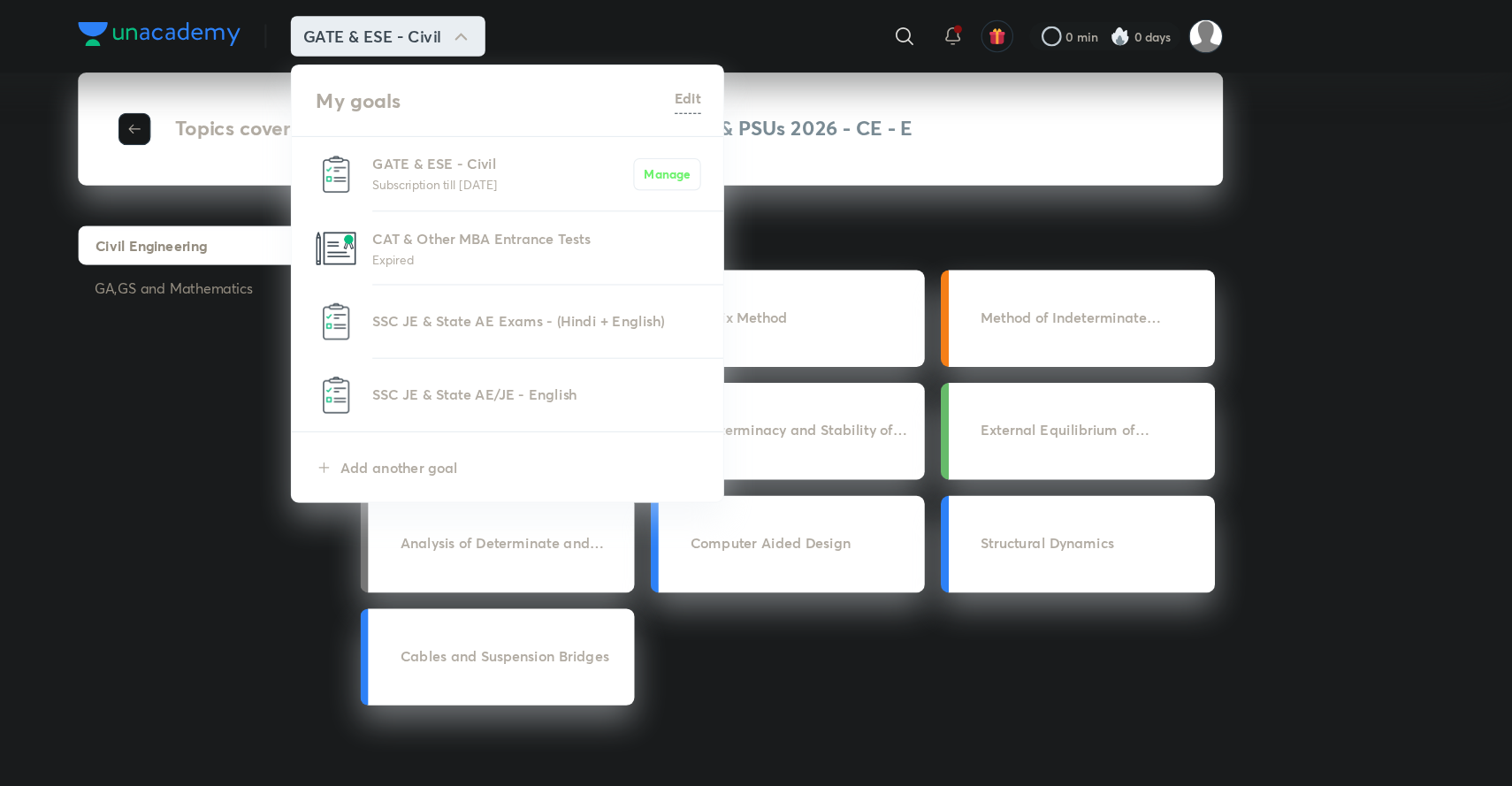
click at [563, 154] on p "Subscription till 2 Feb 2027" at bounding box center [626, 161] width 229 height 17
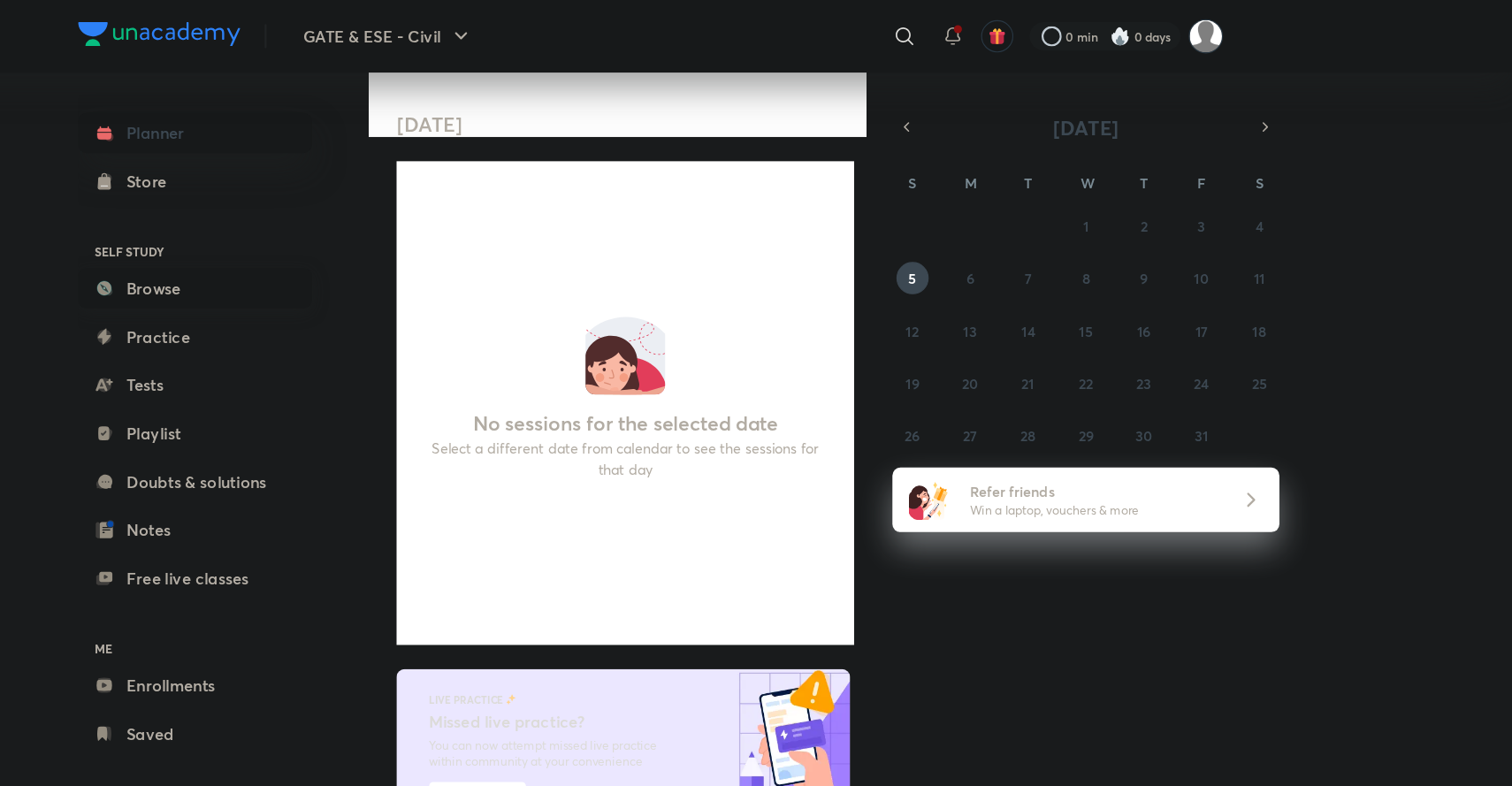
click at [322, 253] on link "Browse" at bounding box center [356, 252] width 206 height 36
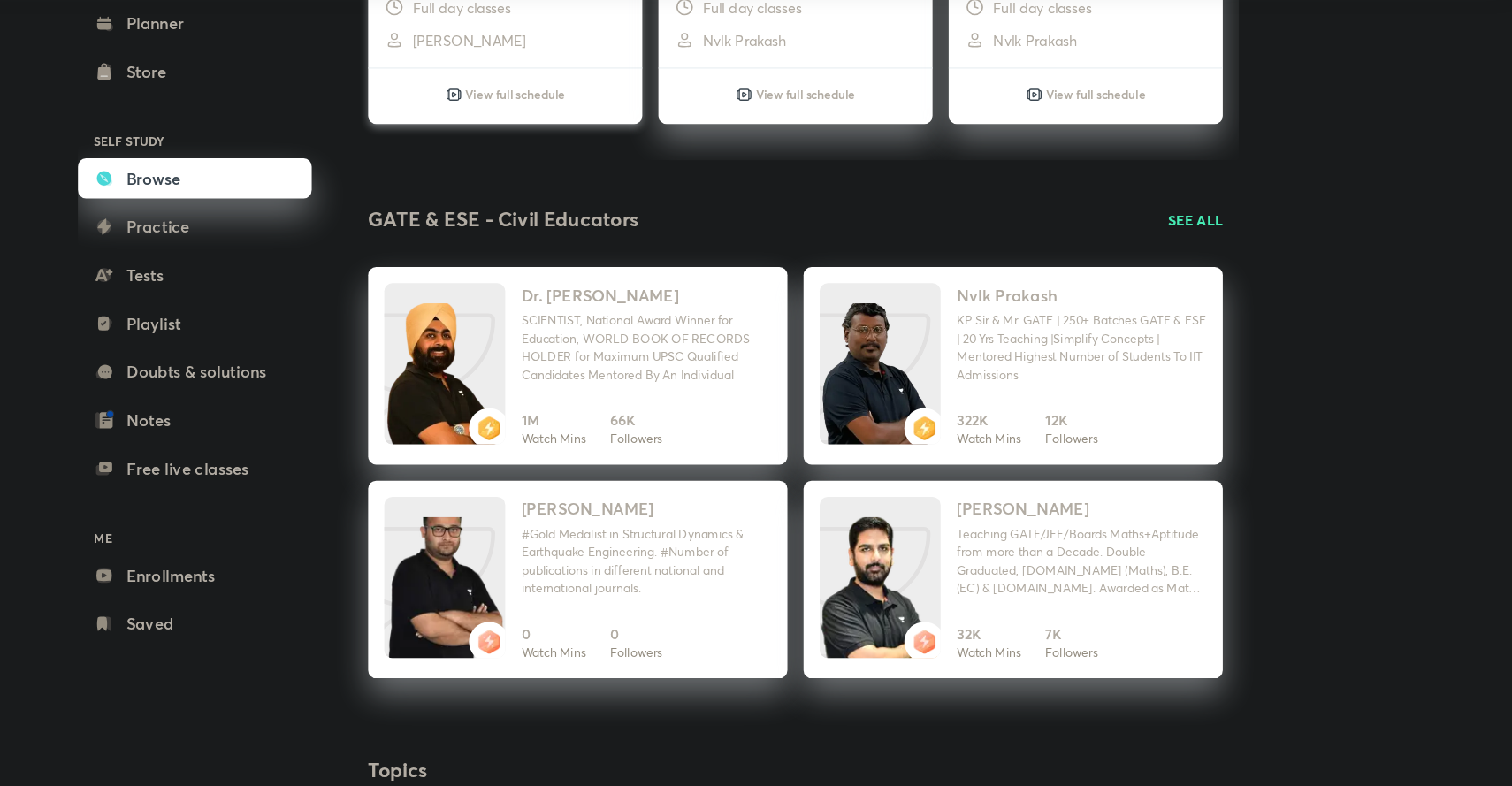
scroll to position [484, 0]
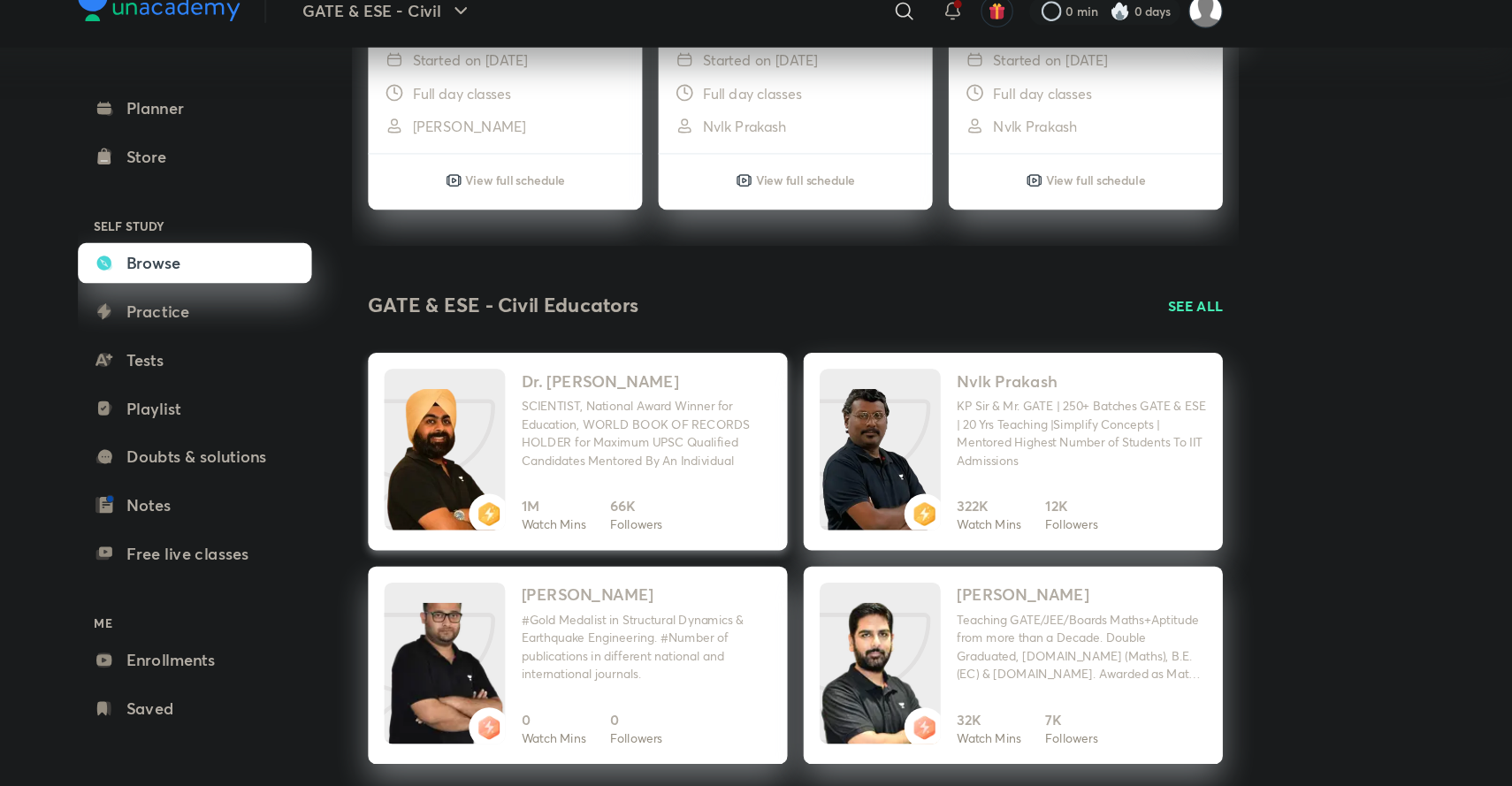
click at [619, 417] on img at bounding box center [576, 434] width 106 height 142
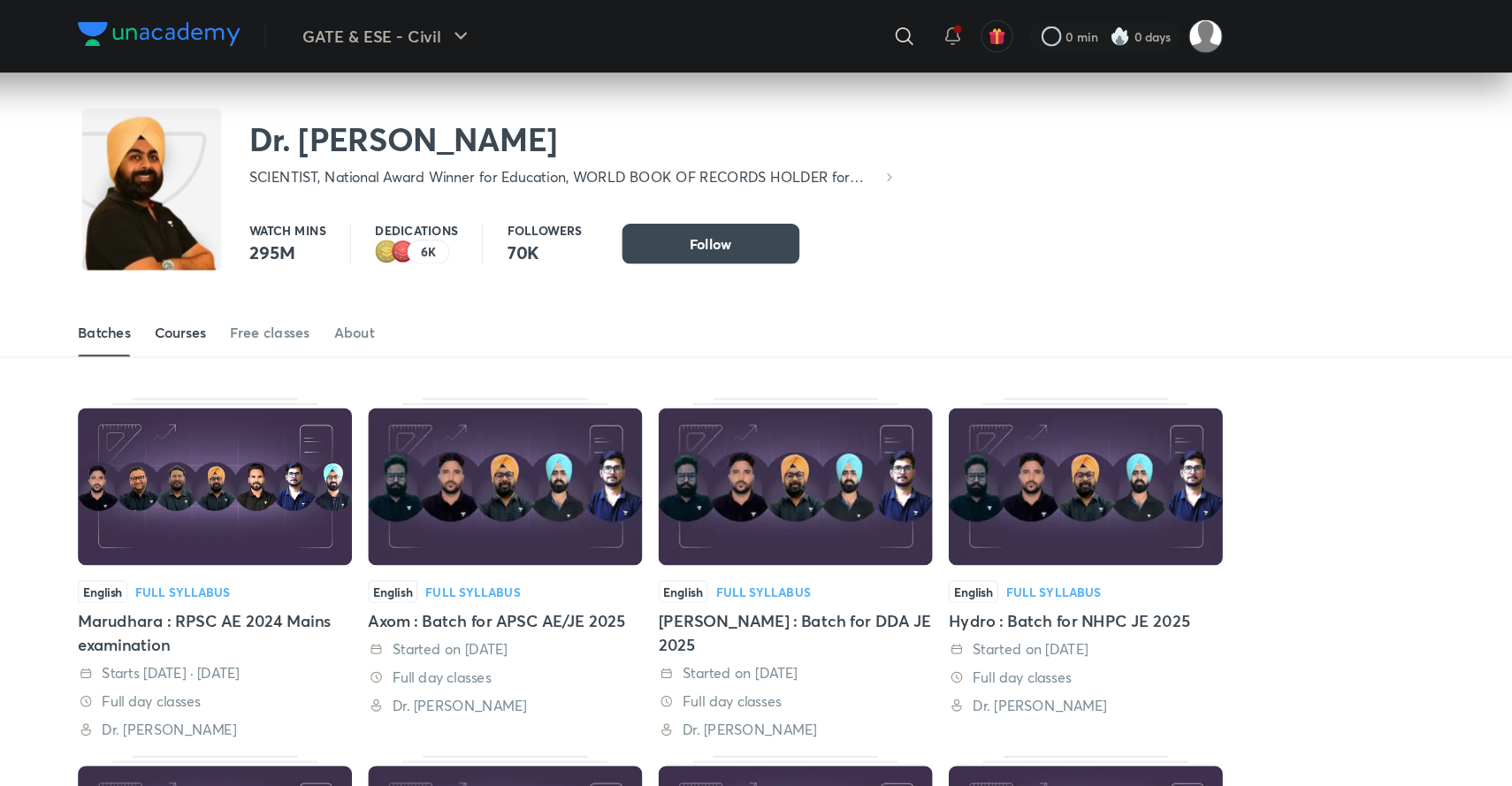
click at [338, 291] on div "Courses" at bounding box center [343, 292] width 45 height 17
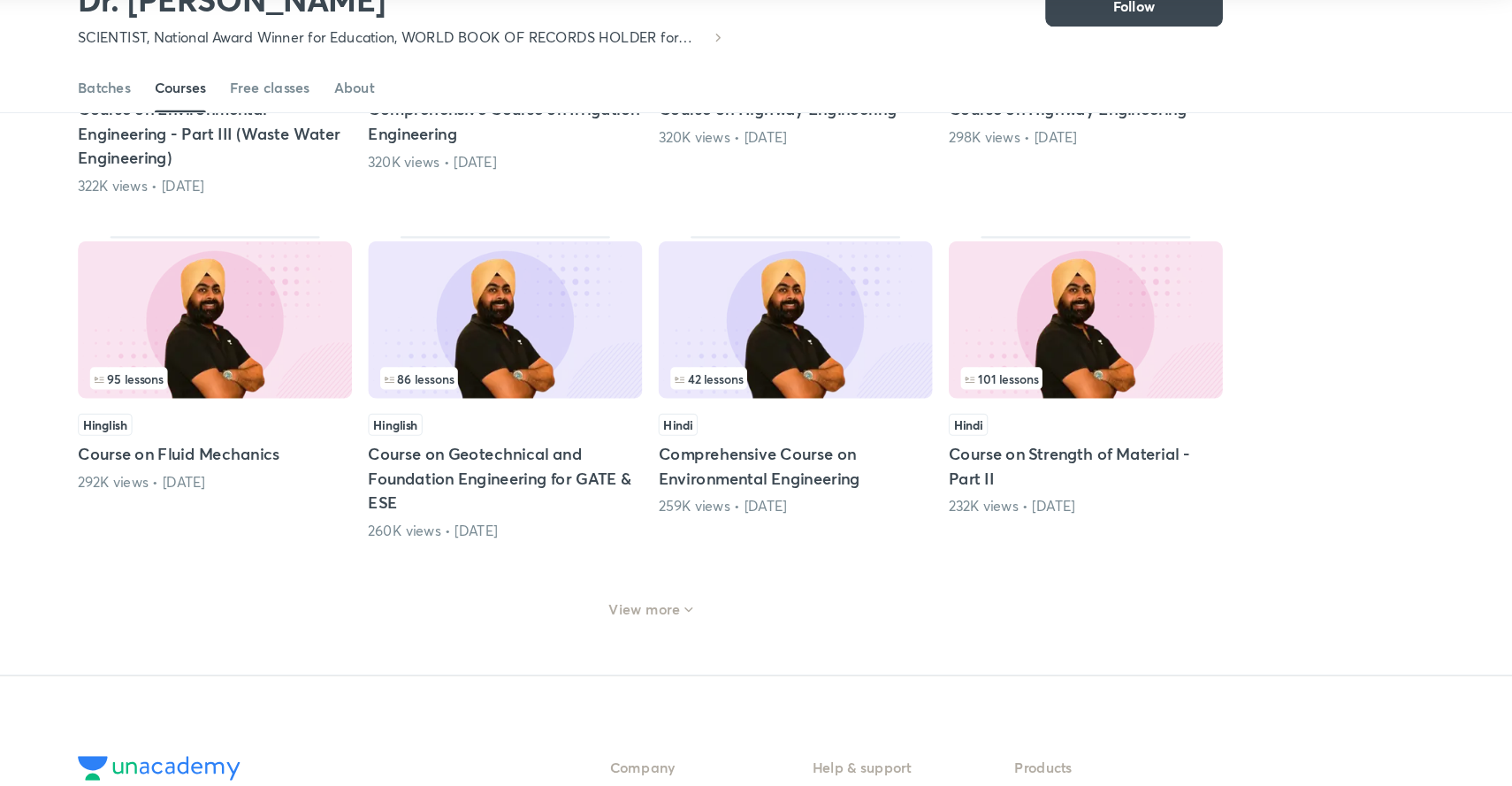
scroll to position [647, 0]
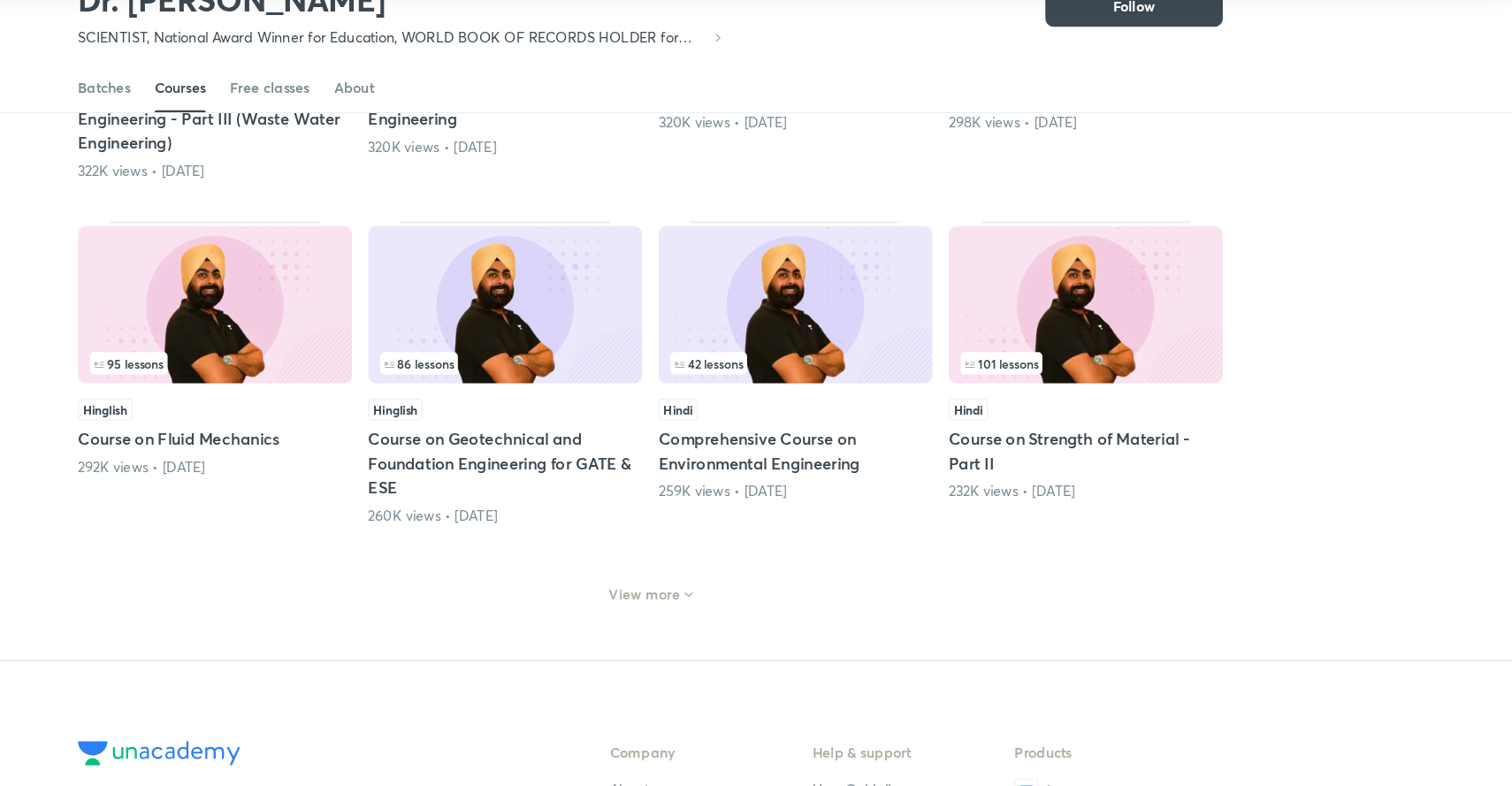
click at [748, 620] on h6 "View more" at bounding box center [751, 617] width 63 height 17
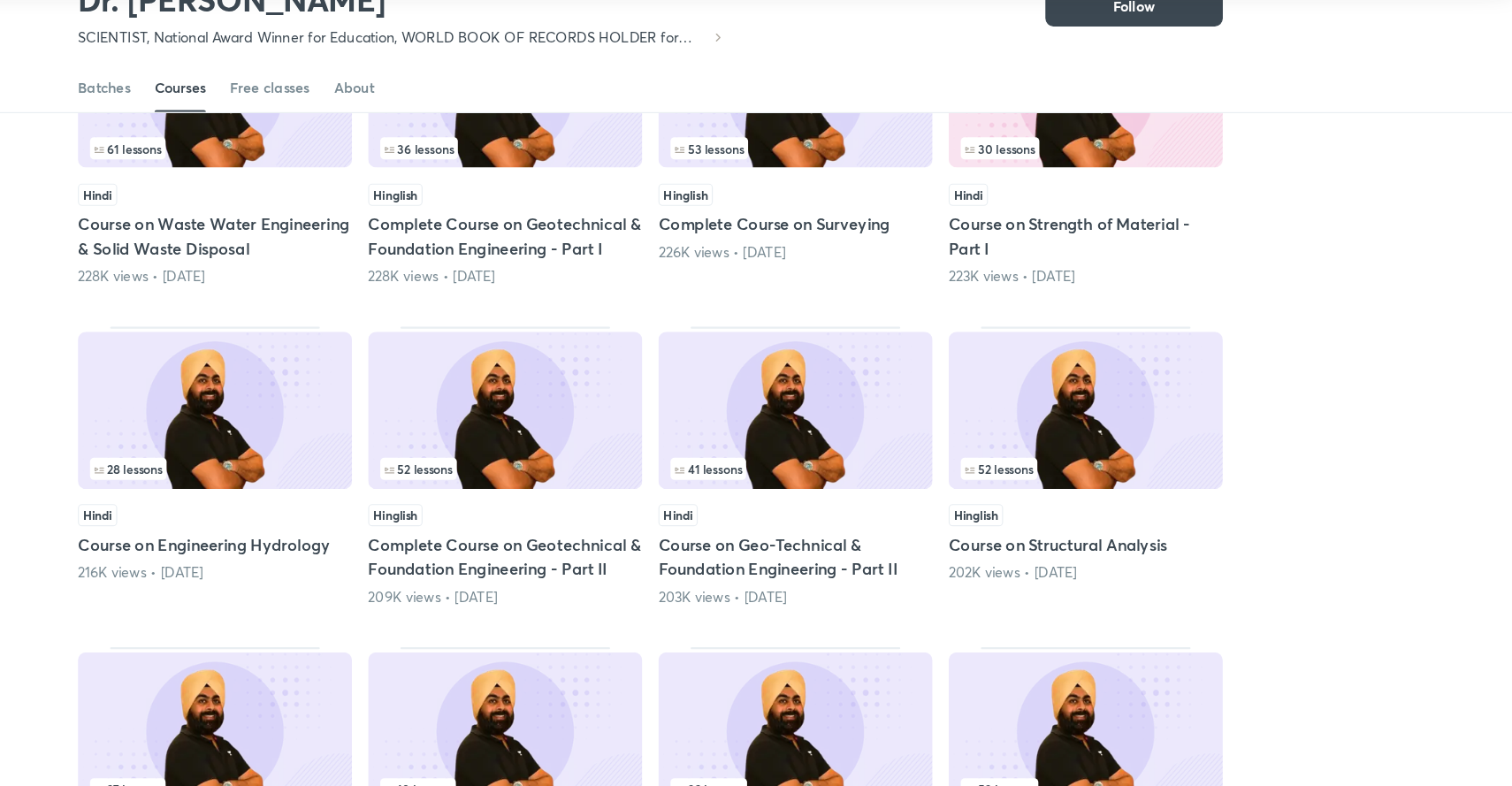
scroll to position [1143, 0]
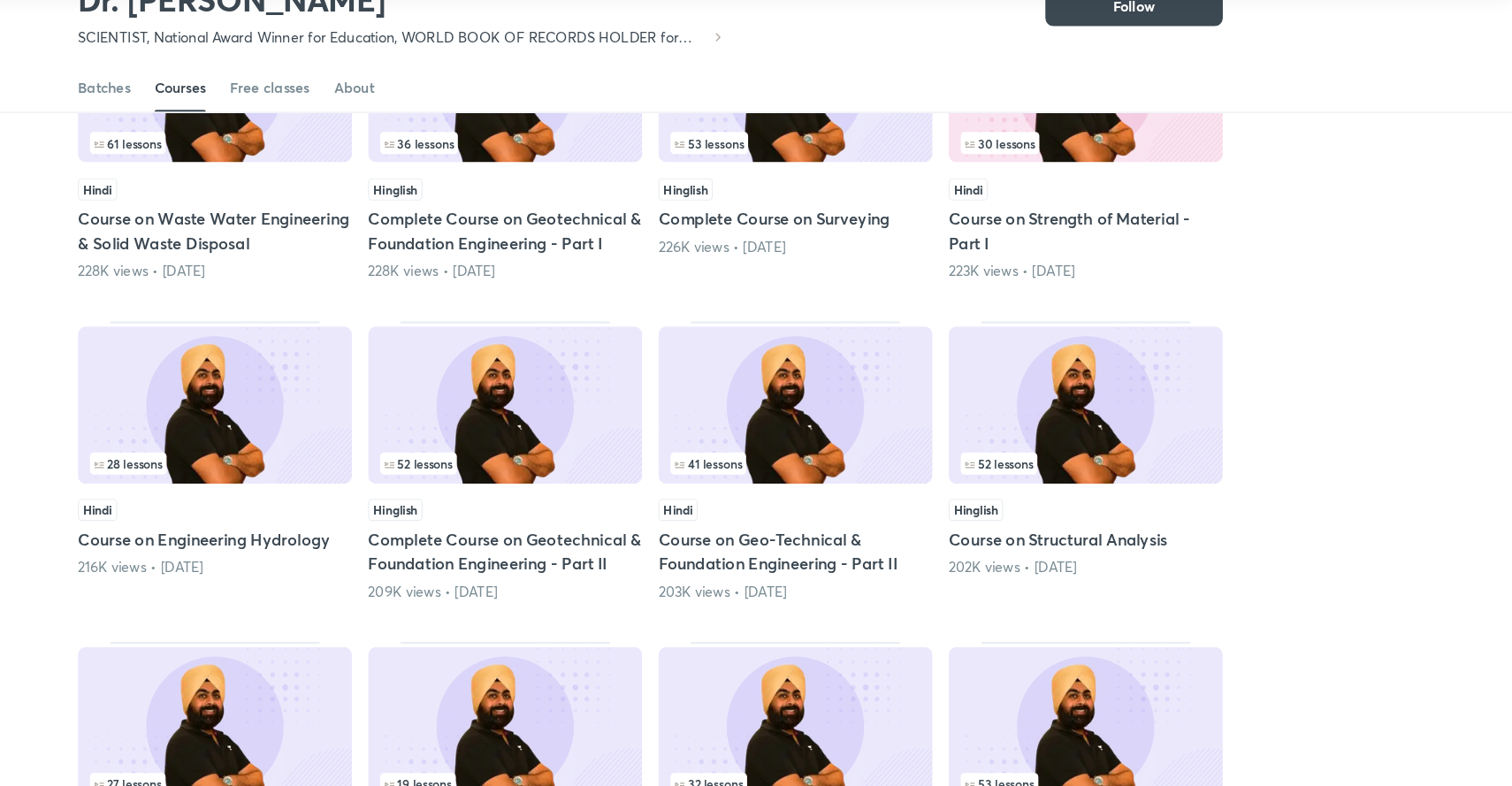
click at [345, 551] on div "Hindi" at bounding box center [374, 544] width 240 height 19
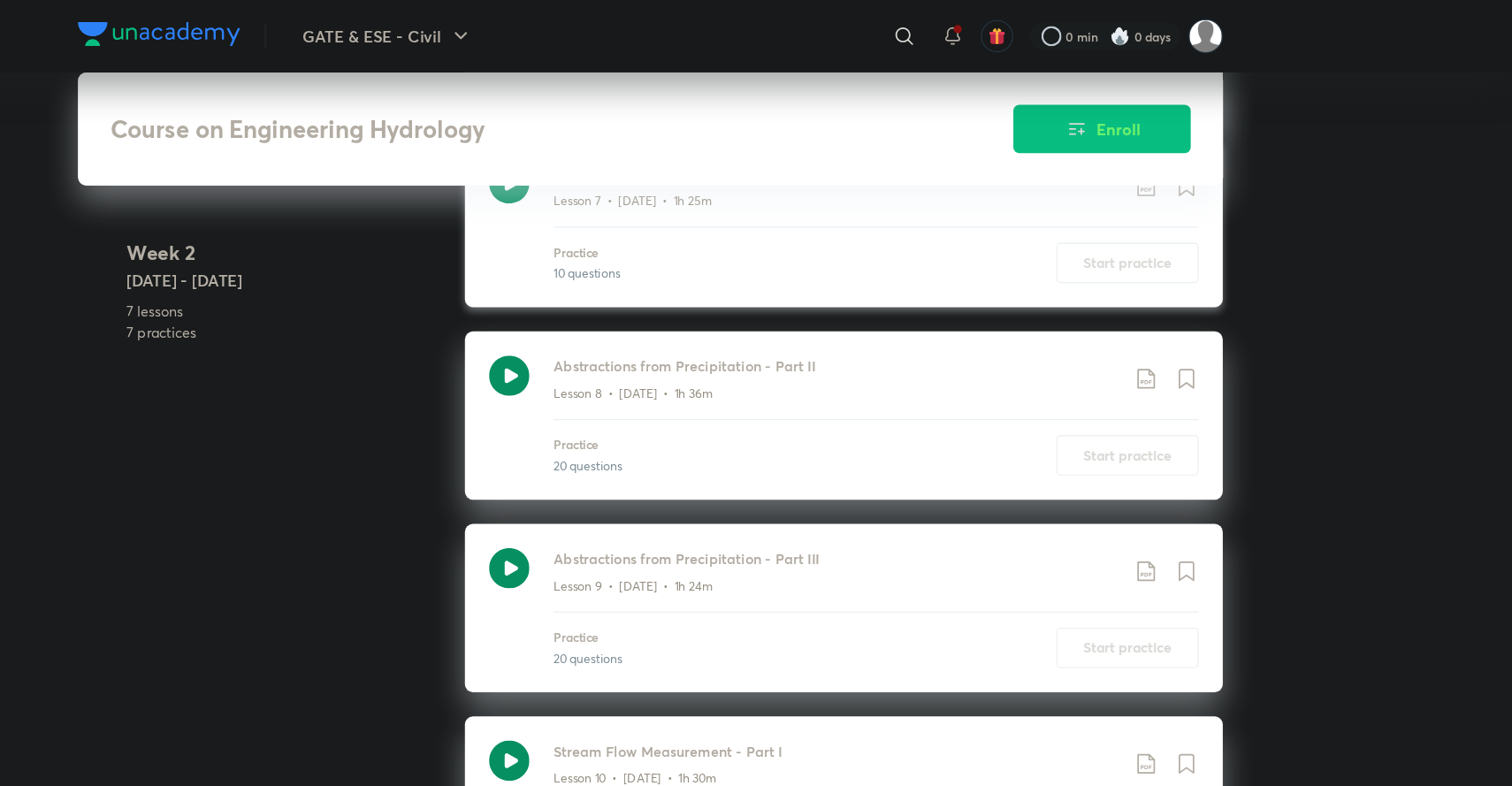
scroll to position [1857, 0]
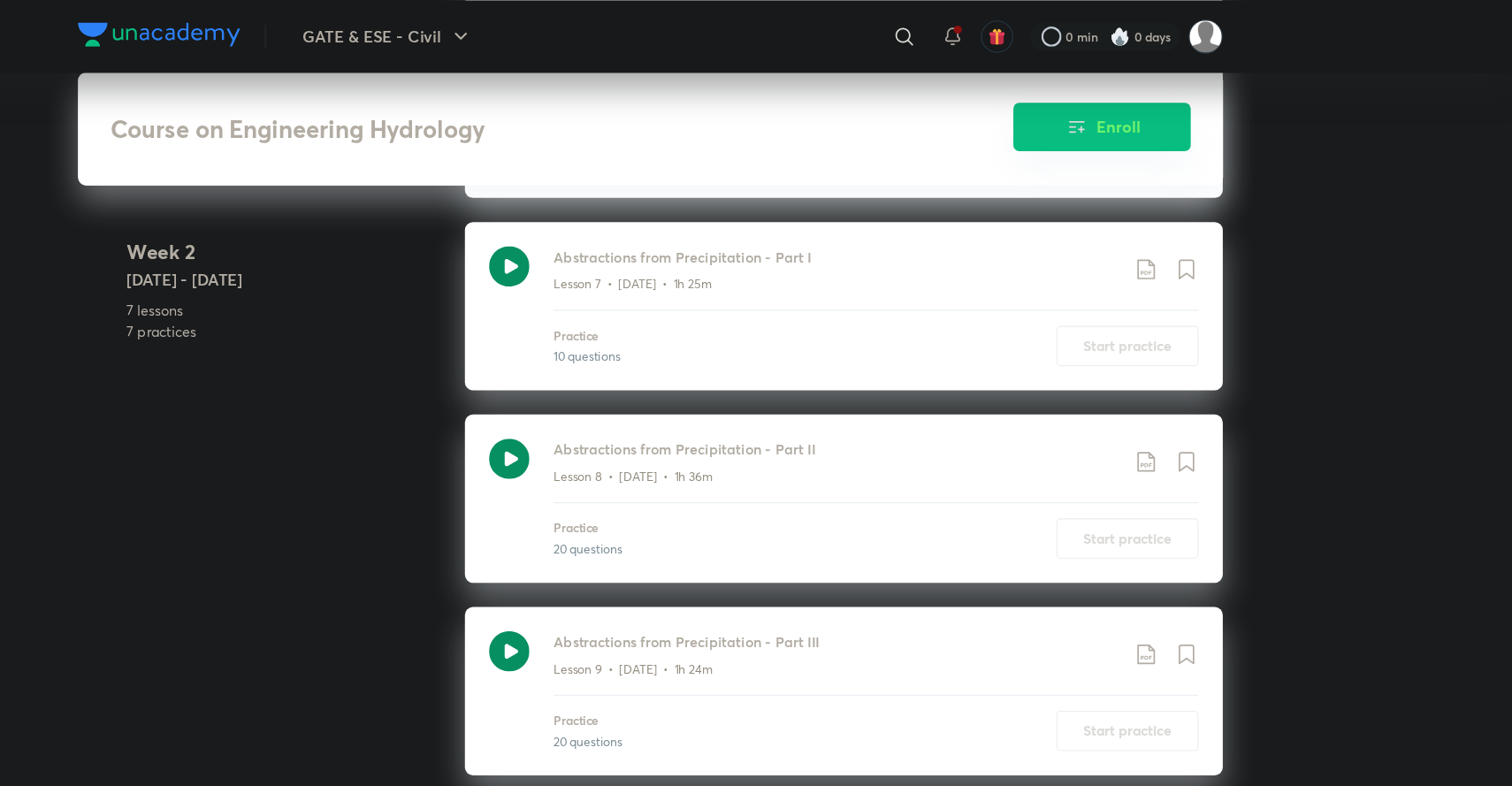
click at [1151, 122] on button "Enroll" at bounding box center [1152, 112] width 155 height 42
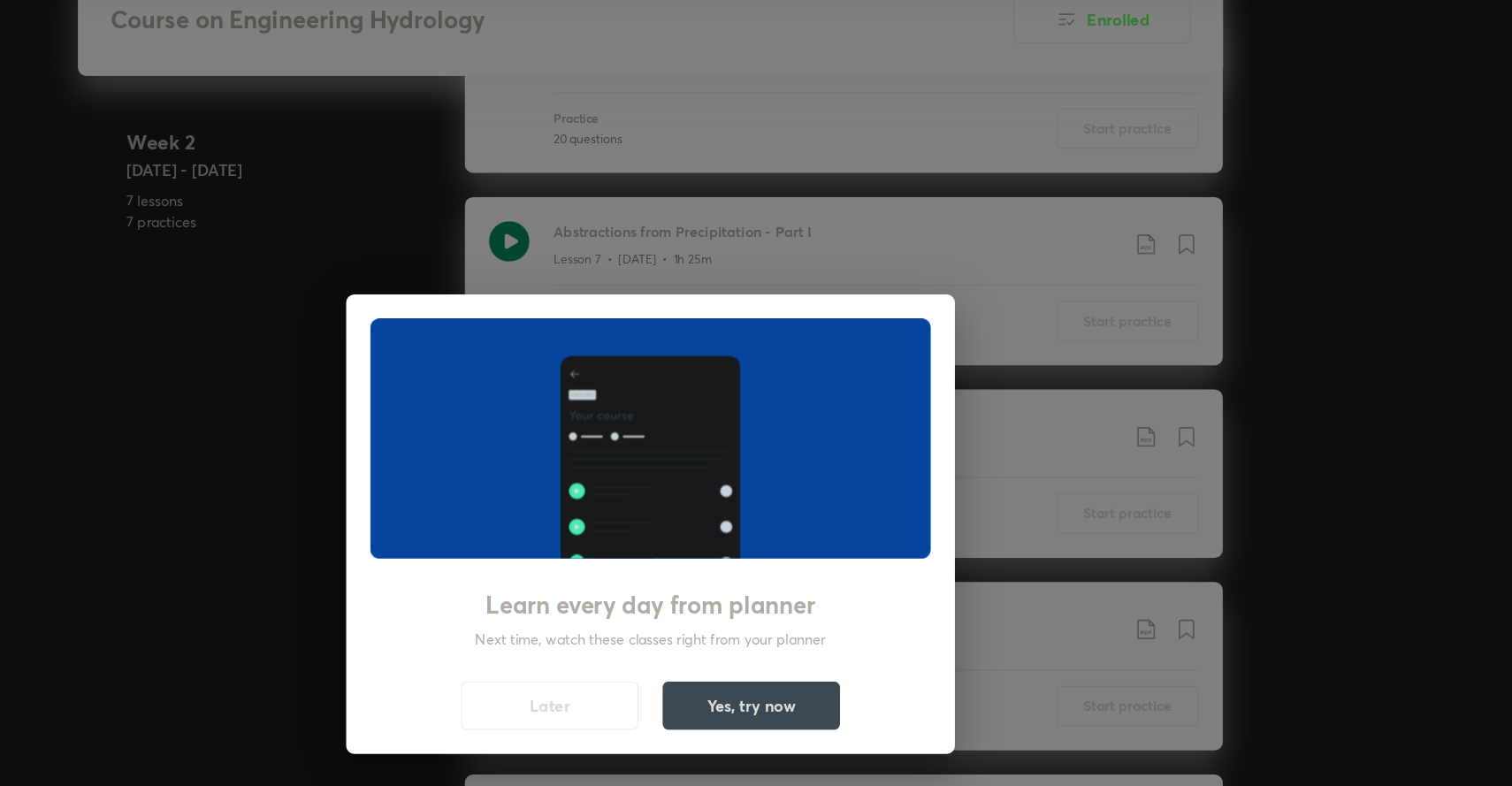
scroll to position [1945, 0]
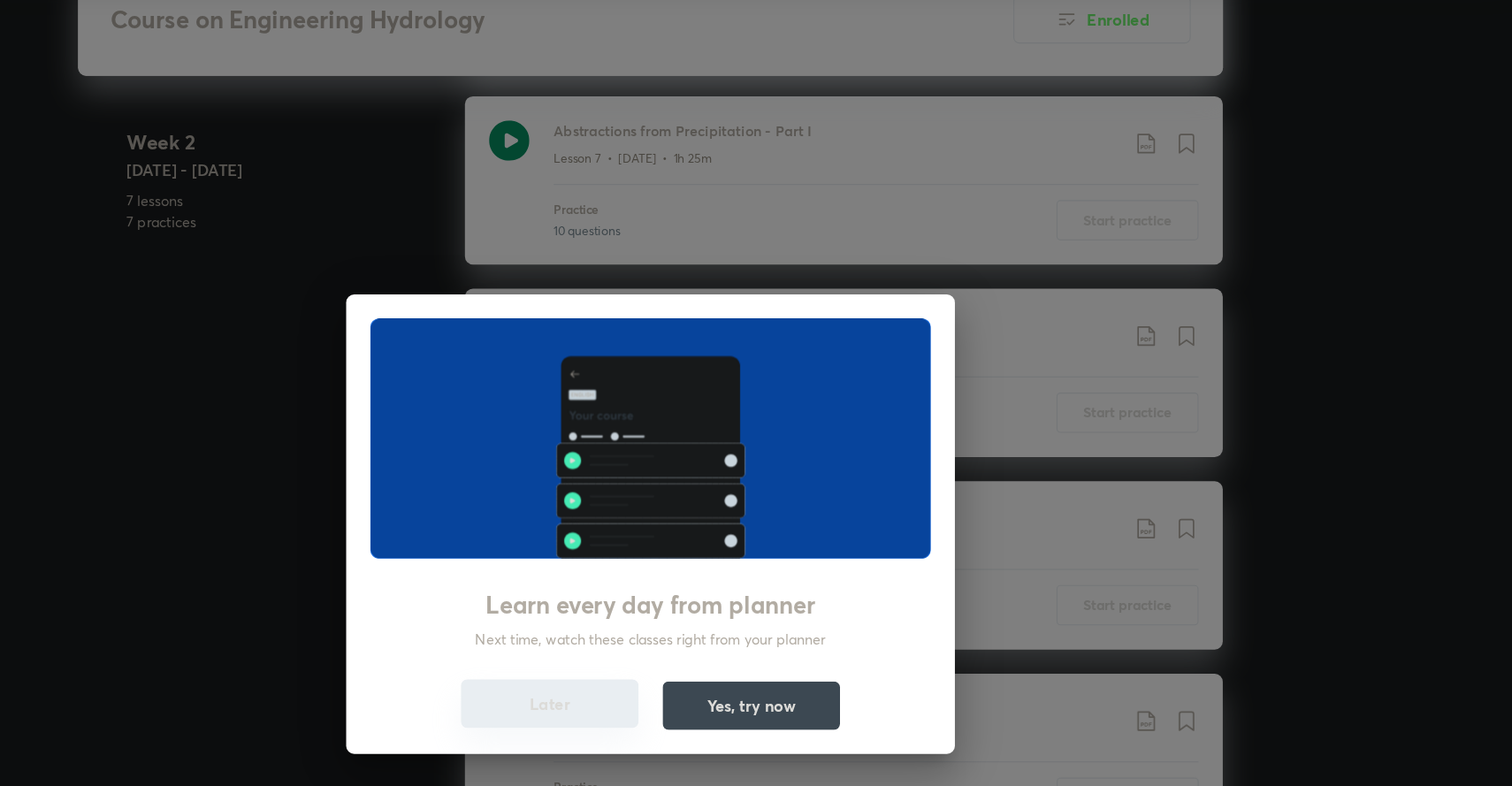
click at [736, 715] on button "Later" at bounding box center [668, 714] width 155 height 42
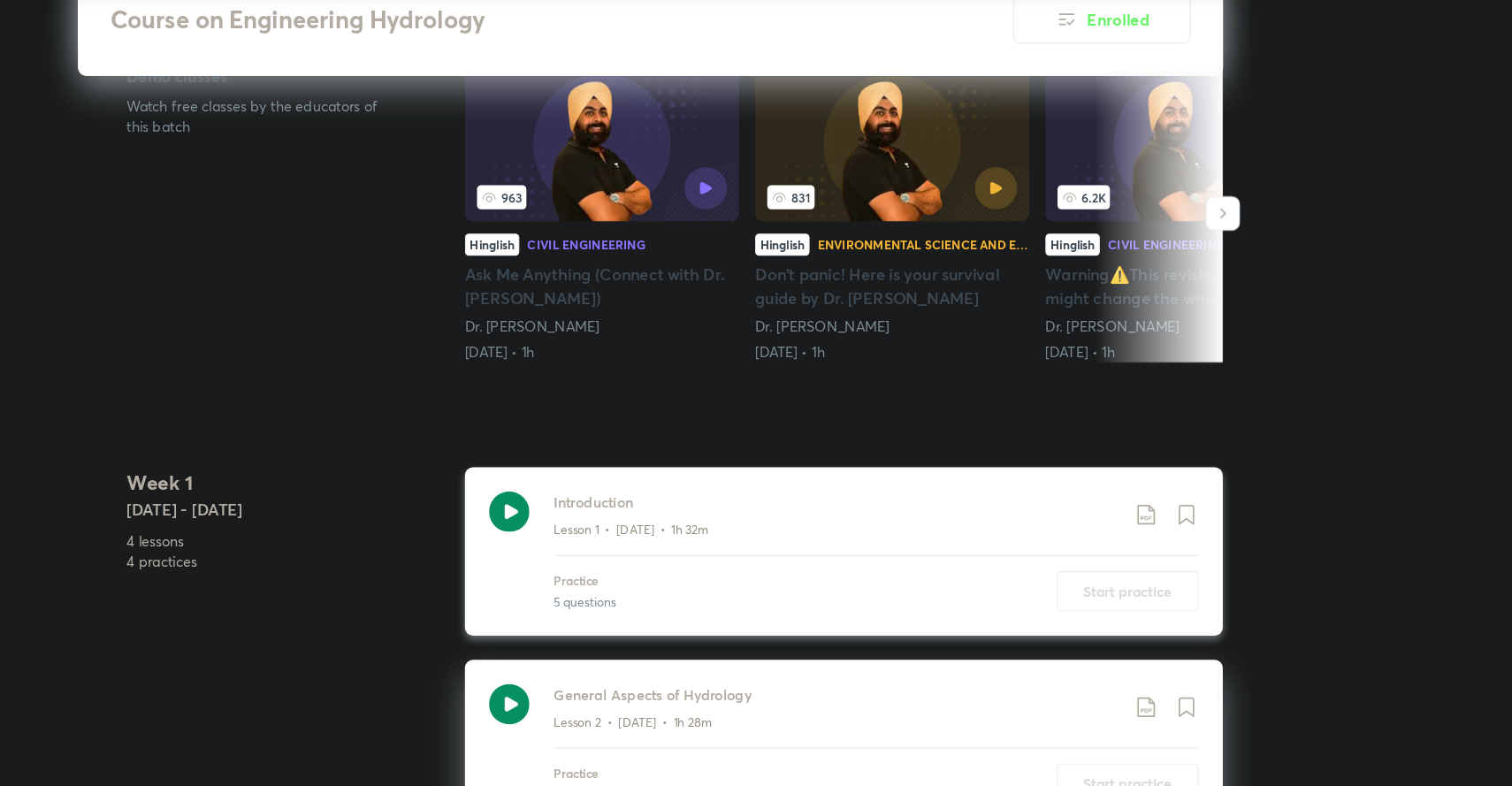
scroll to position [519, 0]
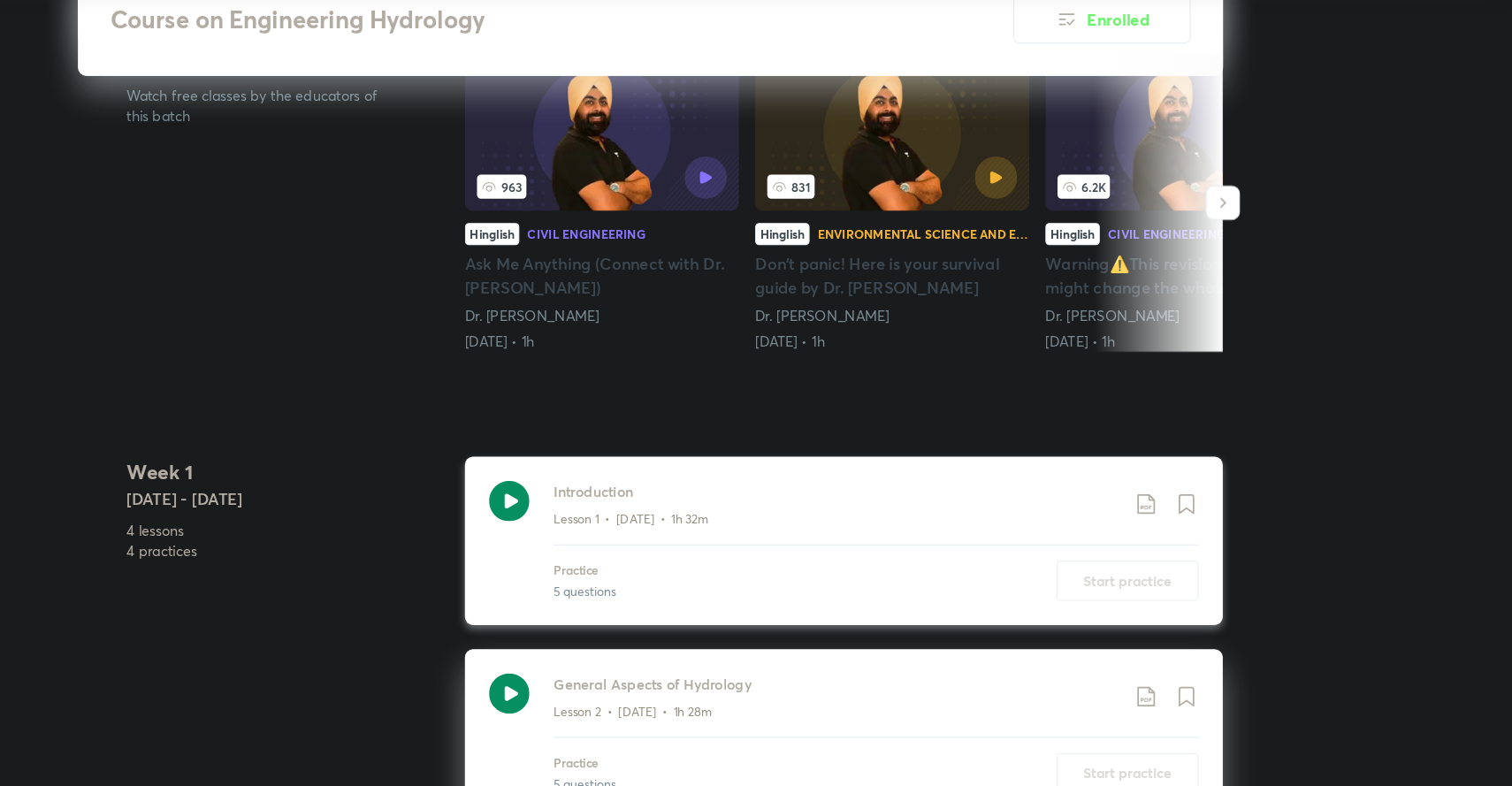
click at [629, 539] on icon at bounding box center [632, 536] width 36 height 36
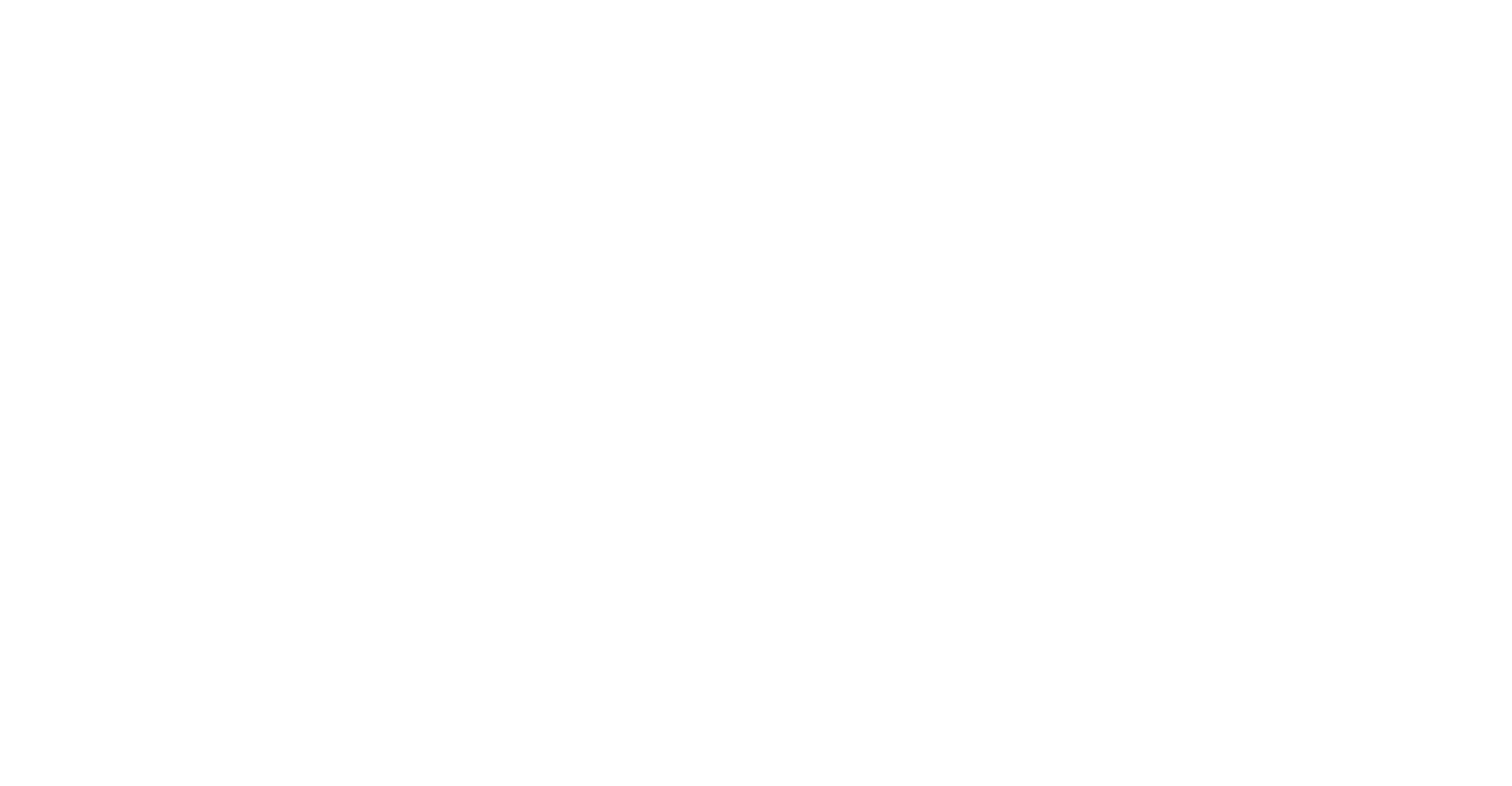
scroll to position [519, 0]
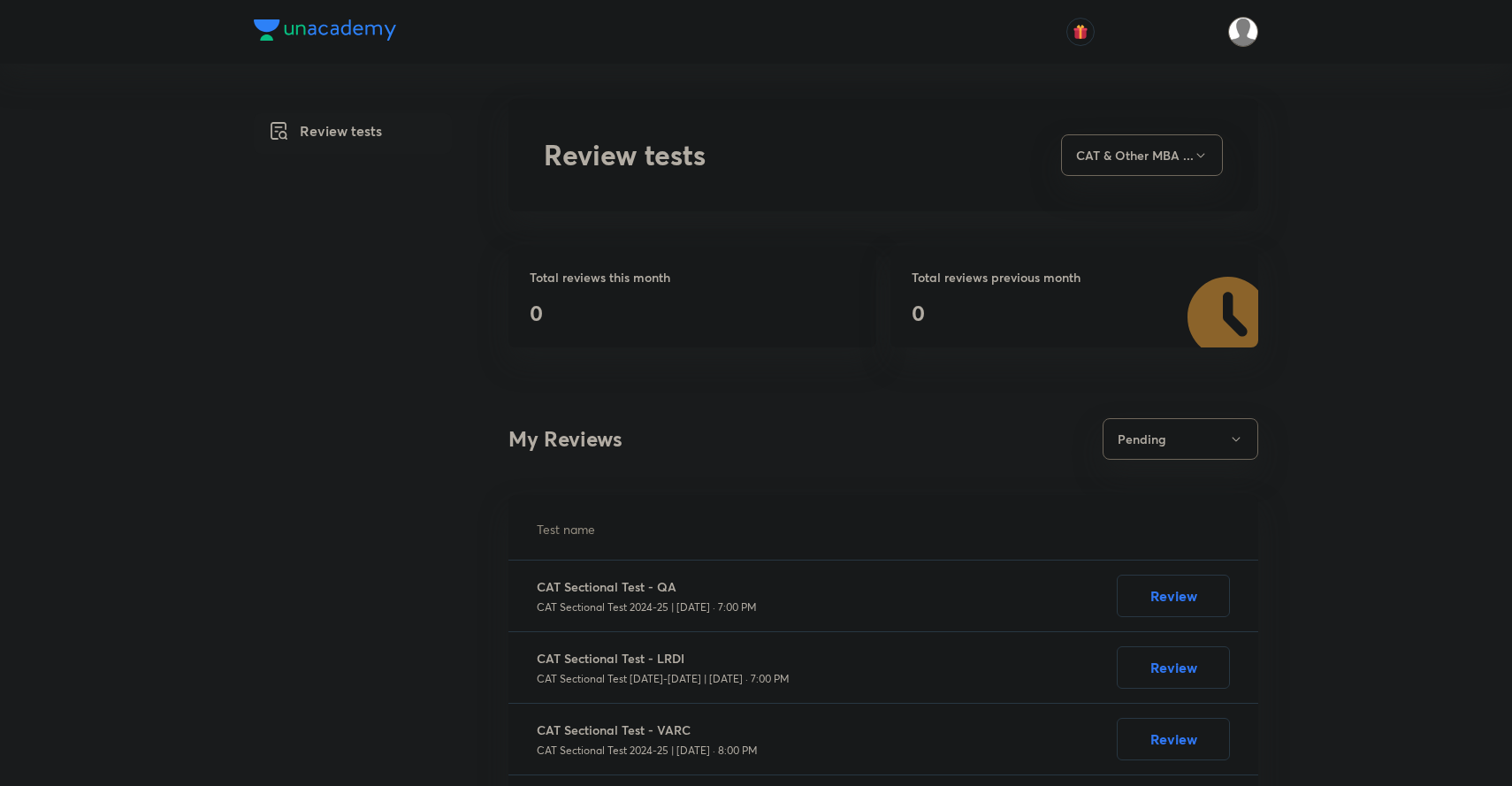
click at [1251, 28] on img at bounding box center [1242, 31] width 30 height 30
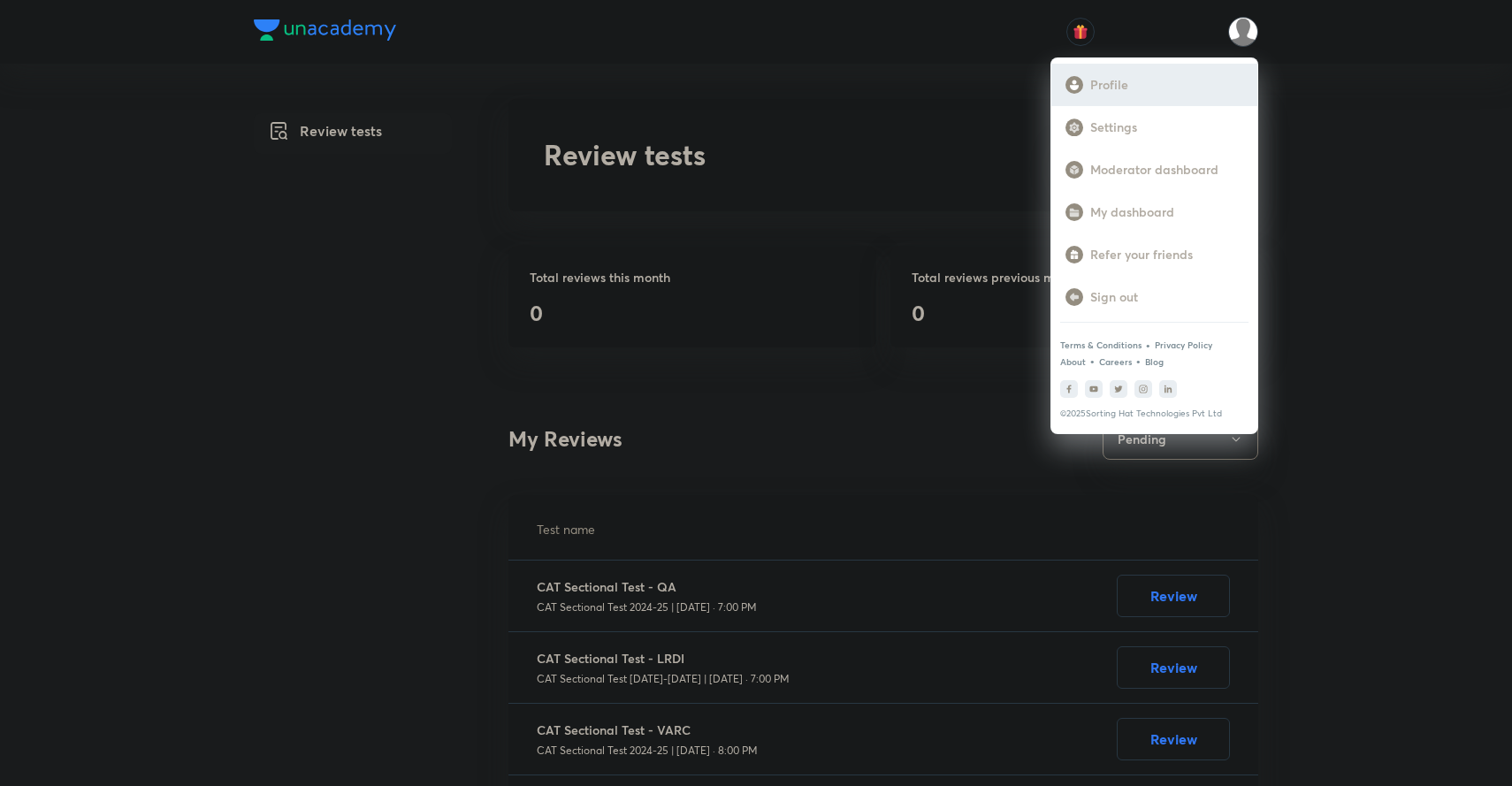
click at [1112, 75] on div "Profile" at bounding box center [1155, 85] width 206 height 42
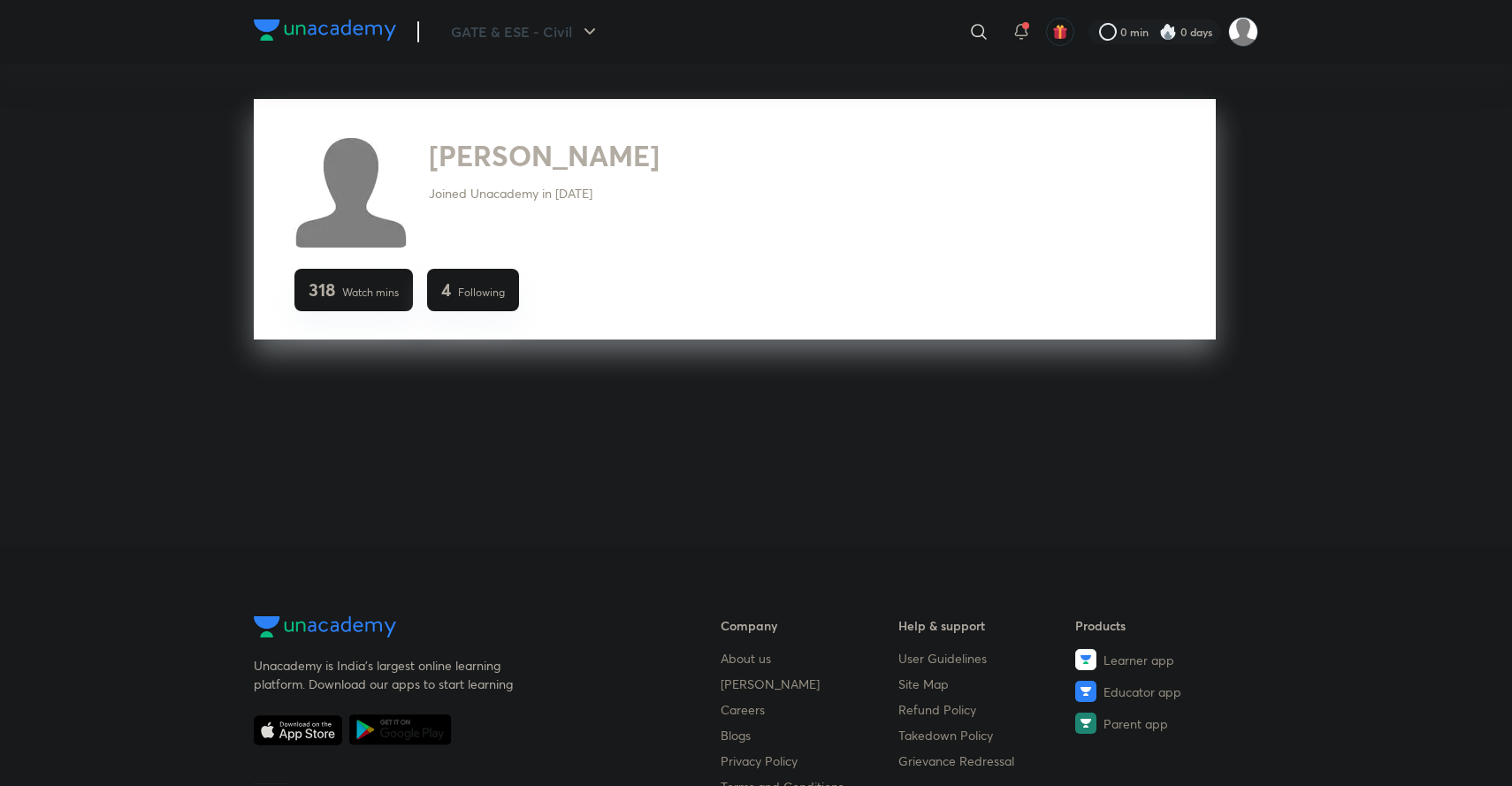
click at [320, 36] on img at bounding box center [325, 29] width 143 height 21
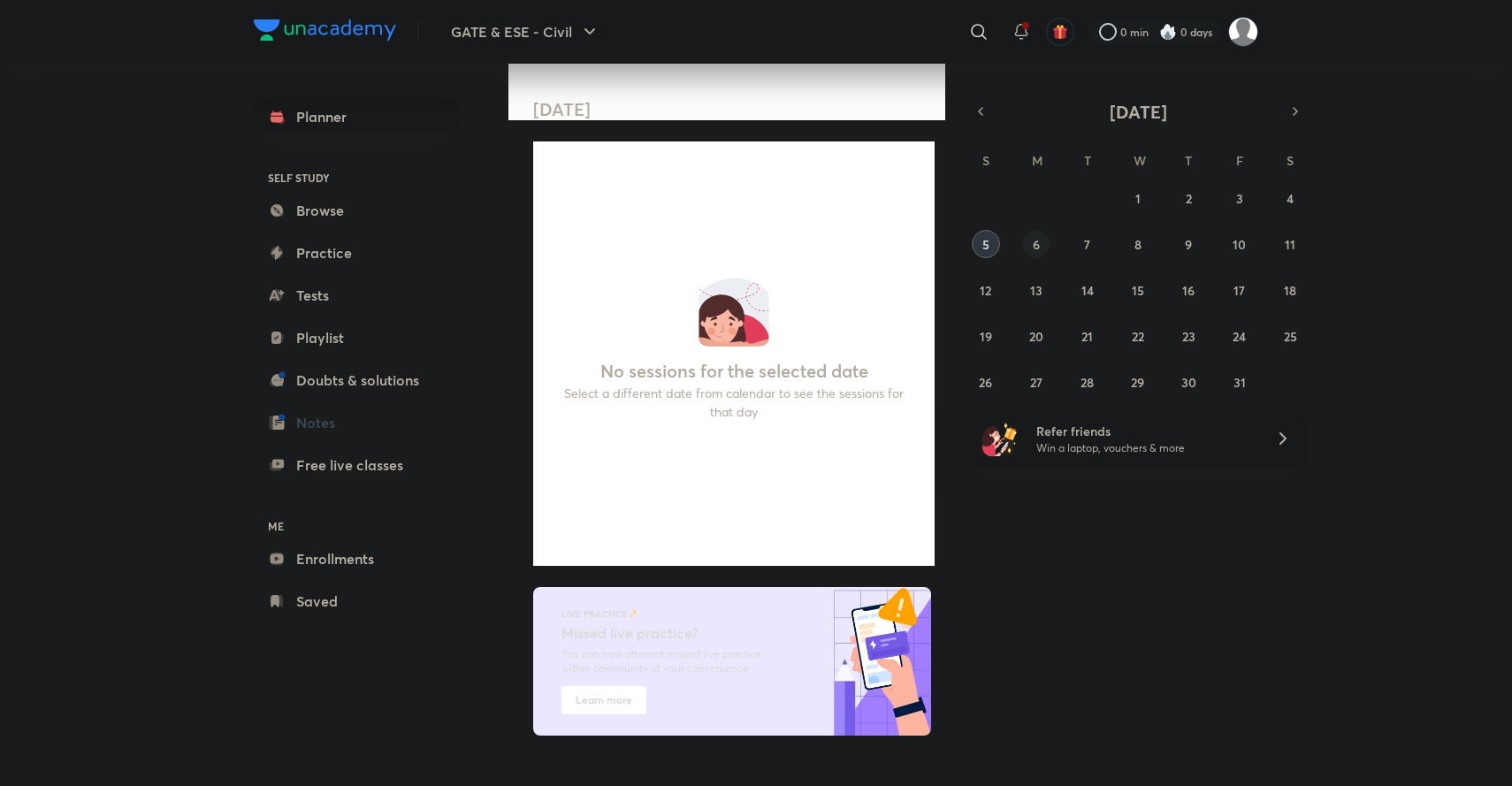
click at [1031, 250] on button "6" at bounding box center [1036, 244] width 28 height 28
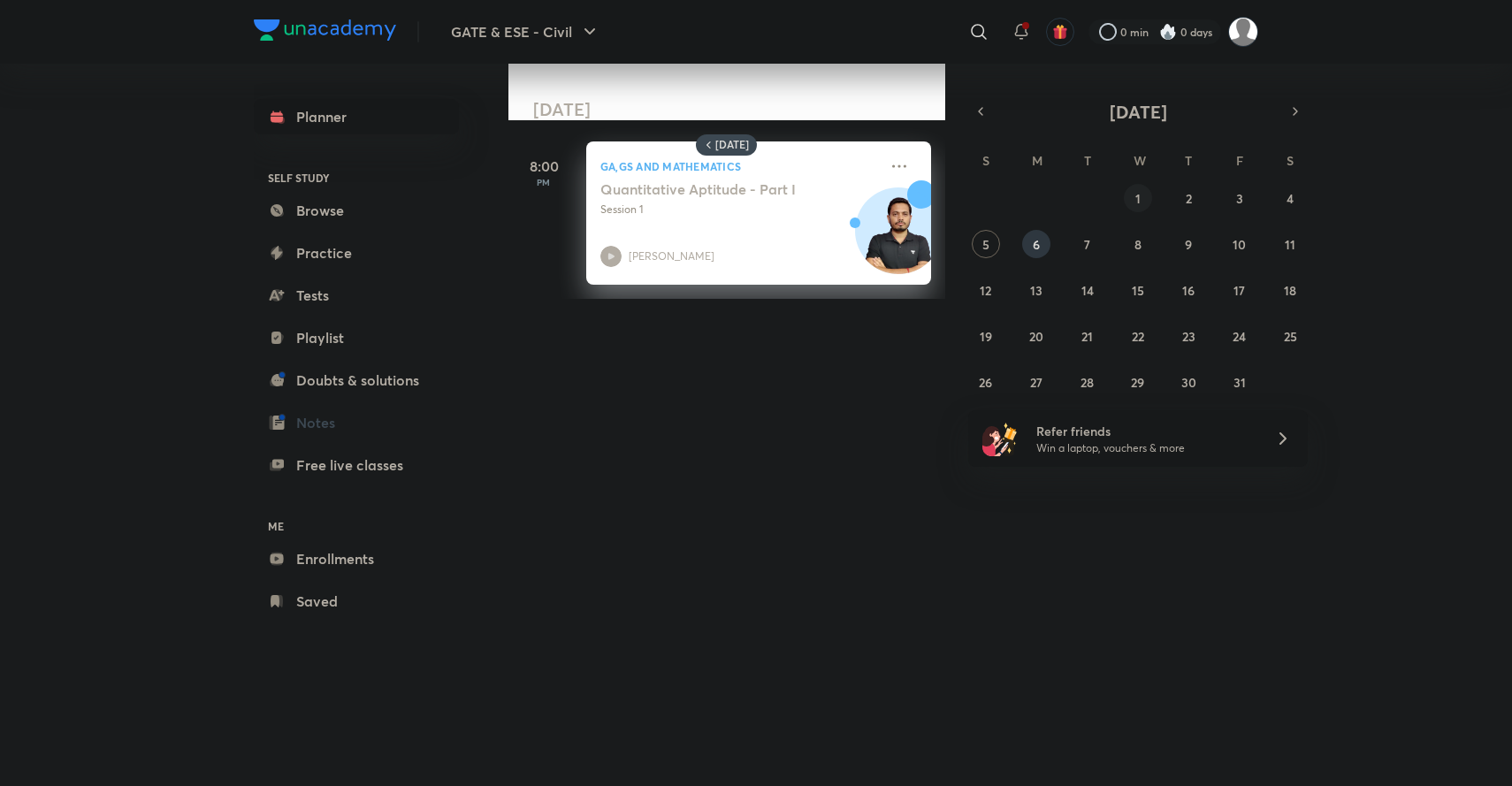
click at [1142, 193] on button "1" at bounding box center [1137, 197] width 28 height 28
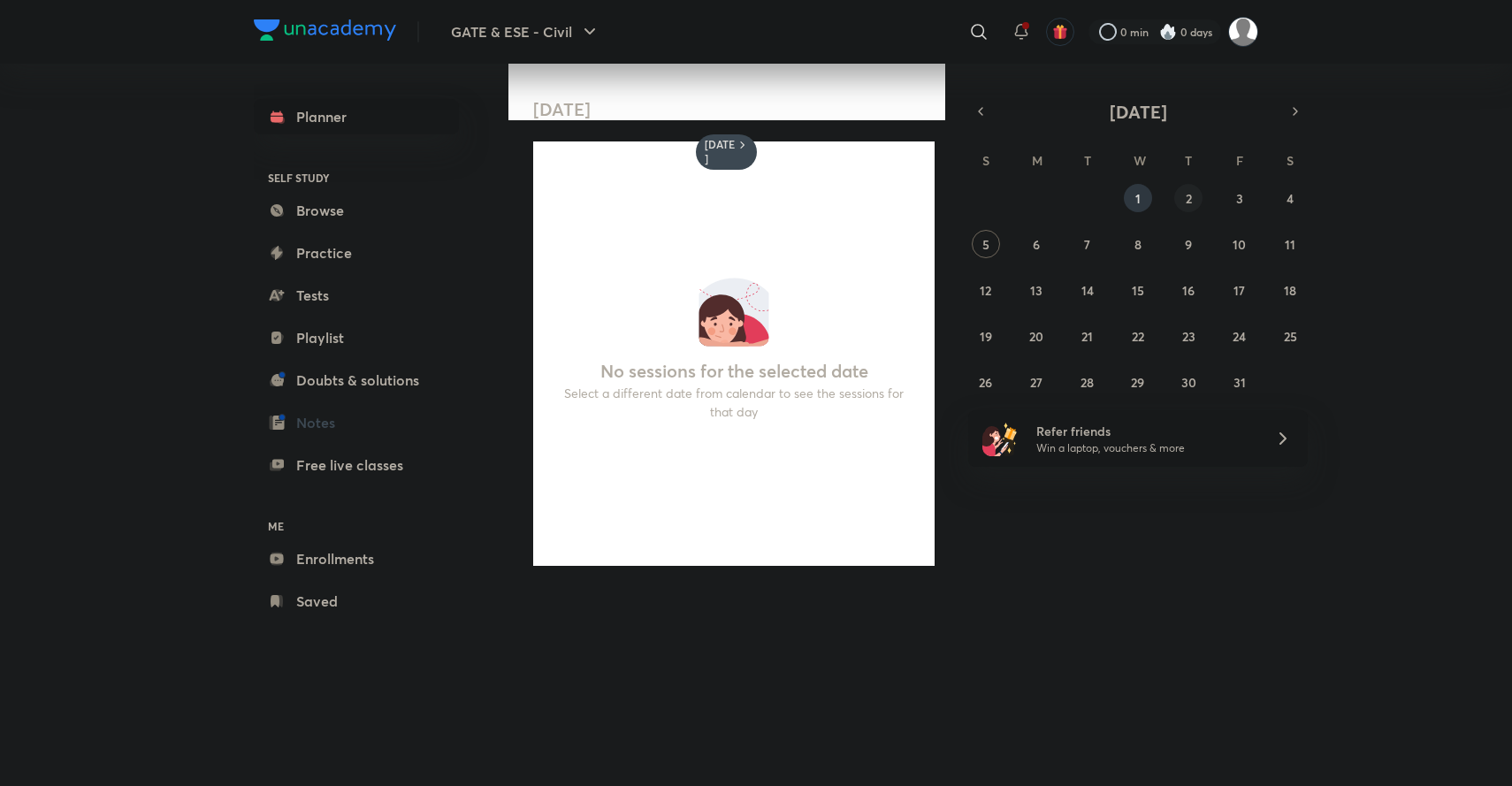
click at [1191, 195] on abbr "2" at bounding box center [1189, 198] width 6 height 16
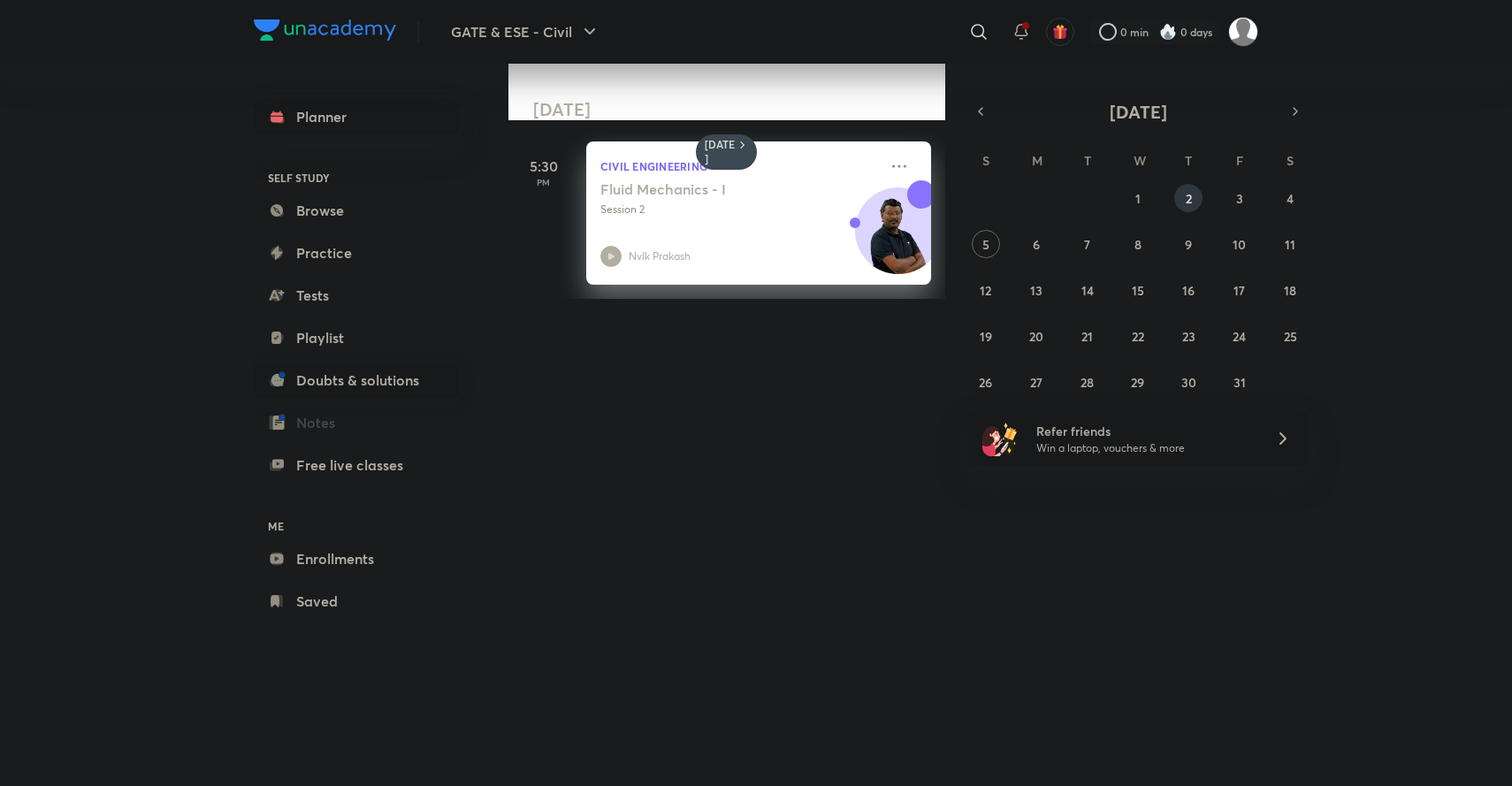
click at [354, 372] on link "Doubts & solutions" at bounding box center [356, 380] width 206 height 36
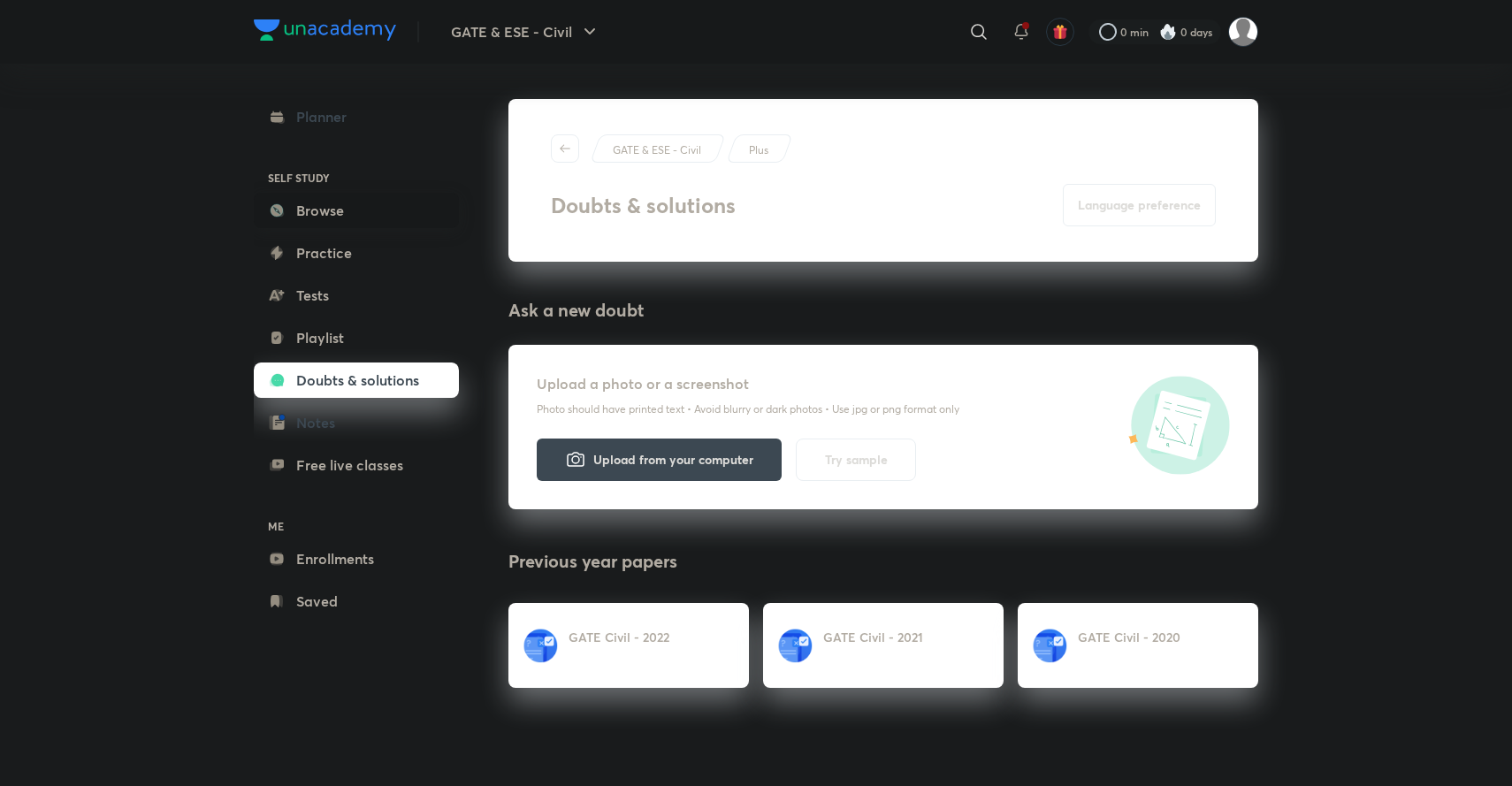
click at [318, 218] on link "Browse" at bounding box center [356, 210] width 206 height 36
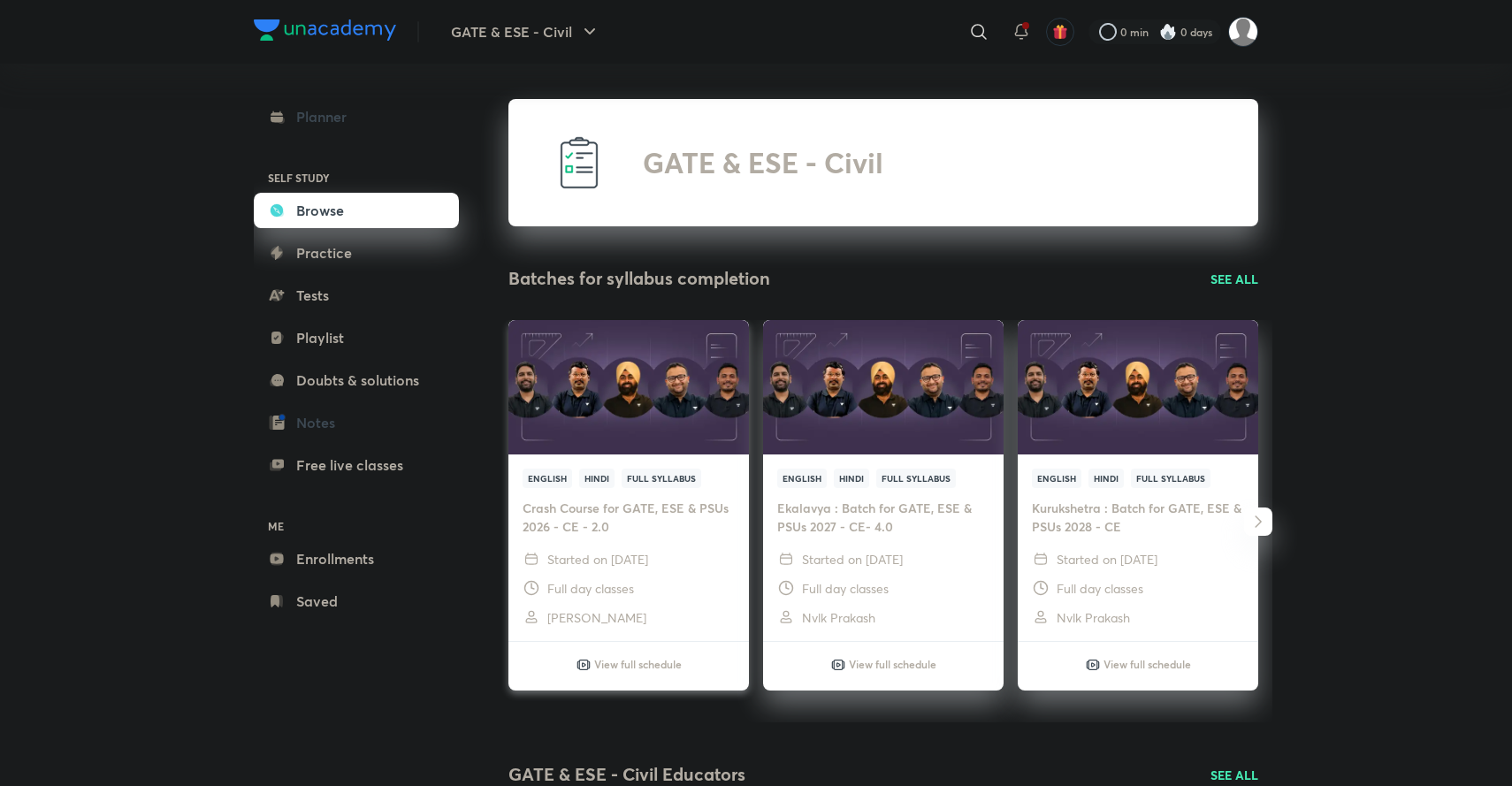
click at [635, 656] on h6 "View full schedule" at bounding box center [638, 664] width 88 height 16
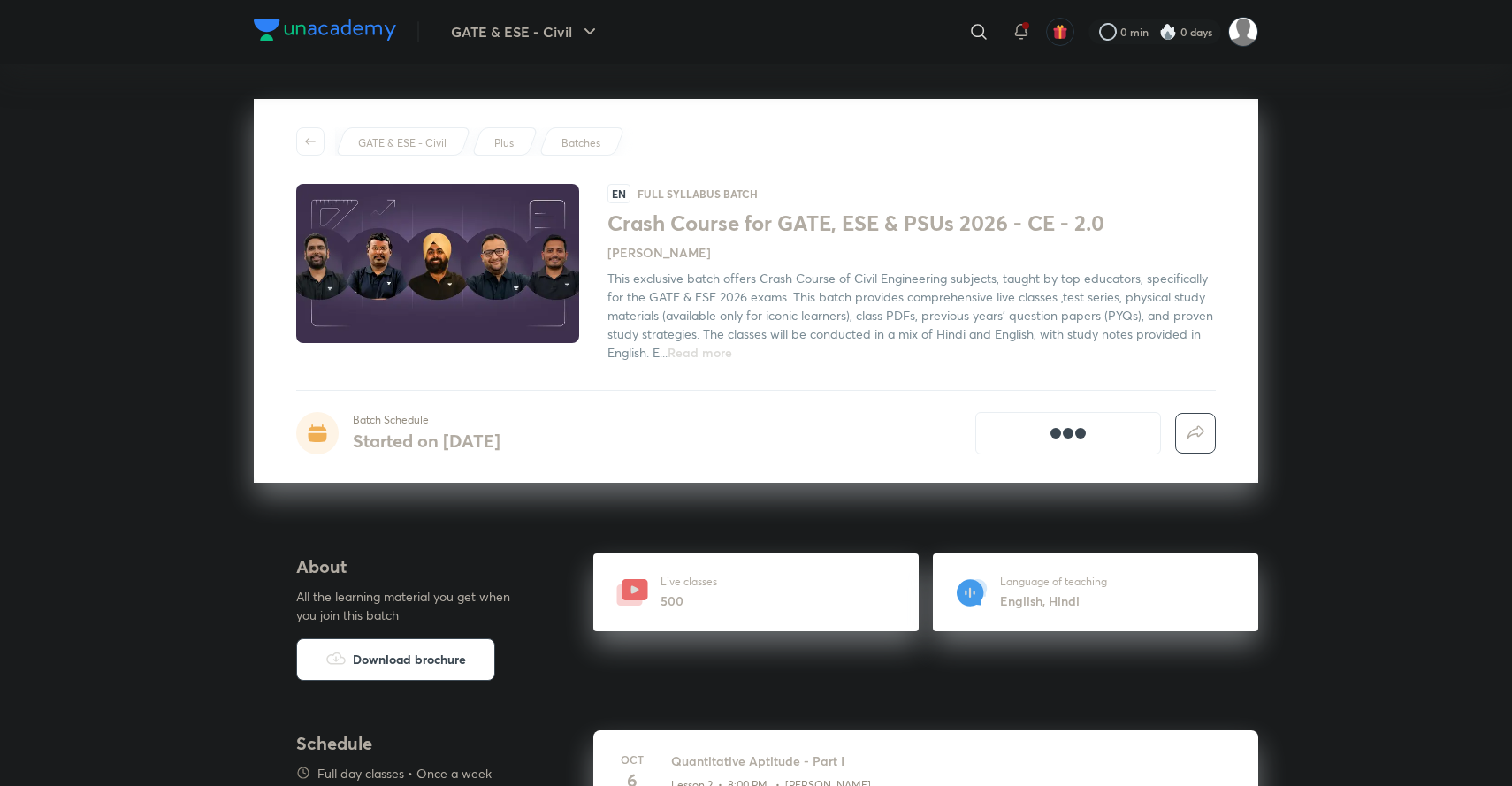
click at [637, 593] on icon at bounding box center [635, 590] width 8 height 8
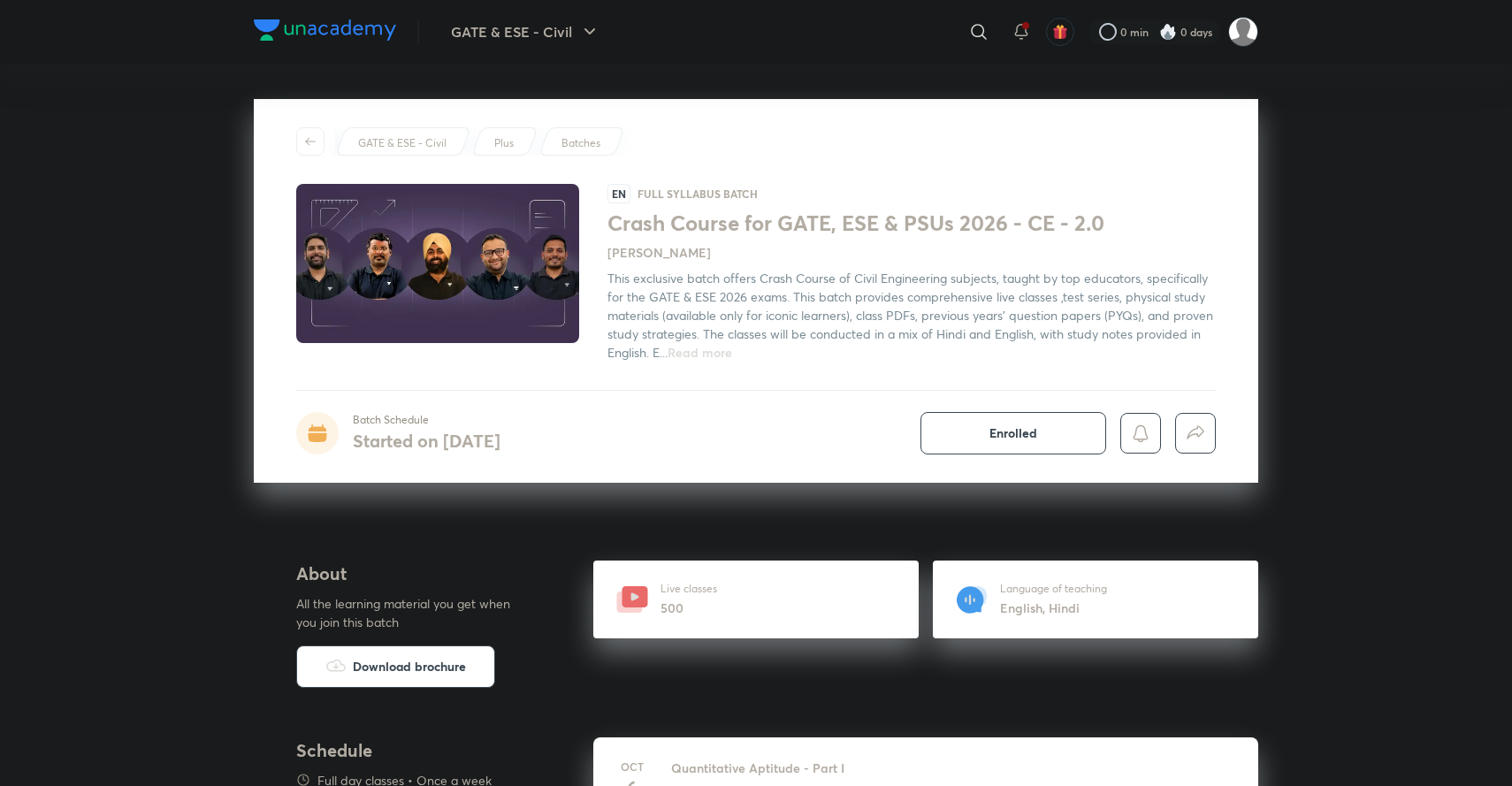
click at [637, 596] on icon at bounding box center [635, 596] width 8 height 8
click at [702, 351] on span "Read more" at bounding box center [700, 353] width 65 height 16
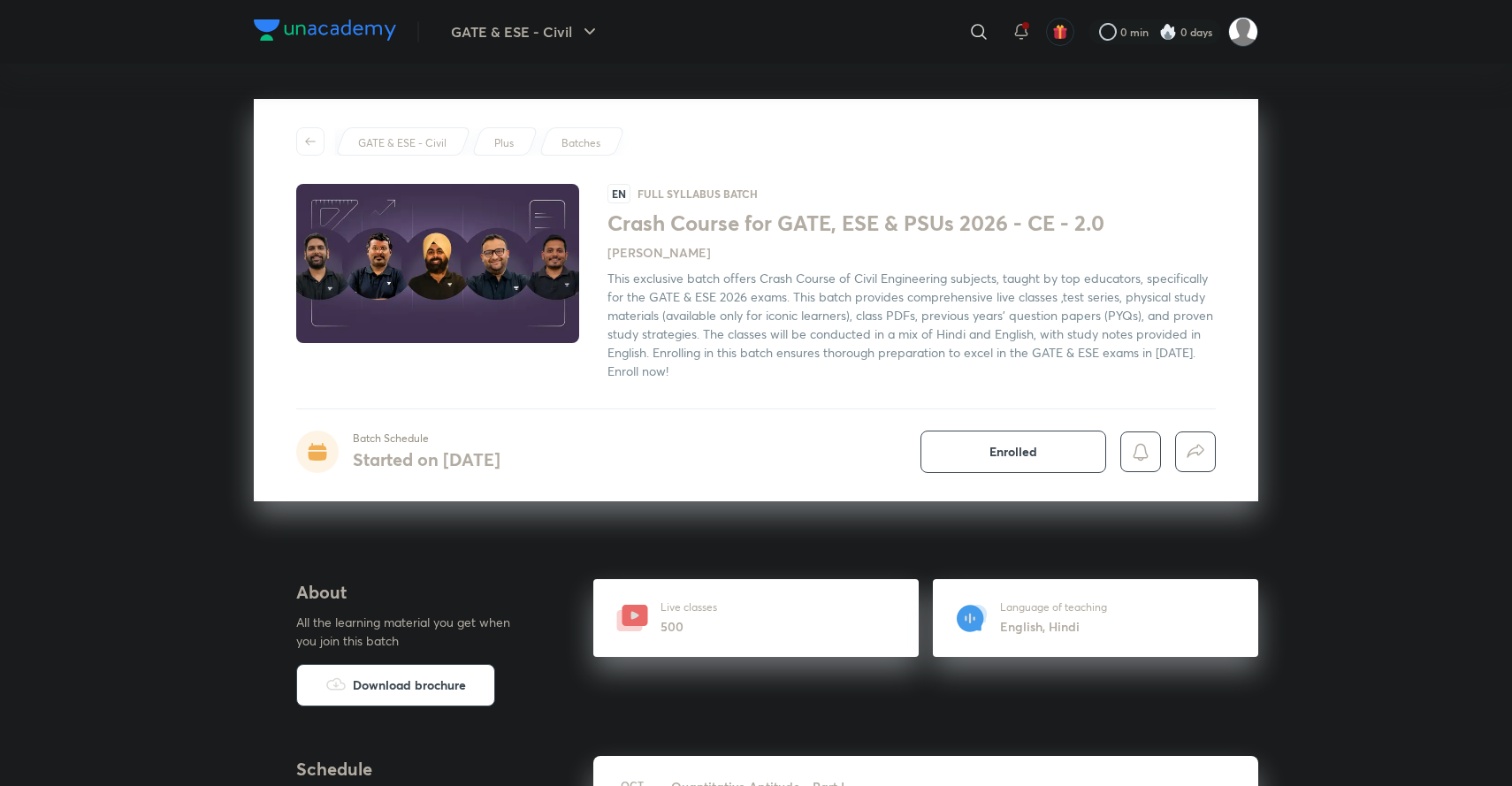
click at [648, 224] on h1 "Crash Course for GATE, ESE & PSUs 2026 - CE - 2.0" at bounding box center [912, 223] width 608 height 26
click at [392, 274] on img at bounding box center [438, 263] width 289 height 163
click at [504, 143] on p "Plus" at bounding box center [503, 143] width 19 height 16
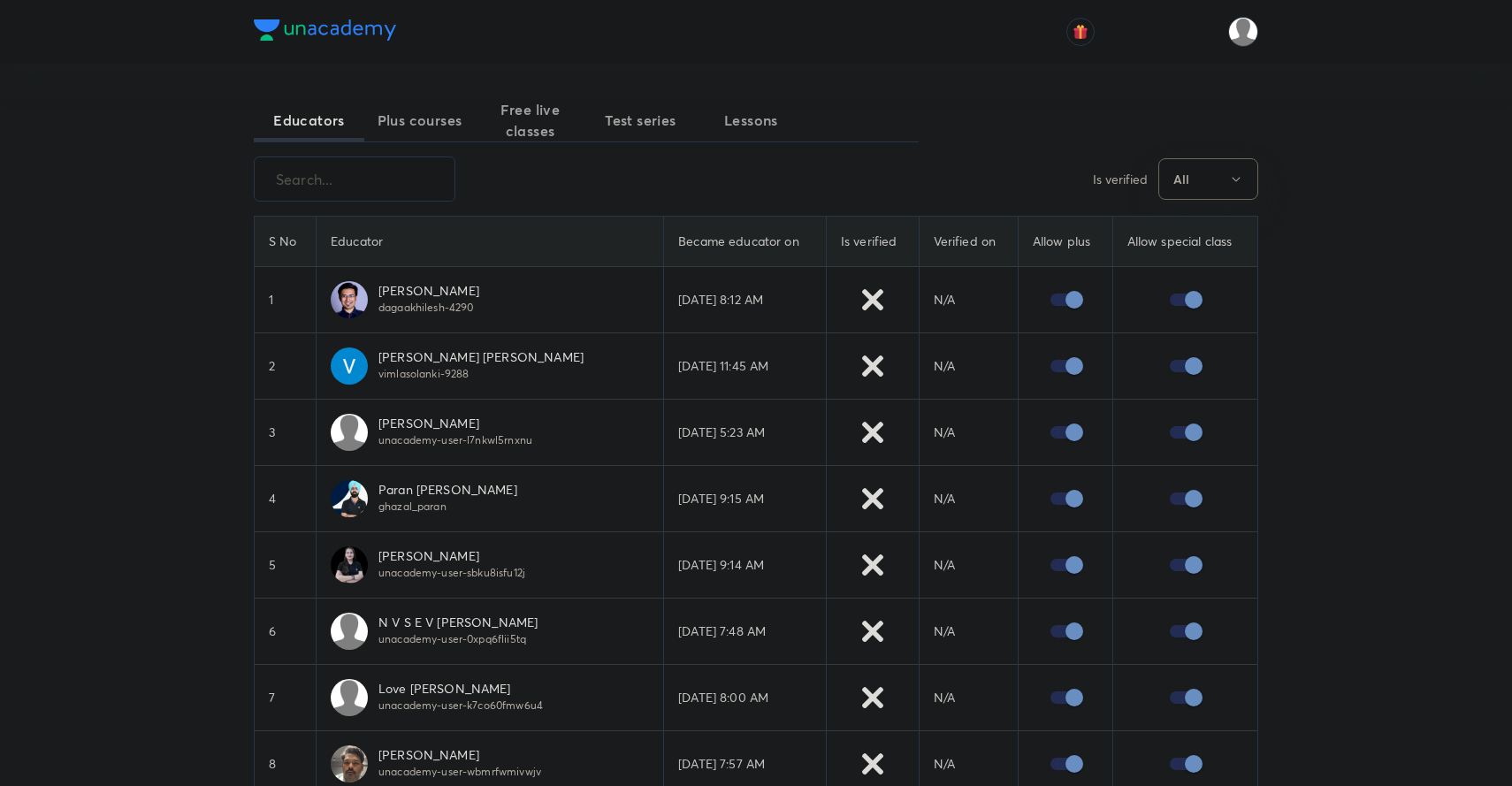
click at [533, 108] on span "Free live classes" at bounding box center [530, 120] width 111 height 42
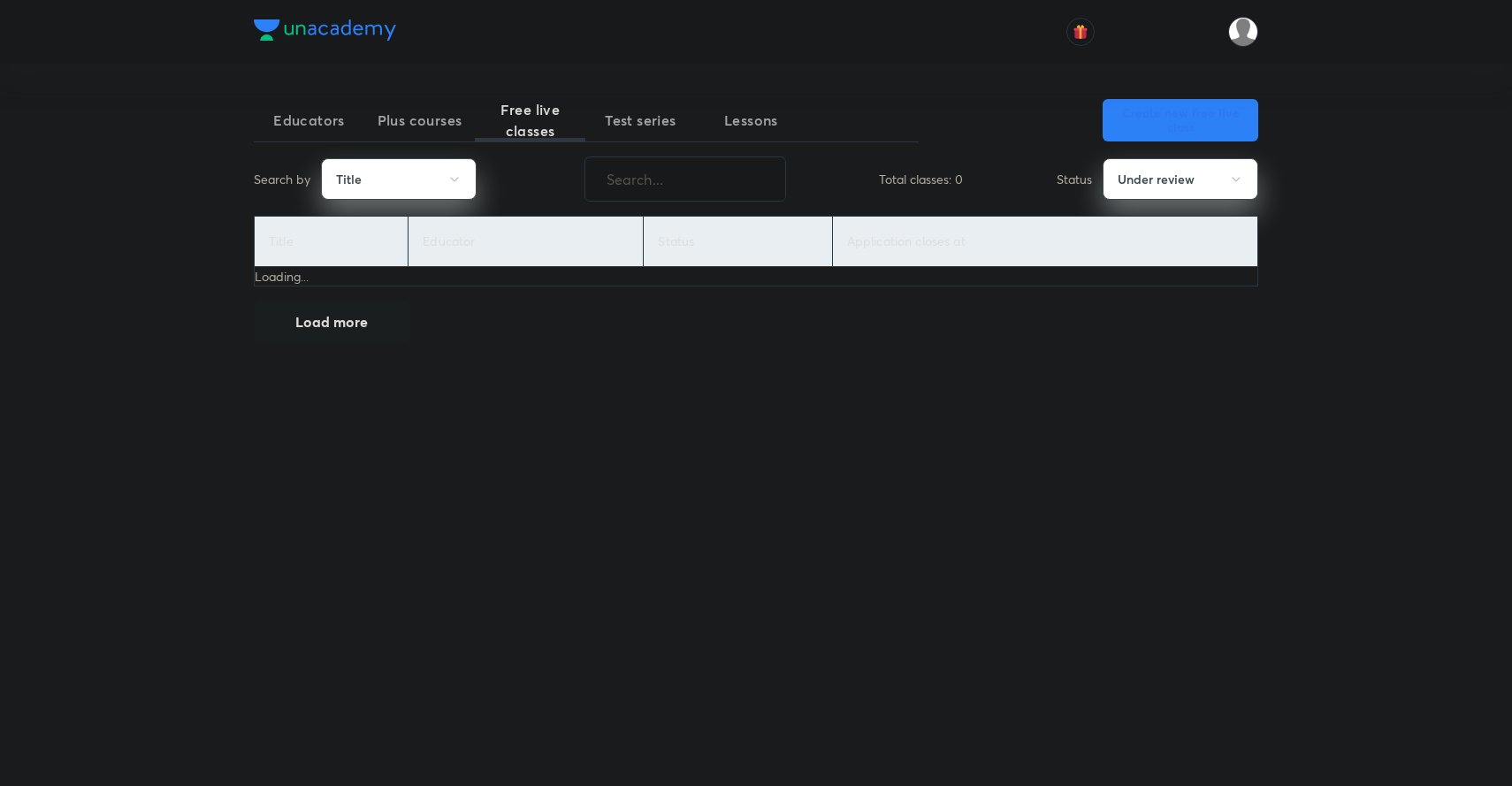
click at [311, 113] on span "Educators" at bounding box center [309, 120] width 111 height 21
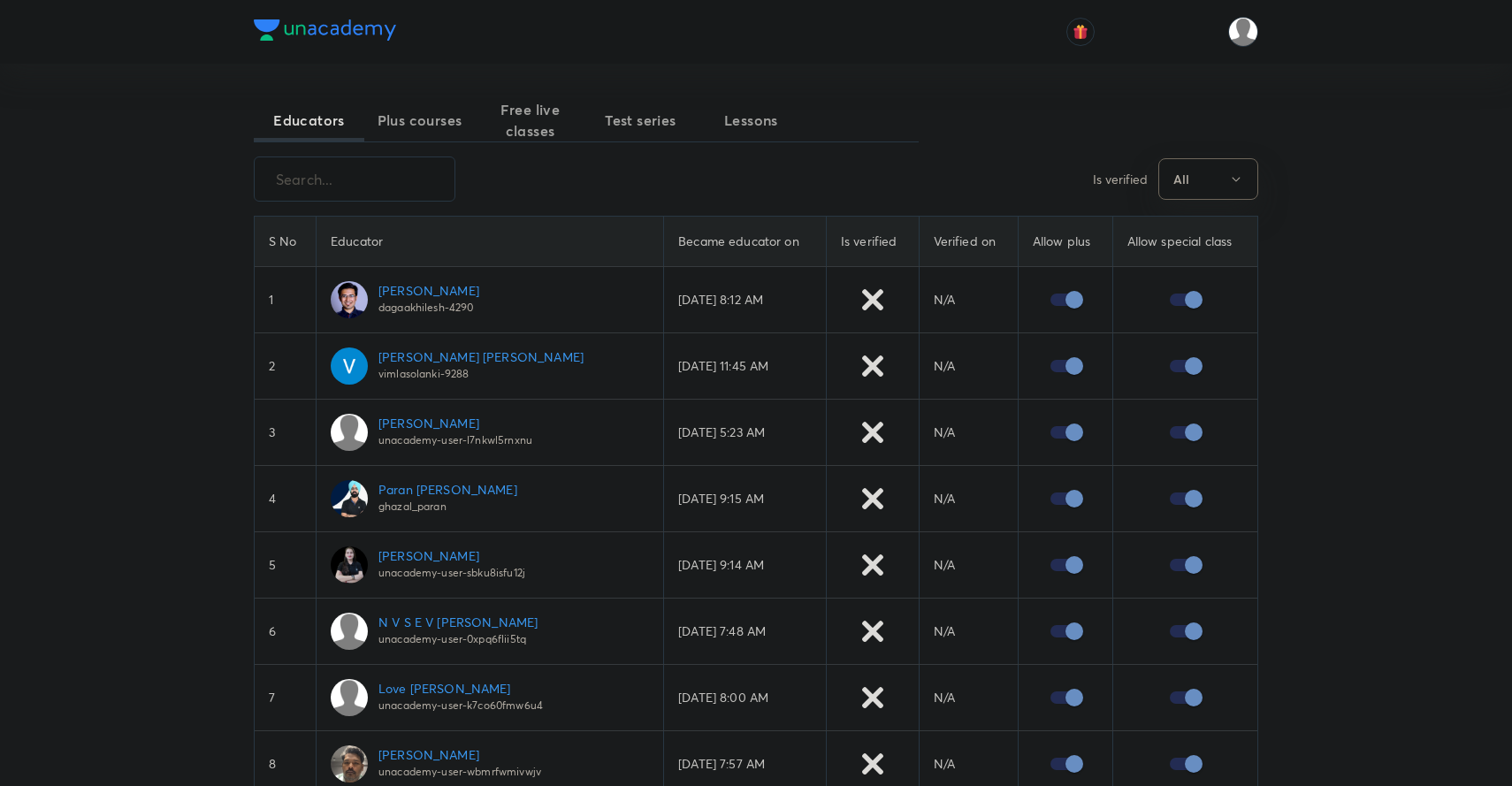
click at [650, 126] on span "Test series" at bounding box center [640, 120] width 111 height 21
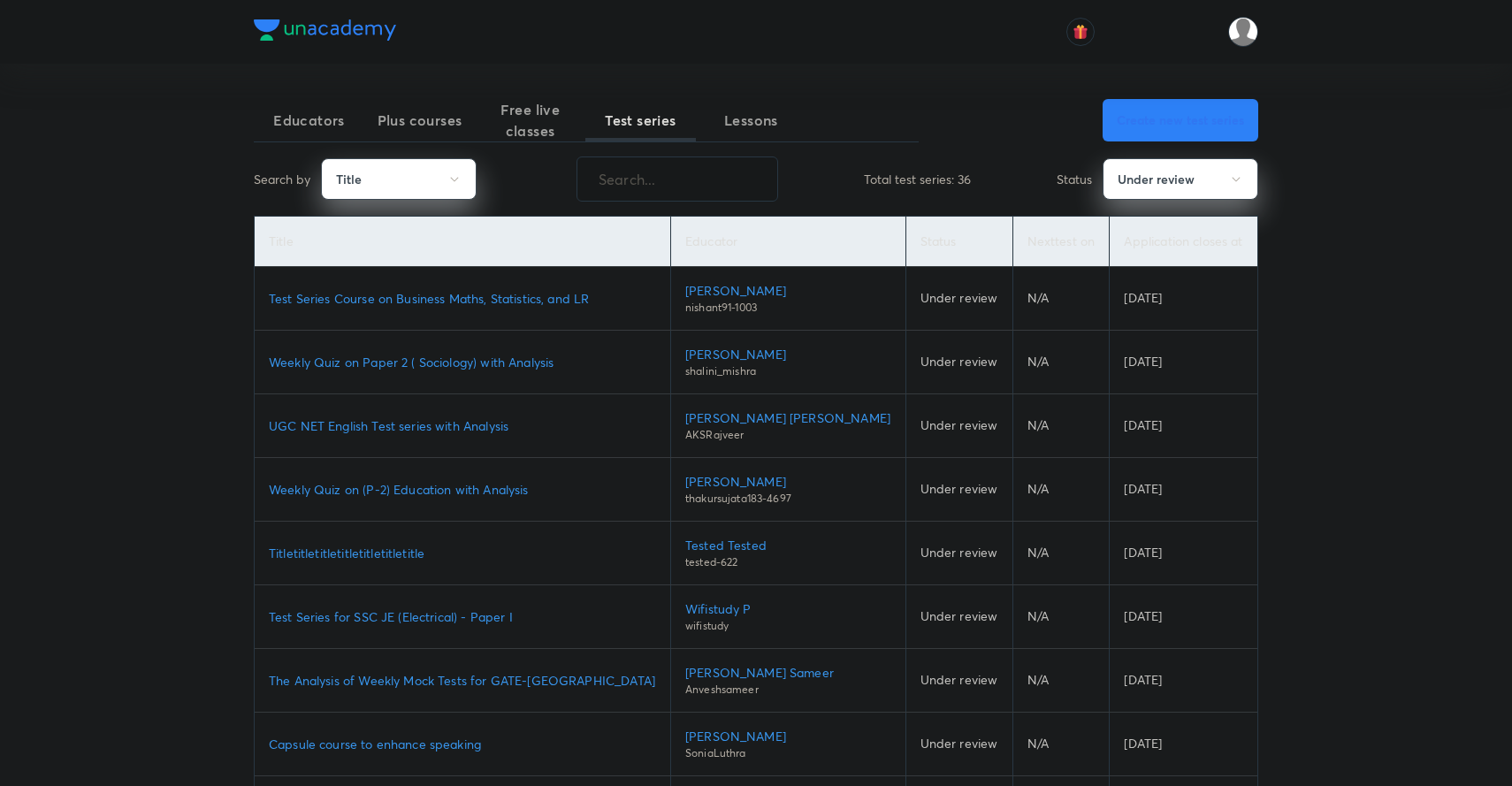
click at [289, 116] on span "Educators" at bounding box center [309, 120] width 111 height 21
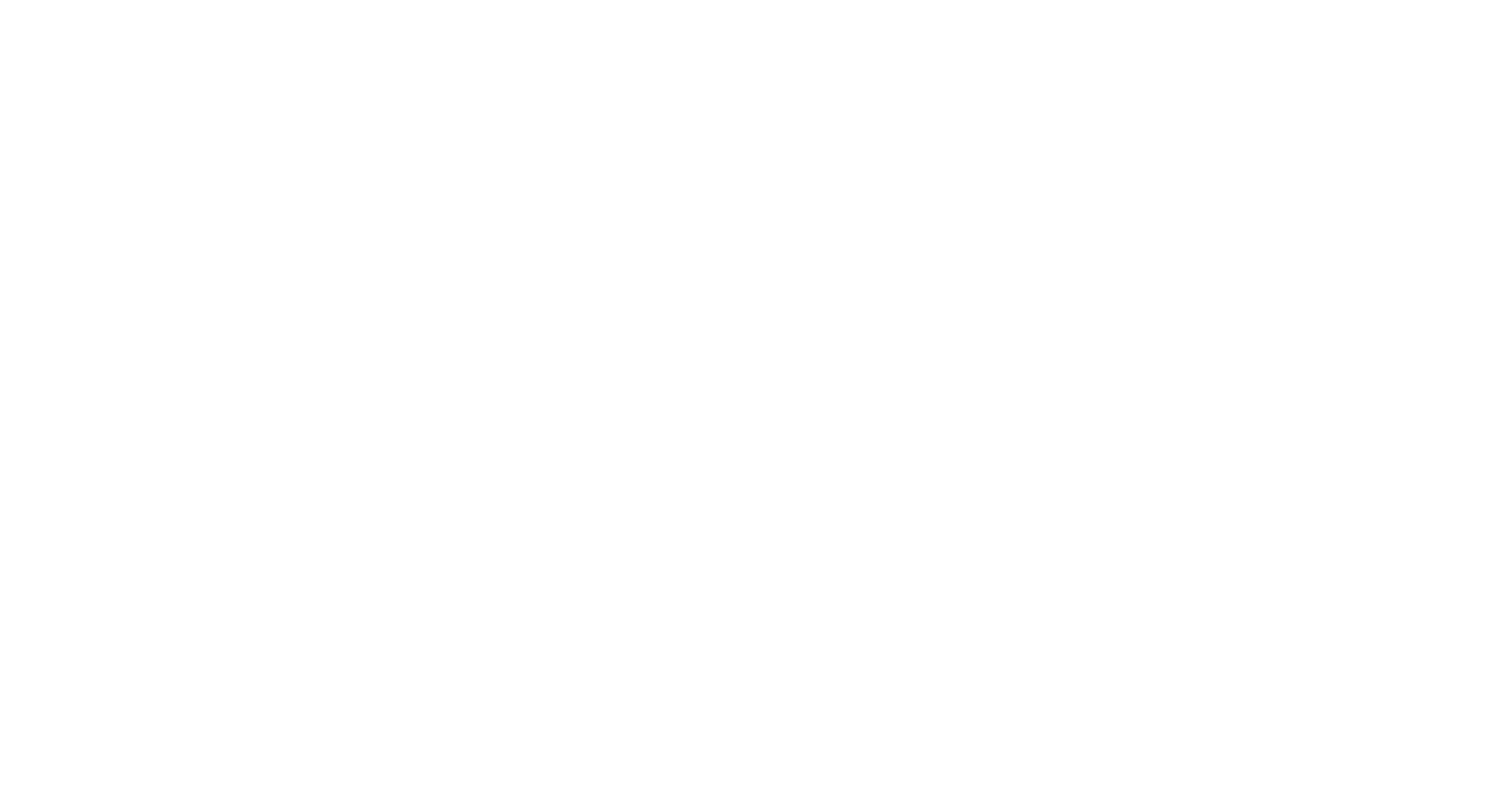
scroll to position [422, 0]
